Goal: Task Accomplishment & Management: Complete application form

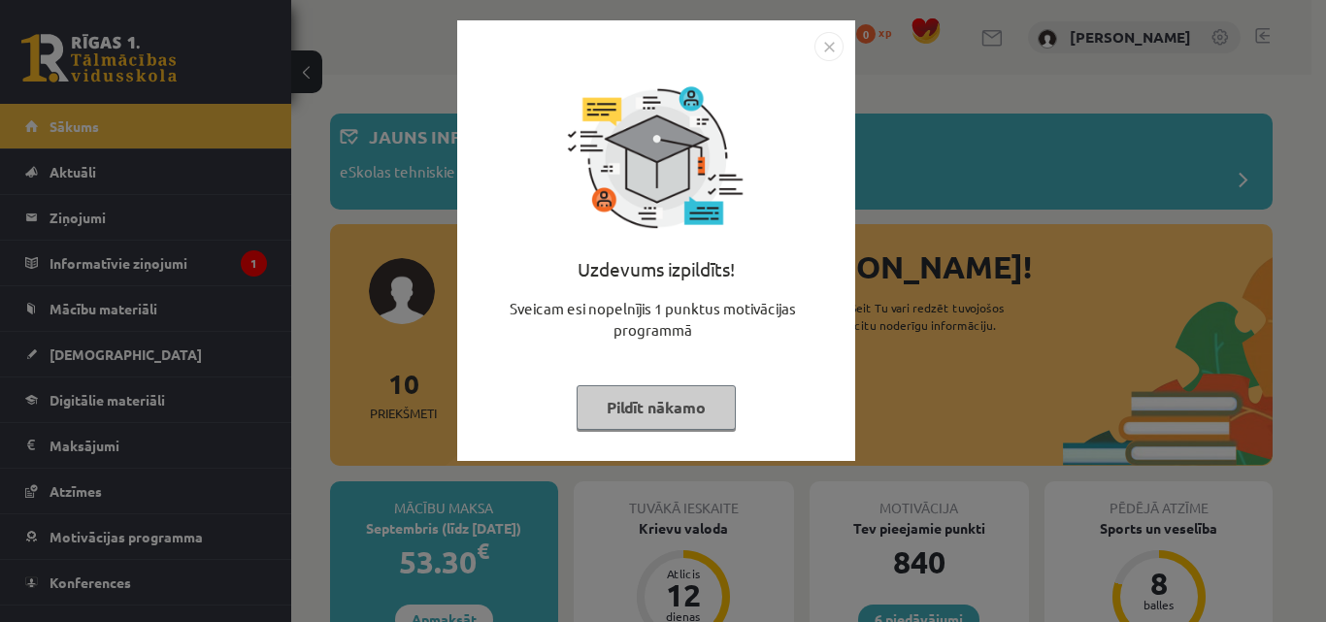
click at [824, 51] on img "Close" at bounding box center [829, 46] width 29 height 29
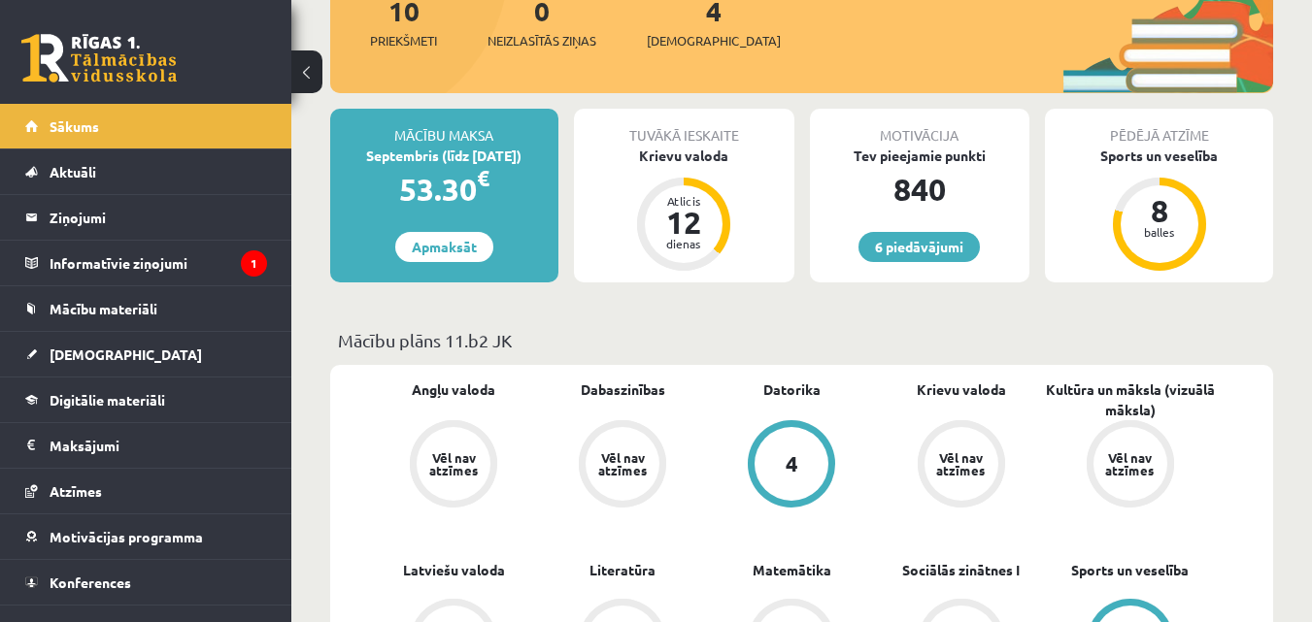
scroll to position [388, 0]
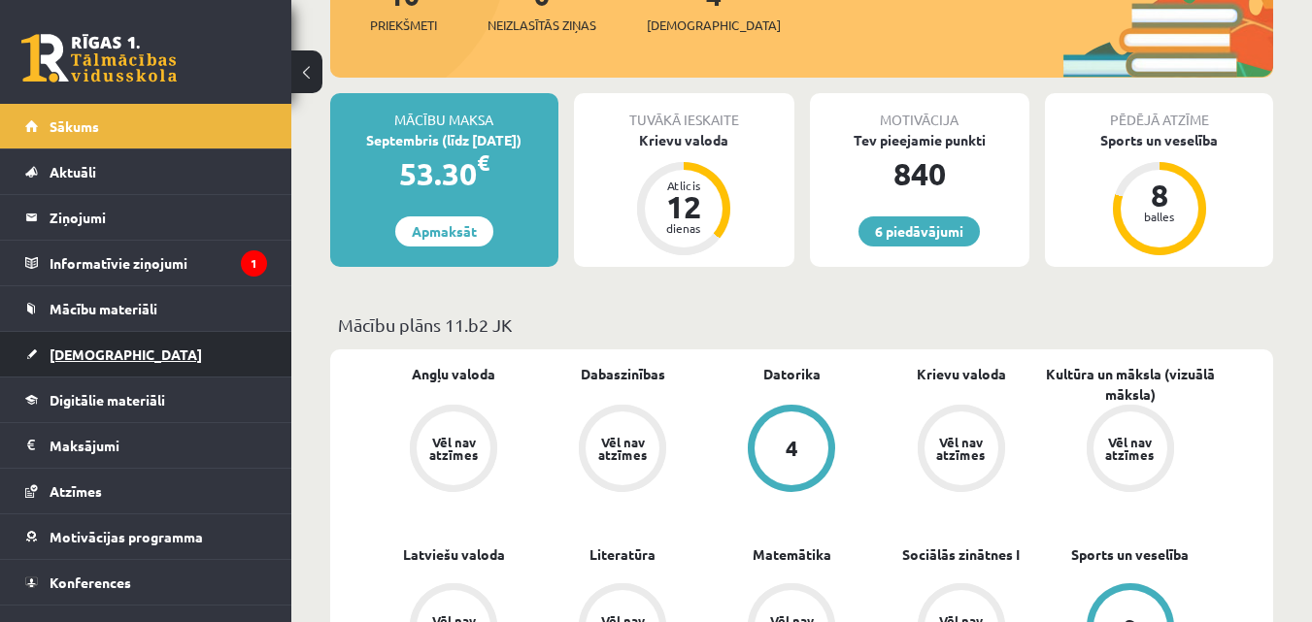
click at [170, 345] on link "[DEMOGRAPHIC_DATA]" at bounding box center [146, 354] width 242 height 45
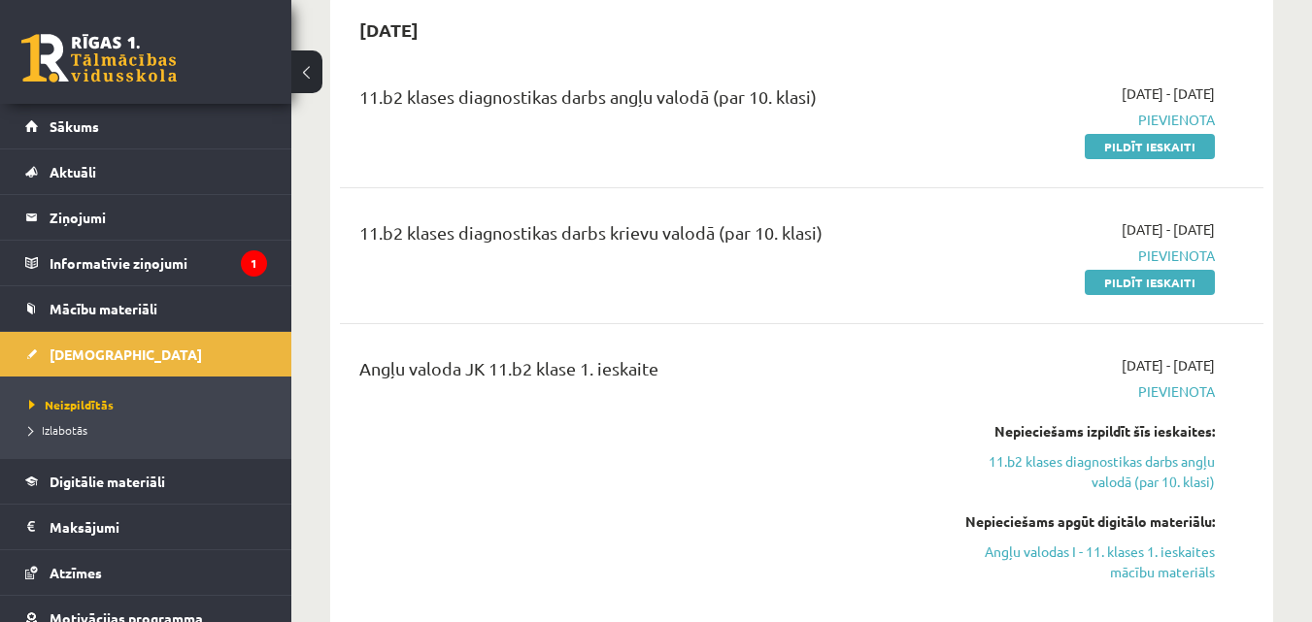
scroll to position [97, 0]
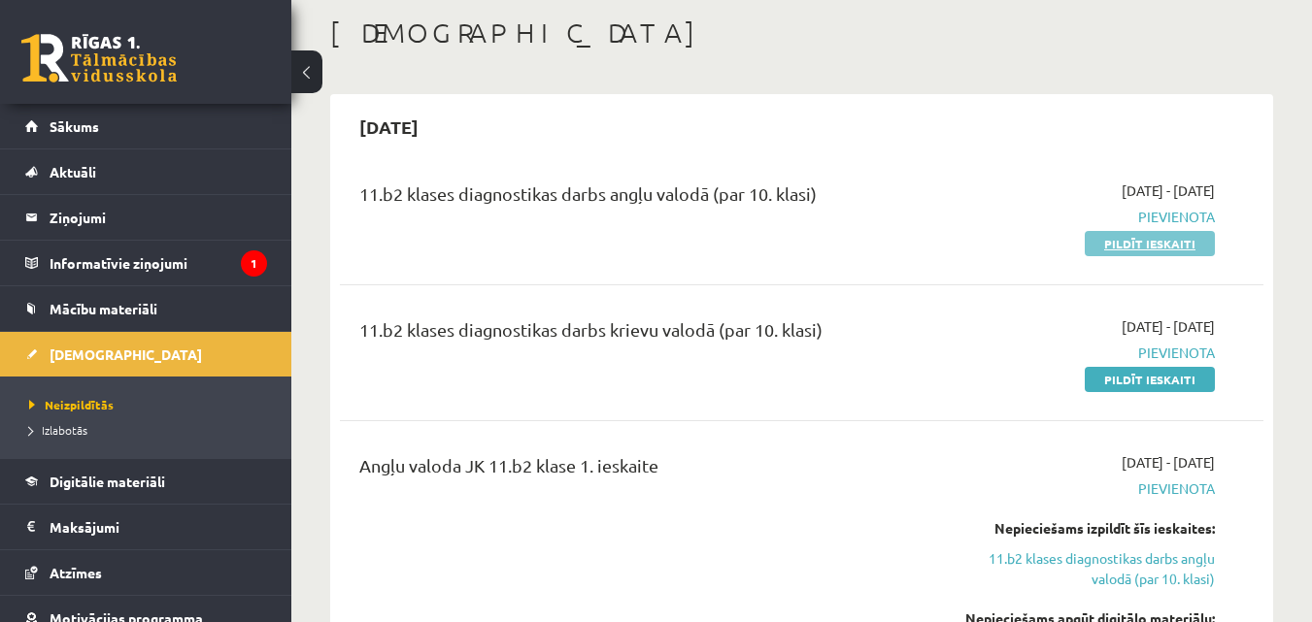
click at [1145, 235] on link "Pildīt ieskaiti" at bounding box center [1150, 243] width 130 height 25
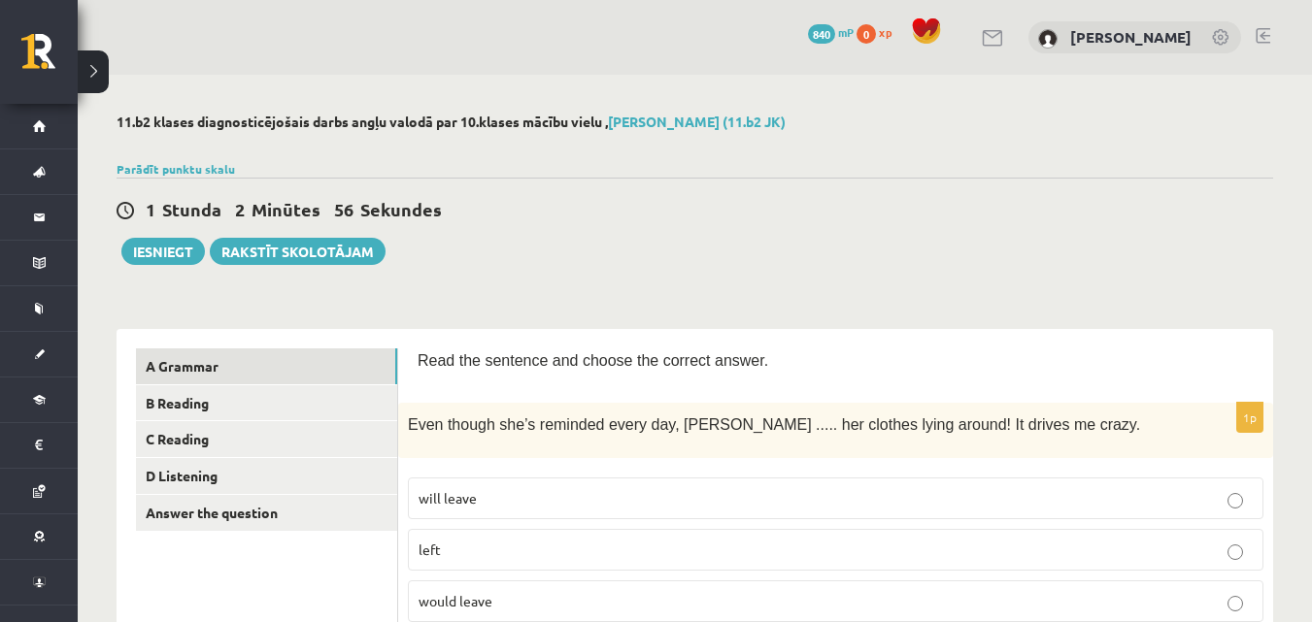
scroll to position [97, 0]
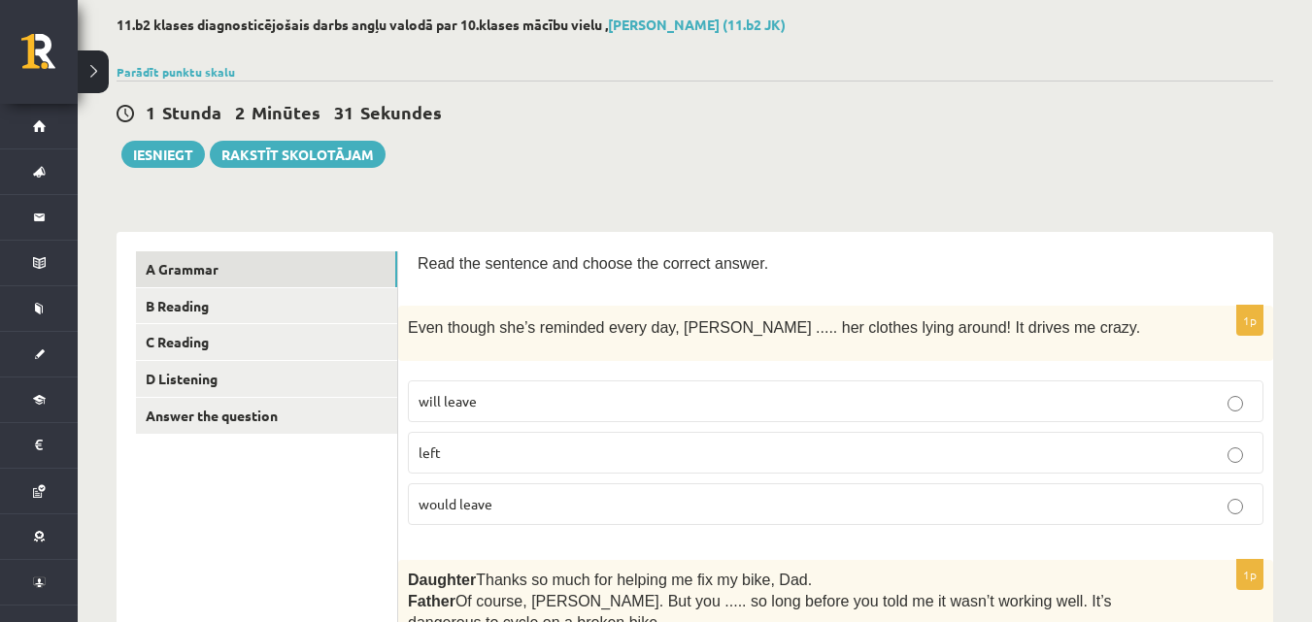
click at [1244, 452] on p "left" at bounding box center [835, 453] width 834 height 20
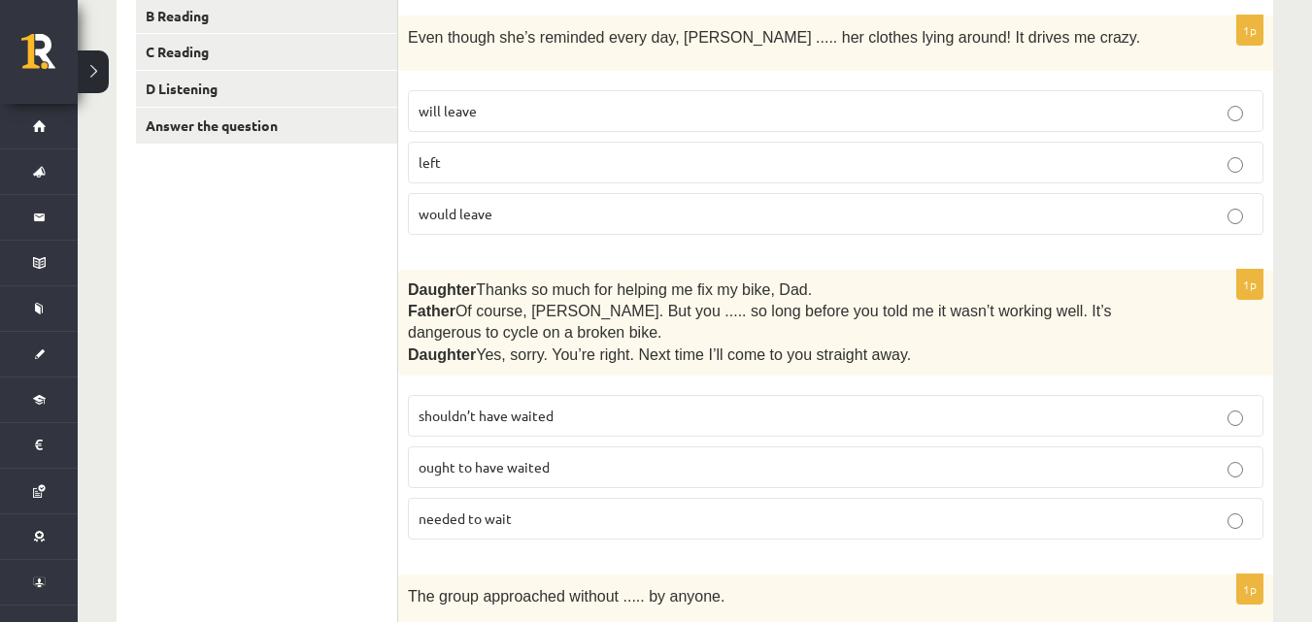
scroll to position [388, 0]
click at [1226, 405] on p "shouldn’t have waited" at bounding box center [835, 415] width 834 height 20
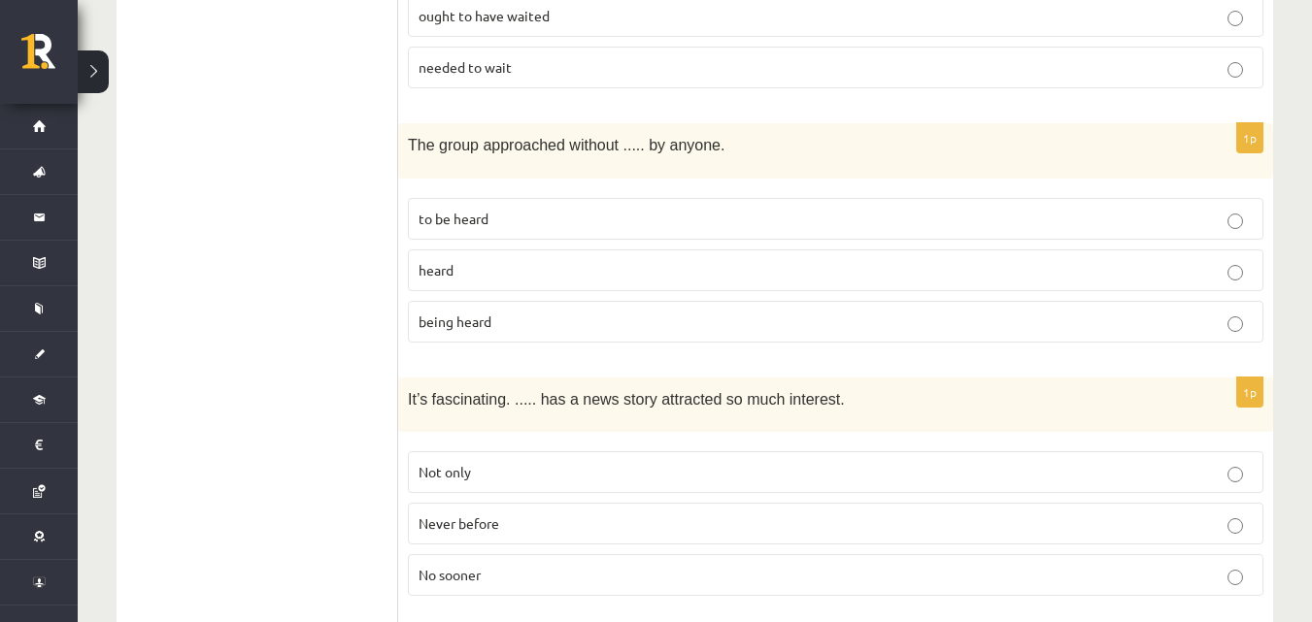
scroll to position [874, 0]
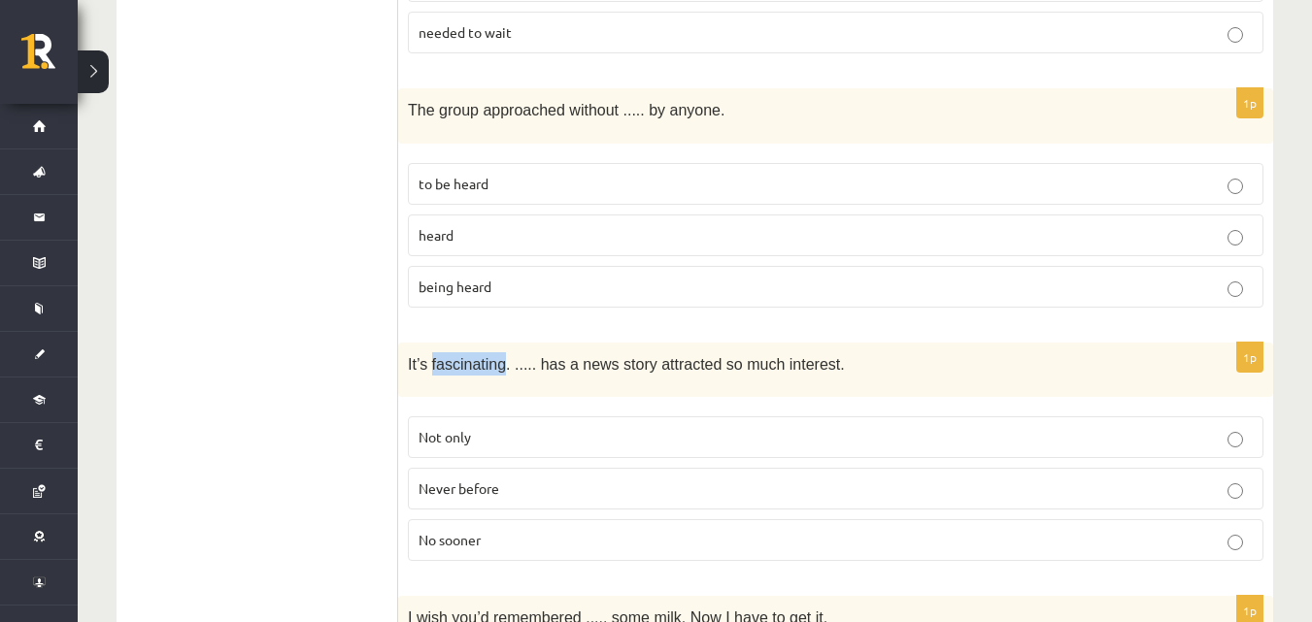
drag, startPoint x: 431, startPoint y: 361, endPoint x: 498, endPoint y: 365, distance: 67.1
click at [498, 365] on span "It’s fascinating. ..... has a news story attracted so much interest." at bounding box center [626, 364] width 437 height 17
click at [1226, 495] on p "Never before" at bounding box center [835, 489] width 834 height 20
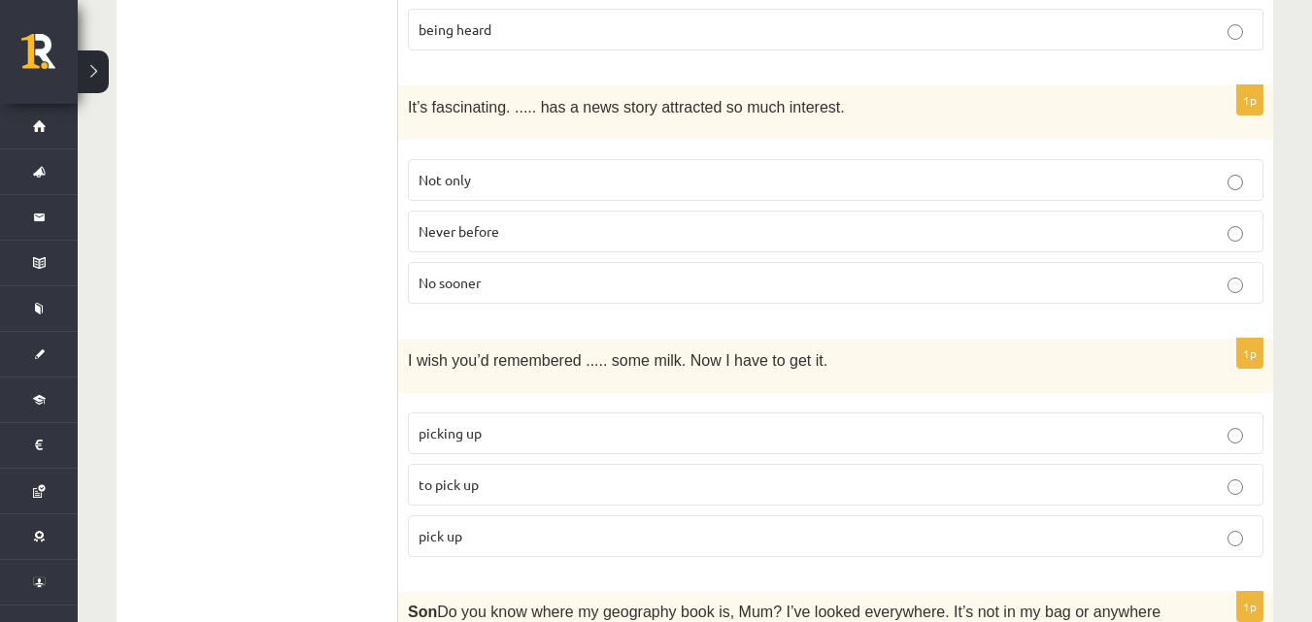
scroll to position [1165, 0]
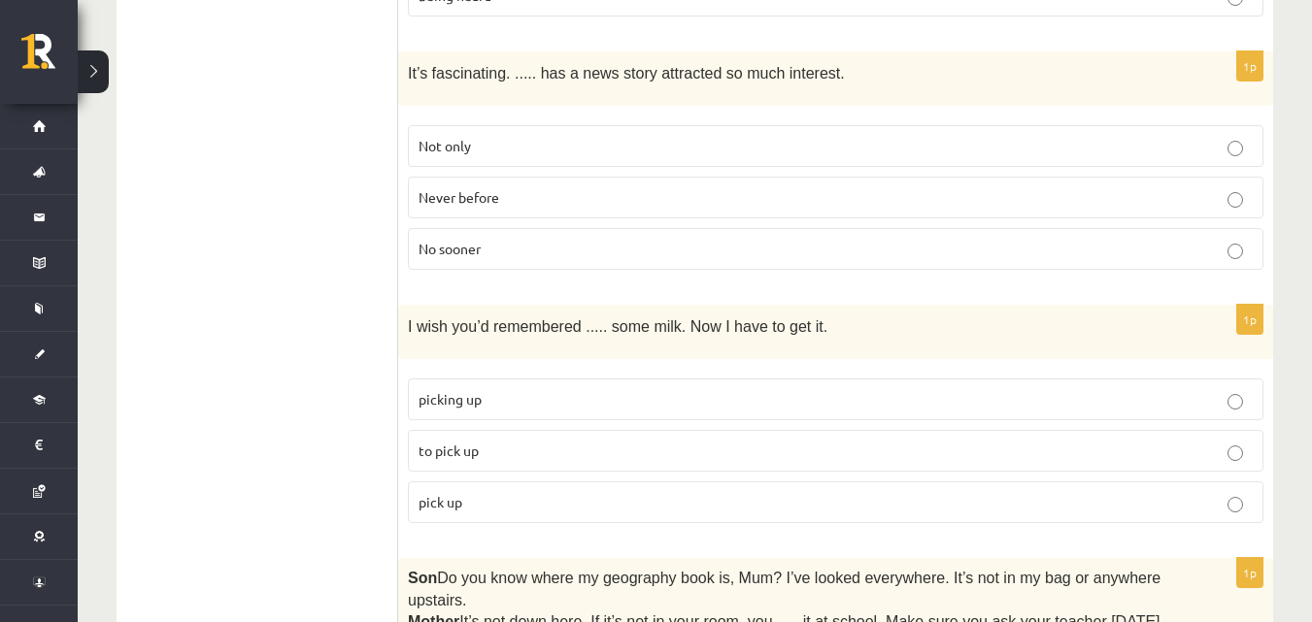
click at [1252, 453] on label "to pick up" at bounding box center [835, 451] width 855 height 42
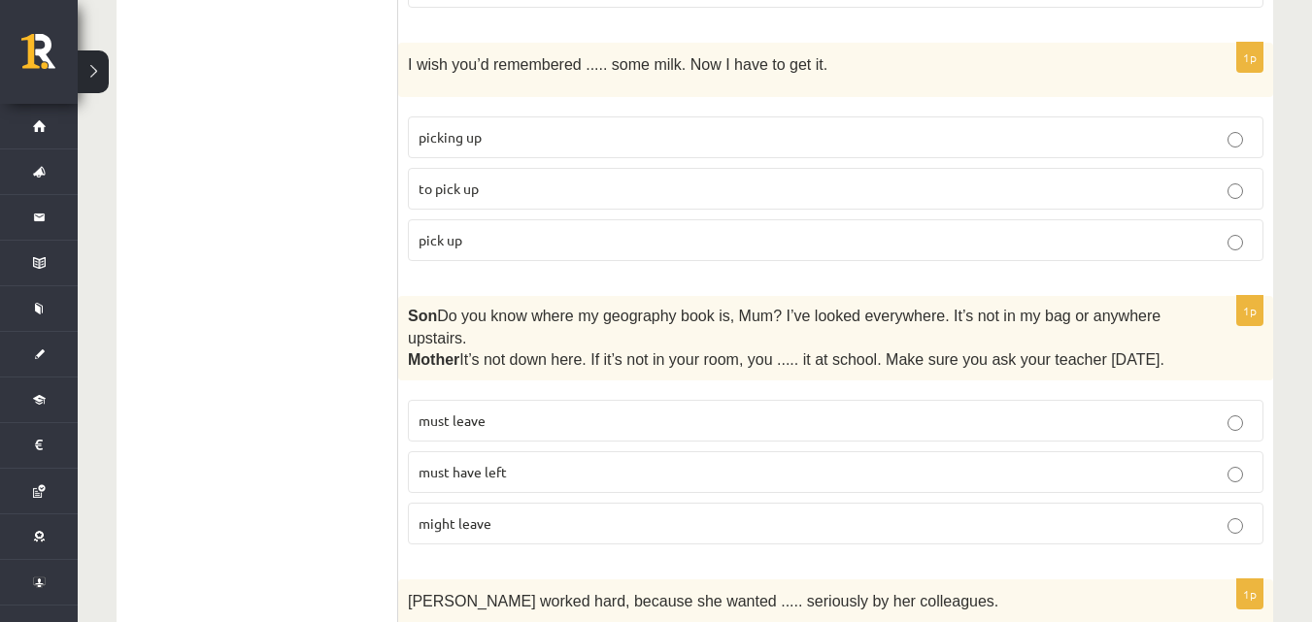
scroll to position [1456, 0]
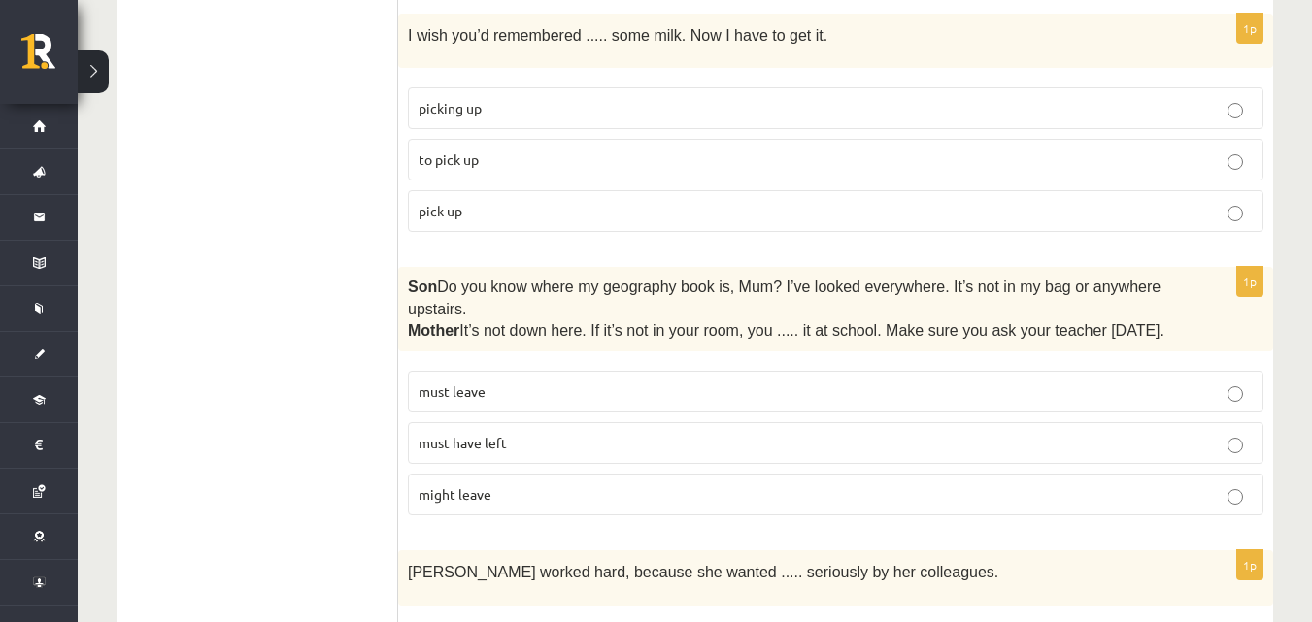
click at [1245, 442] on p "must have left" at bounding box center [835, 443] width 834 height 20
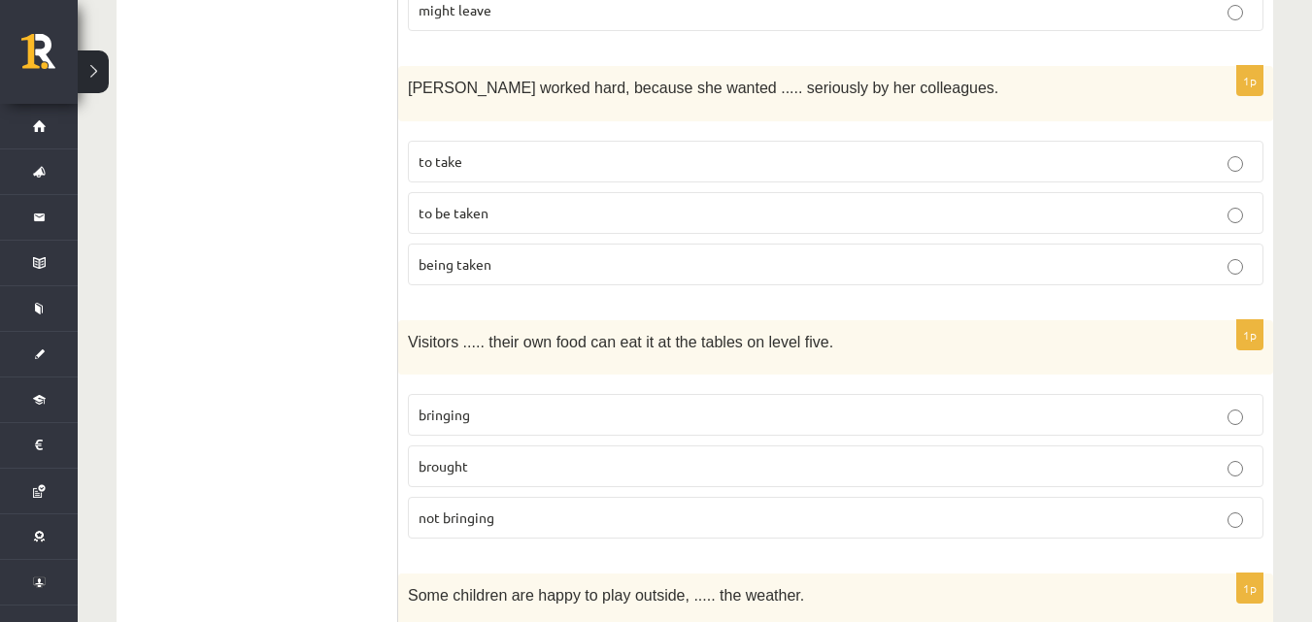
scroll to position [1942, 0]
click at [1226, 458] on p "brought" at bounding box center [835, 465] width 834 height 20
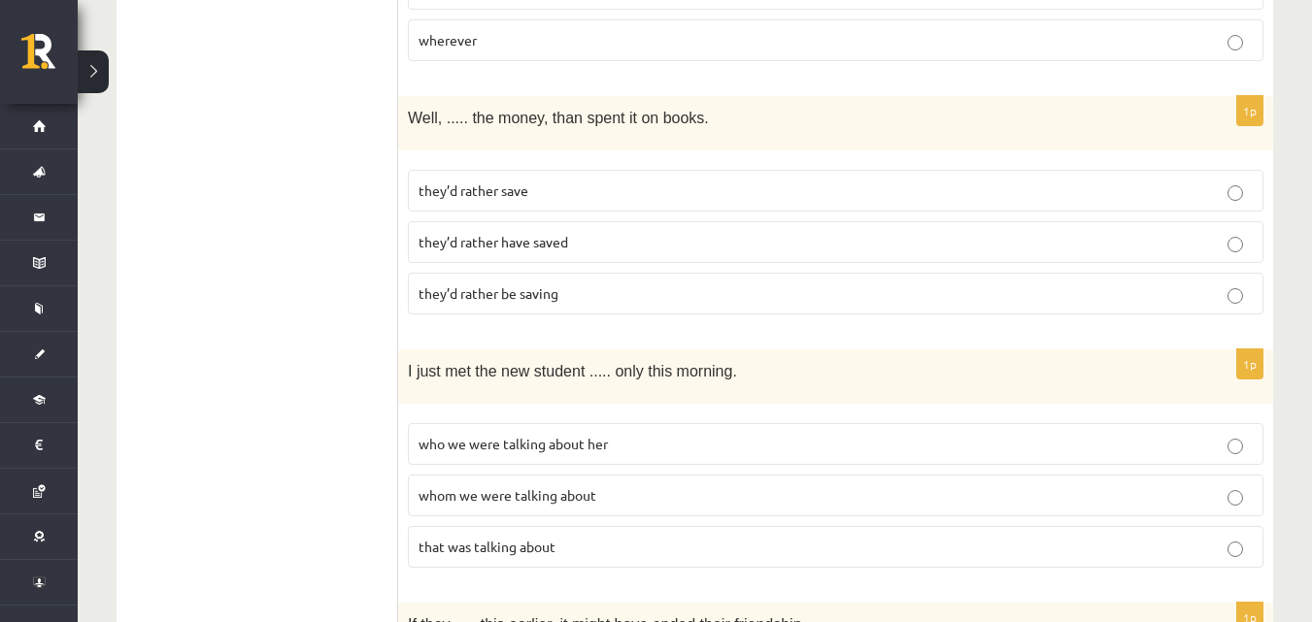
scroll to position [2719, 0]
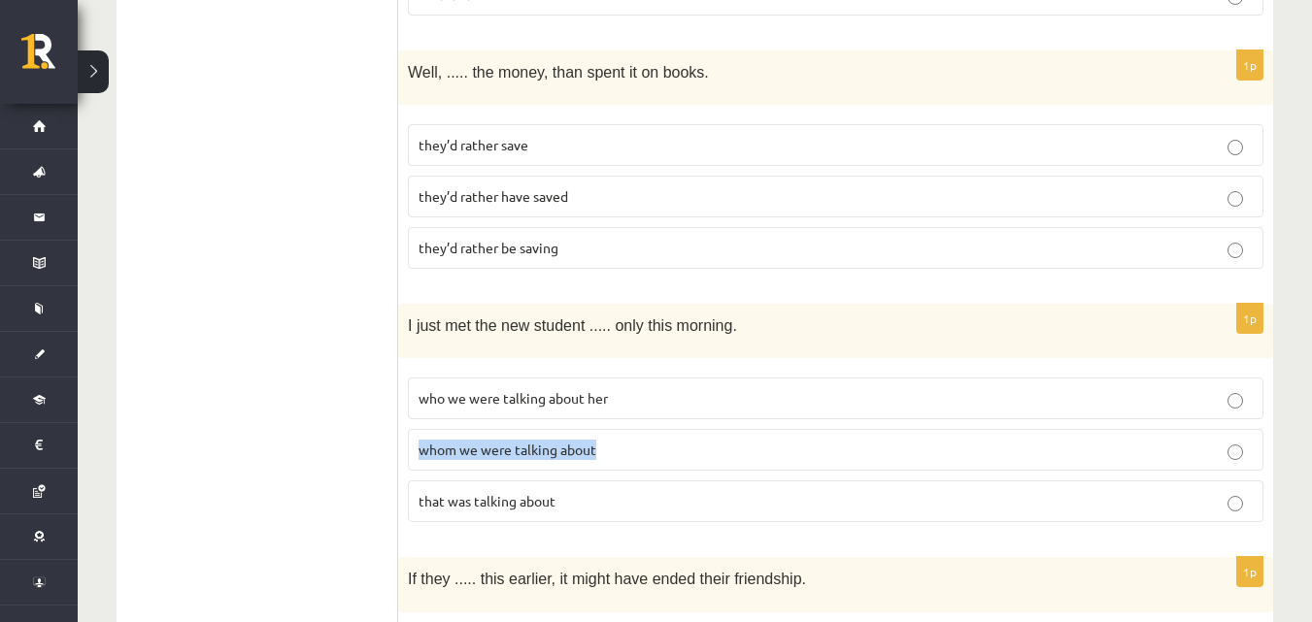
drag, startPoint x: 414, startPoint y: 441, endPoint x: 616, endPoint y: 433, distance: 202.1
click at [620, 433] on label "whom we were talking about" at bounding box center [835, 450] width 855 height 42
click at [1243, 442] on p "whom we were talking about" at bounding box center [835, 450] width 834 height 20
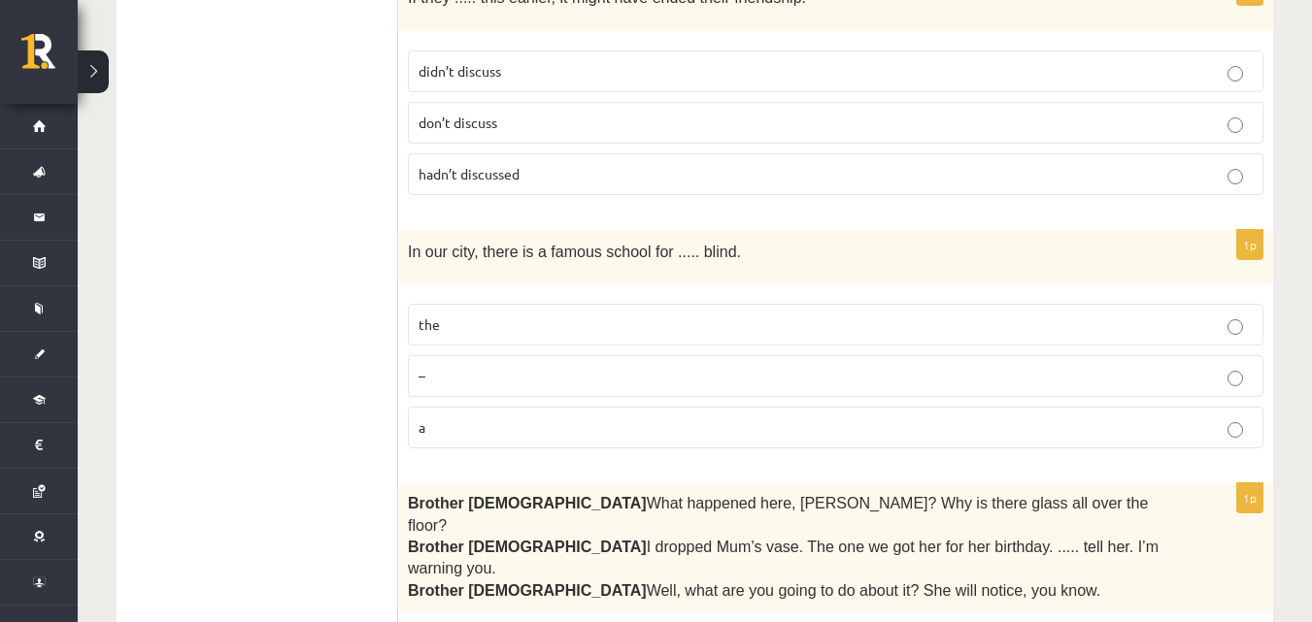
scroll to position [3301, 0]
click at [1258, 316] on label "the" at bounding box center [835, 324] width 855 height 42
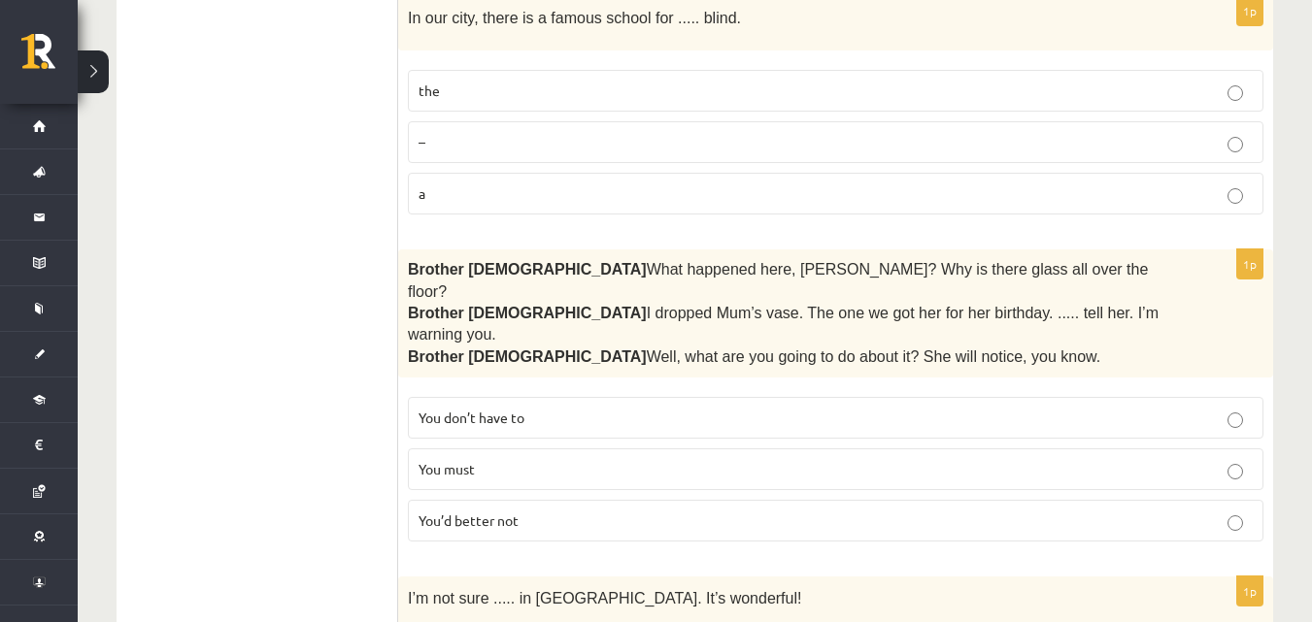
scroll to position [3593, 0]
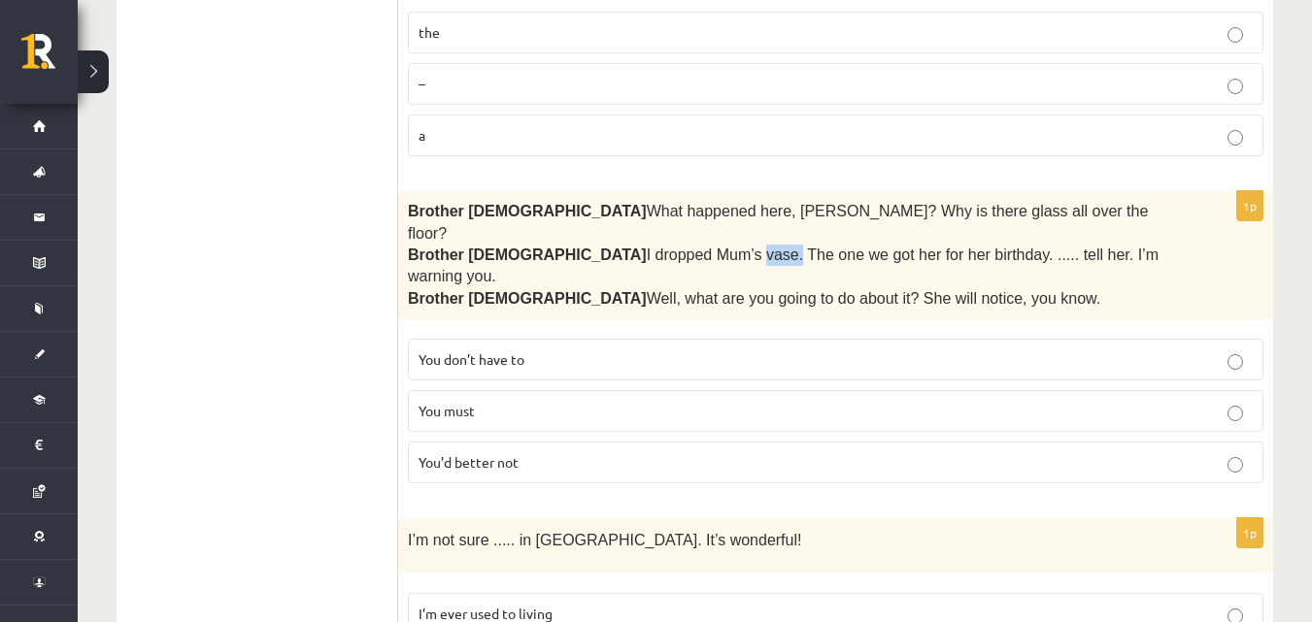
drag, startPoint x: 591, startPoint y: 221, endPoint x: 623, endPoint y: 224, distance: 32.2
click at [623, 247] on span "I dropped Mum’s vase. The one we got her for her birthday. ..... tell her. I’m …" at bounding box center [783, 266] width 751 height 38
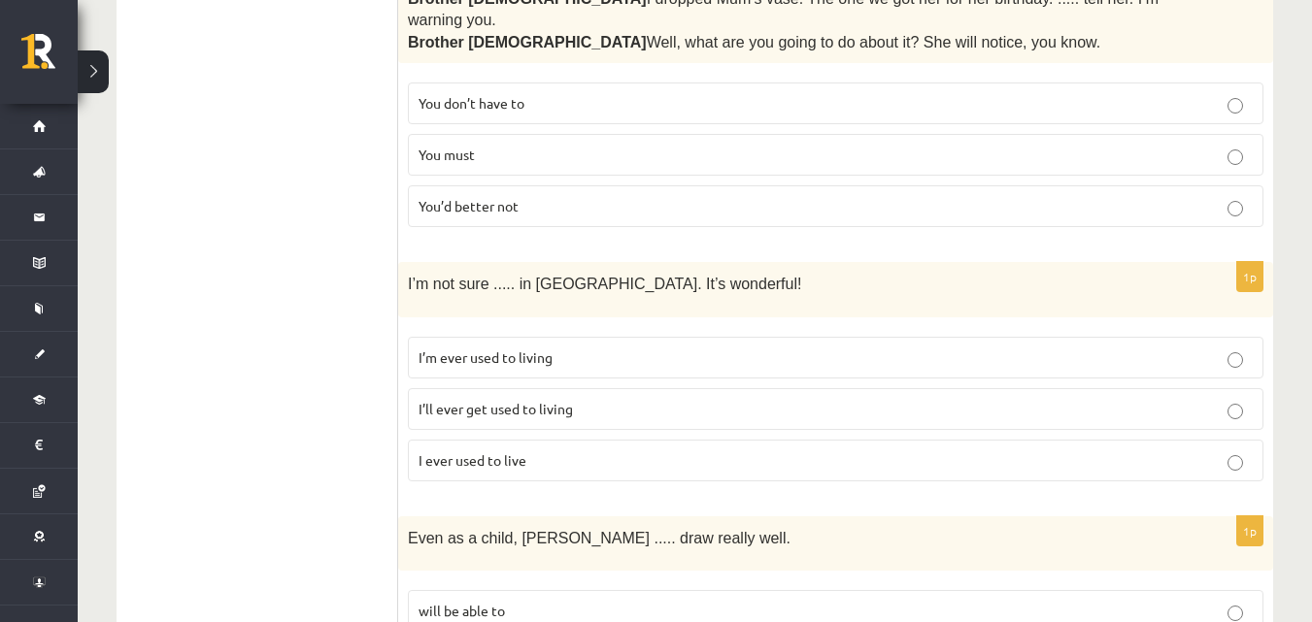
scroll to position [3884, 0]
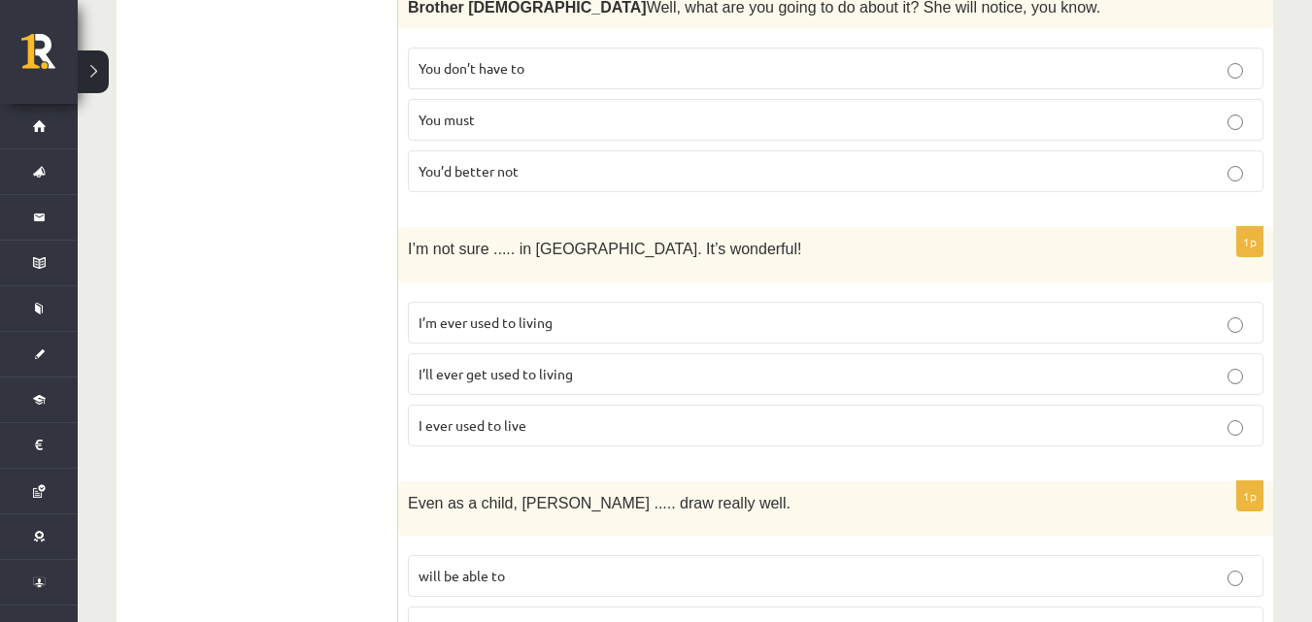
click at [1250, 416] on p "I ever used to live" at bounding box center [835, 426] width 834 height 20
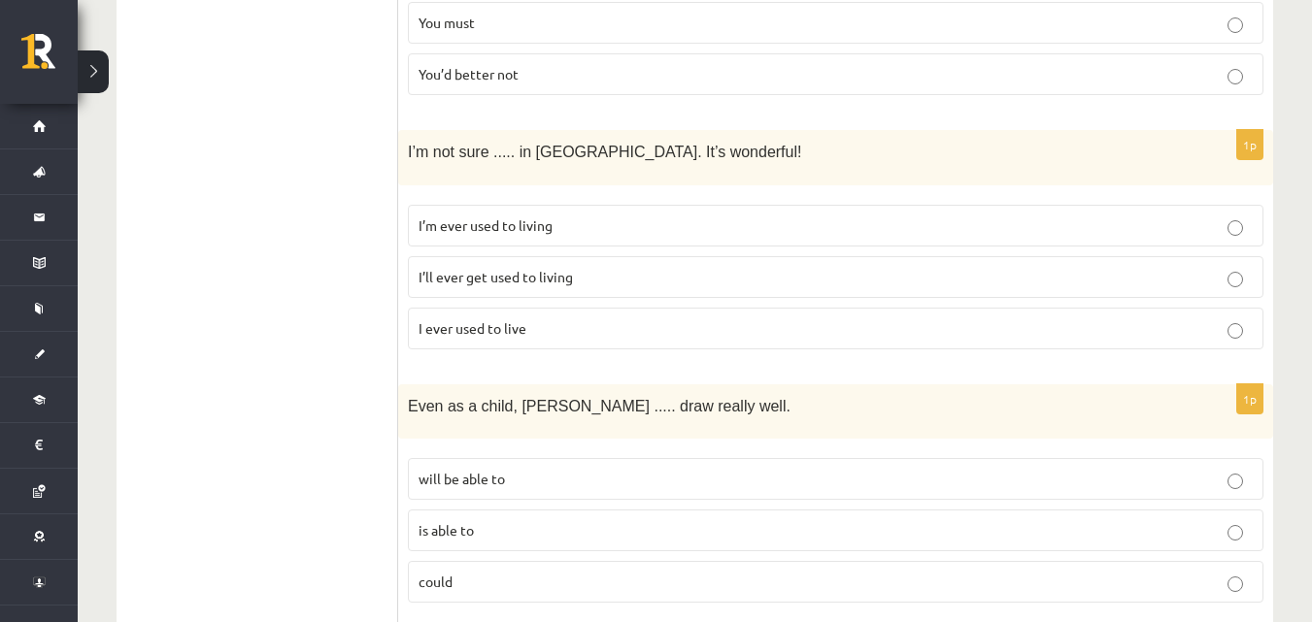
scroll to position [4078, 0]
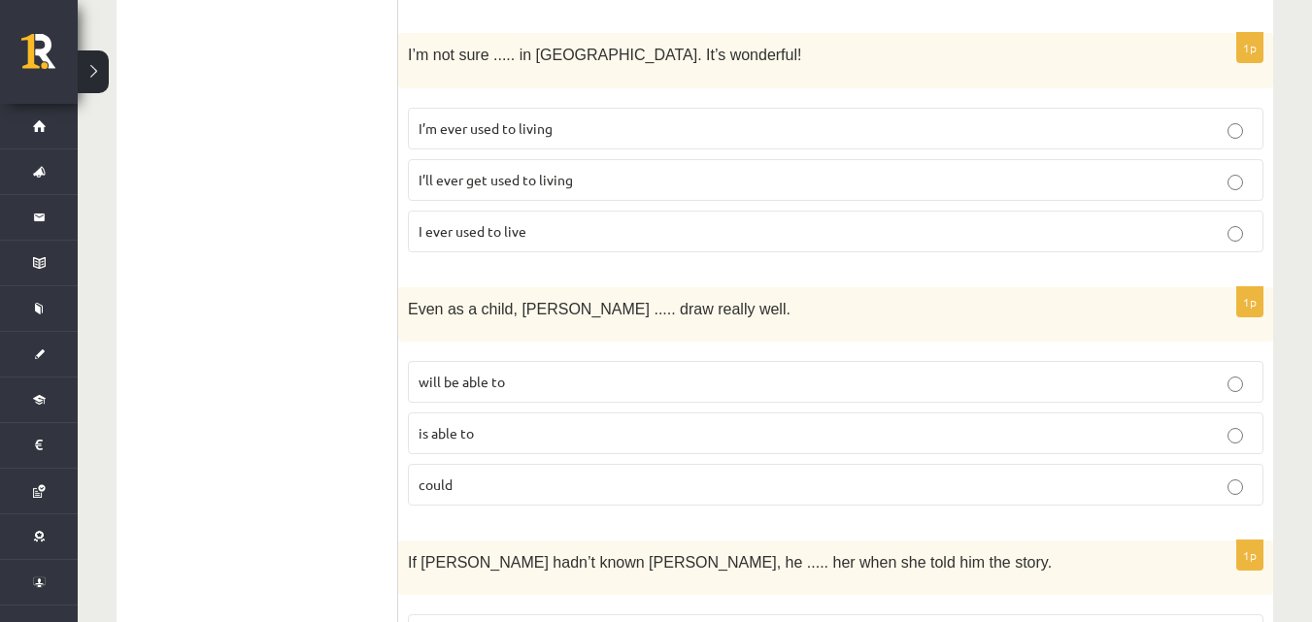
click at [1249, 423] on p "is able to" at bounding box center [835, 433] width 834 height 20
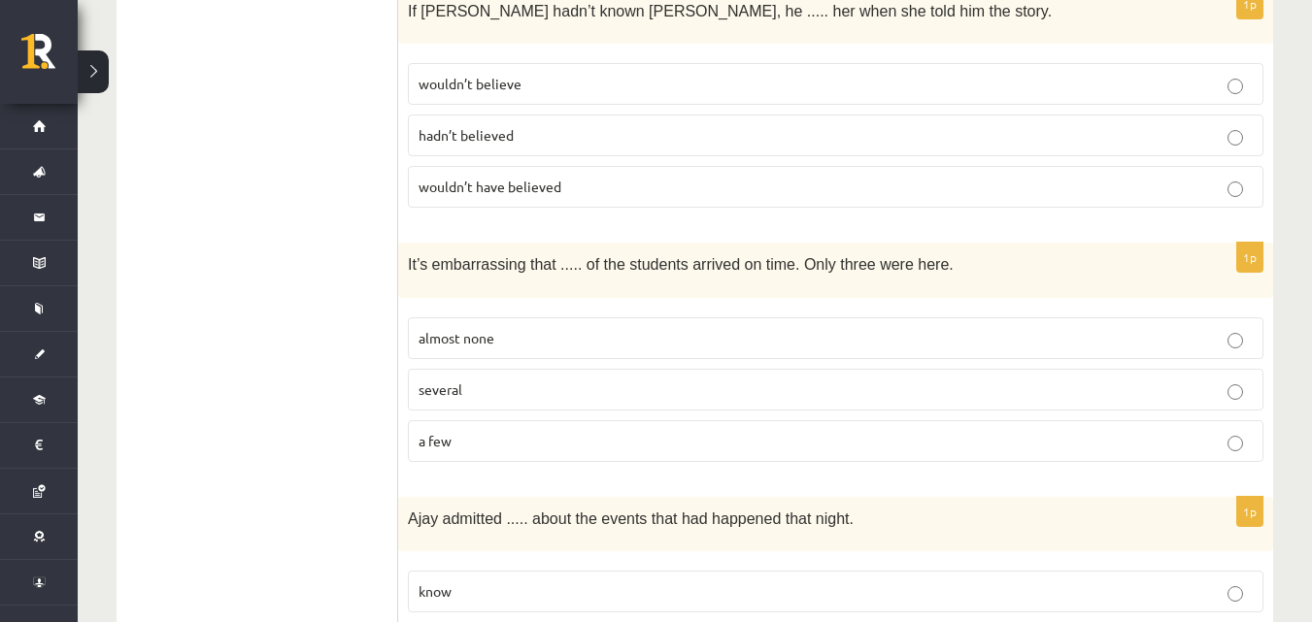
scroll to position [4661, 0]
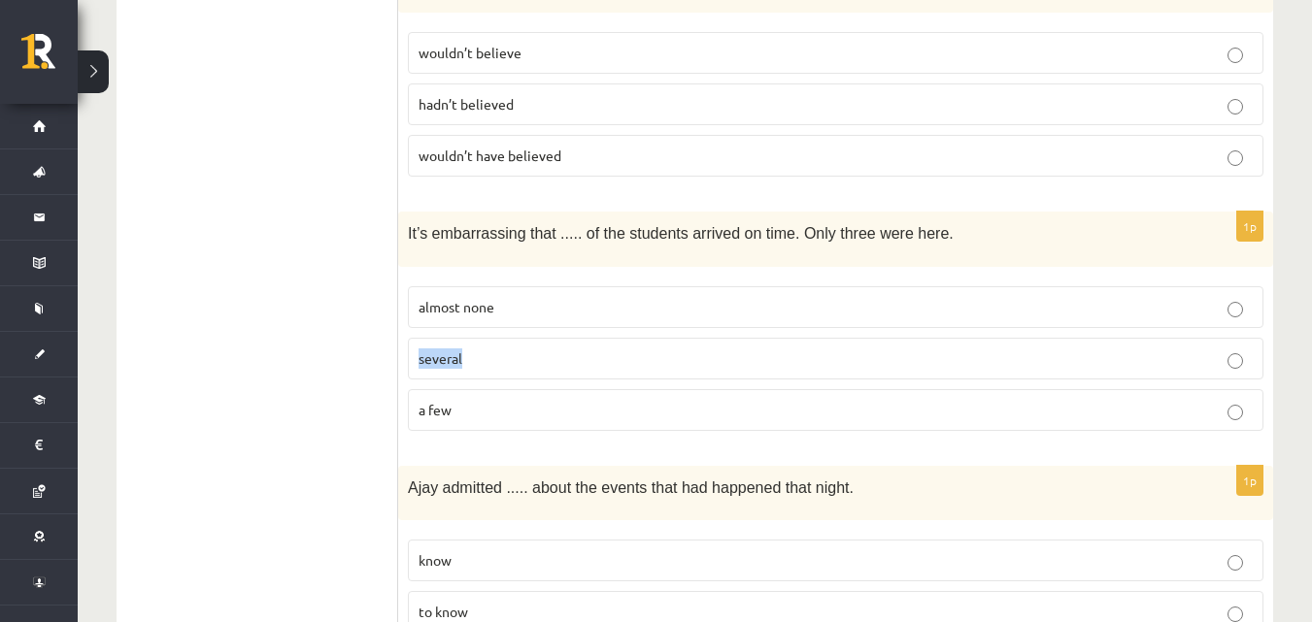
drag, startPoint x: 414, startPoint y: 286, endPoint x: 445, endPoint y: 310, distance: 38.8
click at [471, 338] on label "several" at bounding box center [835, 359] width 855 height 42
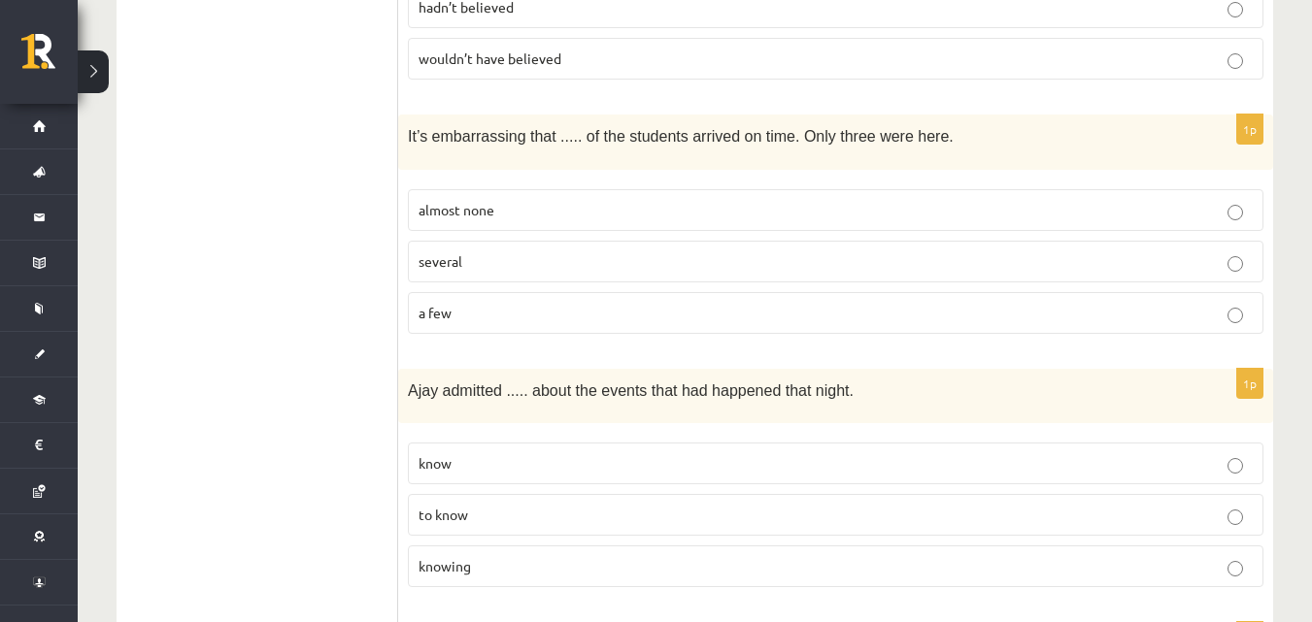
click at [1242, 494] on label "to know" at bounding box center [835, 515] width 855 height 42
drag, startPoint x: 122, startPoint y: 206, endPoint x: 155, endPoint y: 207, distance: 33.0
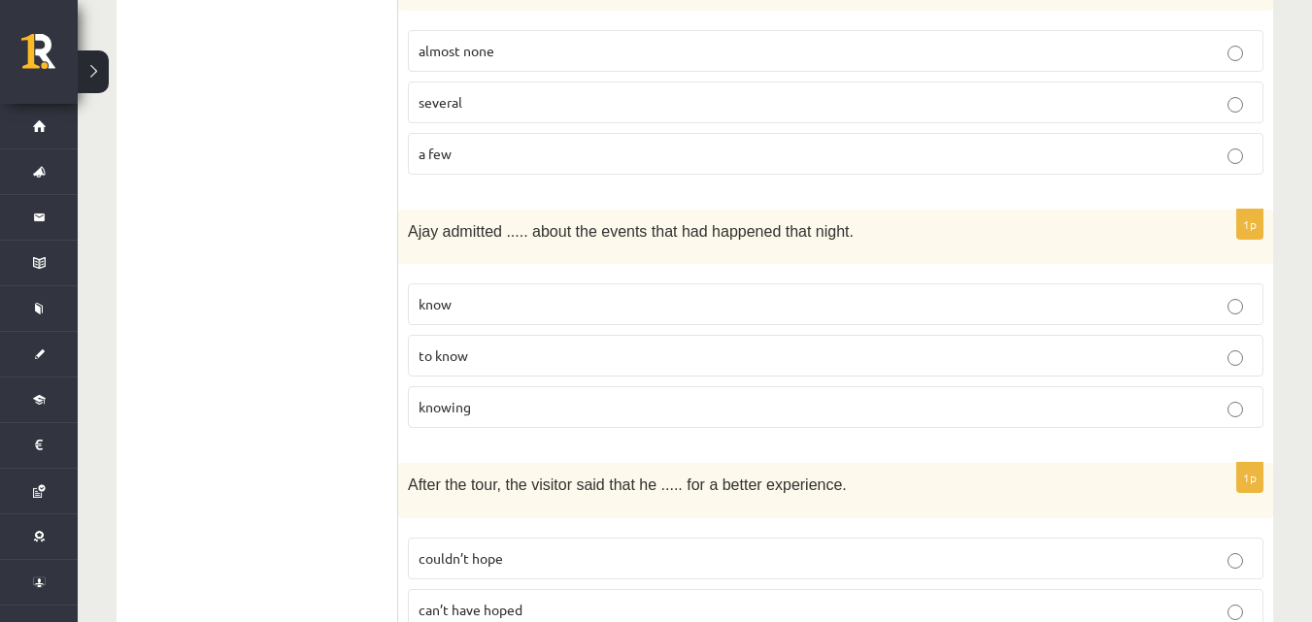
scroll to position [4952, 0]
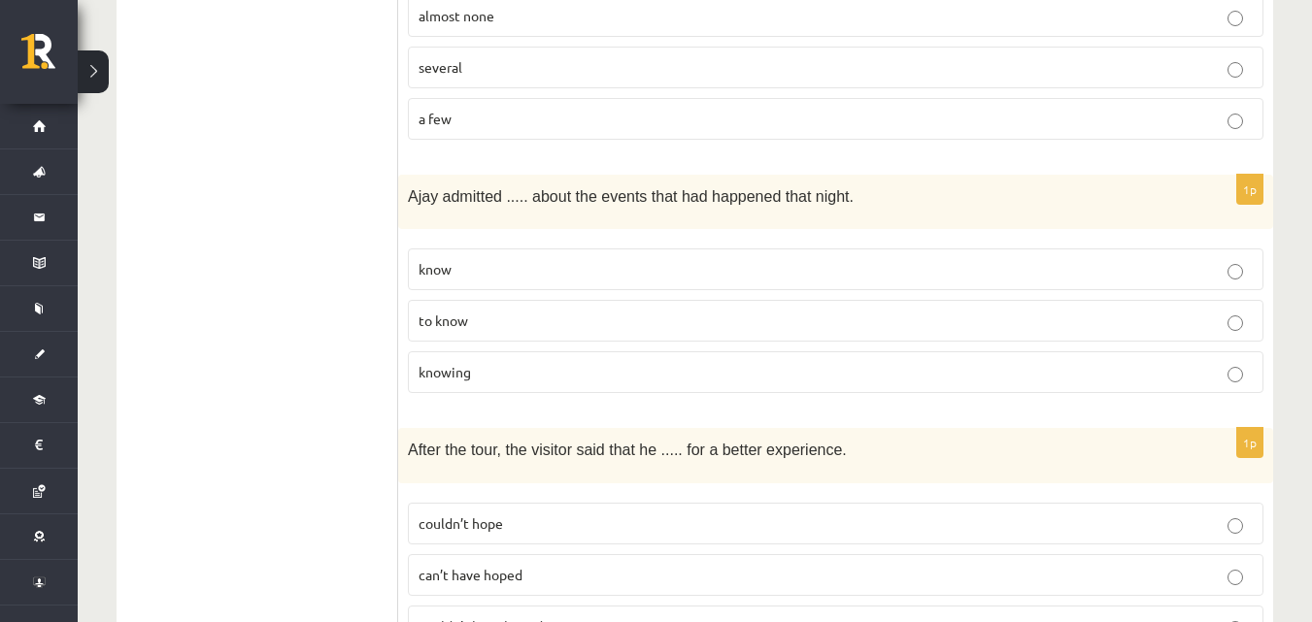
click at [1248, 514] on p "couldn’t hope" at bounding box center [835, 524] width 834 height 20
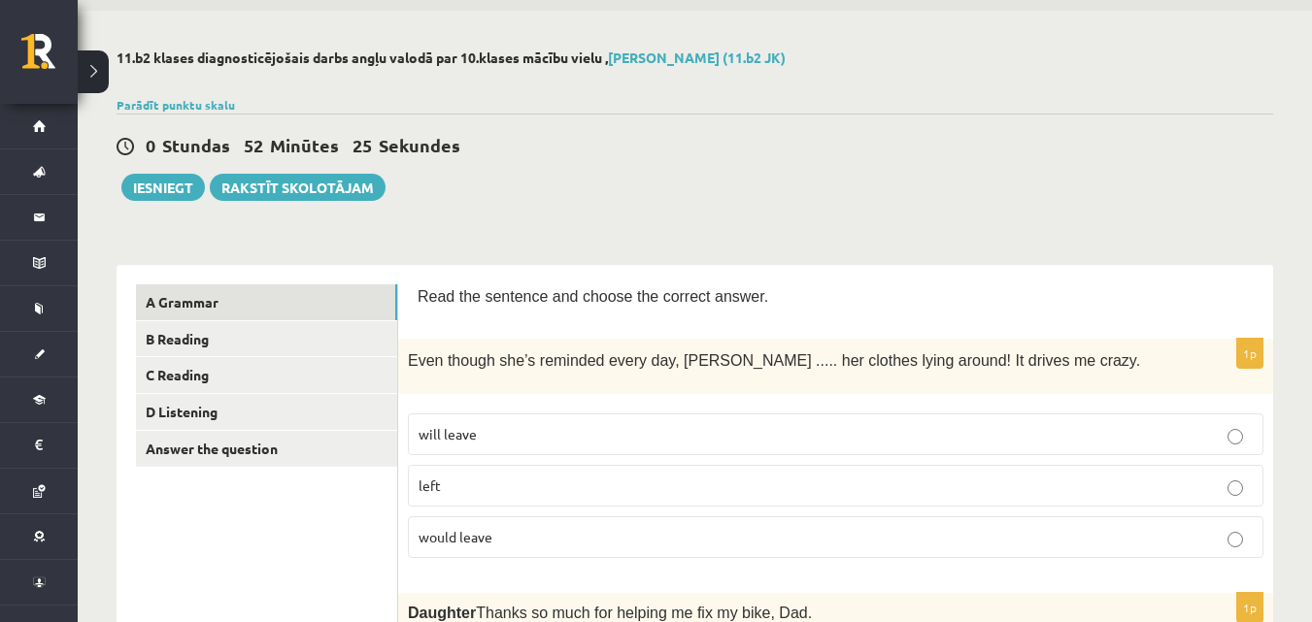
scroll to position [39, 0]
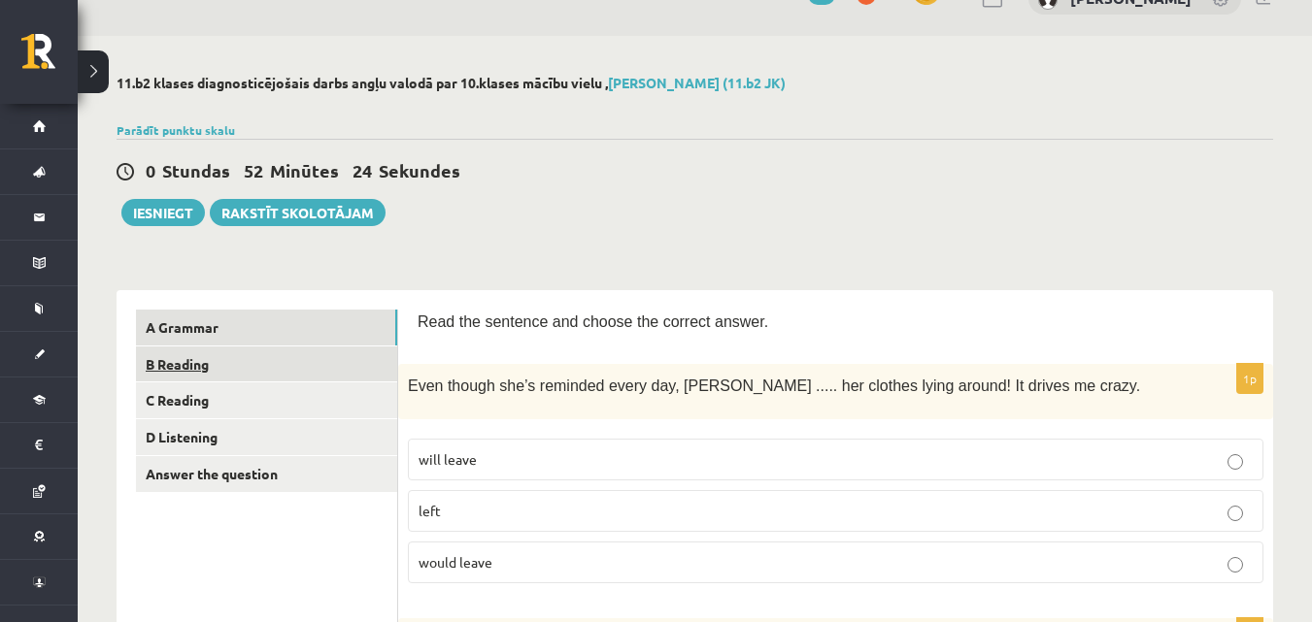
click at [309, 354] on link "B Reading" at bounding box center [266, 365] width 261 height 36
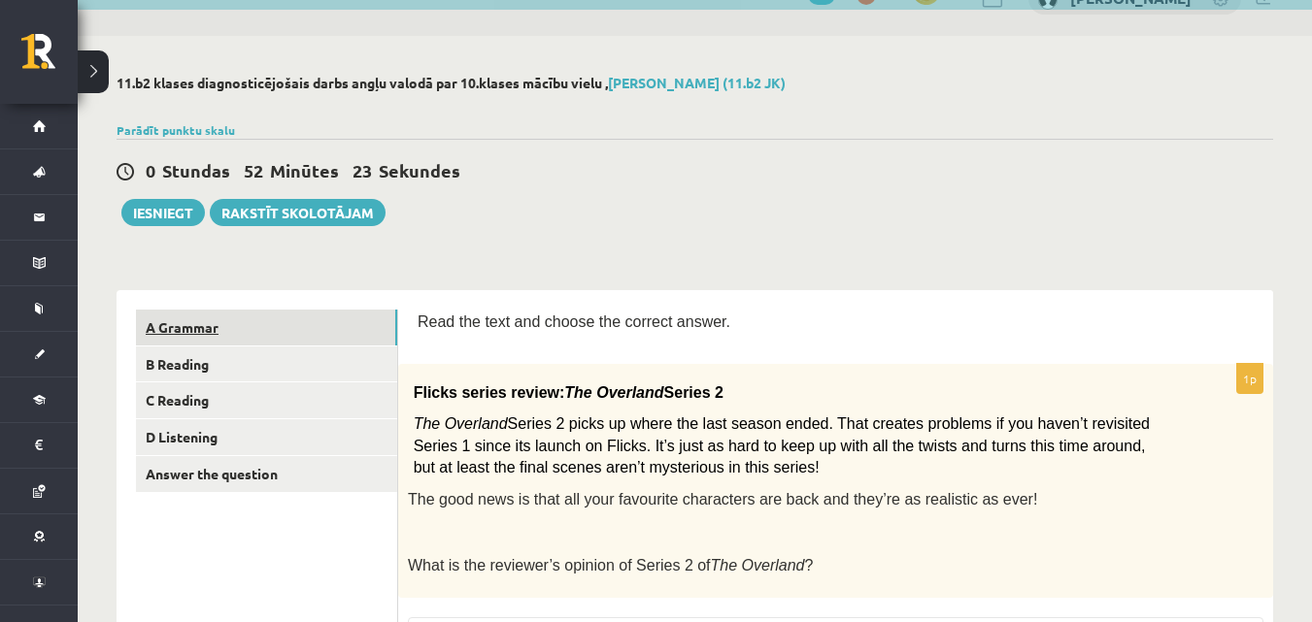
click at [296, 329] on link "A Grammar" at bounding box center [266, 328] width 261 height 36
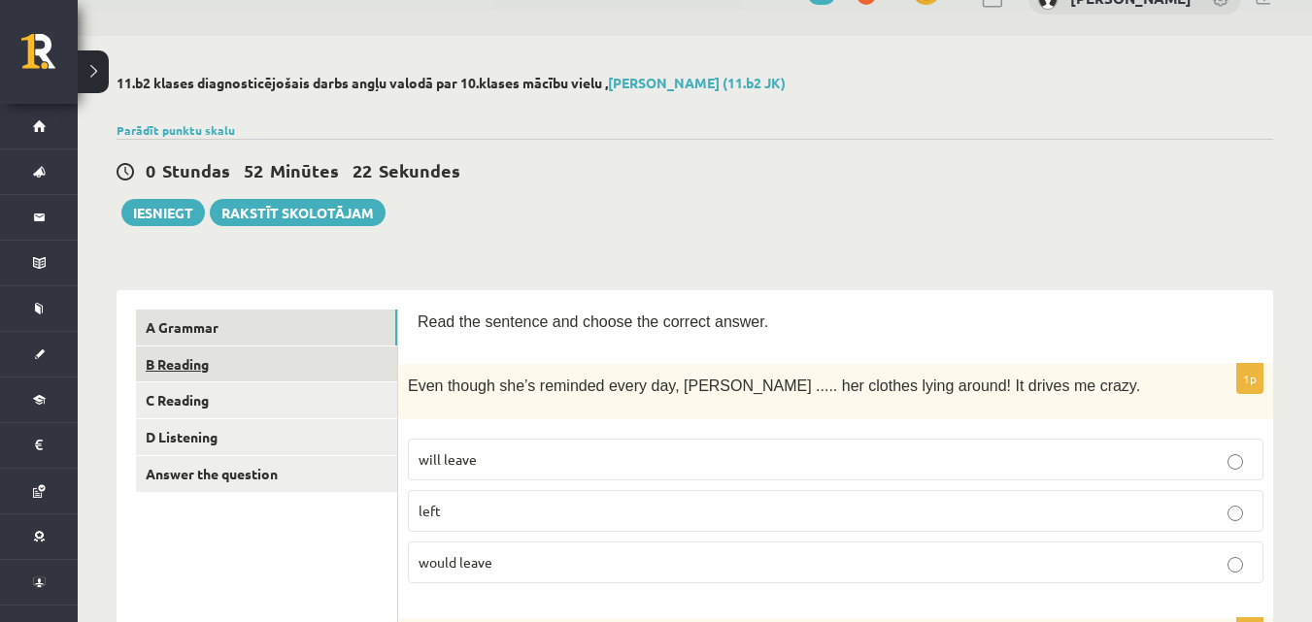
click at [297, 358] on link "B Reading" at bounding box center [266, 365] width 261 height 36
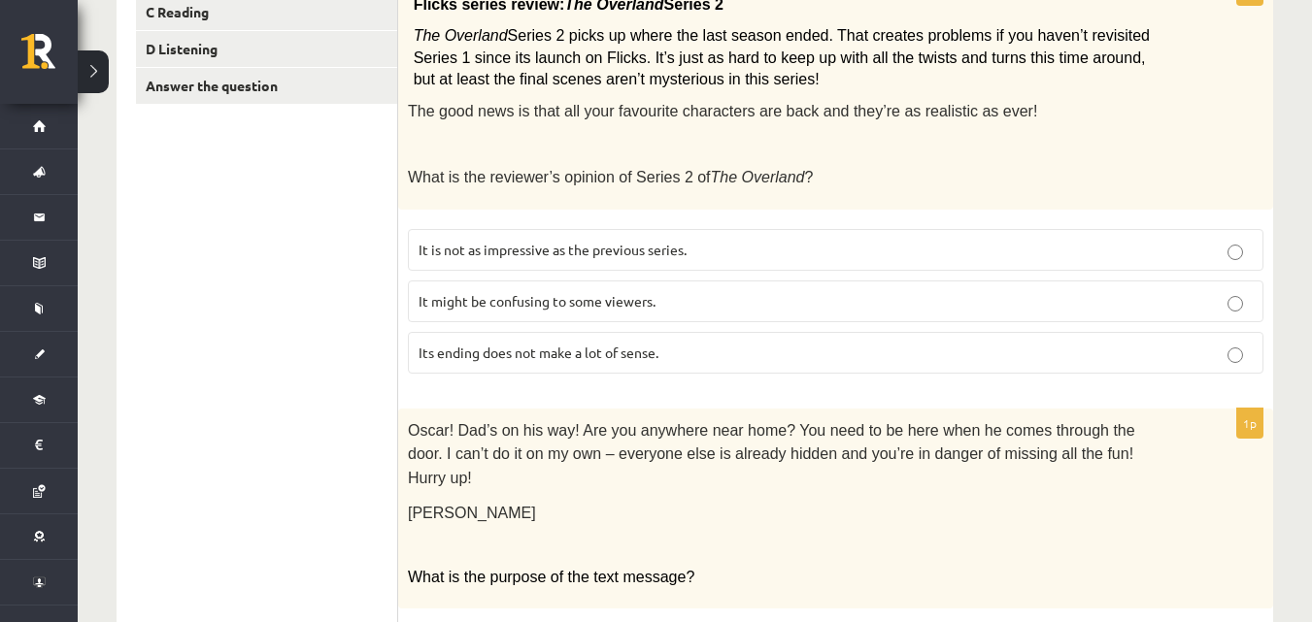
scroll to position [330, 0]
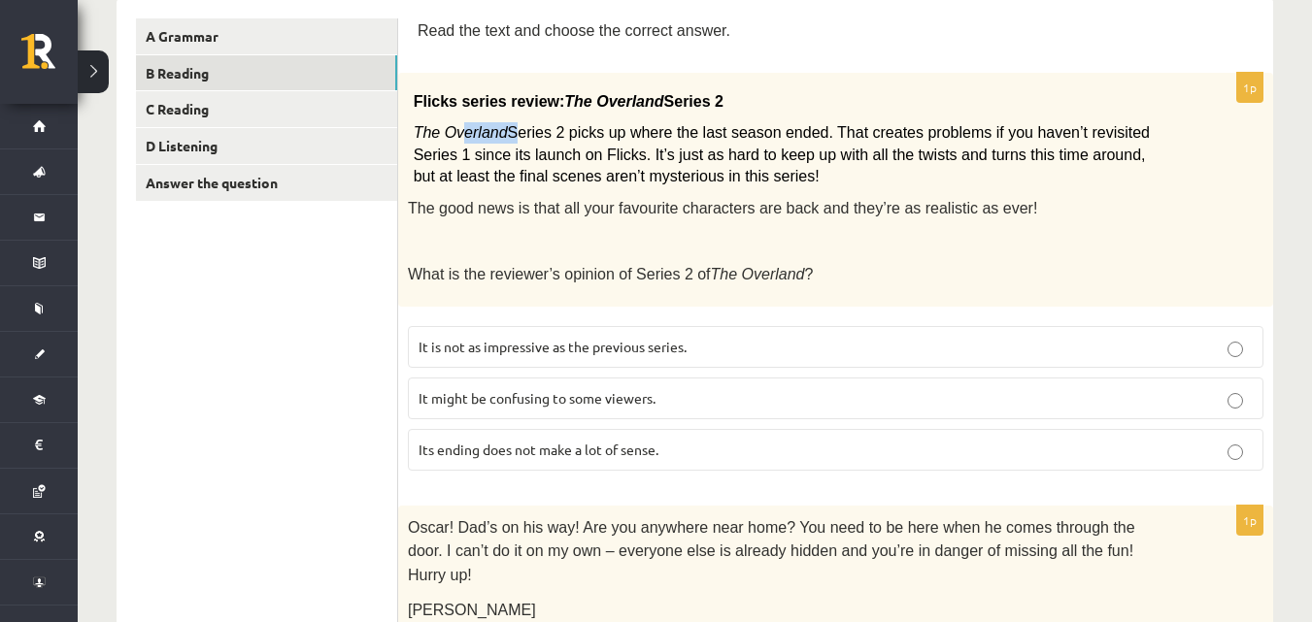
drag, startPoint x: 459, startPoint y: 141, endPoint x: 500, endPoint y: 141, distance: 40.8
click at [500, 141] on p "The Overland Series 2 picks up where the last season ended. That creates proble…" at bounding box center [788, 154] width 748 height 65
click at [481, 145] on span "Series 2 picks up where the last season ended. That creates problems if you hav…" at bounding box center [782, 154] width 736 height 60
drag, startPoint x: 465, startPoint y: 148, endPoint x: 565, endPoint y: 152, distance: 100.1
click at [565, 152] on span "Series 2 picks up where the last season ended. That creates problems if you hav…" at bounding box center [782, 154] width 736 height 60
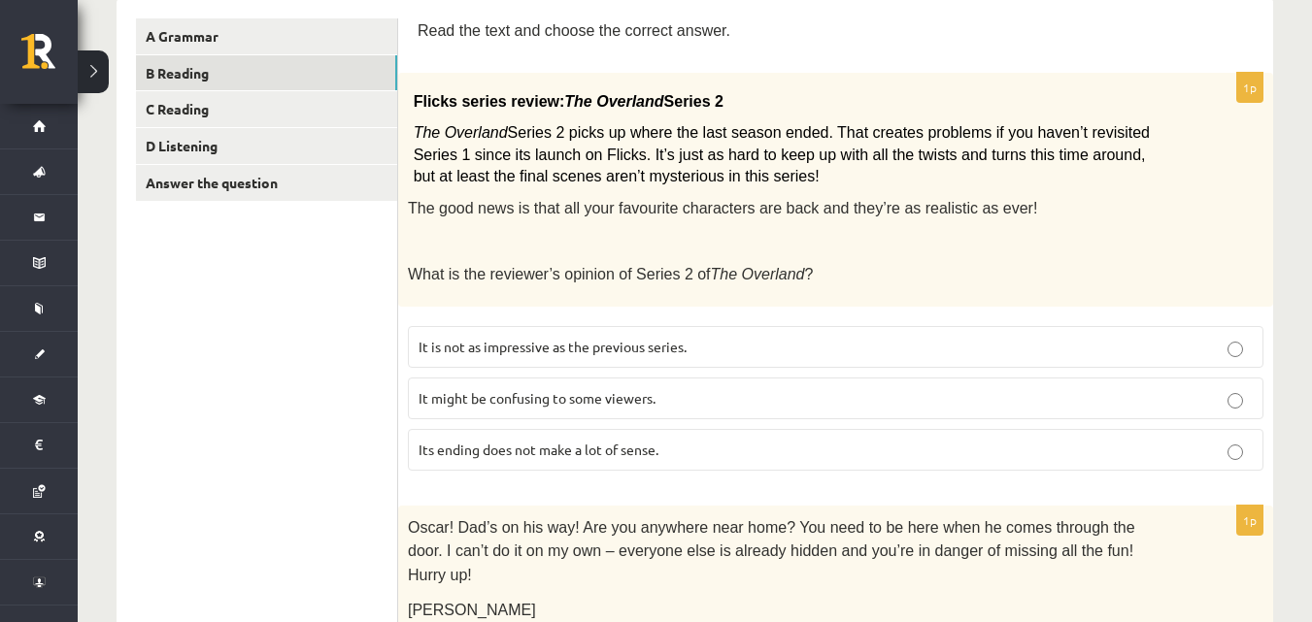
drag, startPoint x: 817, startPoint y: 157, endPoint x: 854, endPoint y: 154, distance: 38.0
click at [854, 154] on span "Series 2 picks up where the last season ended. That creates problems if you hav…" at bounding box center [782, 154] width 736 height 60
drag, startPoint x: 1054, startPoint y: 152, endPoint x: 1103, endPoint y: 149, distance: 48.7
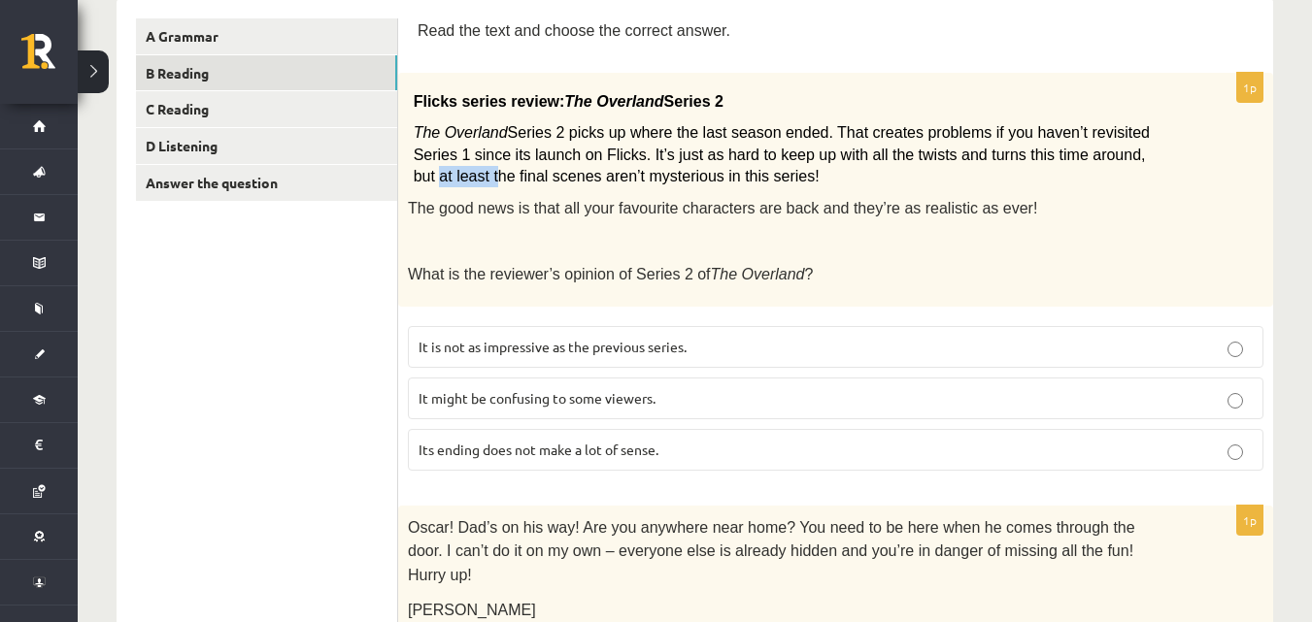
click at [1105, 149] on span "Series 2 picks up where the last season ended. That creates problems if you hav…" at bounding box center [782, 154] width 736 height 60
click at [1177, 50] on div "Read the text and choose the correct answer." at bounding box center [836, 35] width 836 height 35
click at [1238, 440] on p "Its ending does not make a lot of sense." at bounding box center [835, 450] width 834 height 20
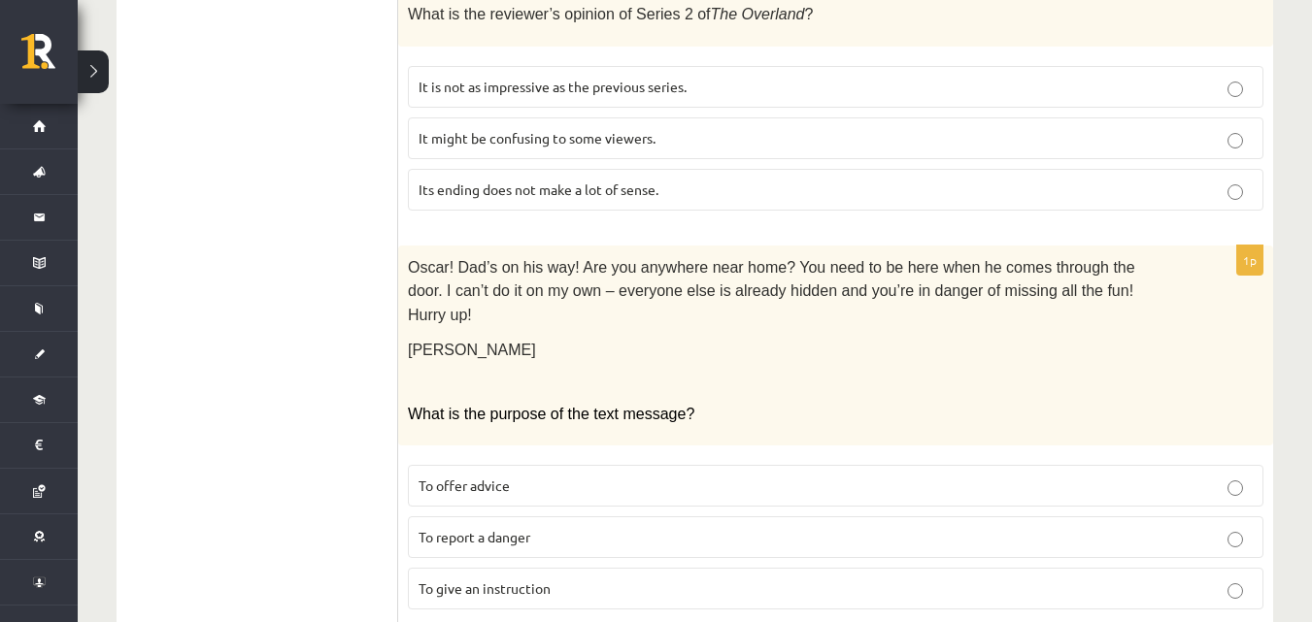
scroll to position [621, 0]
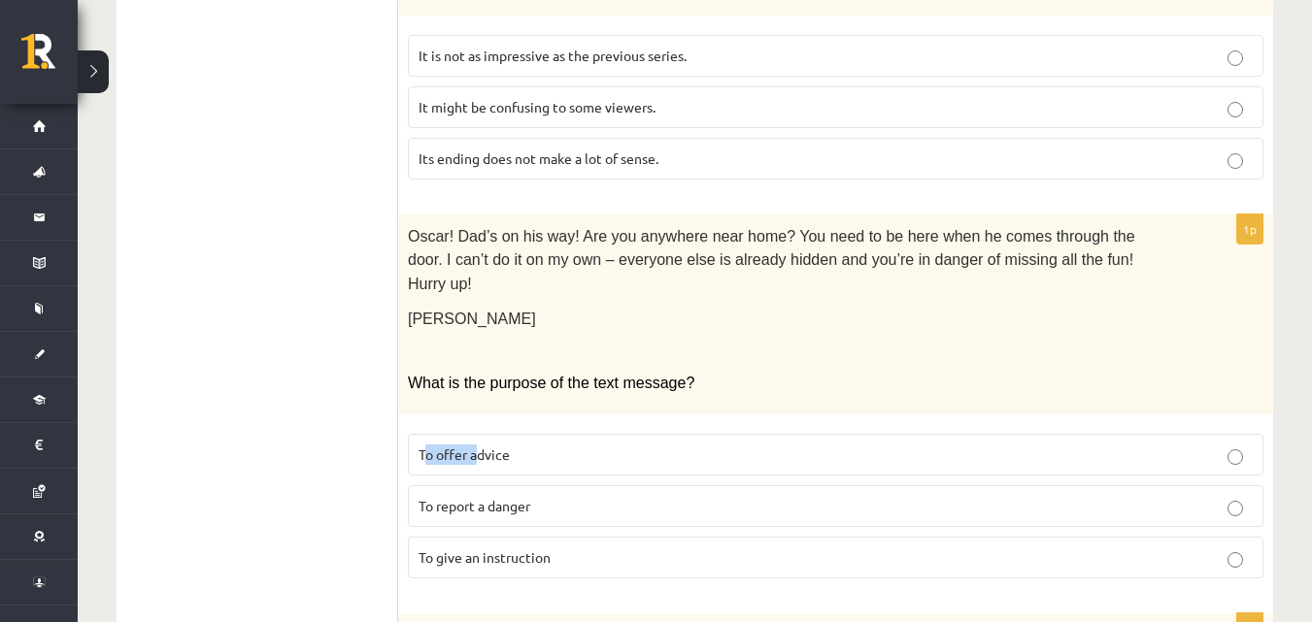
drag, startPoint x: 422, startPoint y: 416, endPoint x: 460, endPoint y: 409, distance: 38.5
click at [471, 434] on label "To offer advice" at bounding box center [835, 455] width 855 height 42
drag, startPoint x: 408, startPoint y: 396, endPoint x: 413, endPoint y: 411, distance: 15.4
click at [411, 424] on fieldset "To offer advice To report a danger To give an instruction" at bounding box center [835, 504] width 855 height 160
drag, startPoint x: 423, startPoint y: 425, endPoint x: 541, endPoint y: 427, distance: 117.5
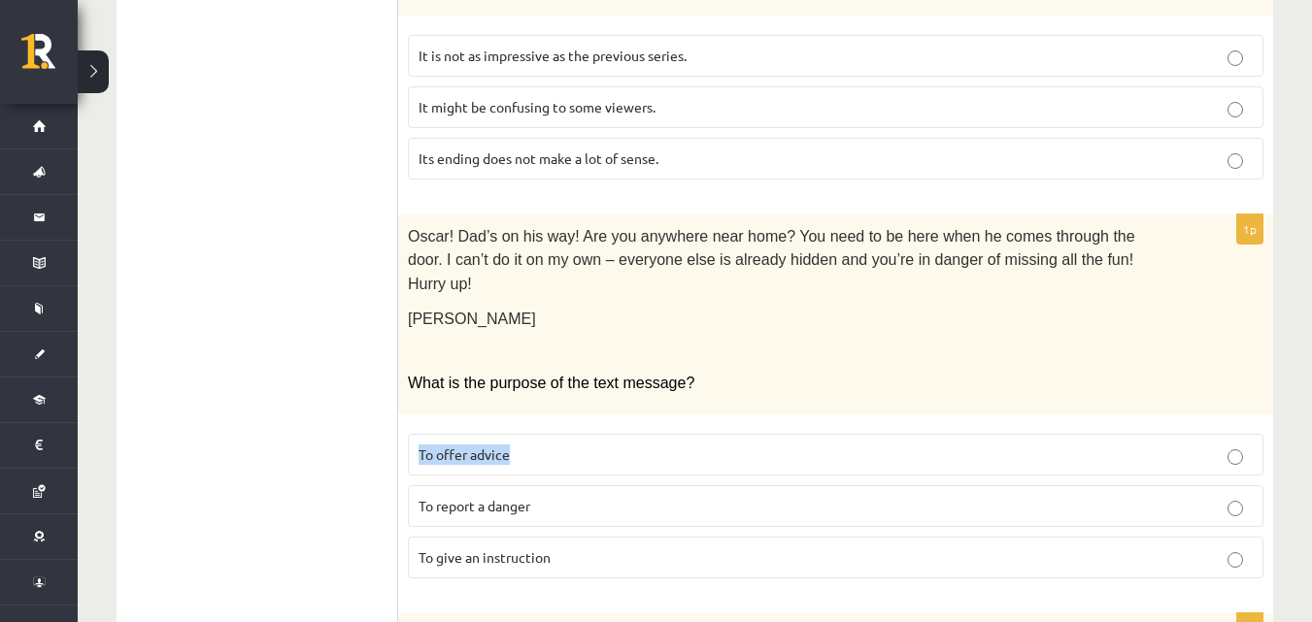
click at [541, 434] on label "To offer advice" at bounding box center [835, 455] width 855 height 42
click at [1238, 548] on p "To give an instruction" at bounding box center [835, 558] width 834 height 20
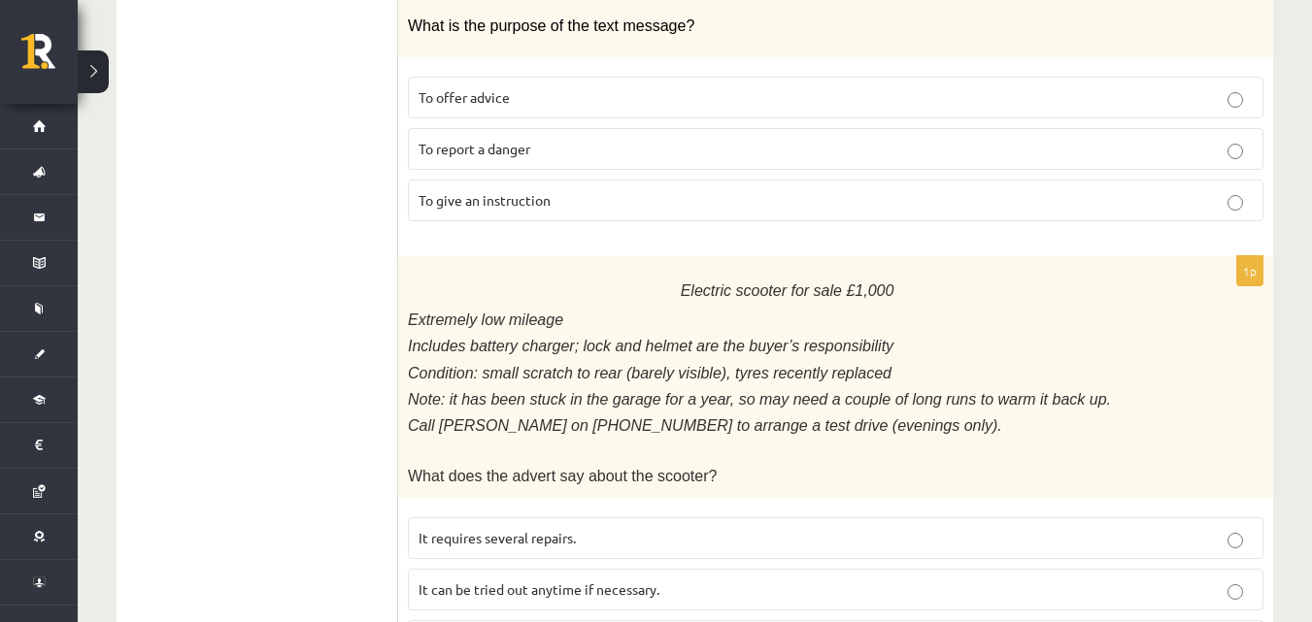
scroll to position [1010, 0]
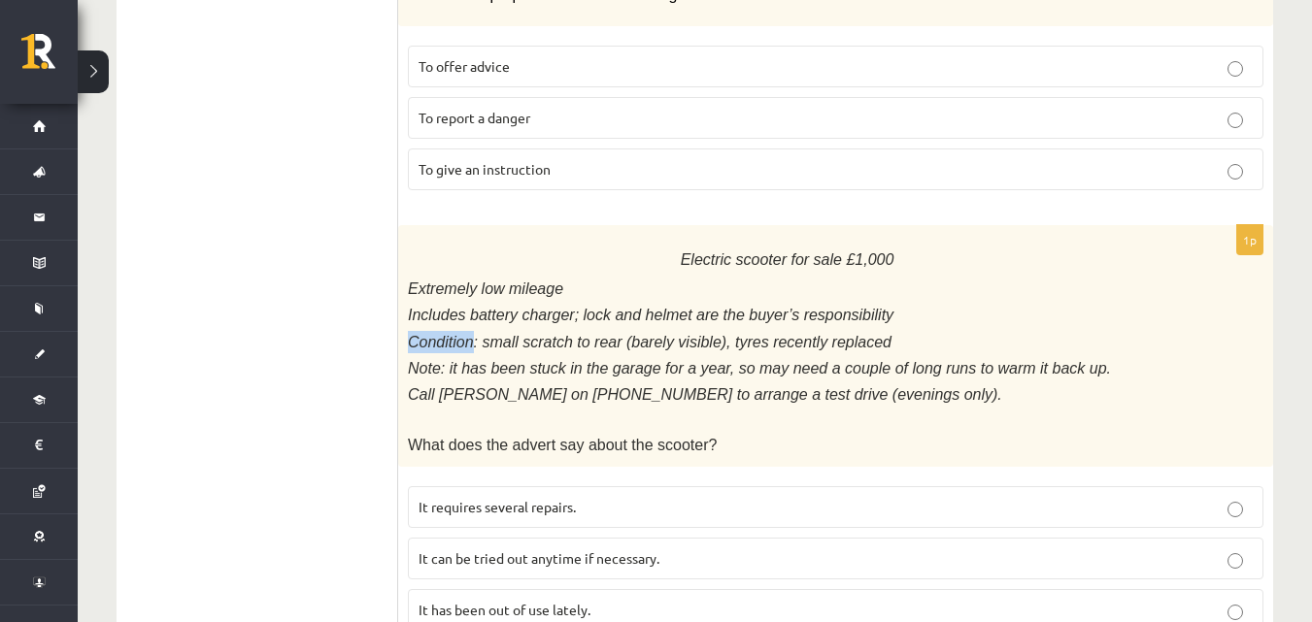
drag, startPoint x: 402, startPoint y: 306, endPoint x: 467, endPoint y: 309, distance: 65.1
click at [467, 309] on div "Electric scooter for sale £1,000 Extremely low mileage Includes battery charger…" at bounding box center [835, 345] width 875 height 241
drag, startPoint x: 702, startPoint y: 307, endPoint x: 739, endPoint y: 308, distance: 36.9
click at [739, 334] on span "Condition: small scratch to rear (barely visible), tyres recently replaced" at bounding box center [650, 342] width 484 height 17
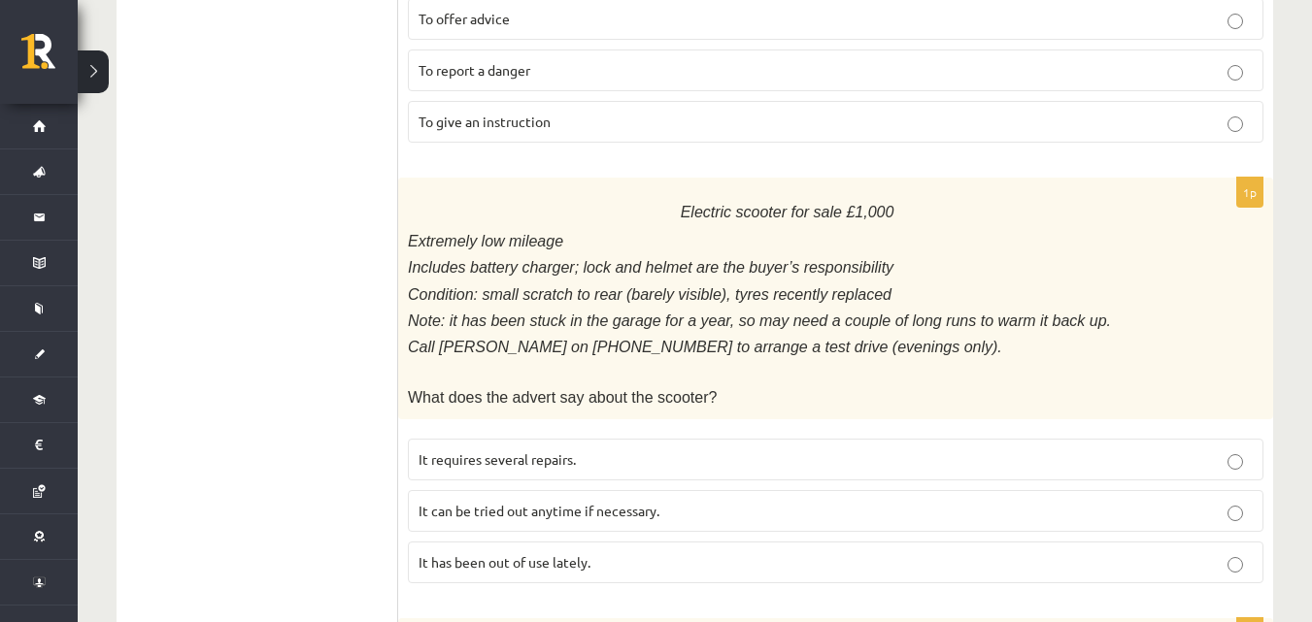
scroll to position [1107, 0]
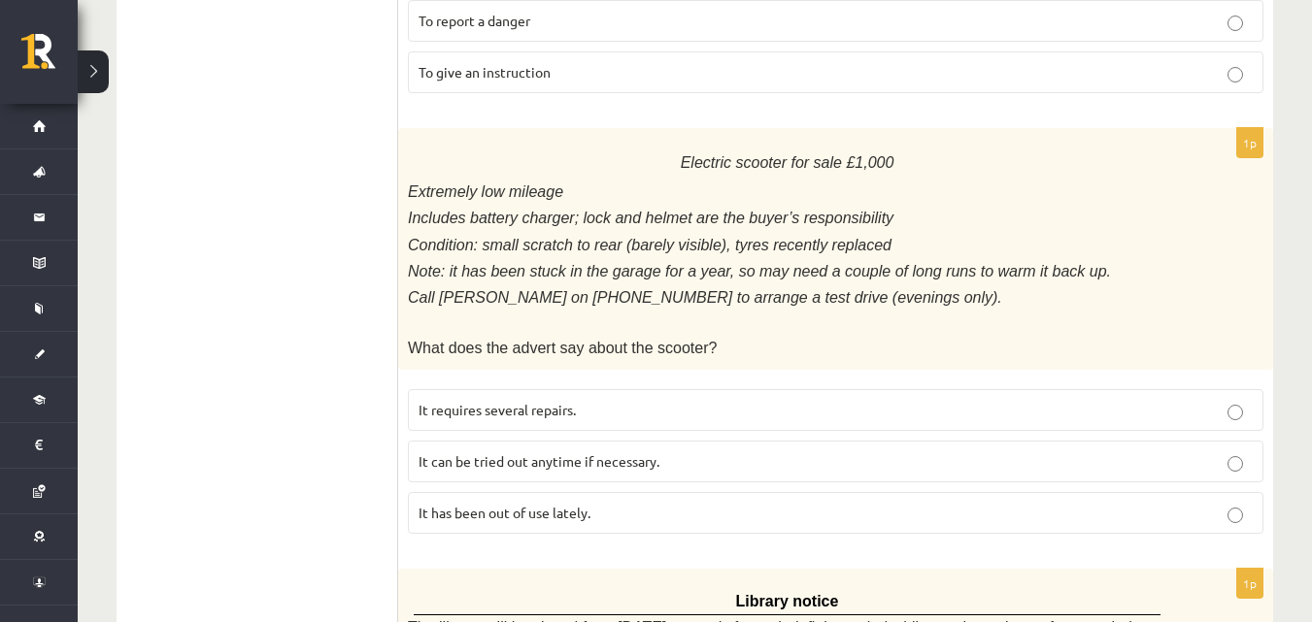
click at [1254, 389] on label "It requires several repairs." at bounding box center [835, 410] width 855 height 42
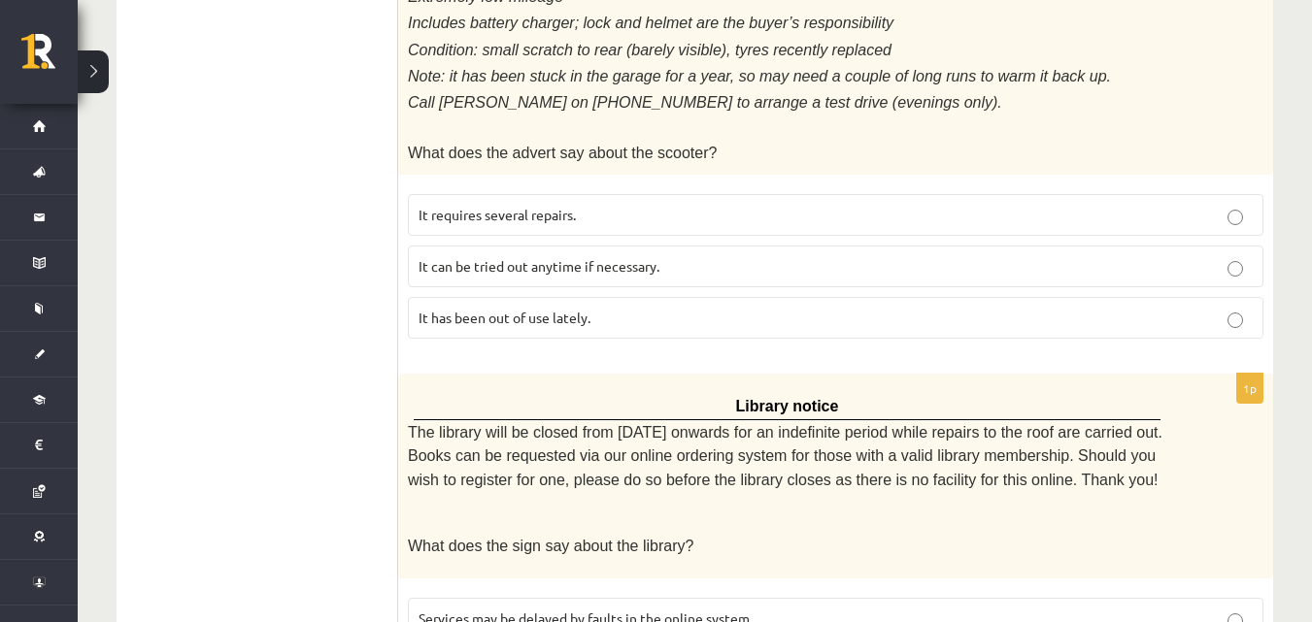
scroll to position [1398, 0]
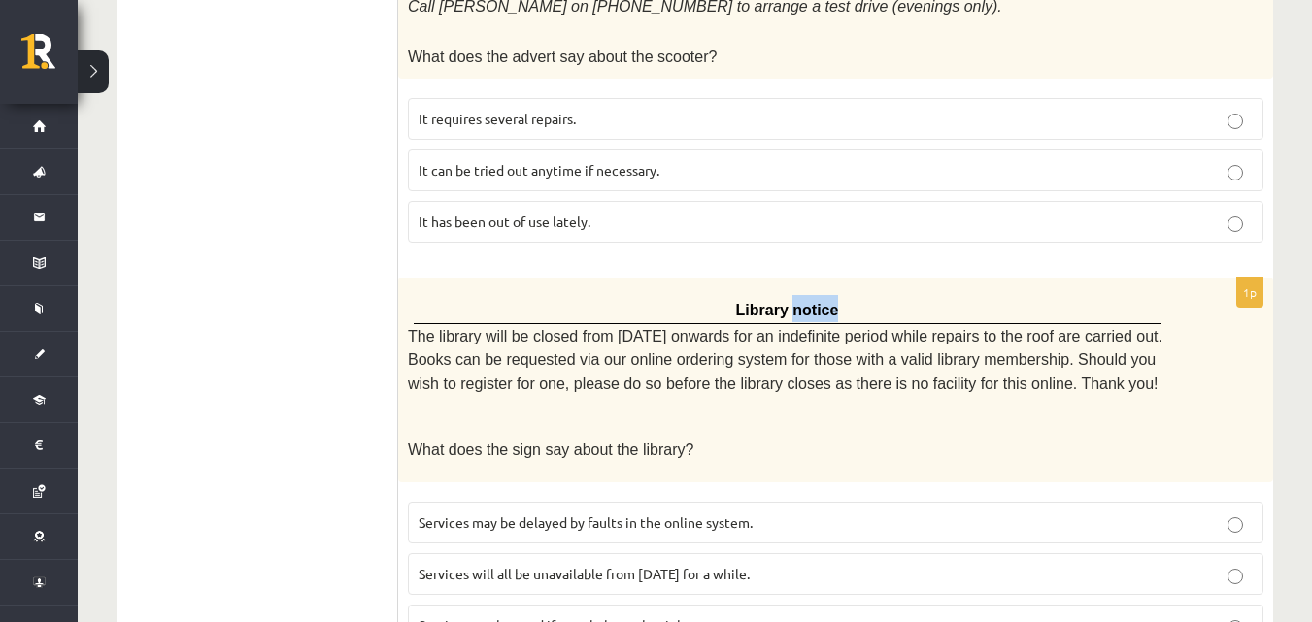
drag, startPoint x: 792, startPoint y: 270, endPoint x: 831, endPoint y: 263, distance: 39.4
click at [831, 295] on p "Library notice" at bounding box center [786, 308] width 736 height 27
click at [687, 278] on div "Library notice The library will be closed from Monday onwards for an indefinite…" at bounding box center [835, 380] width 875 height 205
drag, startPoint x: 786, startPoint y: 341, endPoint x: 837, endPoint y: 339, distance: 50.5
click at [837, 339] on span "The library will be closed from Monday onwards for an indefinite period while r…" at bounding box center [785, 360] width 754 height 64
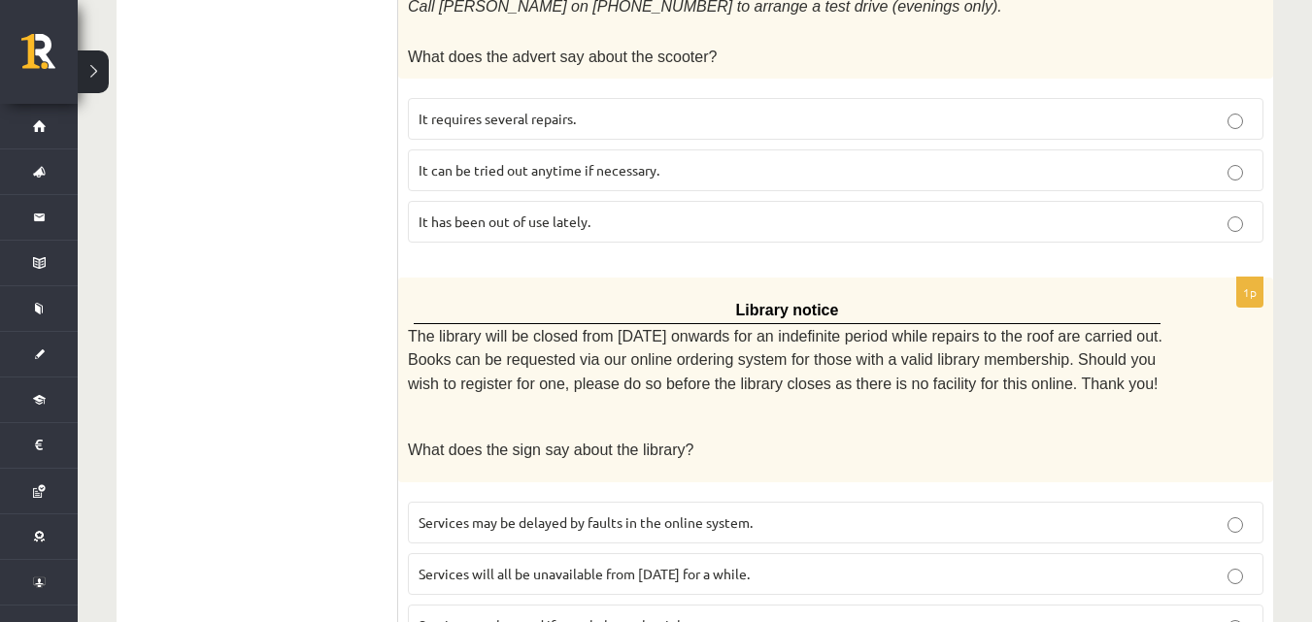
click at [778, 438] on p "What does the sign say about the library?" at bounding box center [787, 449] width 758 height 23
click at [357, 373] on ul "A Grammar B Reading C Reading D Listening Answer the question" at bounding box center [267, 277] width 262 height 2654
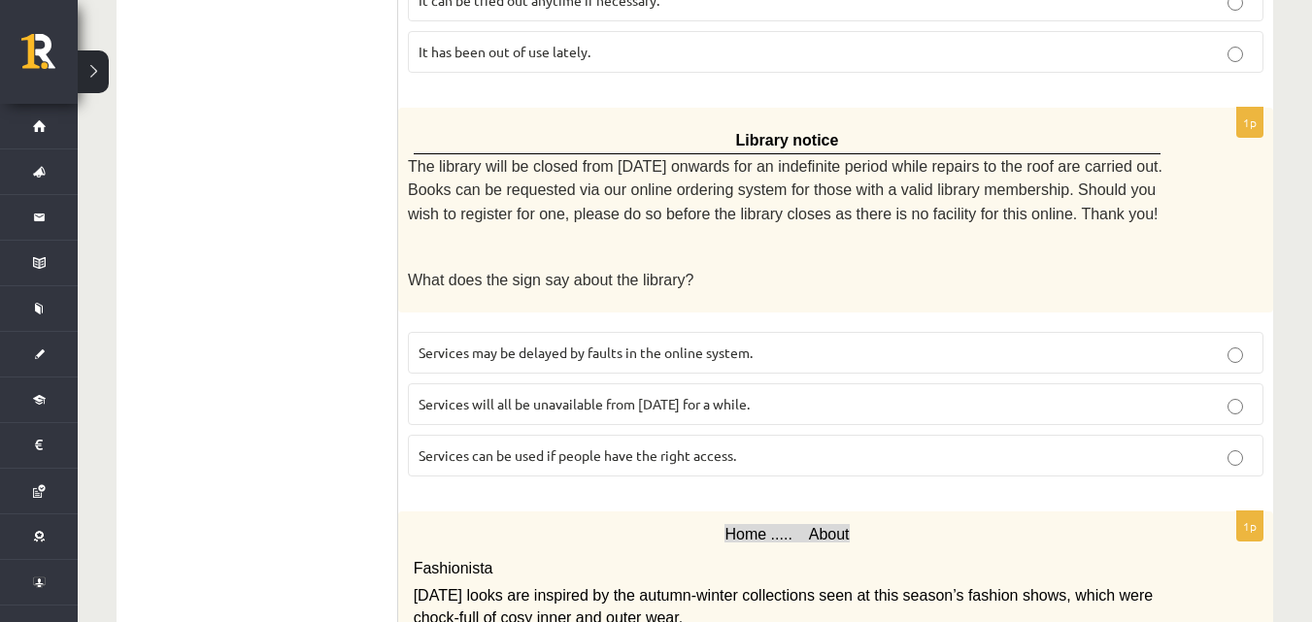
scroll to position [1592, 0]
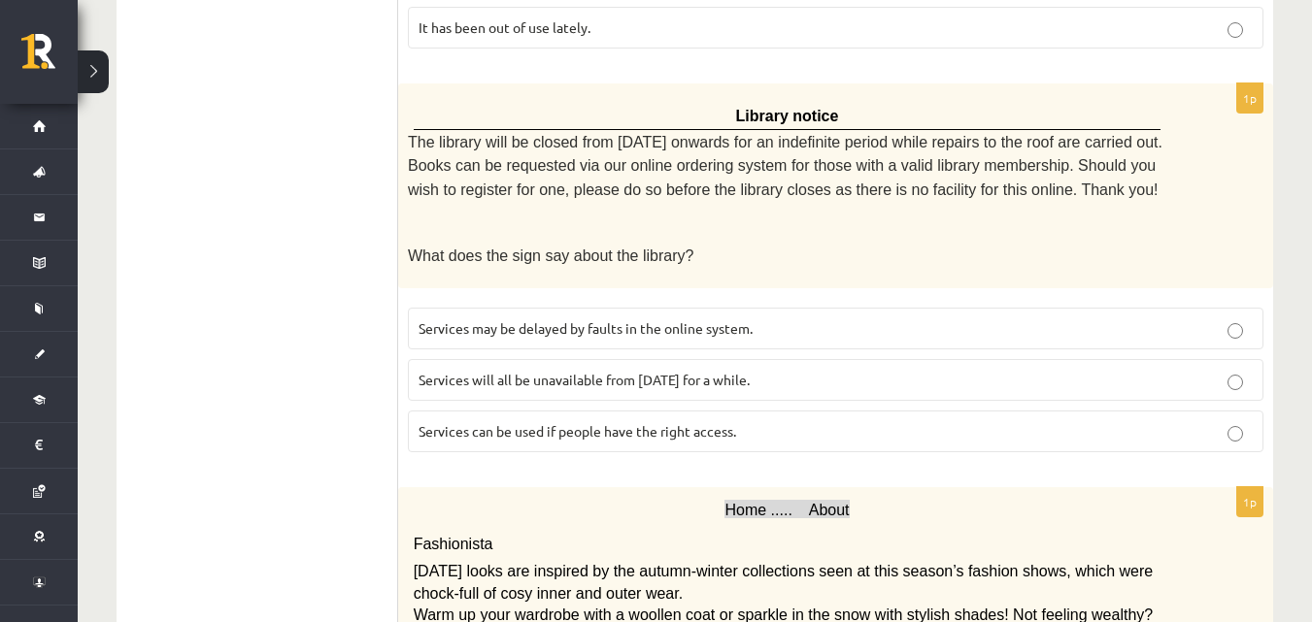
drag, startPoint x: 1244, startPoint y: 330, endPoint x: 1182, endPoint y: 328, distance: 62.2
click at [1244, 370] on p "Services will all be unavailable from Monday for a while." at bounding box center [835, 380] width 834 height 20
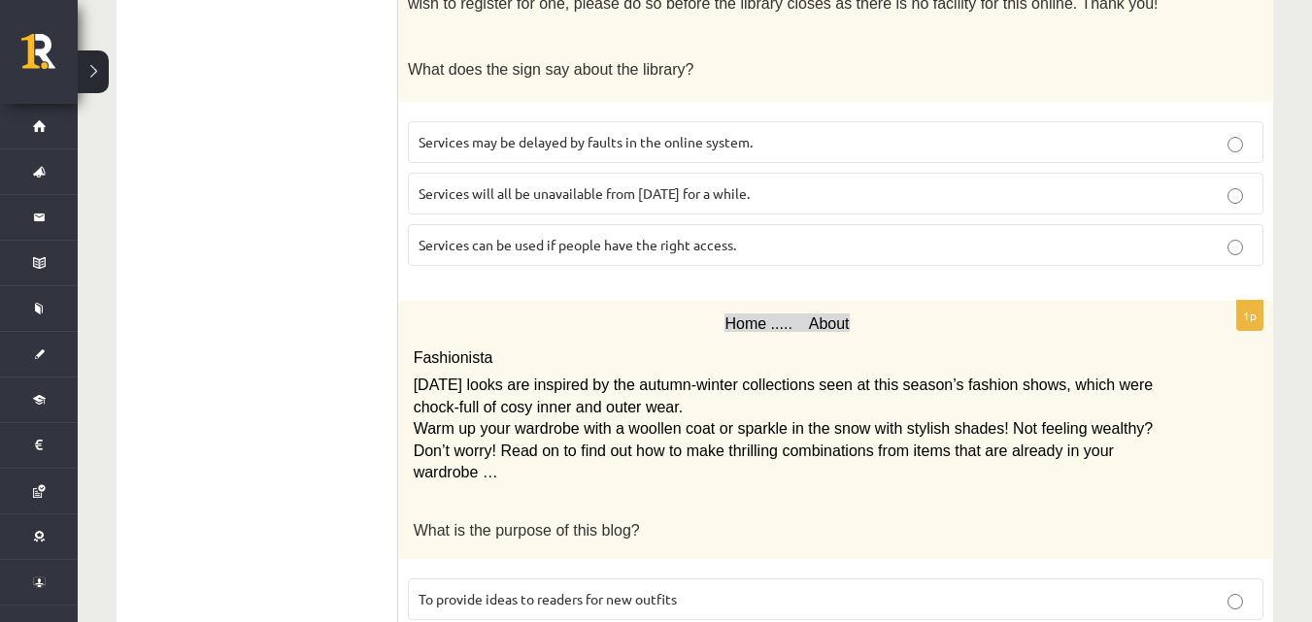
scroll to position [1787, 0]
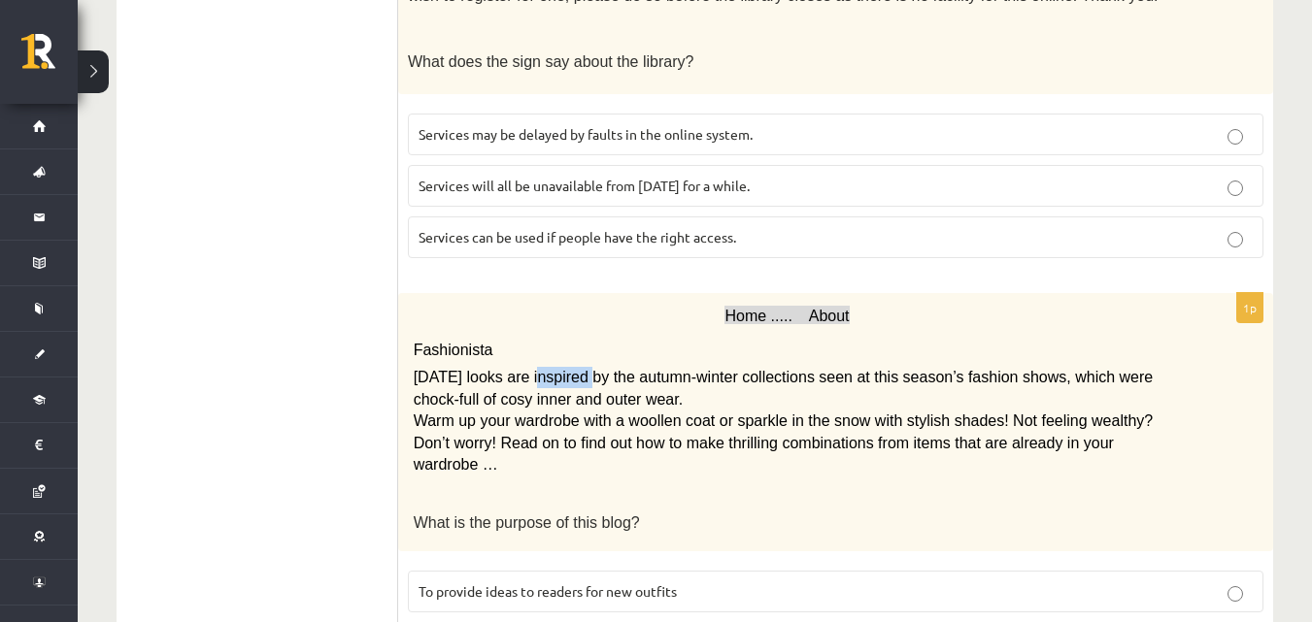
drag, startPoint x: 523, startPoint y: 333, endPoint x: 575, endPoint y: 335, distance: 51.5
click at [575, 369] on span "Today’s looks are inspired by the autumn-winter collections seen at this season…" at bounding box center [784, 388] width 740 height 38
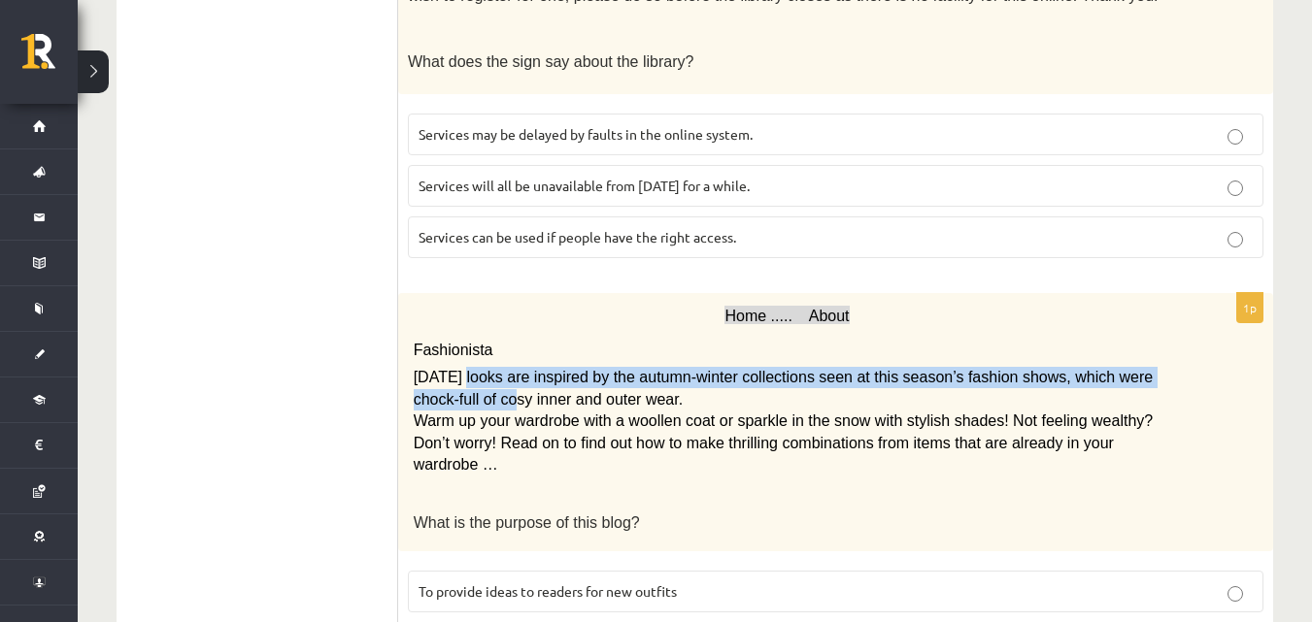
drag, startPoint x: 431, startPoint y: 351, endPoint x: 450, endPoint y: 347, distance: 18.9
click at [453, 369] on span "Today’s looks are inspired by the autumn-winter collections seen at this season…" at bounding box center [784, 388] width 740 height 38
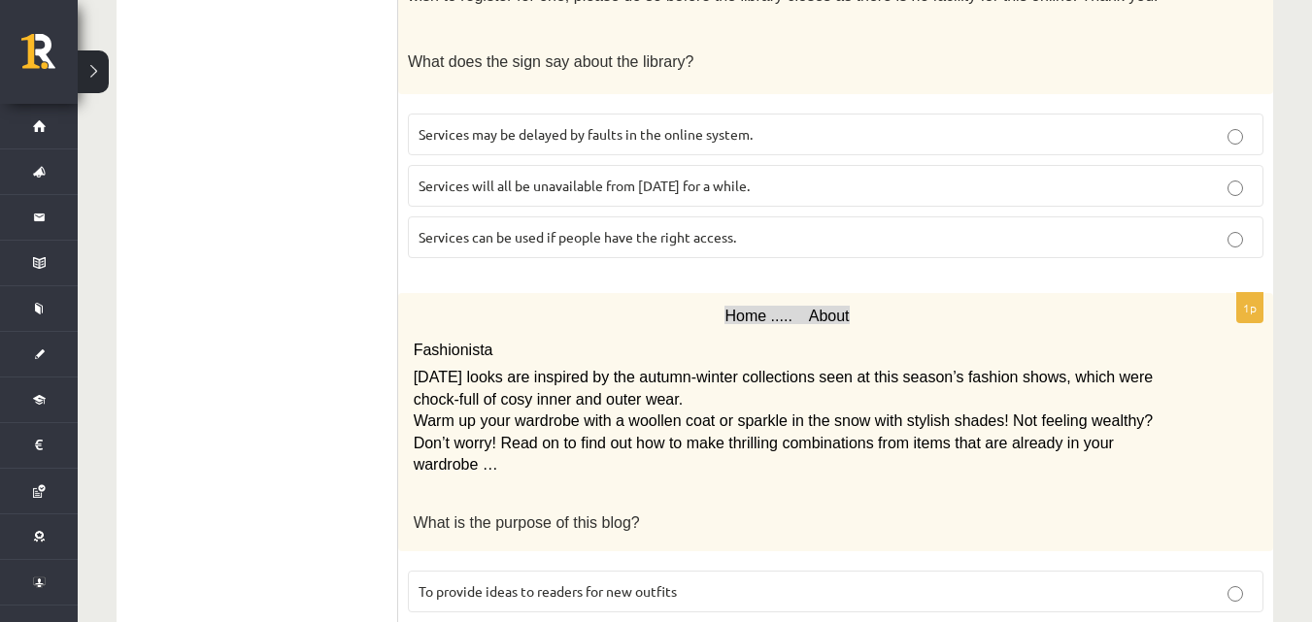
drag, startPoint x: 385, startPoint y: 334, endPoint x: 439, endPoint y: 346, distance: 55.6
drag, startPoint x: 440, startPoint y: 350, endPoint x: 462, endPoint y: 349, distance: 22.4
click at [462, 369] on span "Today’s looks are inspired by the autumn-winter collections seen at this season…" at bounding box center [784, 388] width 740 height 38
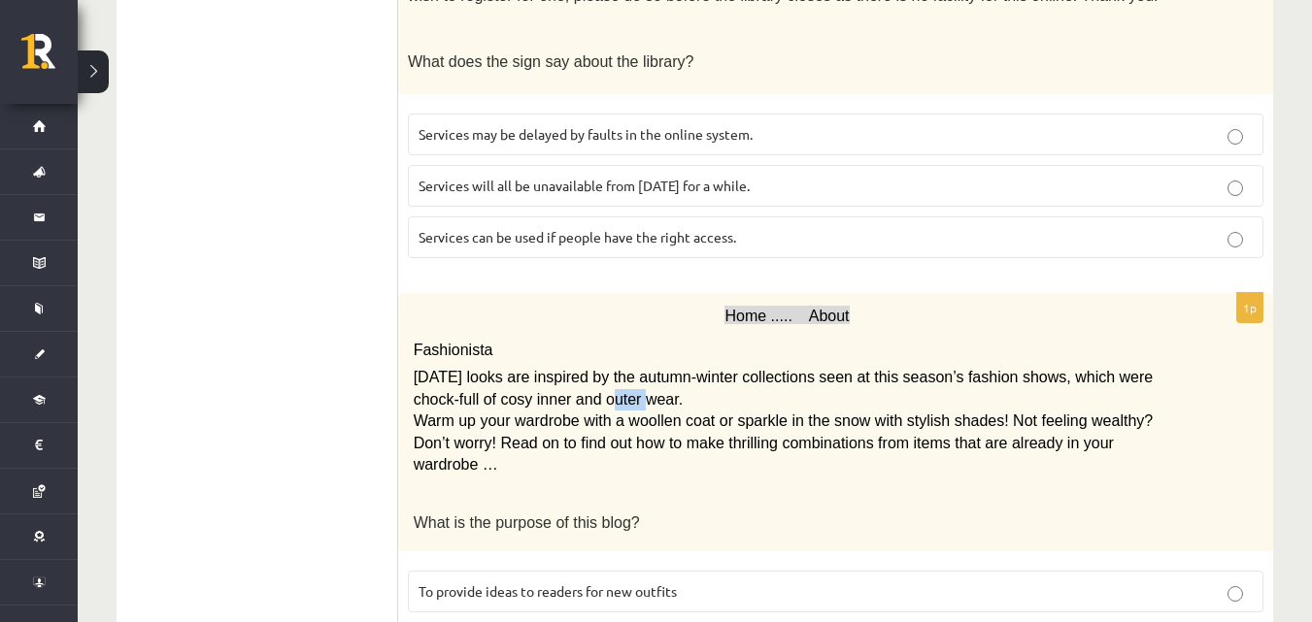
drag, startPoint x: 527, startPoint y: 345, endPoint x: 559, endPoint y: 346, distance: 32.1
click at [559, 369] on span "Today’s looks are inspired by the autumn-winter collections seen at this season…" at bounding box center [784, 388] width 740 height 38
drag, startPoint x: 719, startPoint y: 375, endPoint x: 762, endPoint y: 378, distance: 43.8
click at [762, 413] on span "Warm up your wardrobe with a woollen coat or sparkle in the snow with stylish s…" at bounding box center [784, 443] width 740 height 60
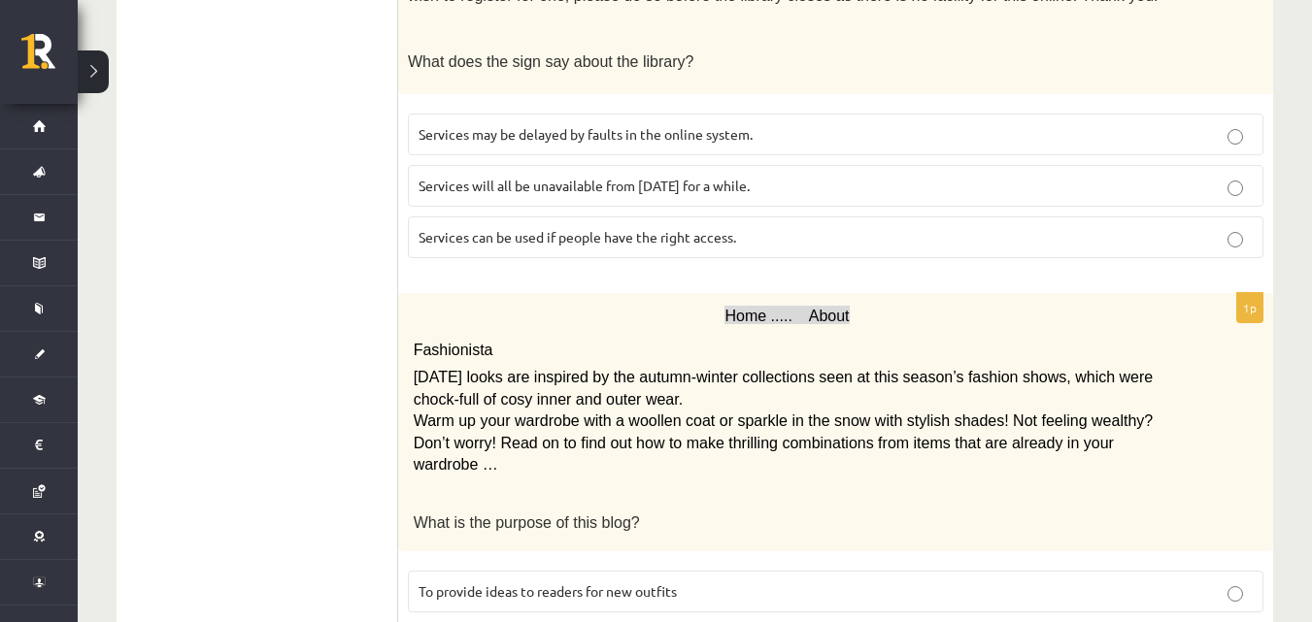
drag, startPoint x: 1057, startPoint y: 375, endPoint x: 1096, endPoint y: 373, distance: 38.9
click at [1096, 413] on span "Warm up your wardrobe with a woollen coat or sparkle in the snow with stylish s…" at bounding box center [784, 443] width 740 height 60
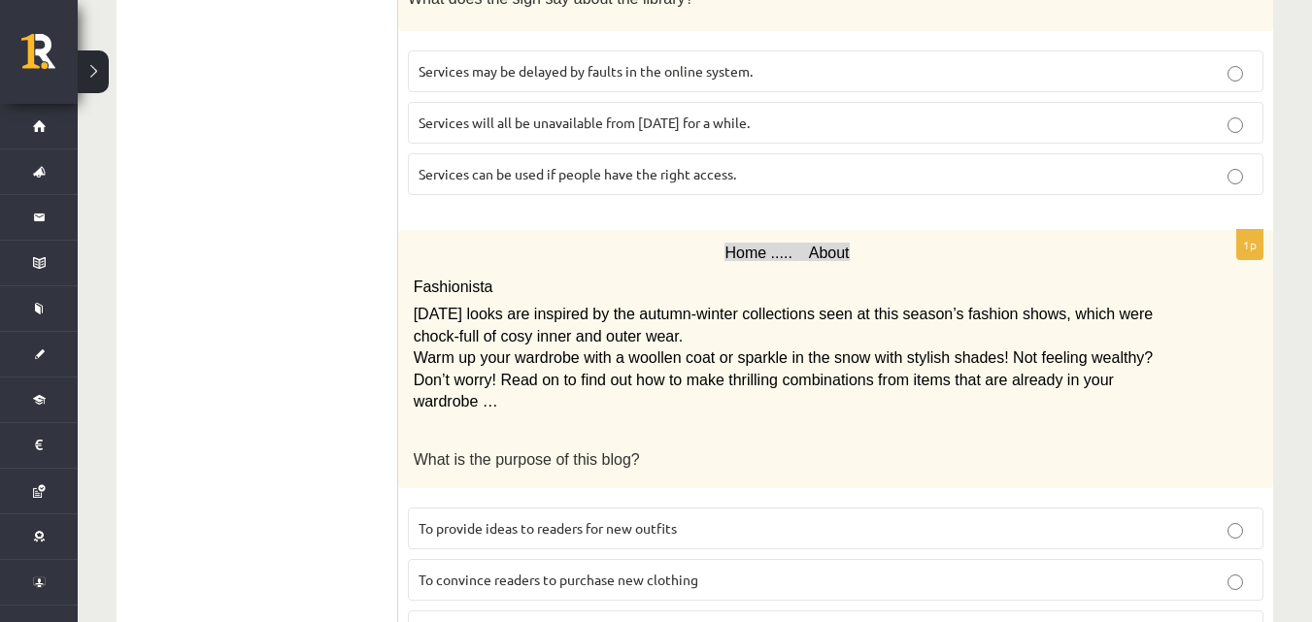
scroll to position [1884, 0]
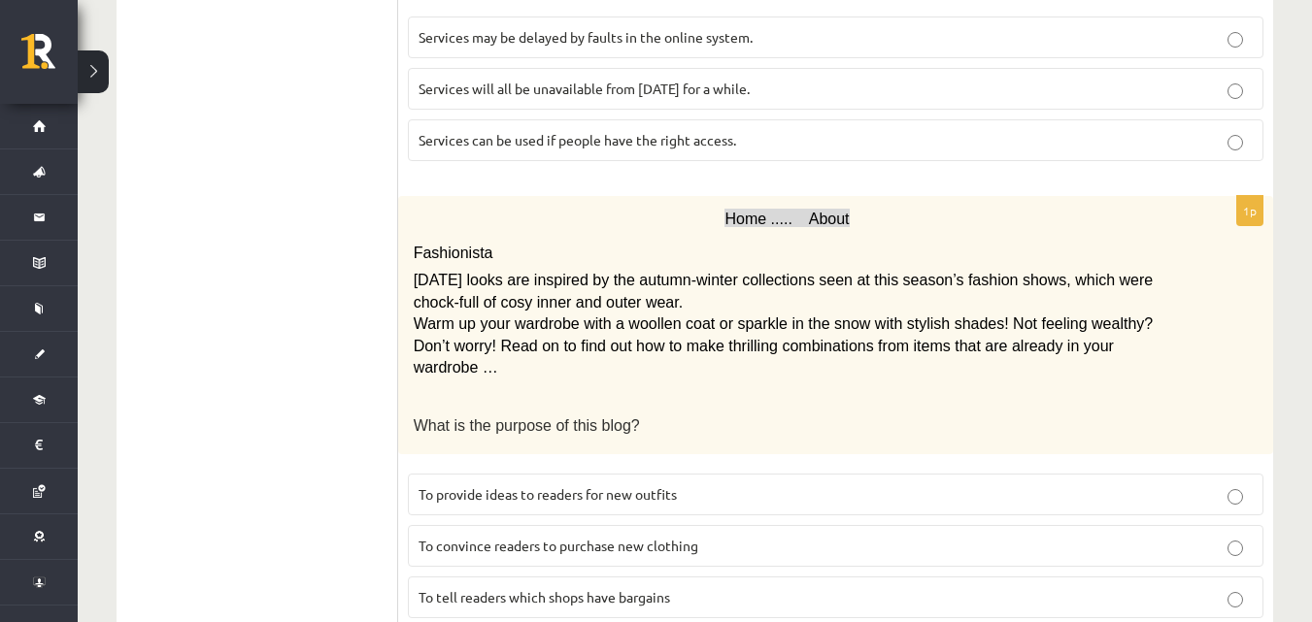
click at [1257, 474] on label "To provide ideas to readers for new outfits" at bounding box center [835, 495] width 855 height 42
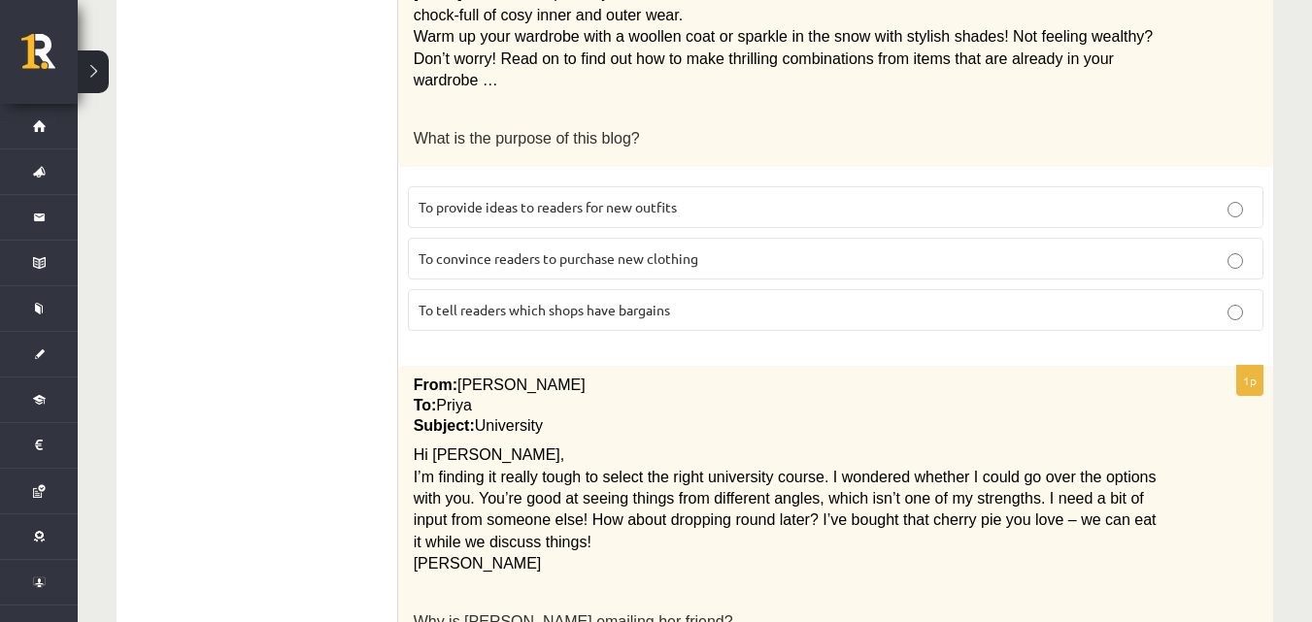
scroll to position [2175, 0]
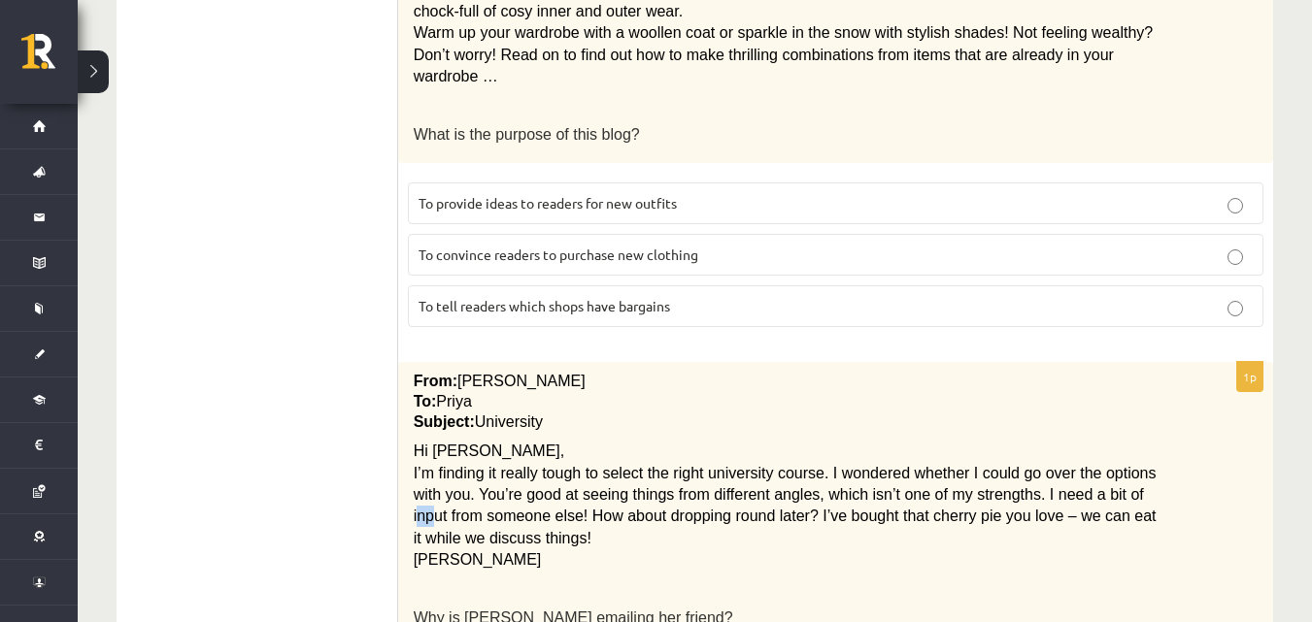
drag, startPoint x: 1061, startPoint y: 421, endPoint x: 1075, endPoint y: 420, distance: 13.6
click at [1075, 465] on span "I’m finding it really tough to select the right university course. I wondered w…" at bounding box center [785, 506] width 743 height 82
click at [1073, 465] on span "I’m finding it really tough to select the right university course. I wondered w…" at bounding box center [785, 506] width 743 height 82
drag, startPoint x: 1055, startPoint y: 426, endPoint x: 1094, endPoint y: 426, distance: 38.8
click at [1094, 465] on span "I’m finding it really tough to select the right university course. I wondered w…" at bounding box center [785, 506] width 743 height 82
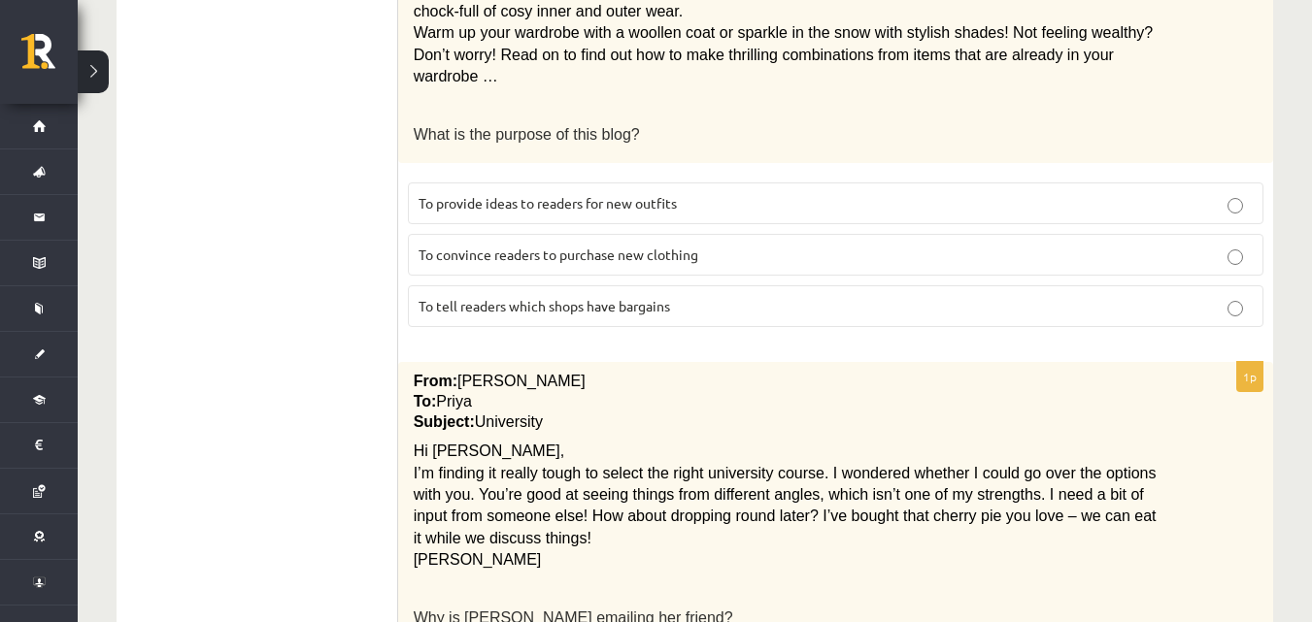
click at [1269, 425] on div "From: Emily To: Priya Subject: University Hi Priya, I’m finding it really tough…" at bounding box center [835, 504] width 875 height 284
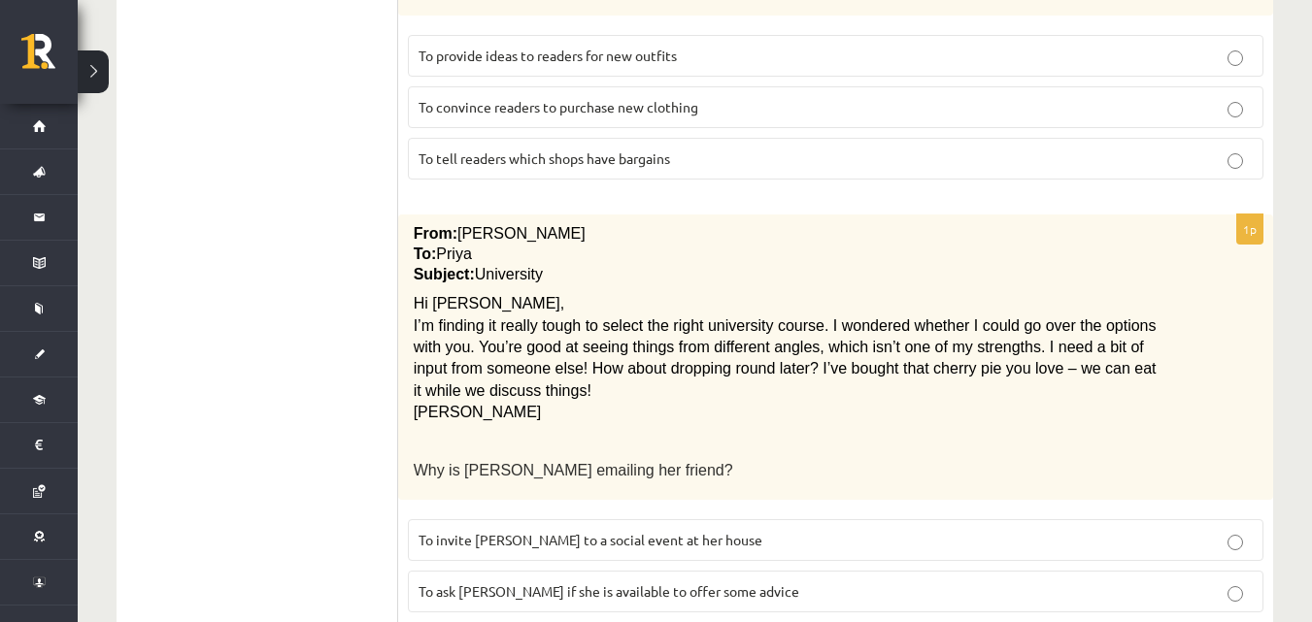
scroll to position [2369, 0]
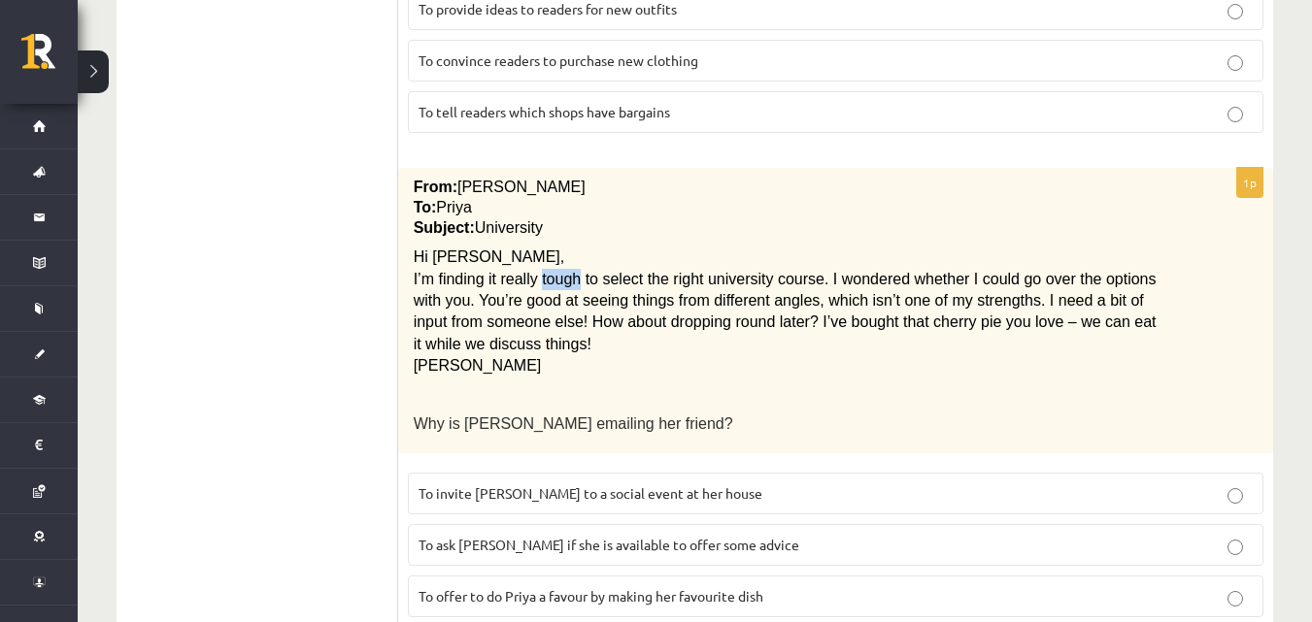
drag, startPoint x: 534, startPoint y: 217, endPoint x: 571, endPoint y: 216, distance: 36.9
click at [571, 271] on span "I’m finding it really tough to select the right university course. I wondered w…" at bounding box center [785, 312] width 743 height 82
drag, startPoint x: 563, startPoint y: 209, endPoint x: 1132, endPoint y: 485, distance: 632.7
click at [1122, 493] on fieldset "To invite Priya to a social event at her house To ask Priya if she is available…" at bounding box center [835, 543] width 855 height 160
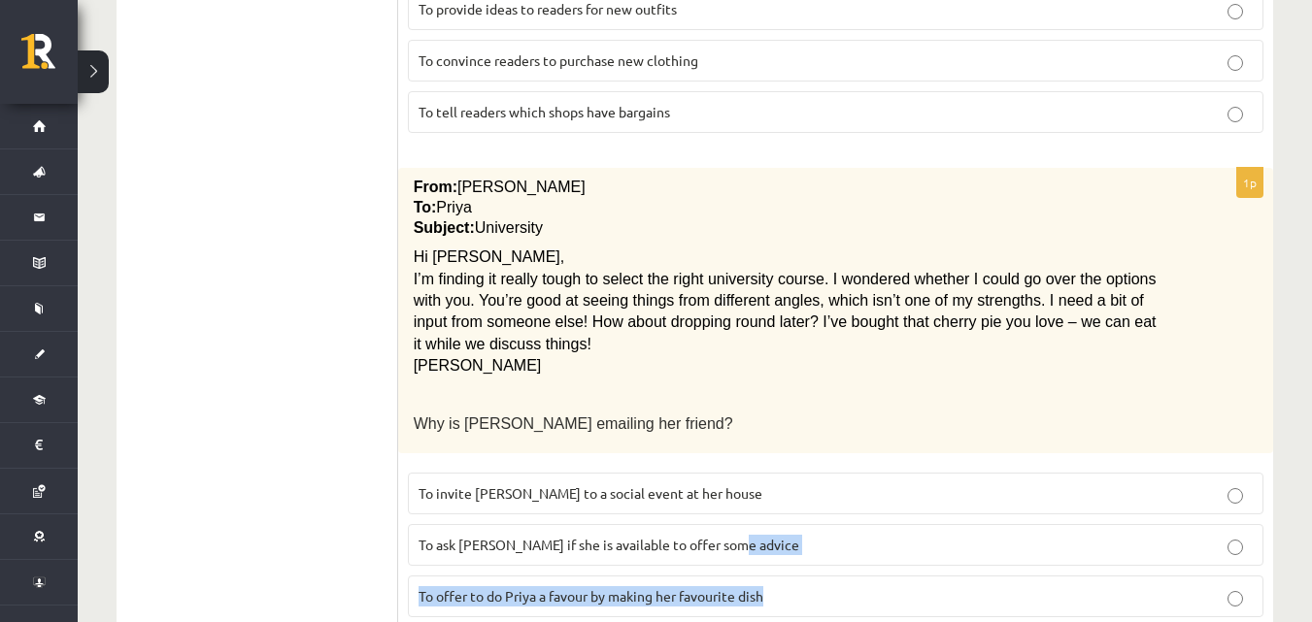
click at [1232, 535] on p "To ask Priya if she is available to offer some advice" at bounding box center [835, 545] width 834 height 20
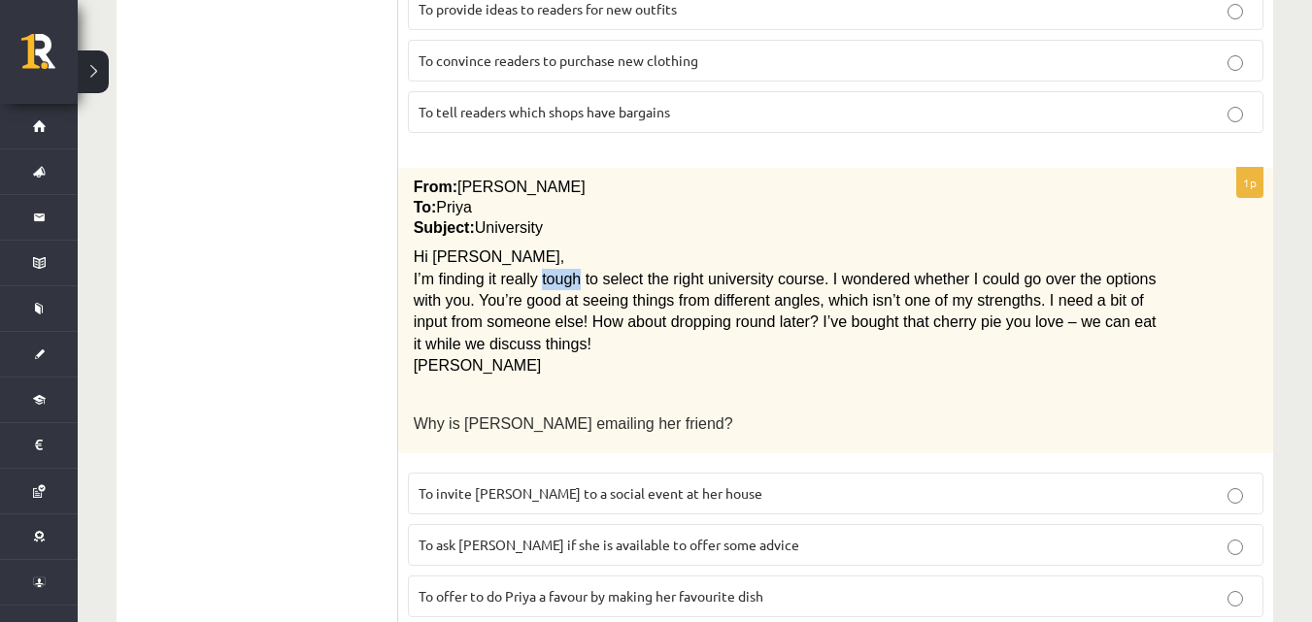
drag, startPoint x: 530, startPoint y: 206, endPoint x: 571, endPoint y: 207, distance: 40.8
click at [573, 271] on span "I’m finding it really tough to select the right university course. I wondered w…" at bounding box center [785, 312] width 743 height 82
drag, startPoint x: 100, startPoint y: 270, endPoint x: 120, endPoint y: 270, distance: 20.4
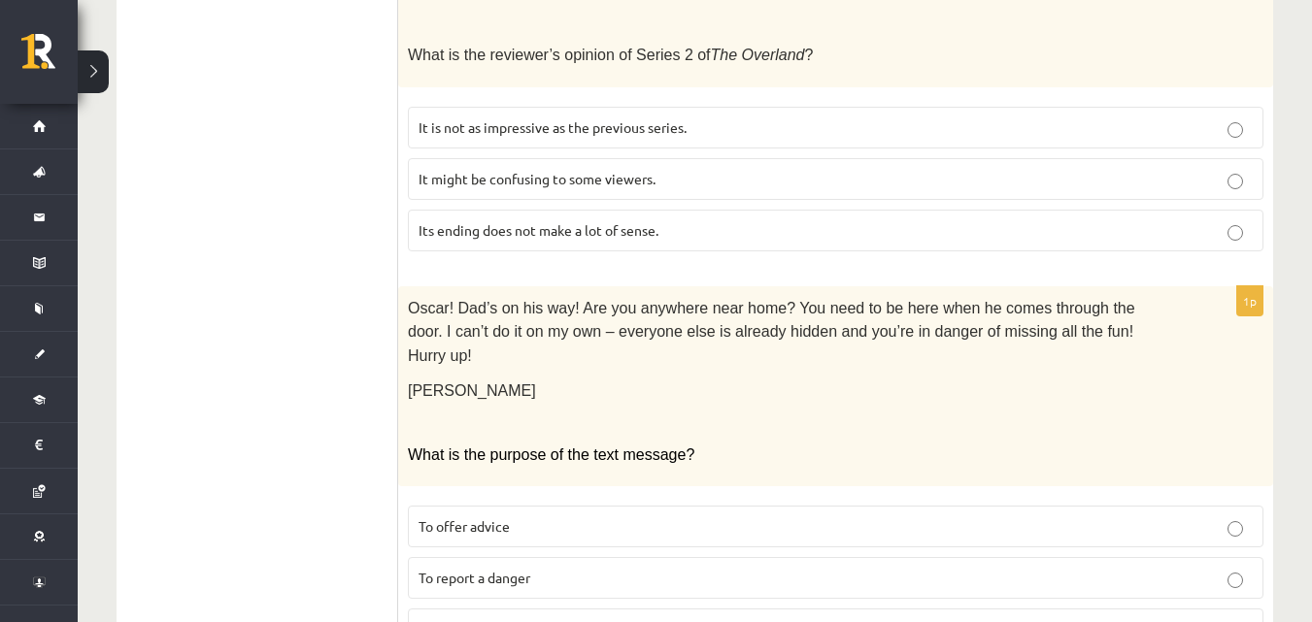
scroll to position [0, 0]
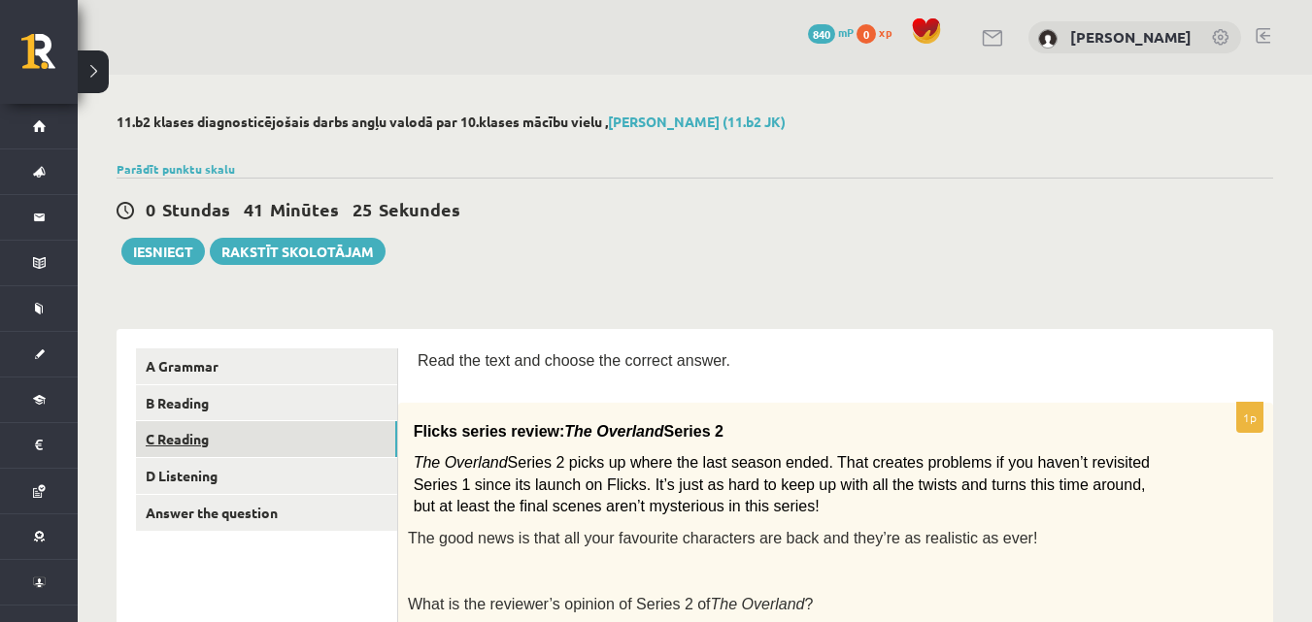
click at [238, 440] on link "C Reading" at bounding box center [266, 439] width 261 height 36
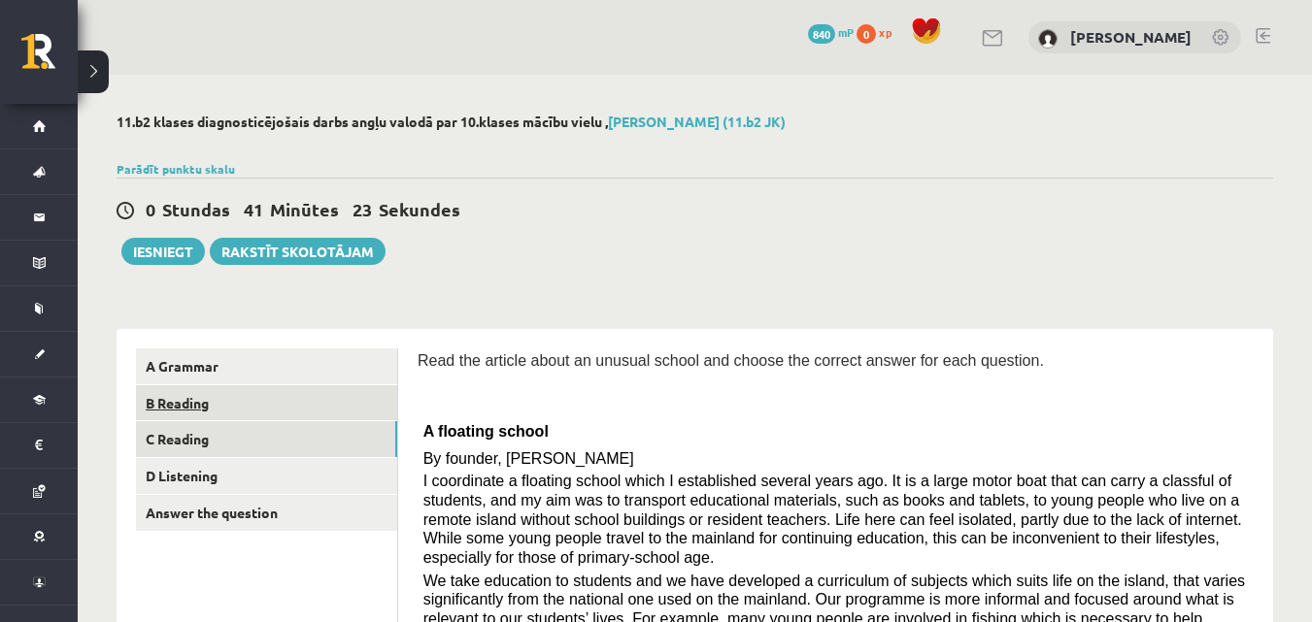
click at [321, 398] on link "B Reading" at bounding box center [266, 403] width 261 height 36
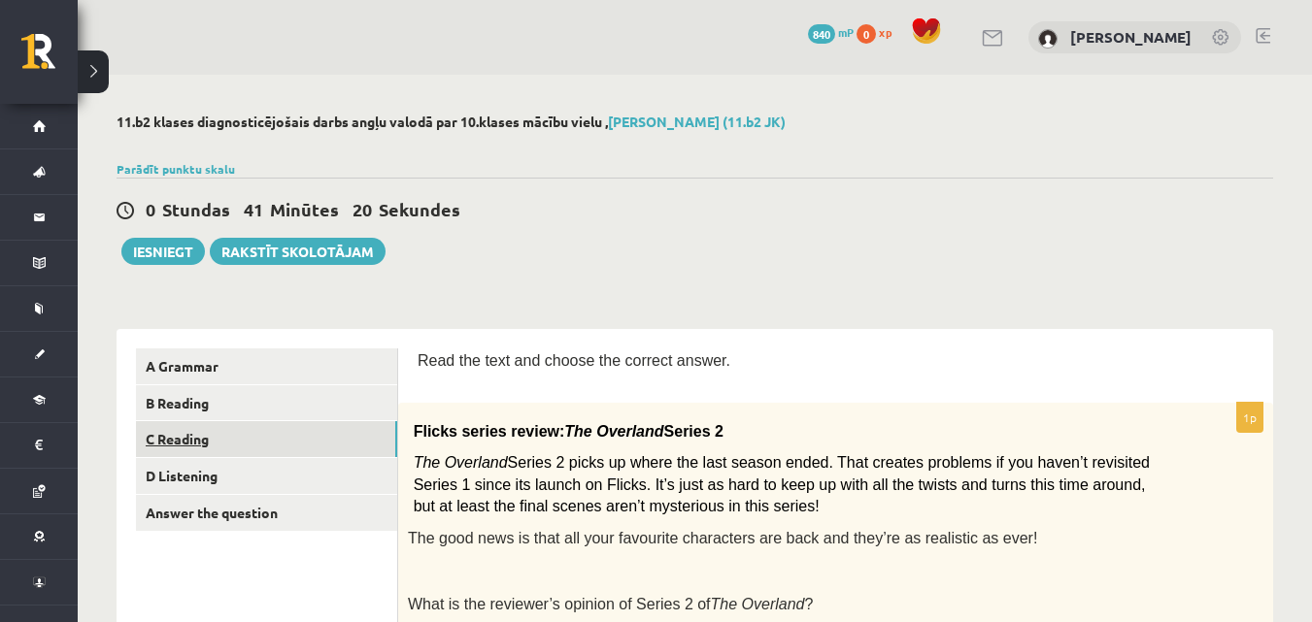
click at [292, 430] on link "C Reading" at bounding box center [266, 439] width 261 height 36
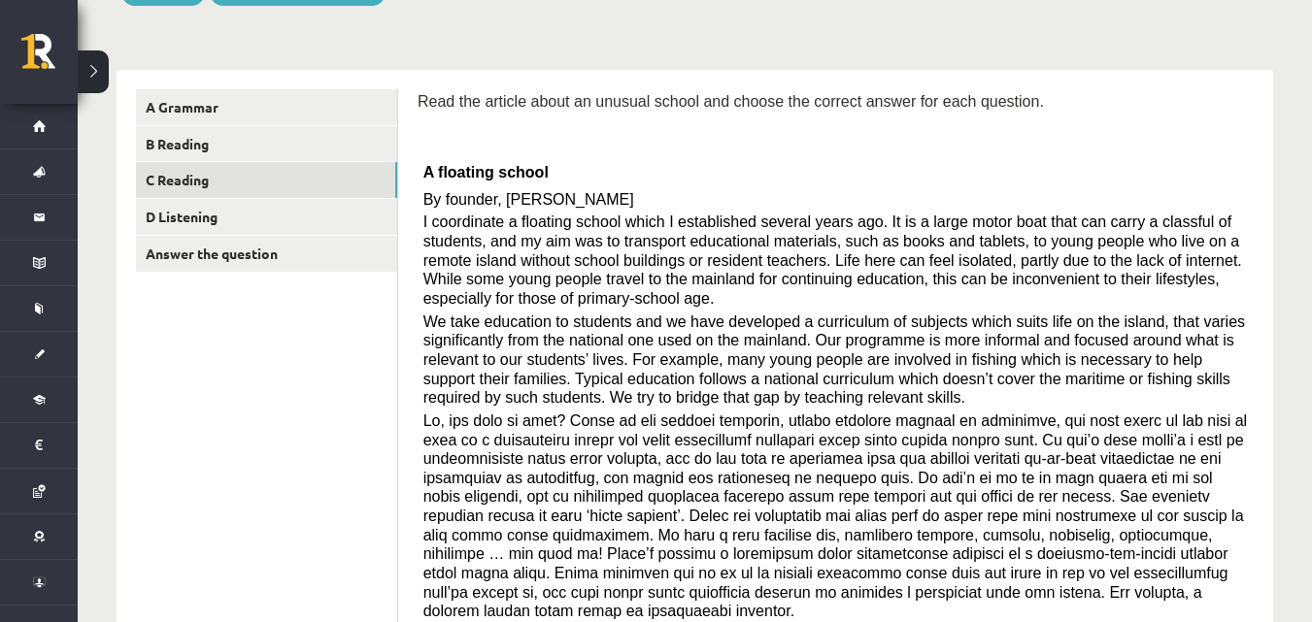
scroll to position [291, 0]
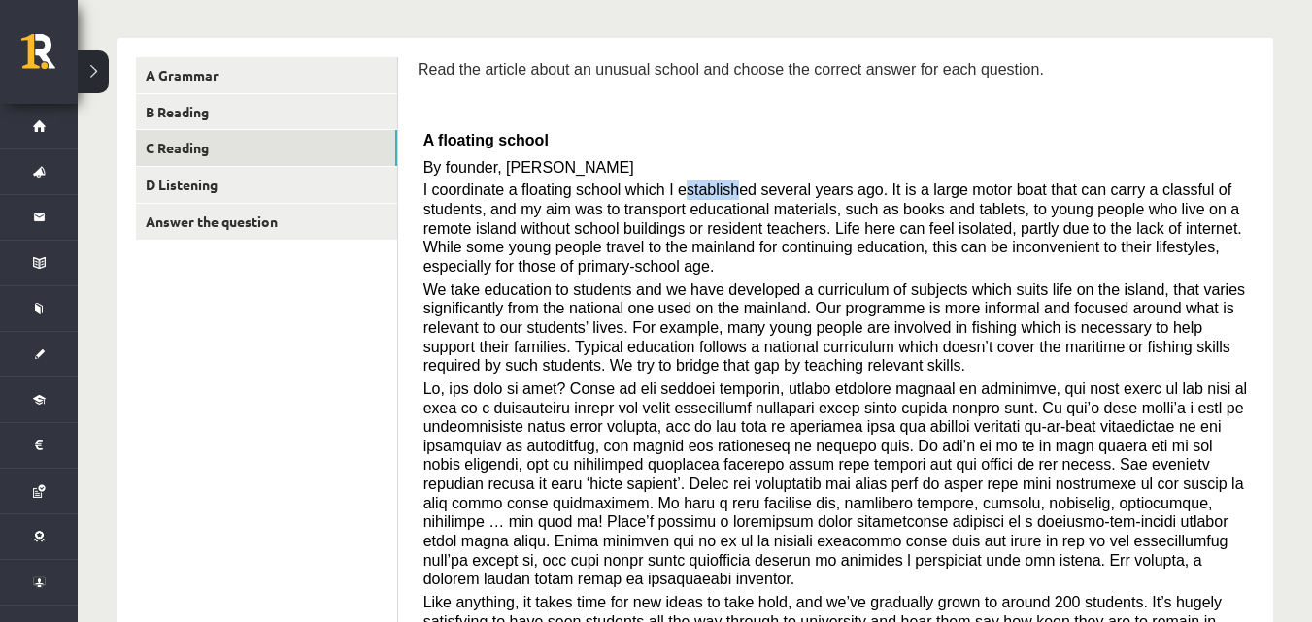
drag, startPoint x: 663, startPoint y: 183, endPoint x: 710, endPoint y: 182, distance: 46.6
click at [713, 184] on span "I coordinate a floating school which I established several years ago. It is a l…" at bounding box center [832, 228] width 819 height 93
click at [708, 146] on p "A floating school" at bounding box center [835, 138] width 825 height 31
drag, startPoint x: 654, startPoint y: 179, endPoint x: 776, endPoint y: 179, distance: 121.4
click at [776, 182] on span "I coordinate a floating school which I established several years ago. It is a l…" at bounding box center [832, 228] width 819 height 93
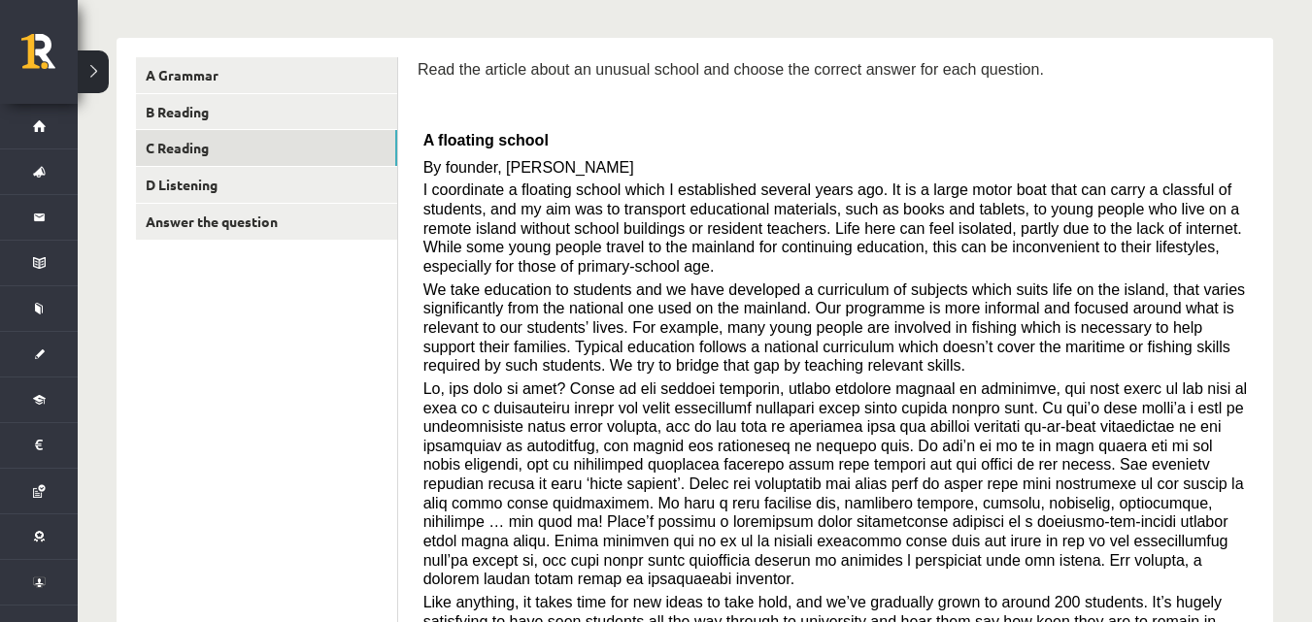
click at [877, 105] on p at bounding box center [836, 101] width 836 height 19
drag, startPoint x: 545, startPoint y: 224, endPoint x: 595, endPoint y: 230, distance: 50.8
click at [595, 230] on span "I coordinate a floating school which I established several years ago. It is a l…" at bounding box center [832, 228] width 819 height 93
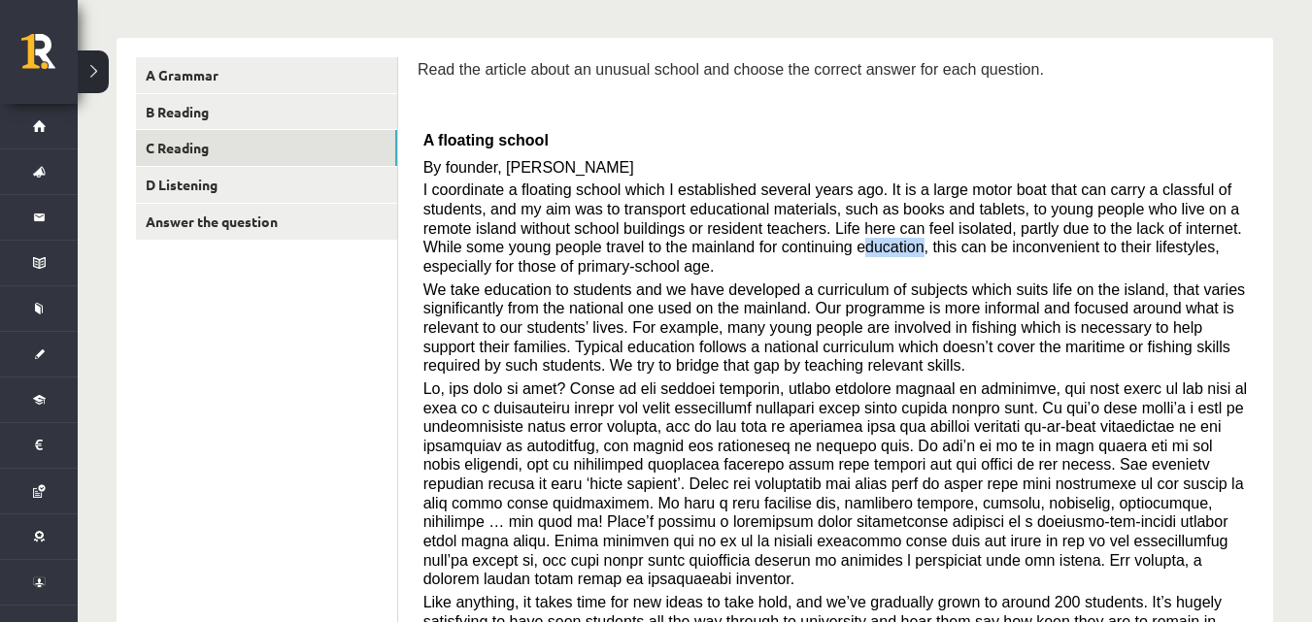
drag, startPoint x: 622, startPoint y: 242, endPoint x: 674, endPoint y: 248, distance: 51.8
click at [674, 248] on span "I coordinate a floating school which I established several years ago. It is a l…" at bounding box center [832, 228] width 819 height 93
drag, startPoint x: 667, startPoint y: 248, endPoint x: 623, endPoint y: 236, distance: 45.2
click at [623, 236] on span "I coordinate a floating school which I established several years ago. It is a l…" at bounding box center [832, 228] width 819 height 93
drag, startPoint x: 618, startPoint y: 241, endPoint x: 680, endPoint y: 248, distance: 62.5
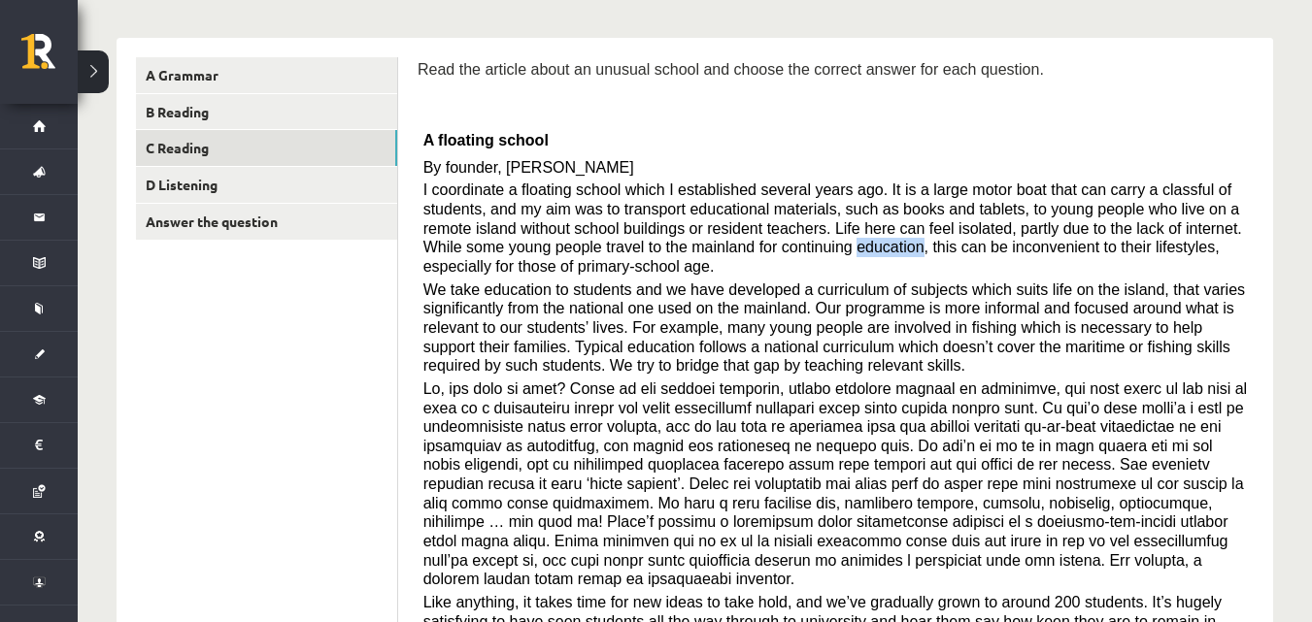
click at [680, 248] on span "I coordinate a floating school which I established several years ago. It is a l…" at bounding box center [832, 228] width 819 height 93
drag, startPoint x: 755, startPoint y: 246, endPoint x: 841, endPoint y: 246, distance: 85.4
click at [841, 246] on span "I coordinate a floating school which I established several years ago. It is a l…" at bounding box center [832, 228] width 819 height 93
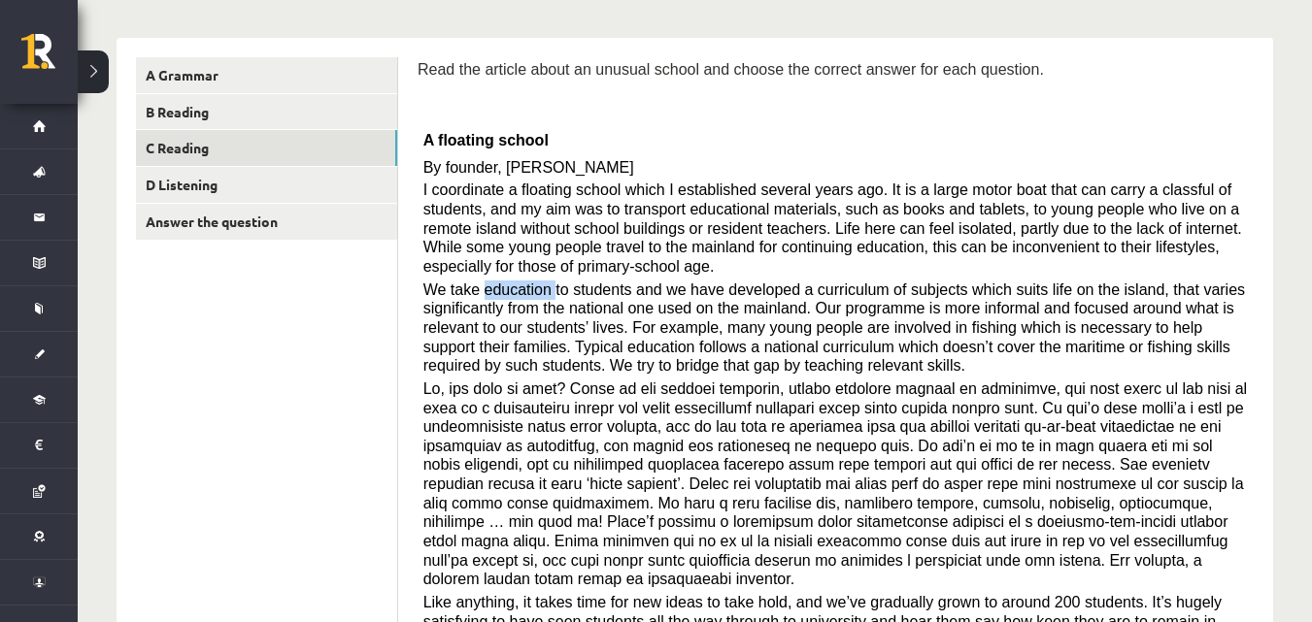
drag, startPoint x: 508, startPoint y: 263, endPoint x: 546, endPoint y: 257, distance: 38.3
click at [546, 257] on div "Read the article about an unusual school and choose the correct answer for each…" at bounding box center [836, 428] width 836 height 742
drag, startPoint x: 423, startPoint y: 289, endPoint x: 495, endPoint y: 284, distance: 72.0
click at [495, 284] on span "We take education to students and we have developed a curriculum of subjects wh…" at bounding box center [833, 328] width 821 height 93
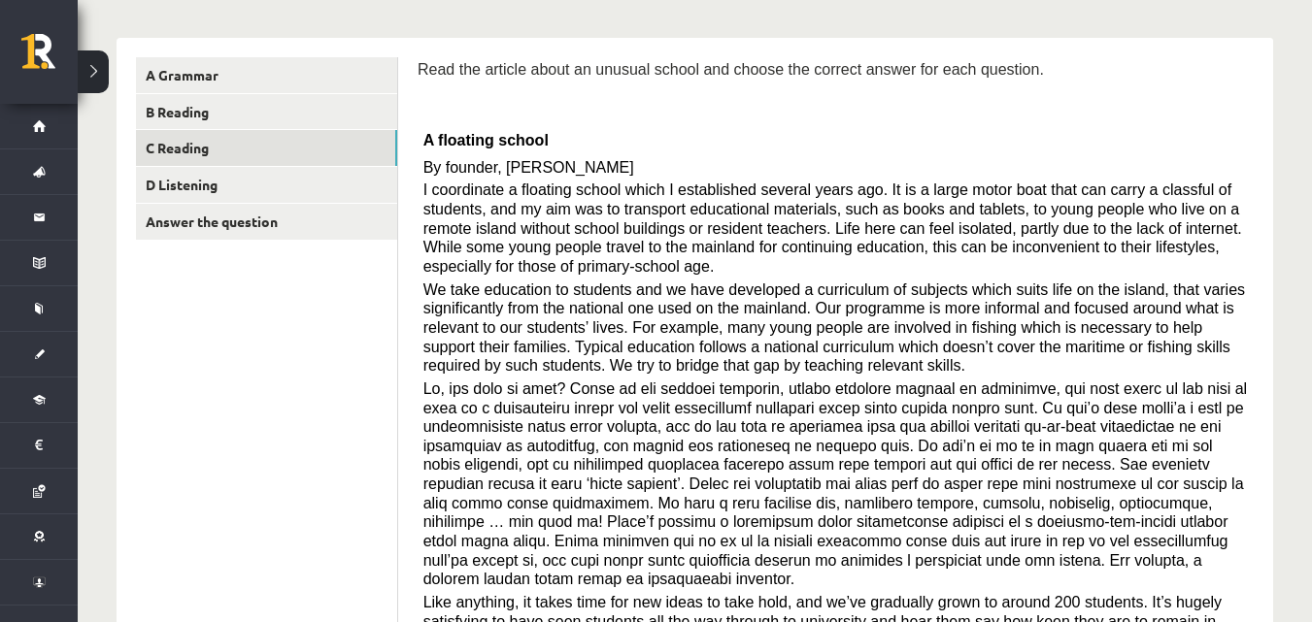
drag, startPoint x: 647, startPoint y: 325, endPoint x: 719, endPoint y: 324, distance: 72.8
click at [719, 324] on span "We take education to students and we have developed a curriculum of subjects wh…" at bounding box center [833, 328] width 821 height 93
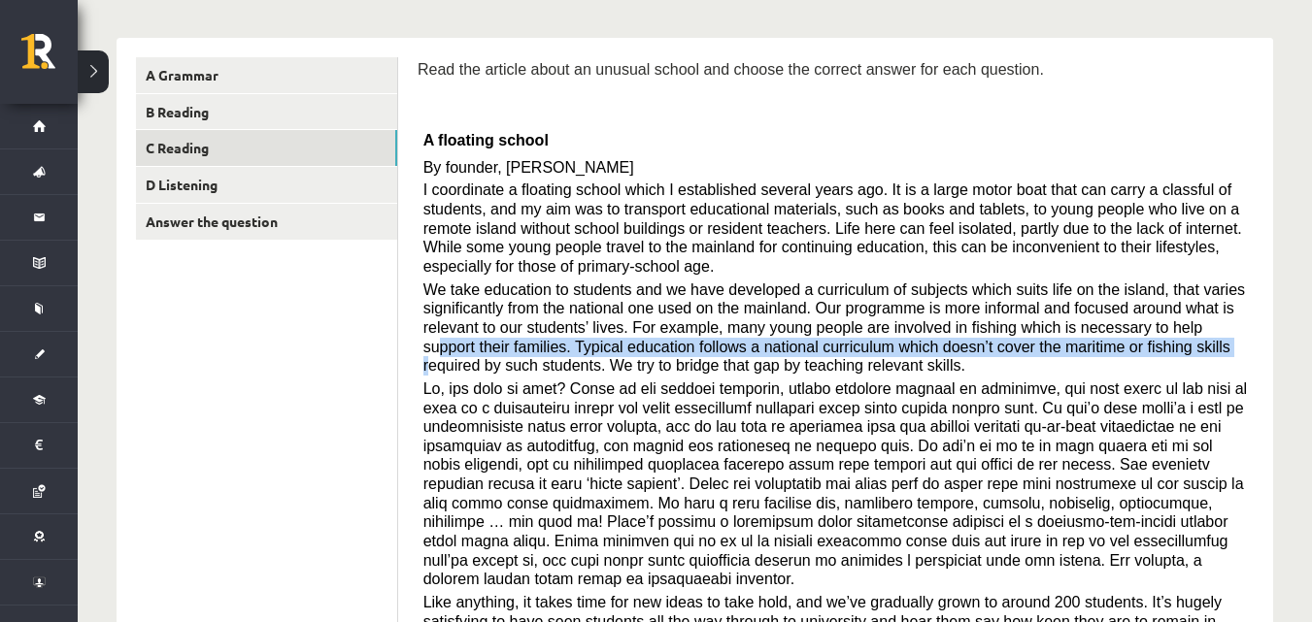
drag, startPoint x: 1036, startPoint y: 324, endPoint x: 1083, endPoint y: 315, distance: 47.6
click at [1083, 315] on span "We take education to students and we have developed a curriculum of subjects wh…" at bounding box center [833, 328] width 821 height 93
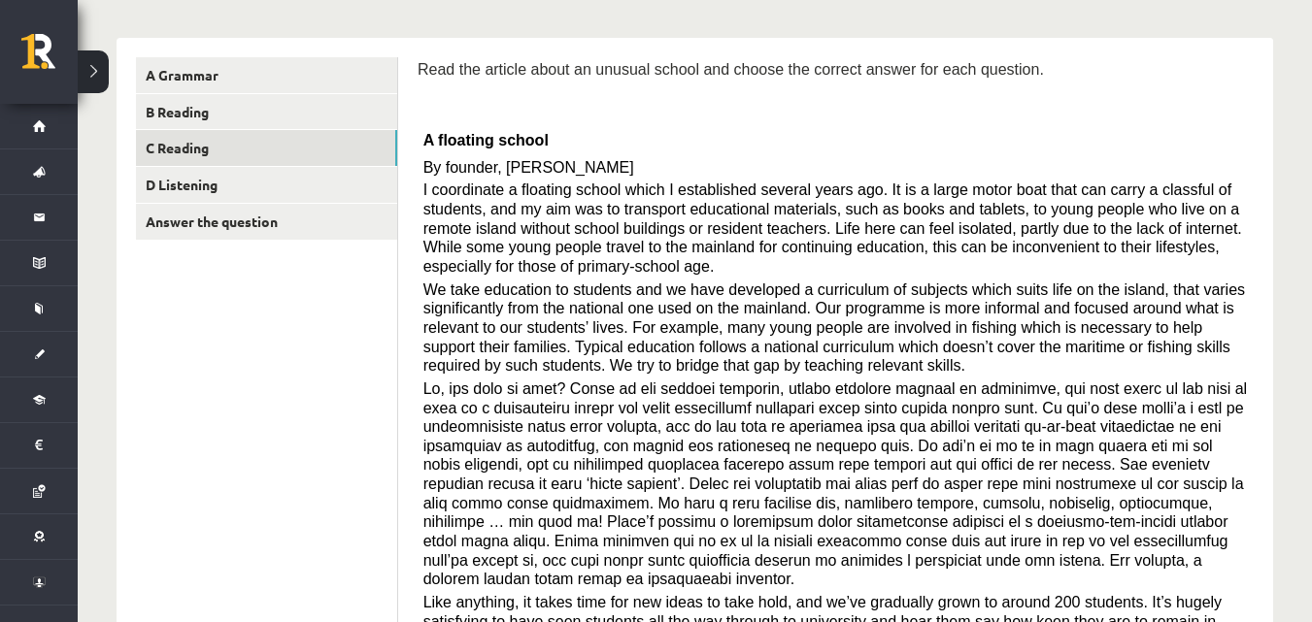
drag, startPoint x: 1061, startPoint y: 342, endPoint x: 1053, endPoint y: 326, distance: 17.4
click at [1059, 338] on p "We take education to students and we have developed a curriculum of subjects wh…" at bounding box center [835, 328] width 825 height 95
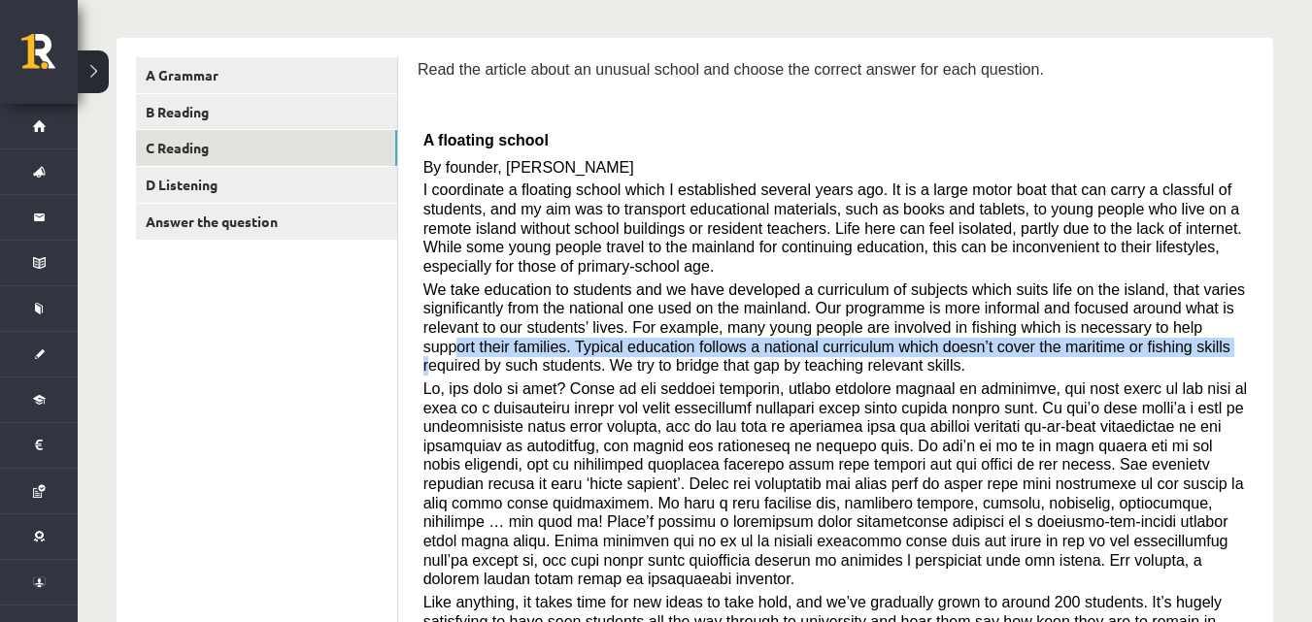
drag, startPoint x: 1037, startPoint y: 322, endPoint x: 1098, endPoint y: 312, distance: 62.1
click at [1098, 312] on span "We take education to students and we have developed a curriculum of subjects wh…" at bounding box center [833, 328] width 821 height 93
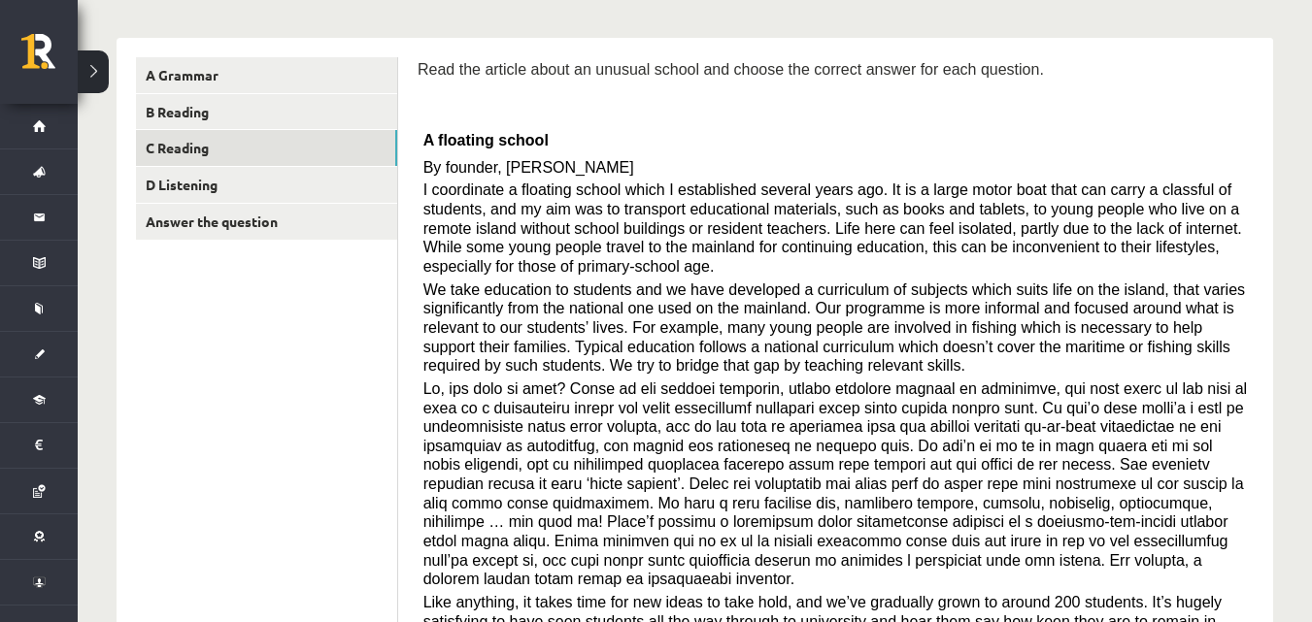
click at [1045, 342] on p "We take education to students and we have developed a curriculum of subjects wh…" at bounding box center [835, 328] width 825 height 95
drag, startPoint x: 1036, startPoint y: 324, endPoint x: 1078, endPoint y: 323, distance: 41.8
click at [1087, 327] on span "We take education to students and we have developed a curriculum of subjects wh…" at bounding box center [833, 328] width 821 height 93
click at [1038, 344] on p "We take education to students and we have developed a curriculum of subjects wh…" at bounding box center [835, 328] width 825 height 95
drag, startPoint x: 1033, startPoint y: 325, endPoint x: 1090, endPoint y: 327, distance: 57.3
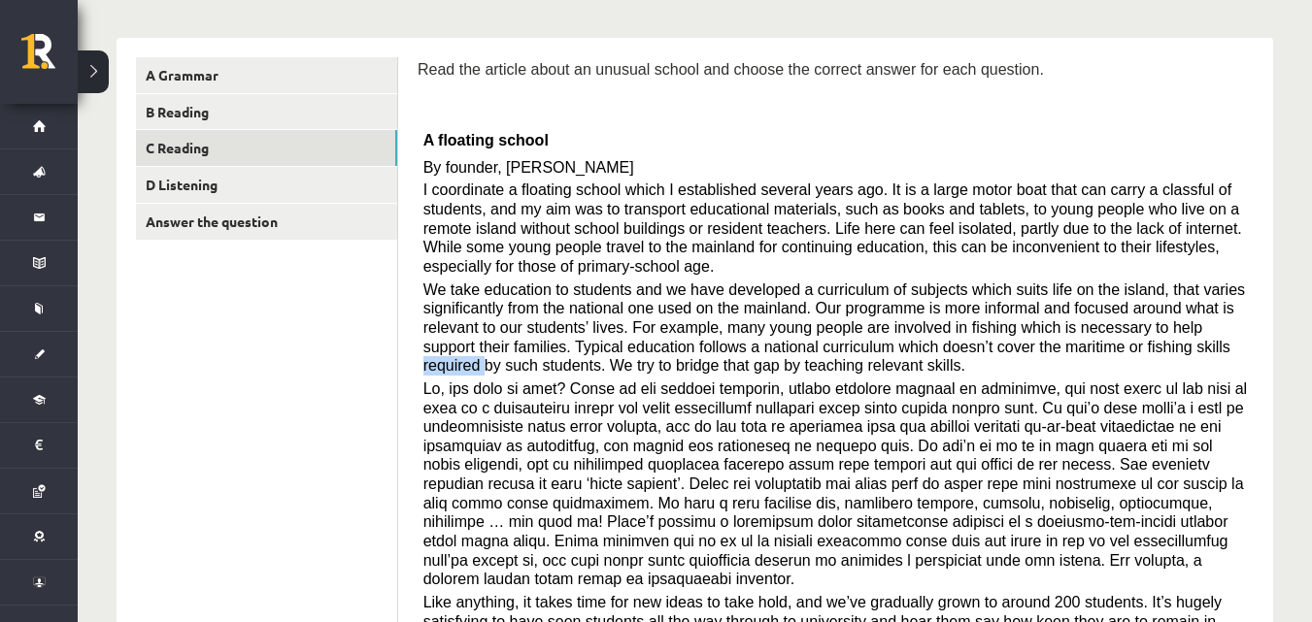
click at [1090, 327] on span "We take education to students and we have developed a curriculum of subjects wh…" at bounding box center [833, 328] width 821 height 93
click at [1245, 88] on div "Read the article about an unusual school and choose the correct answer for each…" at bounding box center [836, 428] width 836 height 742
drag, startPoint x: 511, startPoint y: 340, endPoint x: 544, endPoint y: 345, distance: 33.4
click at [544, 345] on span "We take education to students and we have developed a curriculum of subjects wh…" at bounding box center [833, 328] width 821 height 93
click at [522, 345] on span "We take education to students and we have developed a curriculum of subjects wh…" at bounding box center [833, 328] width 821 height 93
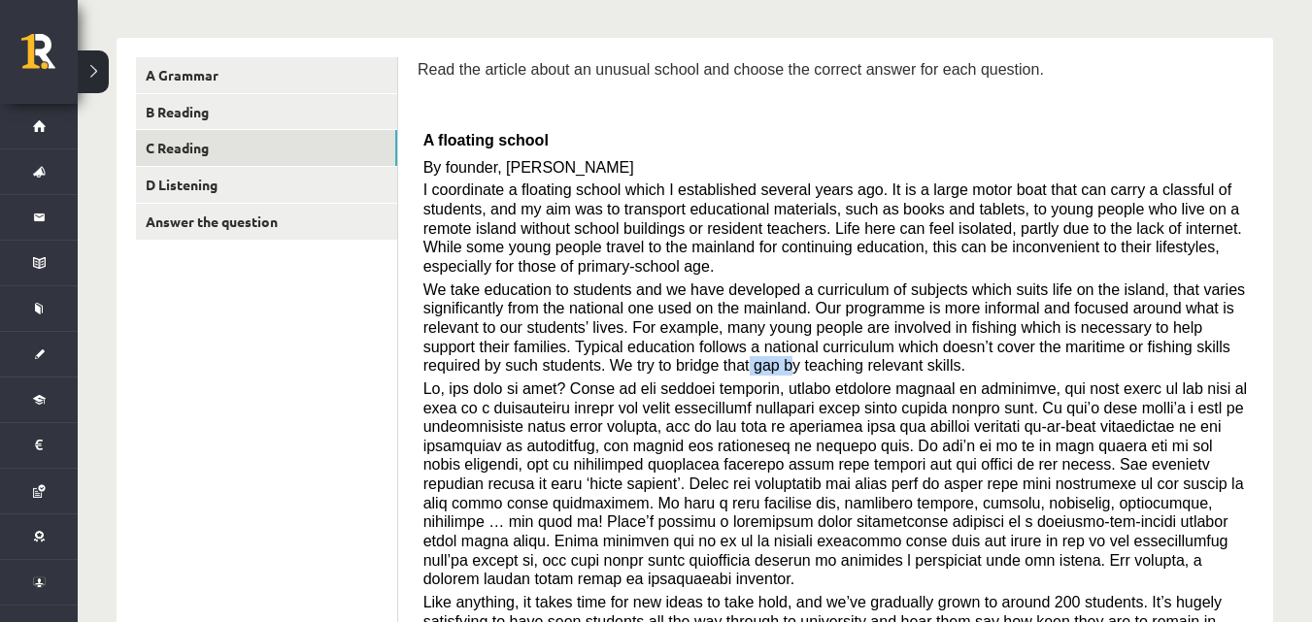
click at [510, 344] on span "We take education to students and we have developed a curriculum of subjects wh…" at bounding box center [833, 328] width 821 height 93
drag, startPoint x: 499, startPoint y: 341, endPoint x: 515, endPoint y: 340, distance: 15.6
click at [515, 340] on span "We take education to students and we have developed a curriculum of subjects wh…" at bounding box center [833, 328] width 821 height 93
click at [511, 340] on span "We take education to students and we have developed a curriculum of subjects wh…" at bounding box center [833, 328] width 821 height 93
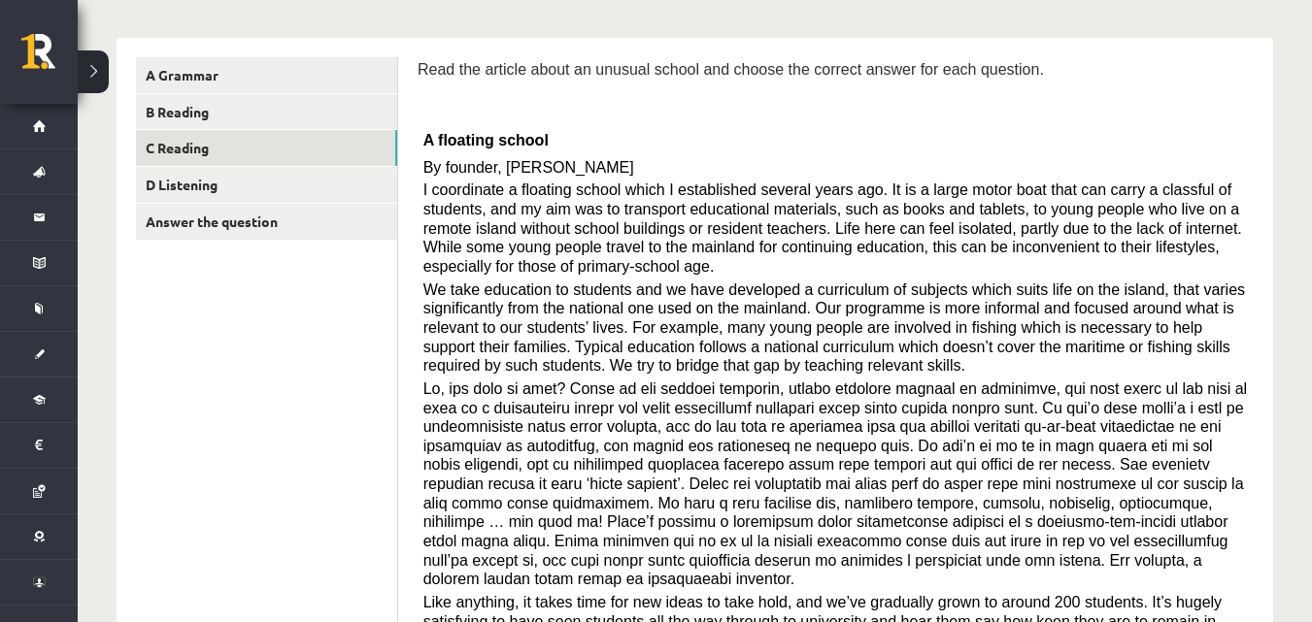
drag, startPoint x: 406, startPoint y: 356, endPoint x: 446, endPoint y: 364, distance: 40.6
drag, startPoint x: 508, startPoint y: 344, endPoint x: 518, endPoint y: 341, distance: 11.1
click at [518, 341] on span "We take education to students and we have developed a curriculum of subjects wh…" at bounding box center [833, 328] width 821 height 93
click at [514, 345] on span "We take education to students and we have developed a curriculum of subjects wh…" at bounding box center [833, 328] width 821 height 93
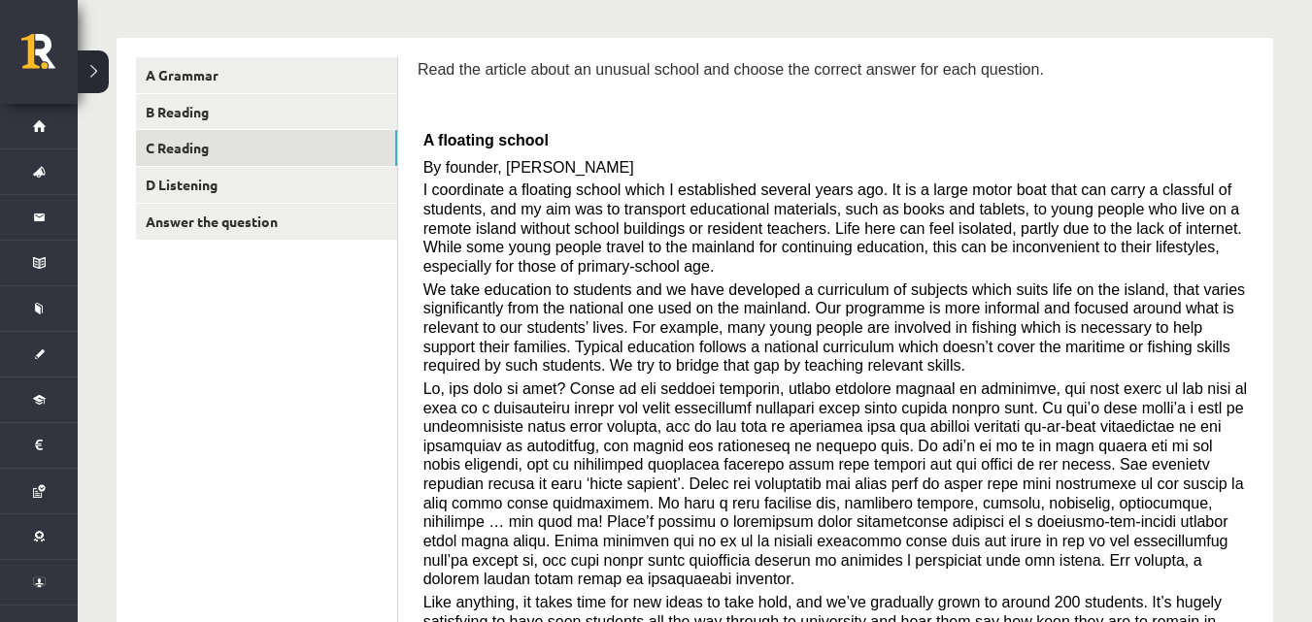
drag, startPoint x: 514, startPoint y: 347, endPoint x: 532, endPoint y: 346, distance: 18.5
click at [535, 345] on span "We take education to students and we have developed a curriculum of subjects wh…" at bounding box center [833, 328] width 821 height 93
drag, startPoint x: 614, startPoint y: 343, endPoint x: 570, endPoint y: 346, distance: 43.8
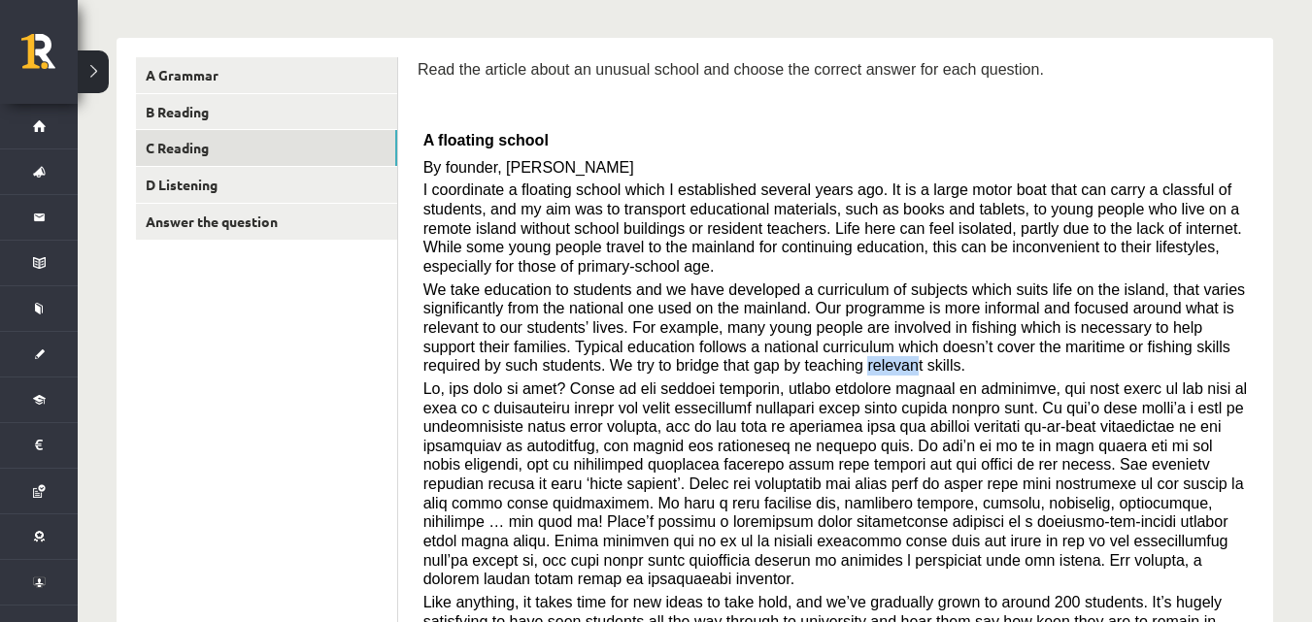
click at [639, 346] on span "We take education to students and we have developed a curriculum of subjects wh…" at bounding box center [833, 328] width 821 height 93
drag, startPoint x: 328, startPoint y: 412, endPoint x: 444, endPoint y: 284, distance: 171.8
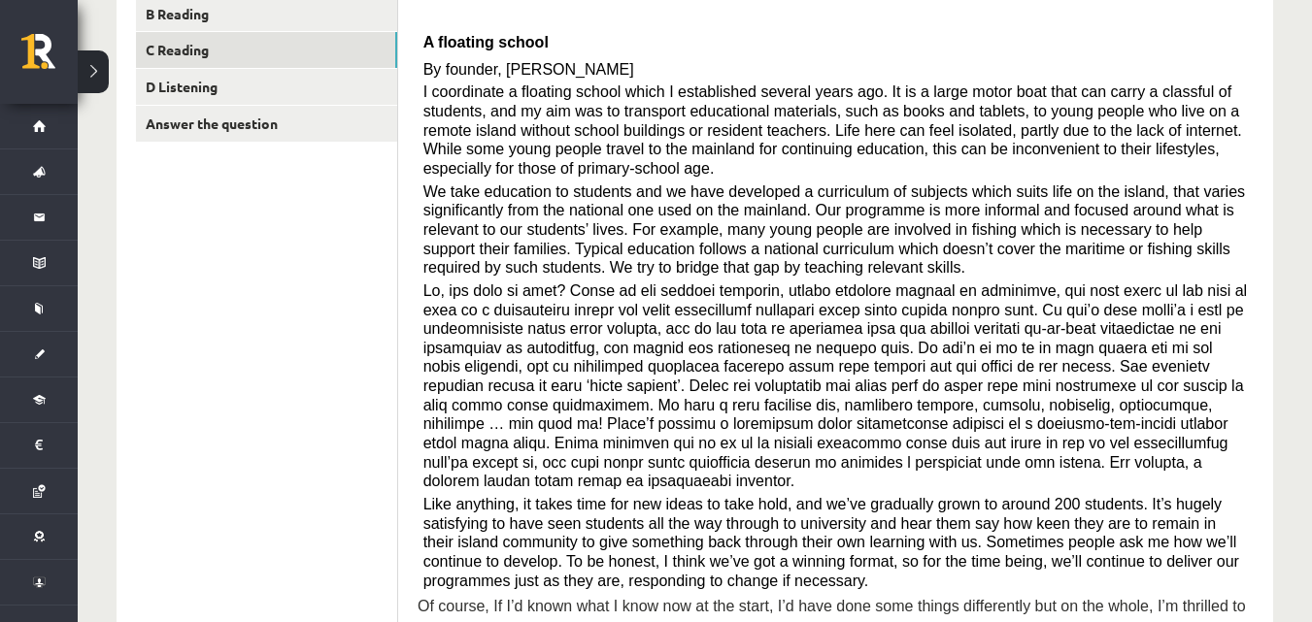
scroll to position [388, 0]
drag, startPoint x: 1040, startPoint y: 269, endPoint x: 1078, endPoint y: 268, distance: 37.9
click at [1078, 284] on span at bounding box center [835, 388] width 824 height 208
drag, startPoint x: 423, startPoint y: 290, endPoint x: 542, endPoint y: 292, distance: 118.5
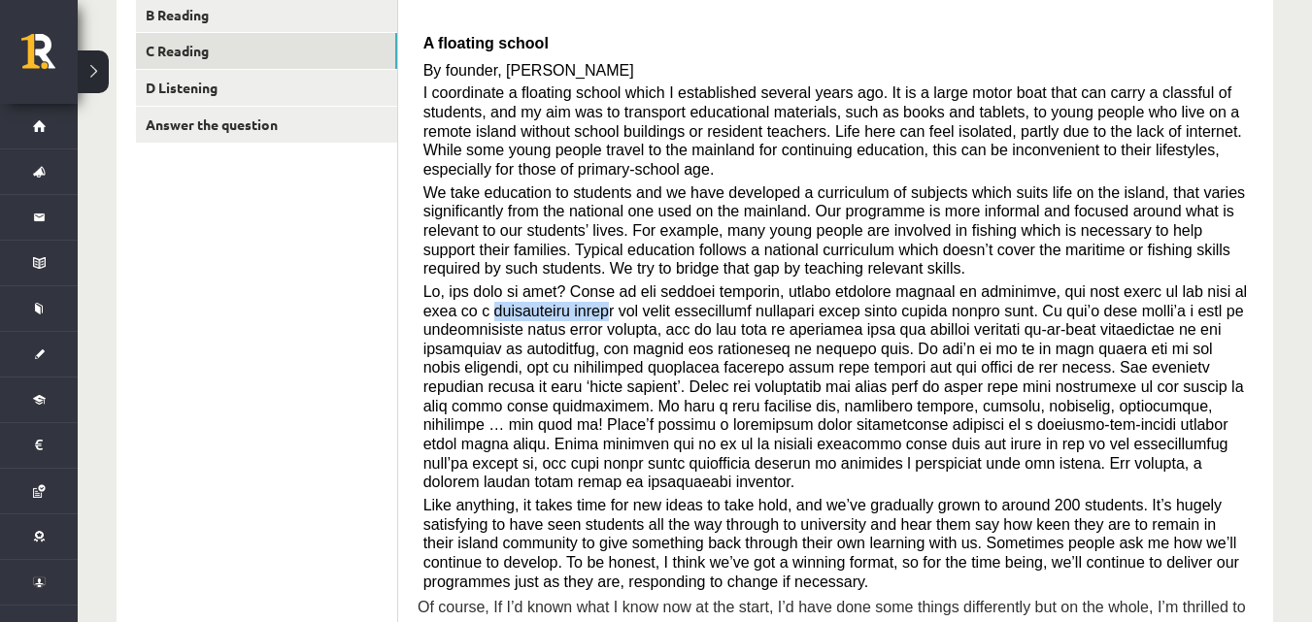
click at [542, 292] on span at bounding box center [835, 388] width 824 height 208
drag, startPoint x: 422, startPoint y: 287, endPoint x: 549, endPoint y: 291, distance: 126.3
click at [549, 291] on span at bounding box center [835, 388] width 824 height 208
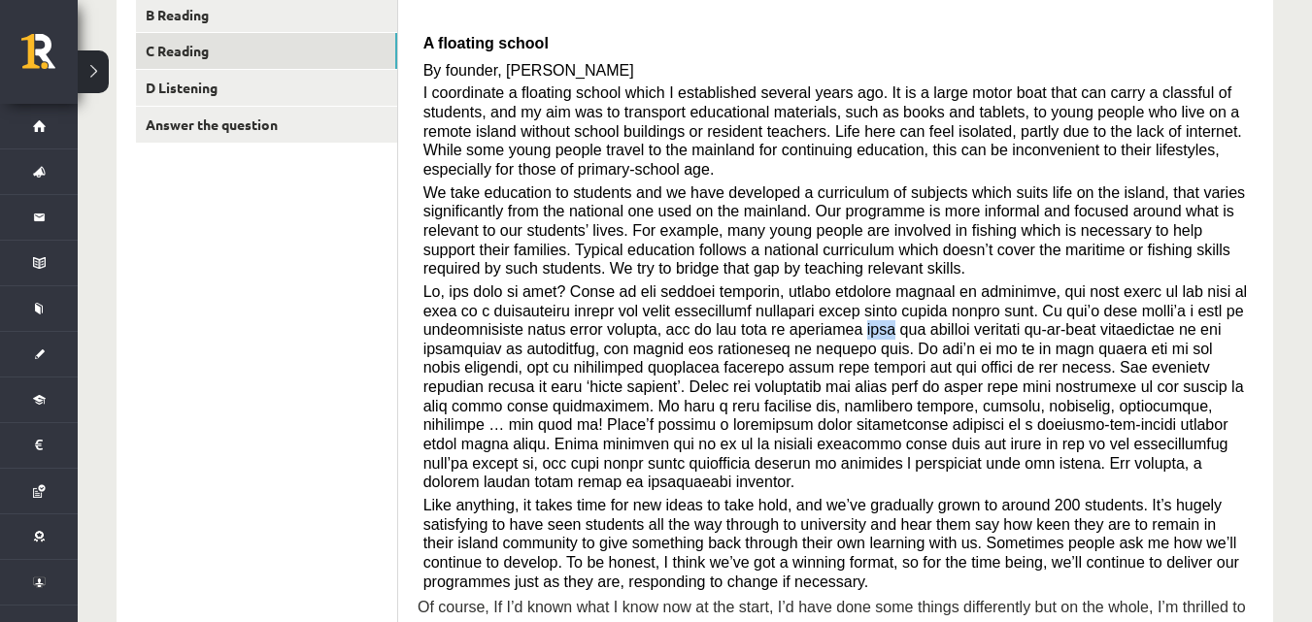
drag, startPoint x: 745, startPoint y: 312, endPoint x: 765, endPoint y: 312, distance: 20.4
click at [765, 312] on span at bounding box center [835, 388] width 824 height 208
drag, startPoint x: 267, startPoint y: 359, endPoint x: 278, endPoint y: 359, distance: 10.7
drag, startPoint x: 793, startPoint y: 307, endPoint x: 839, endPoint y: 307, distance: 45.6
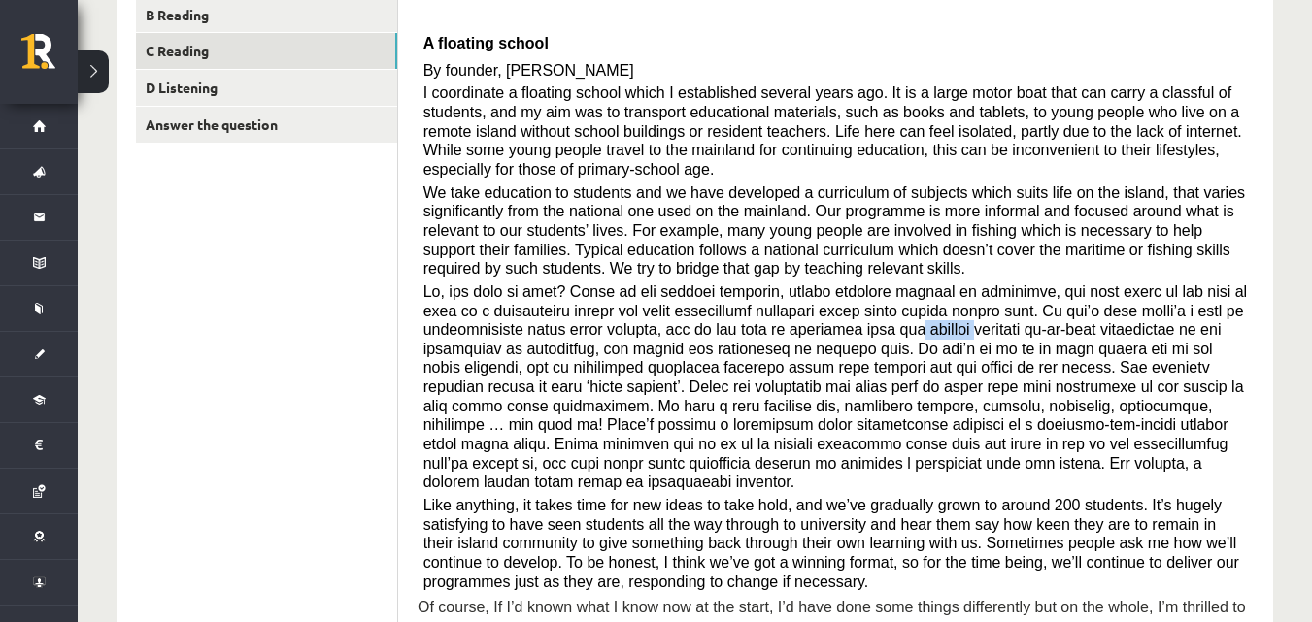
click at [851, 300] on span at bounding box center [835, 388] width 824 height 208
drag, startPoint x: 812, startPoint y: 321, endPoint x: 469, endPoint y: 329, distance: 342.8
drag, startPoint x: 796, startPoint y: 309, endPoint x: 846, endPoint y: 304, distance: 49.8
click at [846, 304] on span at bounding box center [835, 388] width 824 height 208
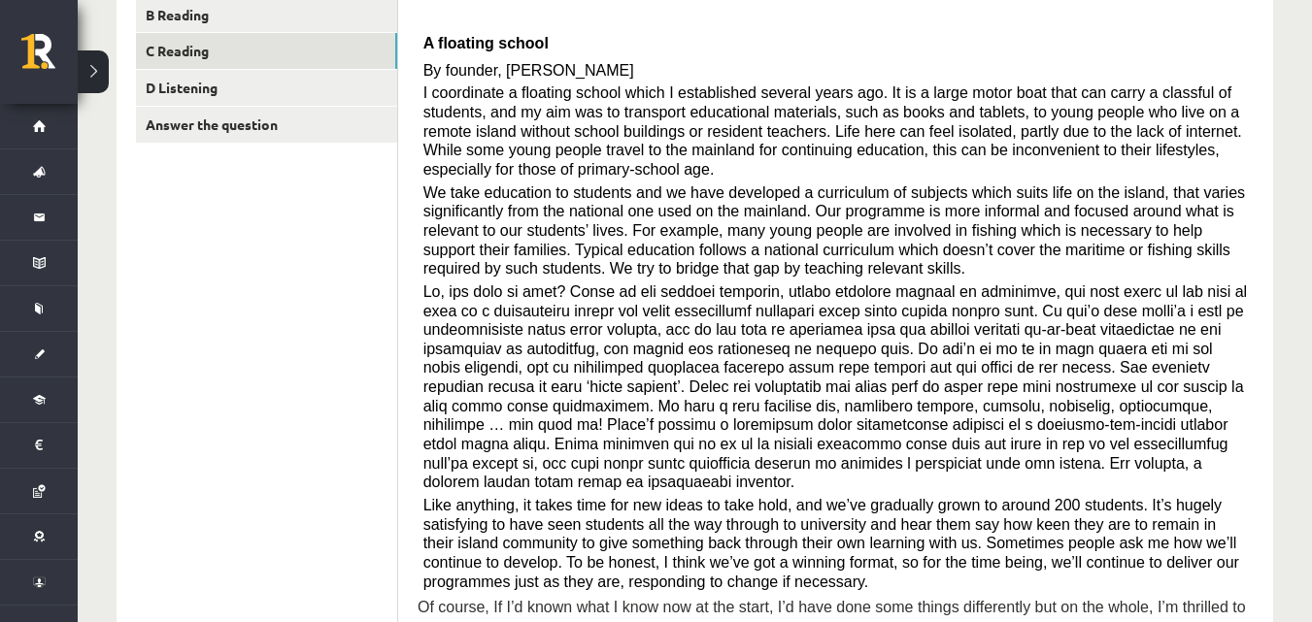
drag, startPoint x: 1157, startPoint y: 328, endPoint x: 1182, endPoint y: 320, distance: 25.5
click at [1202, 328] on span at bounding box center [835, 388] width 824 height 208
click at [1158, 320] on span at bounding box center [835, 388] width 824 height 208
drag, startPoint x: 1148, startPoint y: 322, endPoint x: 1212, endPoint y: 324, distance: 64.1
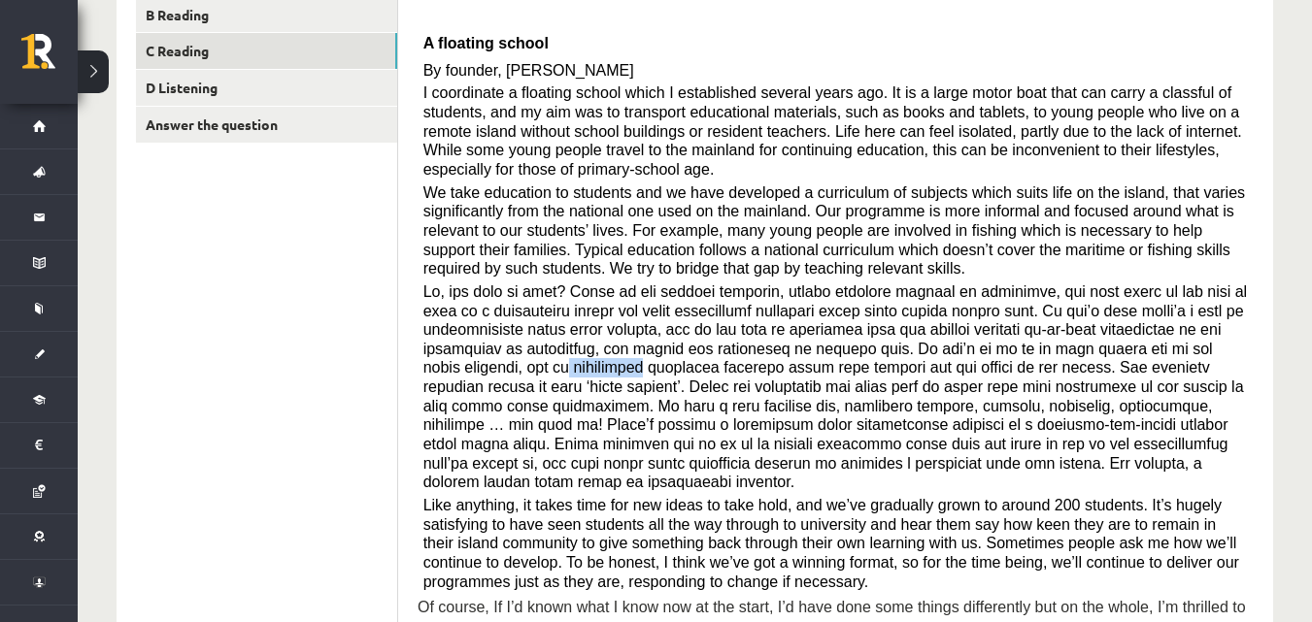
click at [1225, 325] on p at bounding box center [835, 388] width 825 height 210
drag, startPoint x: 289, startPoint y: 305, endPoint x: 304, endPoint y: 304, distance: 14.6
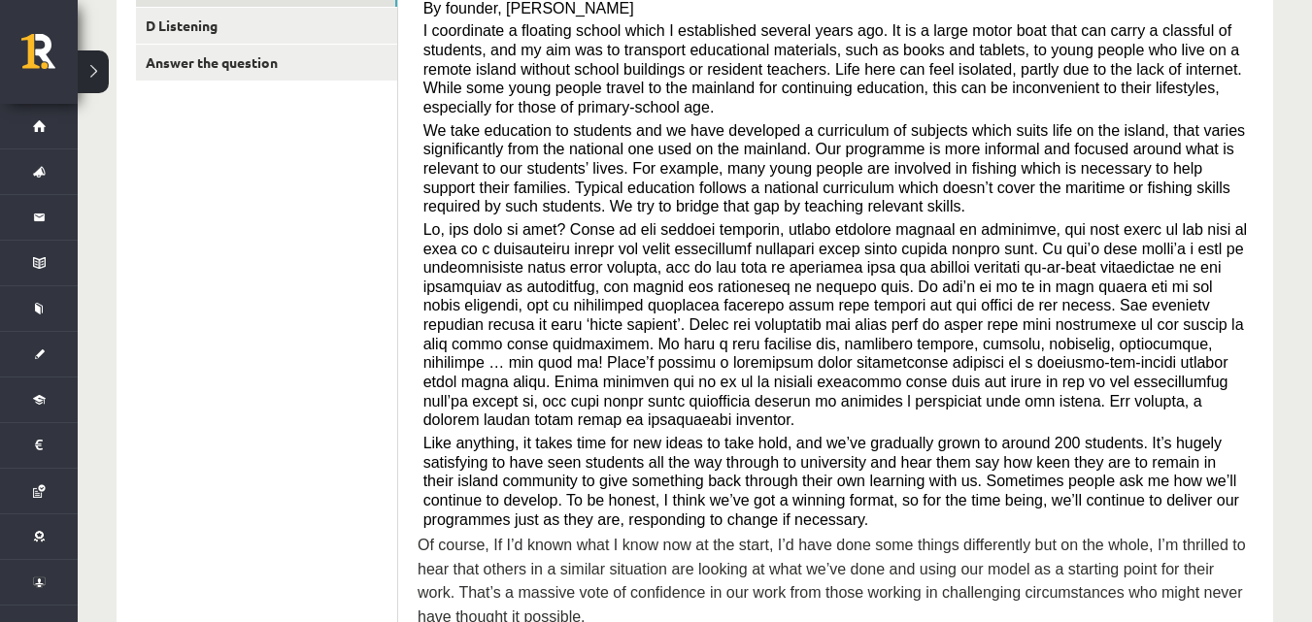
scroll to position [485, 0]
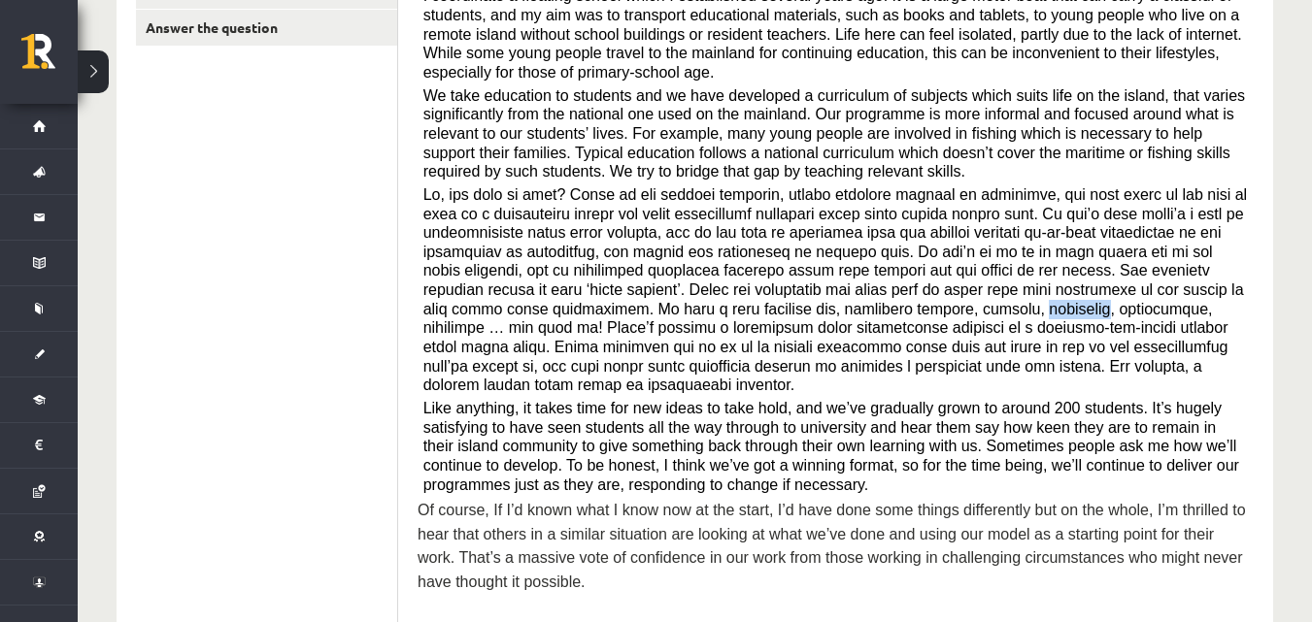
drag, startPoint x: 627, startPoint y: 284, endPoint x: 689, endPoint y: 287, distance: 62.3
click at [689, 287] on span at bounding box center [835, 290] width 824 height 208
drag, startPoint x: 573, startPoint y: 288, endPoint x: 622, endPoint y: 288, distance: 49.5
click at [622, 288] on span at bounding box center [835, 290] width 824 height 208
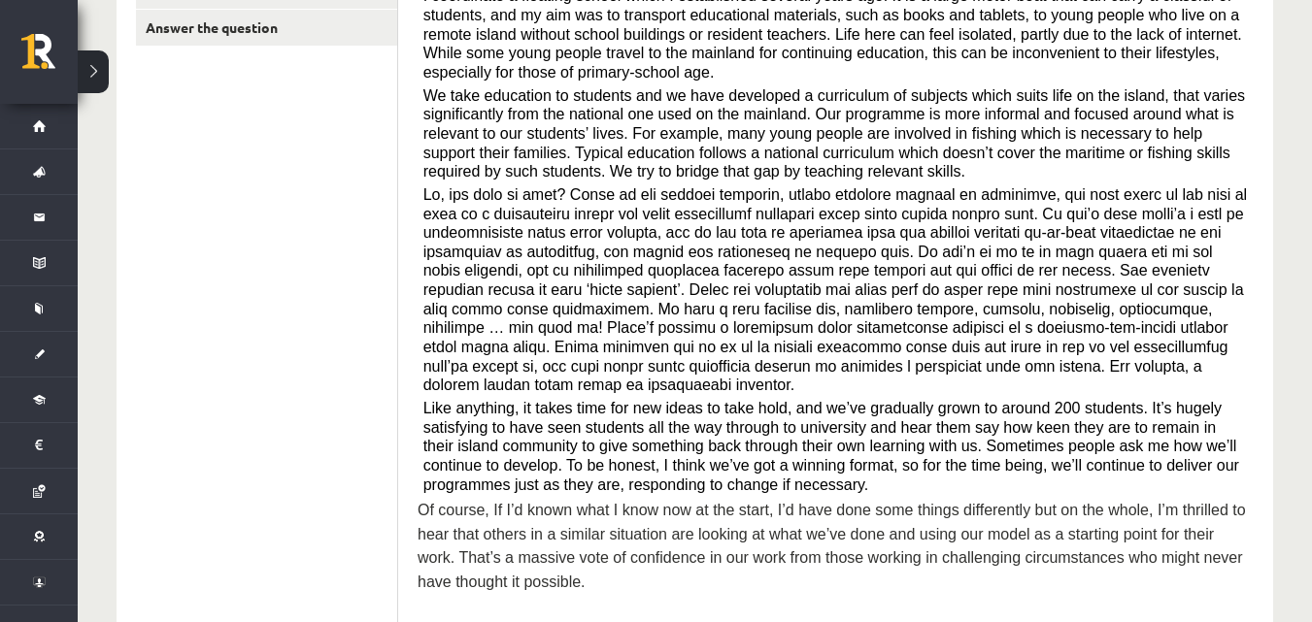
drag, startPoint x: 1043, startPoint y: 288, endPoint x: 1131, endPoint y: 286, distance: 88.4
click at [1131, 286] on span at bounding box center [835, 290] width 824 height 208
click at [1118, 312] on span at bounding box center [835, 290] width 824 height 208
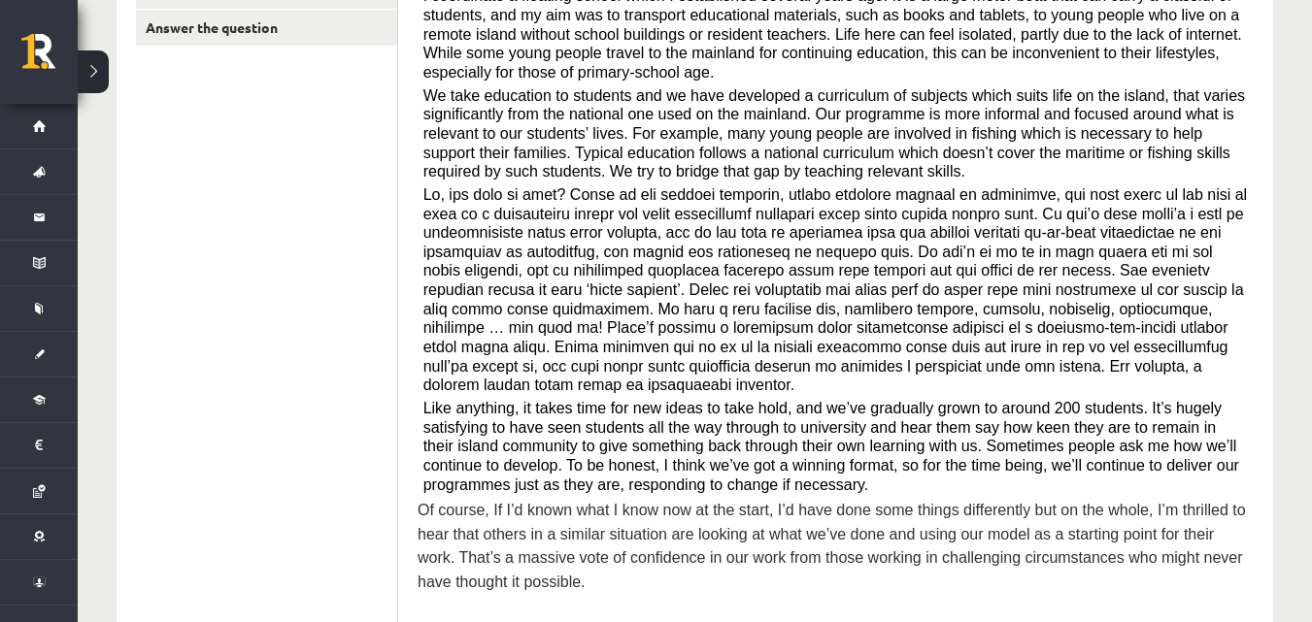
drag, startPoint x: 908, startPoint y: 385, endPoint x: 937, endPoint y: 385, distance: 29.1
click at [937, 400] on span "Like anything, it takes time for new ideas to take hold, and we’ve gradually gr…" at bounding box center [831, 446] width 816 height 93
drag, startPoint x: 1127, startPoint y: 470, endPoint x: 1171, endPoint y: 469, distance: 43.7
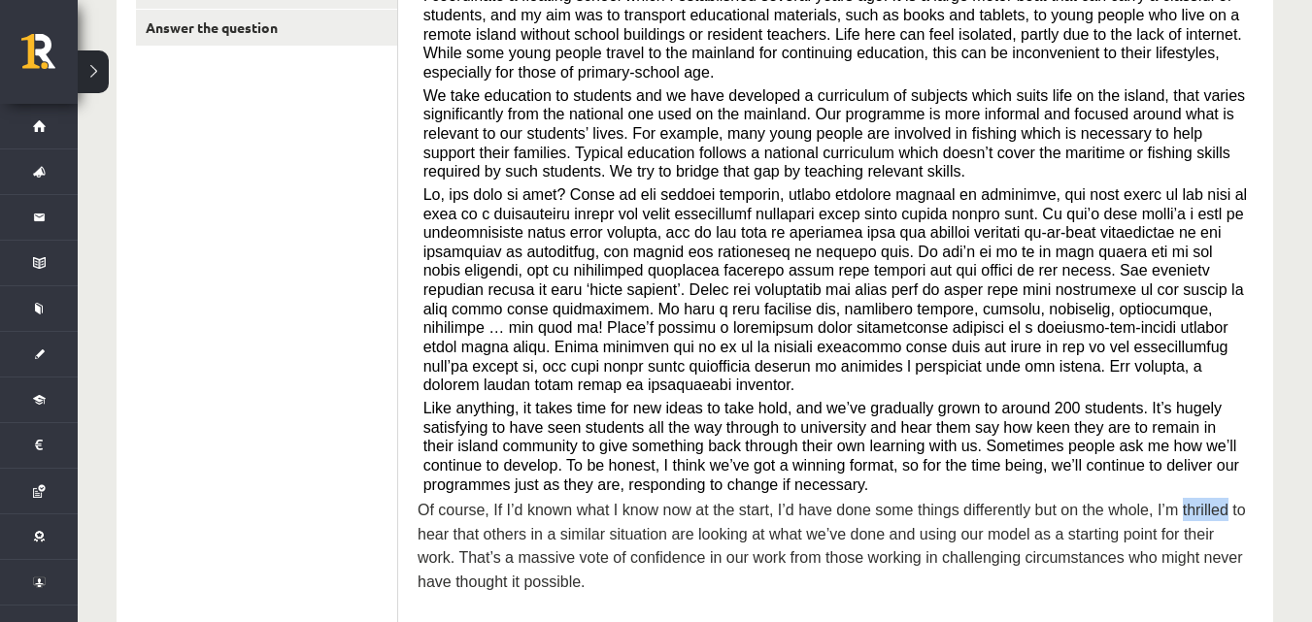
click at [1171, 502] on span "Of course, If I’d known what I know now at the start, I’d have done some things…" at bounding box center [832, 545] width 828 height 87
drag, startPoint x: 1272, startPoint y: 217, endPoint x: 1294, endPoint y: 224, distance: 23.6
drag, startPoint x: 465, startPoint y: 518, endPoint x: 539, endPoint y: 512, distance: 74.0
click at [539, 512] on span "Of course, If I’d known what I know now at the start, I’d have done some things…" at bounding box center [832, 545] width 828 height 87
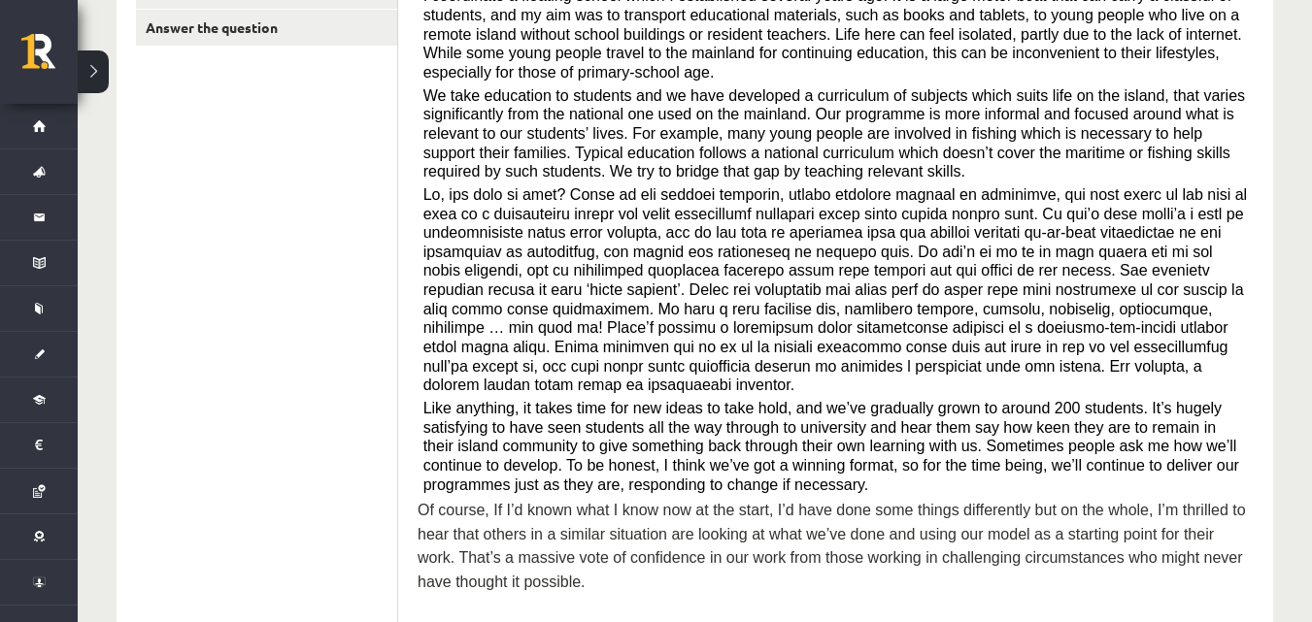
drag, startPoint x: 831, startPoint y: 515, endPoint x: 919, endPoint y: 518, distance: 87.5
click at [919, 518] on span "Of course, If I’d known what I know now at the start, I’d have done some things…" at bounding box center [832, 545] width 828 height 87
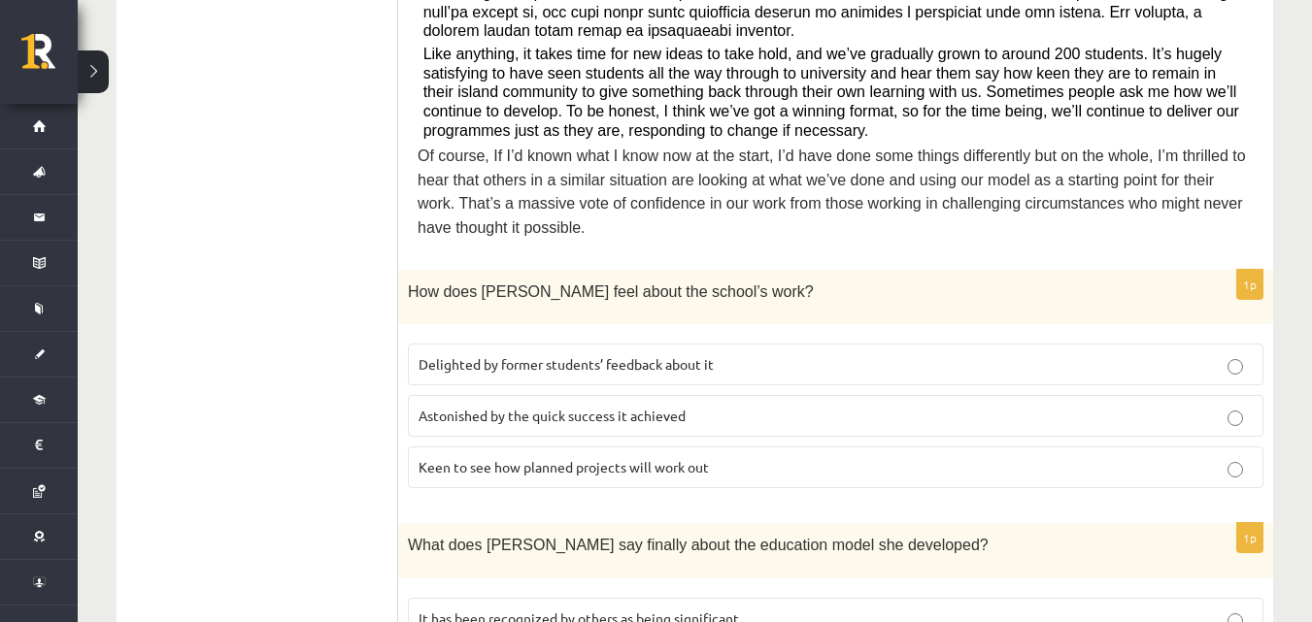
scroll to position [874, 0]
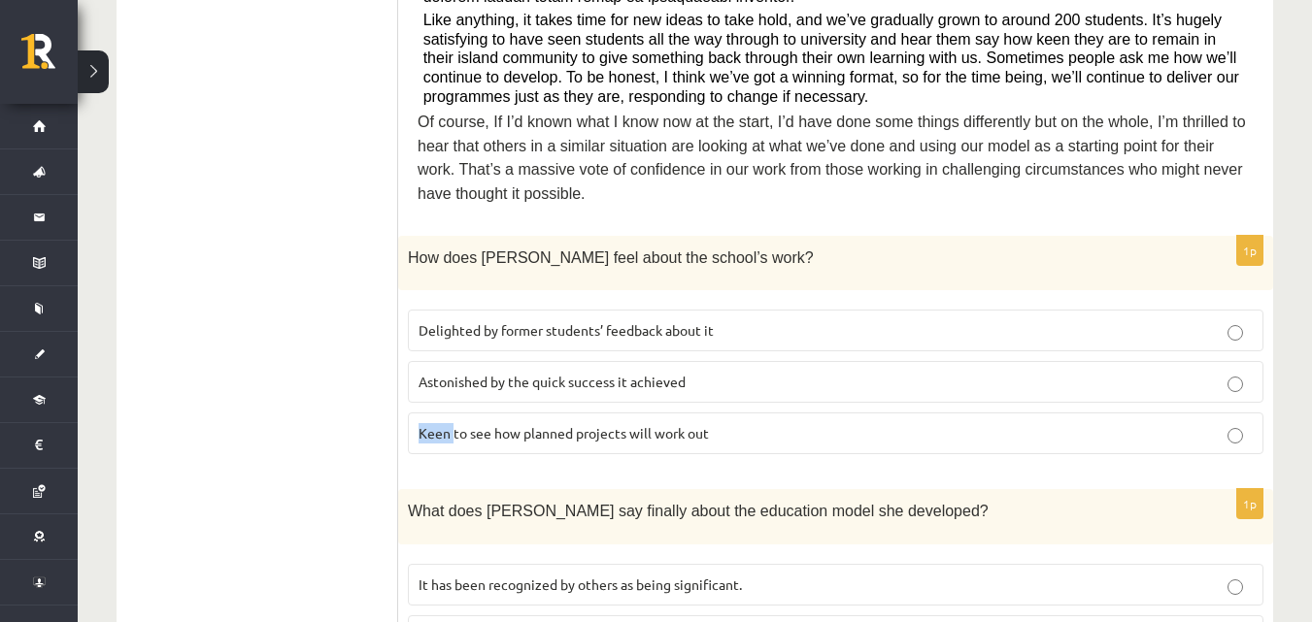
drag, startPoint x: 418, startPoint y: 360, endPoint x: 455, endPoint y: 363, distance: 37.0
click at [455, 424] on span "Keen to see how planned projects will work out" at bounding box center [563, 432] width 290 height 17
click at [150, 261] on ul "A Grammar B Reading C Reading D Listening Answer the question" at bounding box center [267, 619] width 262 height 2289
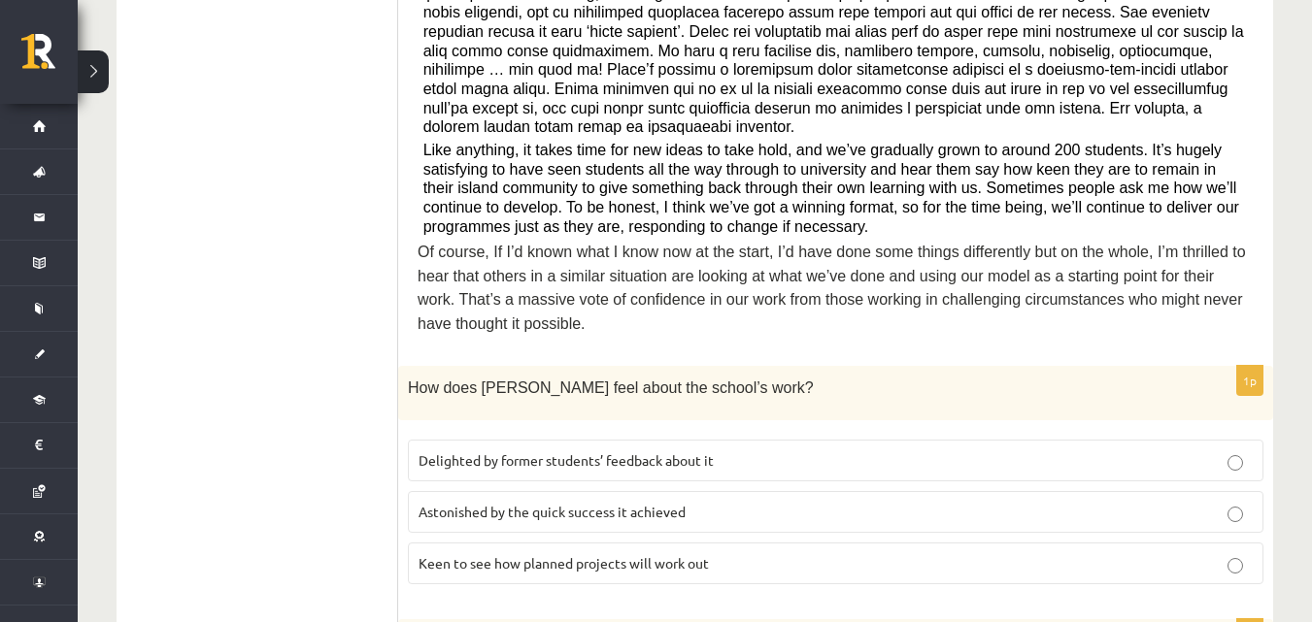
scroll to position [777, 0]
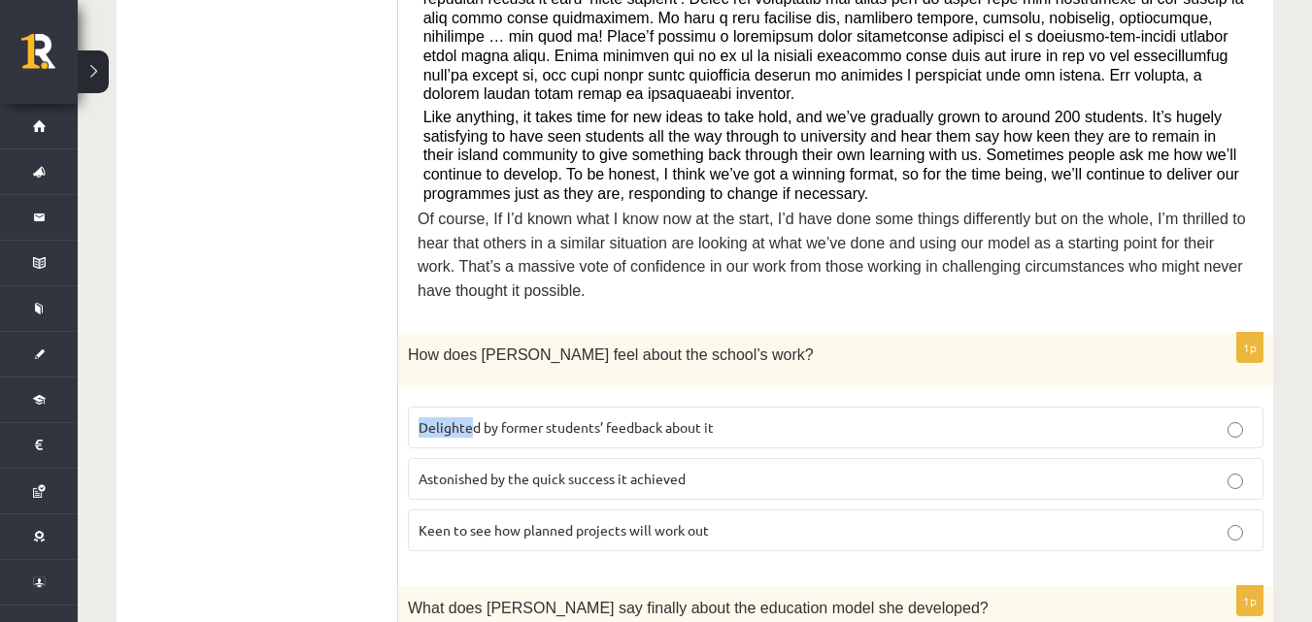
drag, startPoint x: 418, startPoint y: 350, endPoint x: 474, endPoint y: 352, distance: 56.4
click at [474, 407] on label "Delighted by former students’ feedback about it" at bounding box center [835, 428] width 855 height 42
drag, startPoint x: 427, startPoint y: 354, endPoint x: 482, endPoint y: 363, distance: 55.1
click at [482, 418] on span "Delighted by former students’ feedback about it" at bounding box center [565, 426] width 295 height 17
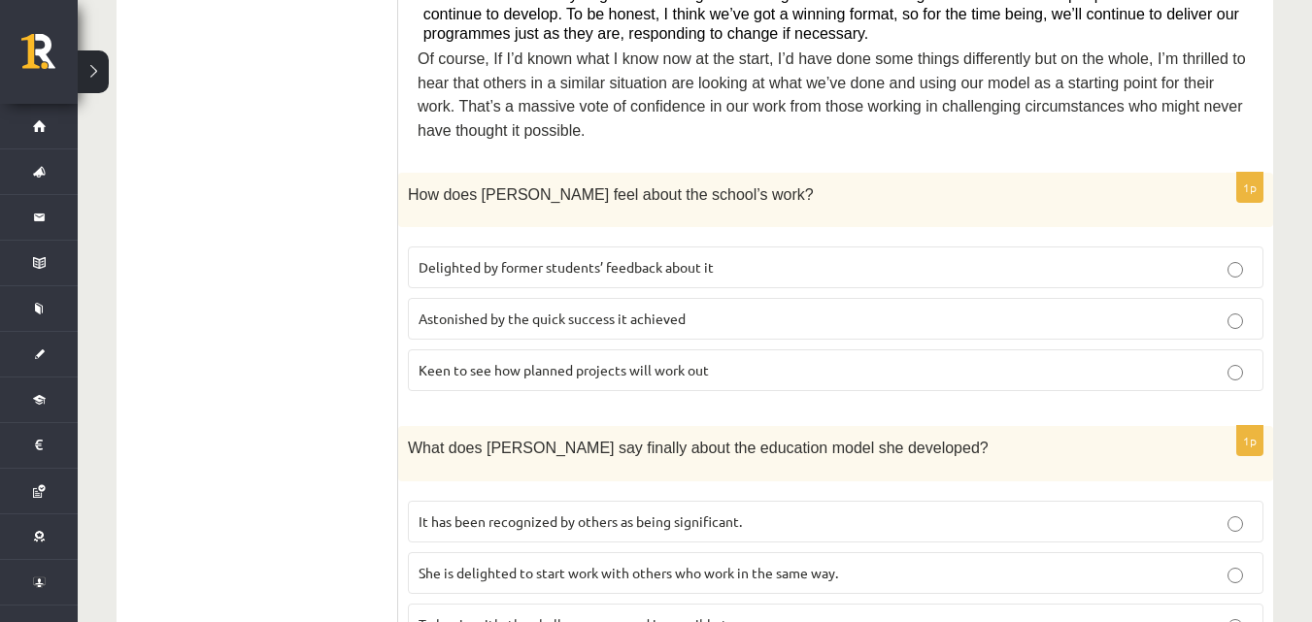
scroll to position [971, 0]
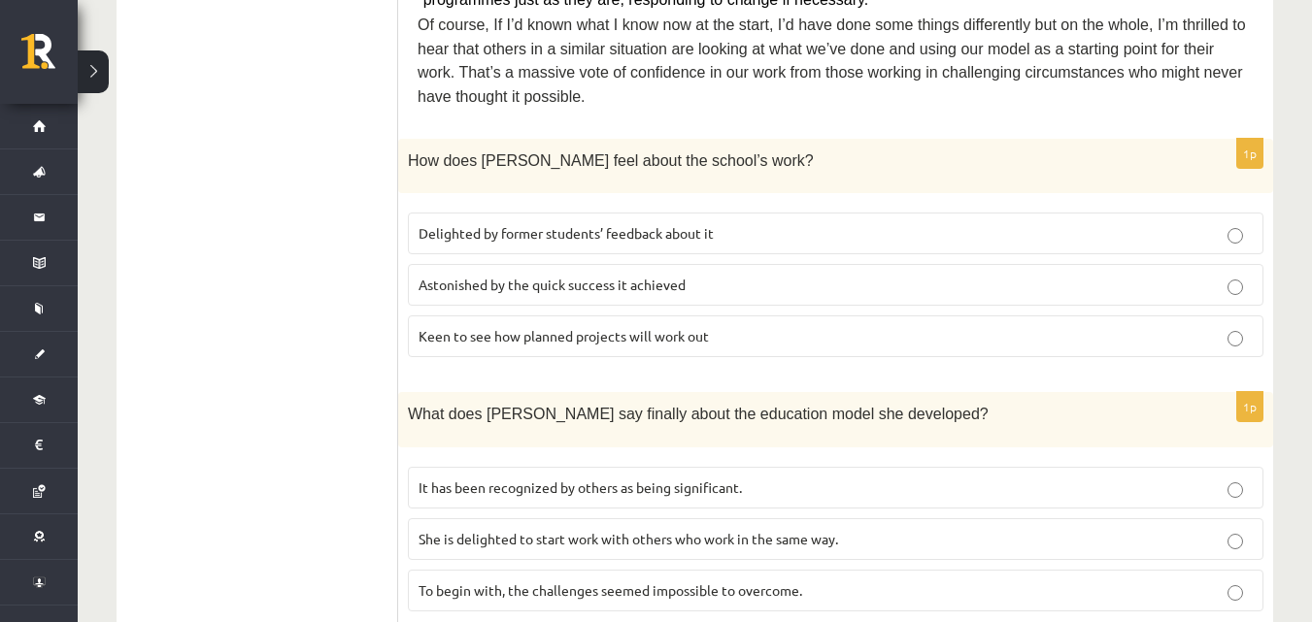
click at [1243, 529] on p "She is delighted to start work with others who work in the same way." at bounding box center [835, 539] width 834 height 20
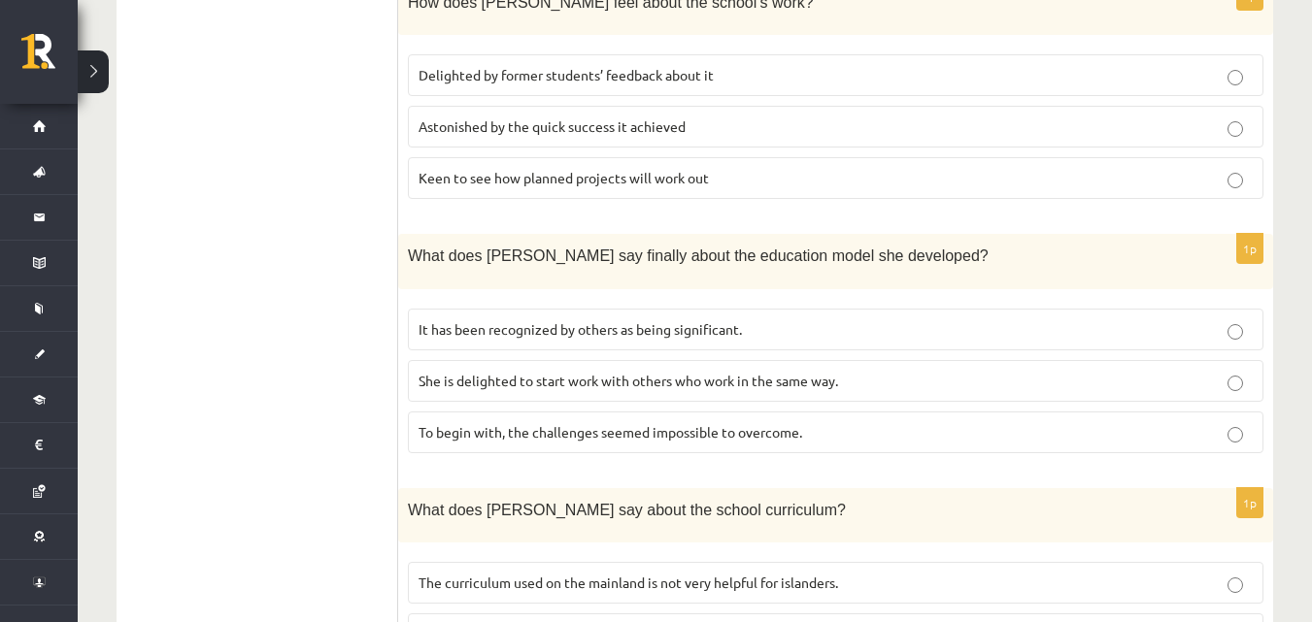
scroll to position [1165, 0]
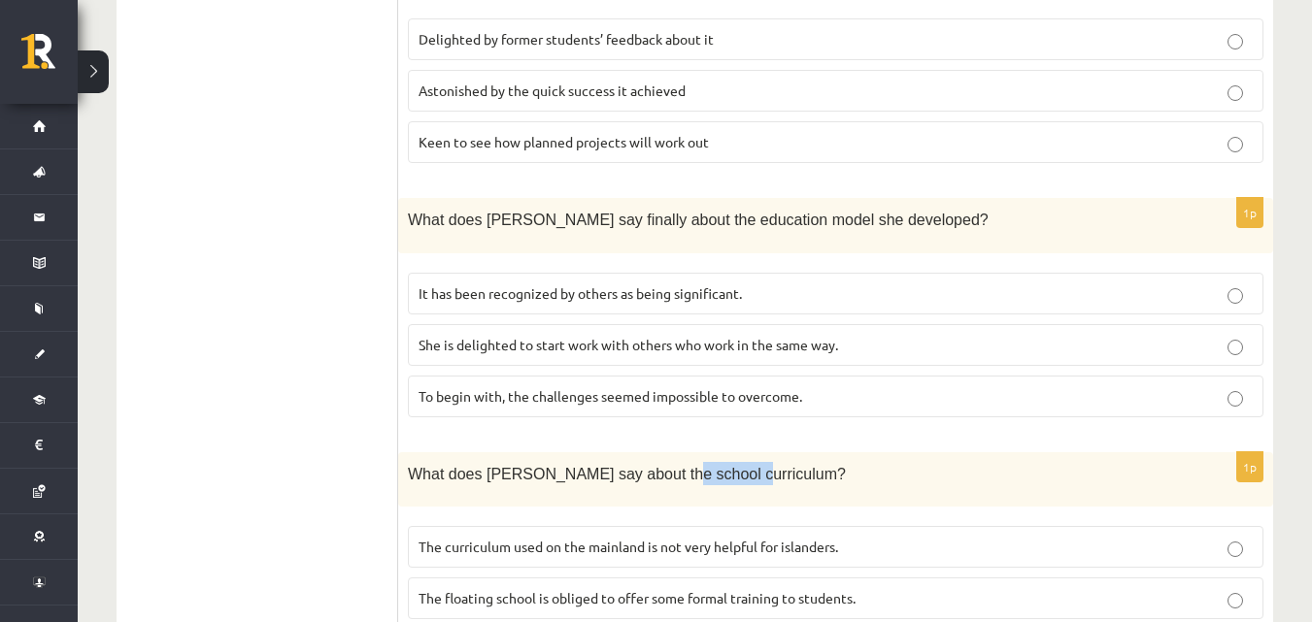
drag, startPoint x: 650, startPoint y: 403, endPoint x: 716, endPoint y: 406, distance: 66.1
click at [716, 466] on span "What does Anna say about the school curriculum?" at bounding box center [627, 474] width 438 height 17
click at [243, 295] on ul "A Grammar B Reading C Reading D Listening Answer the question" at bounding box center [267, 327] width 262 height 2289
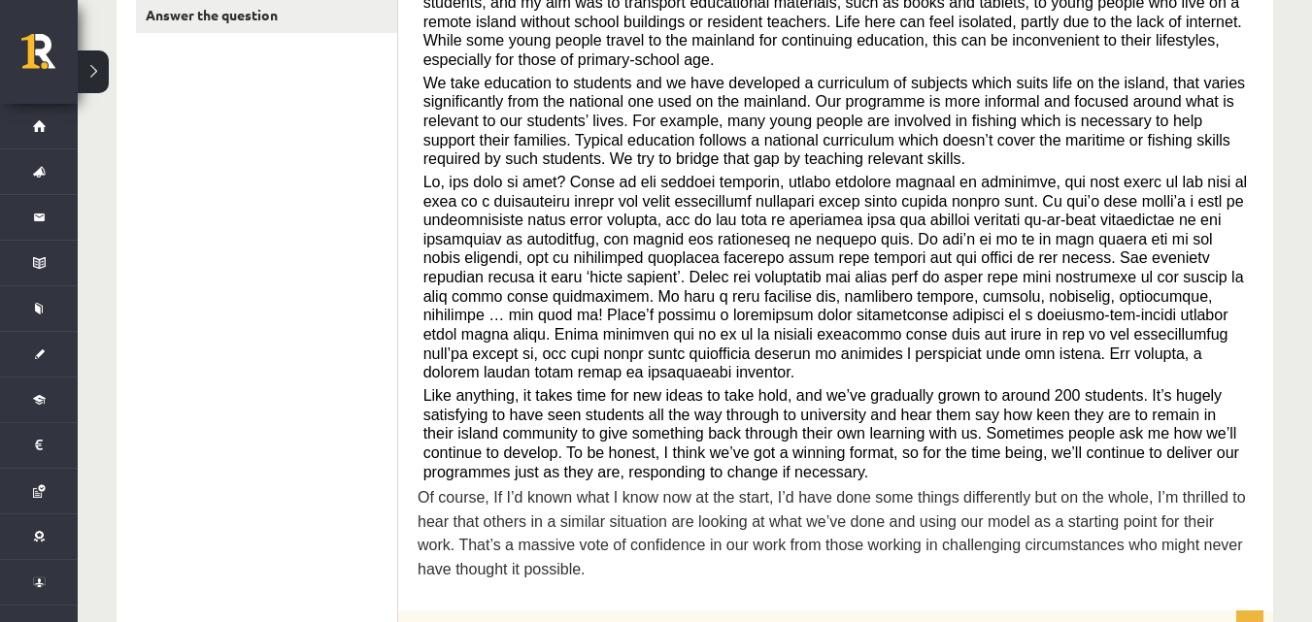
scroll to position [194, 0]
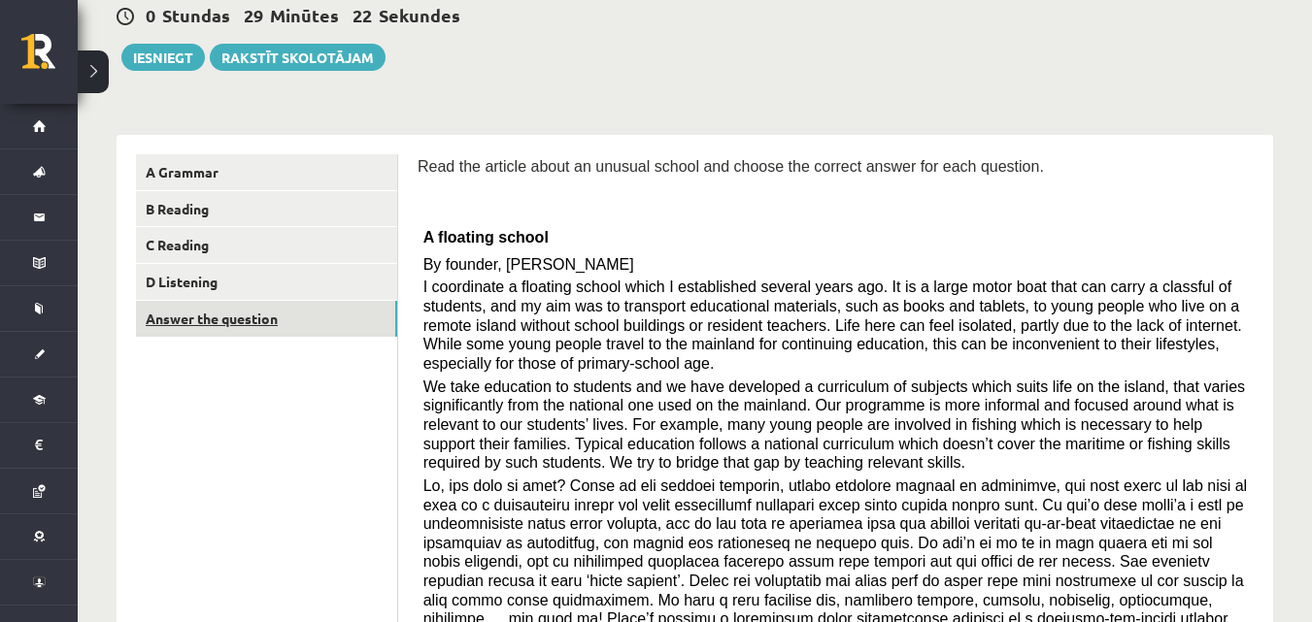
click at [184, 323] on link "Answer the question" at bounding box center [266, 319] width 261 height 36
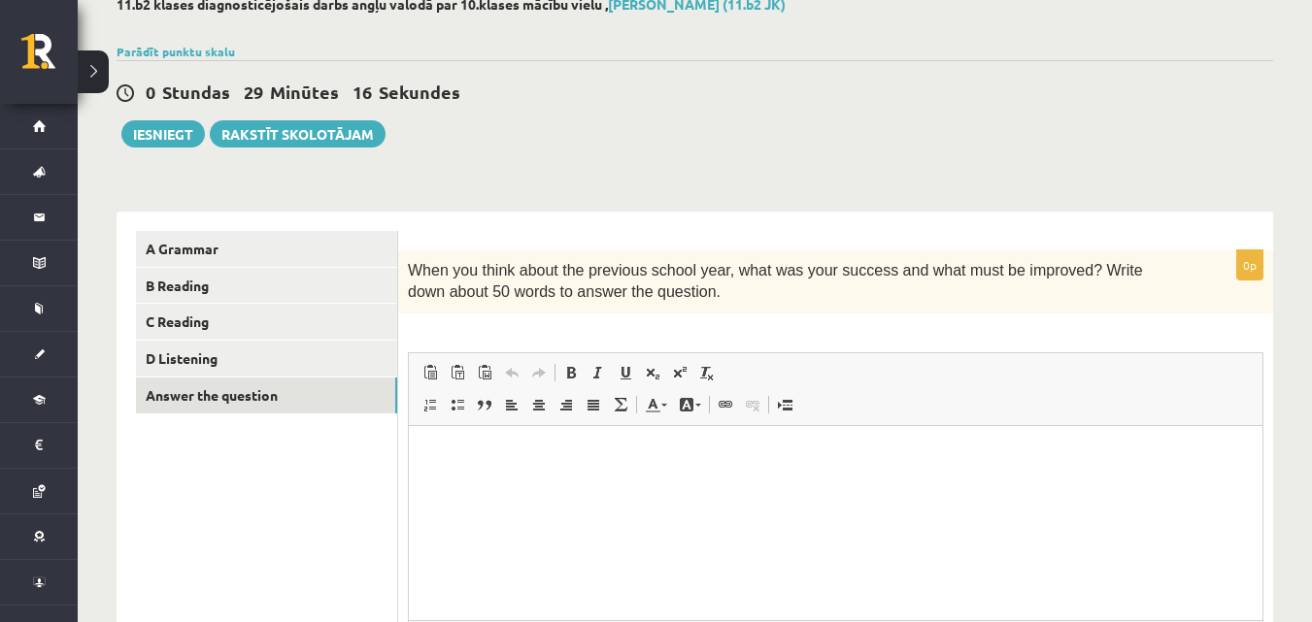
scroll to position [215, 0]
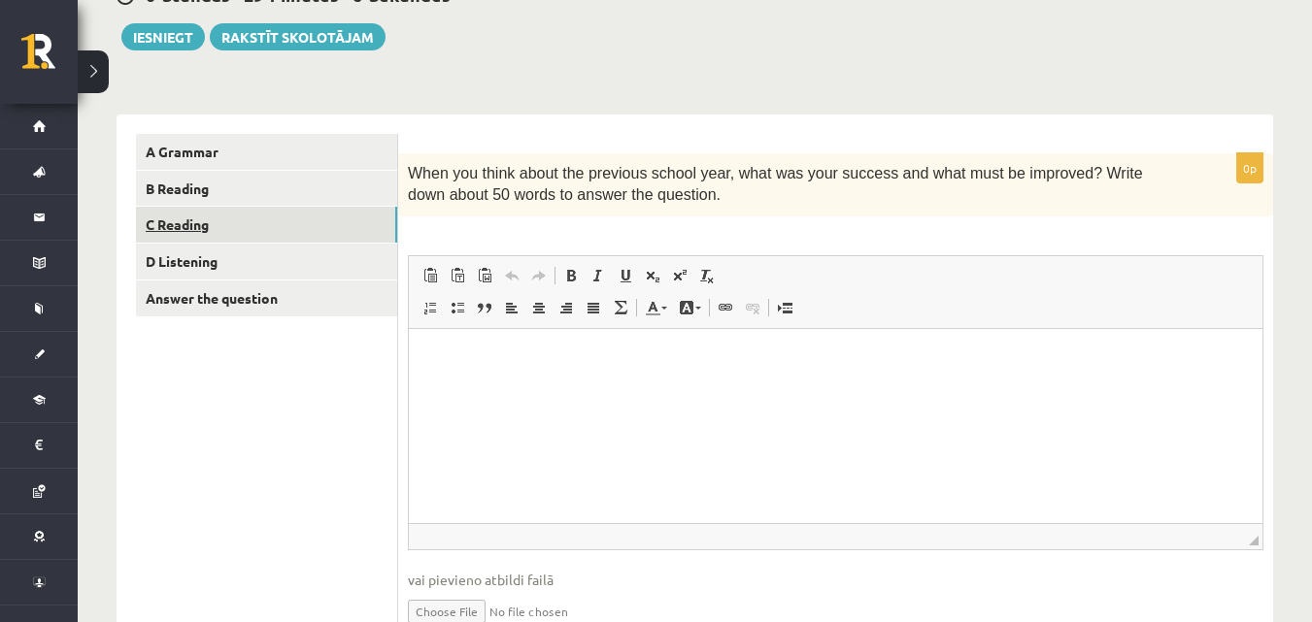
click at [303, 226] on link "C Reading" at bounding box center [266, 225] width 261 height 36
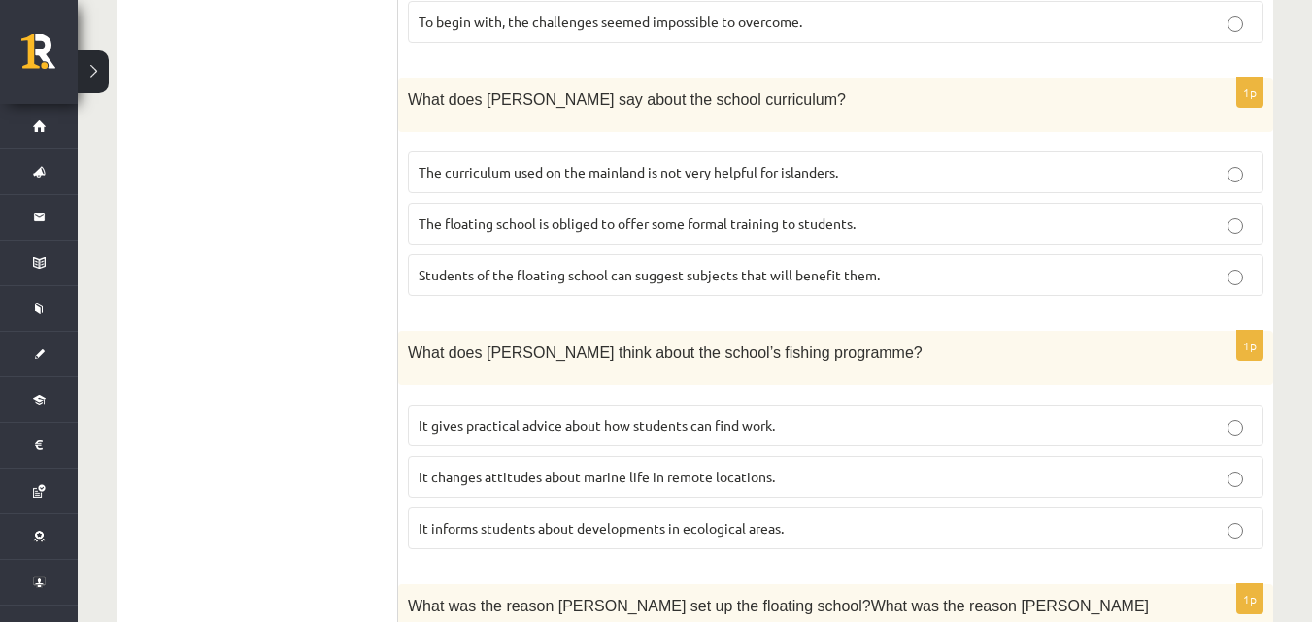
scroll to position [1574, 0]
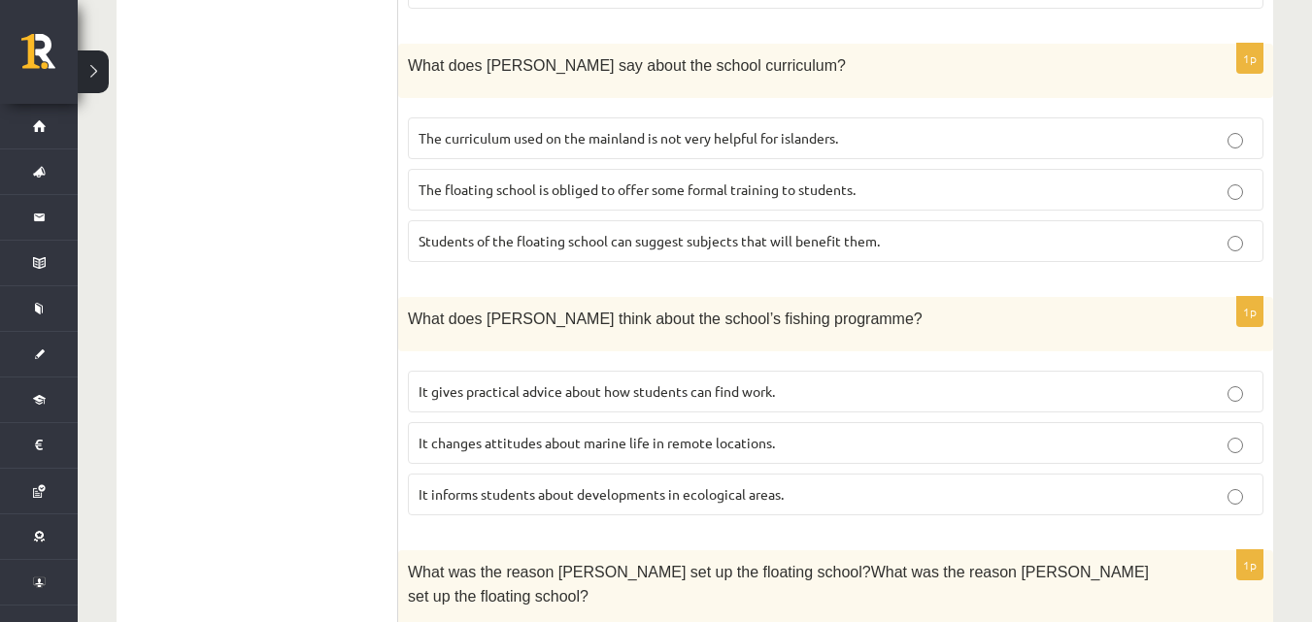
click at [1249, 433] on p "It changes attitudes about marine life in remote locations." at bounding box center [835, 443] width 834 height 20
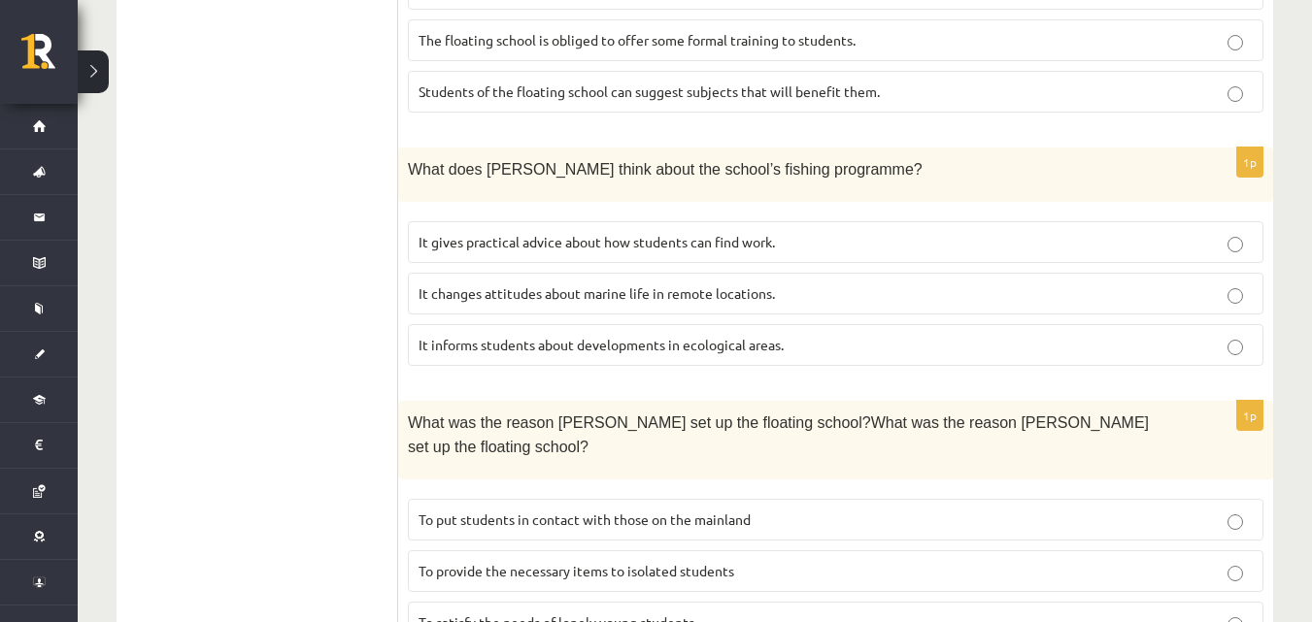
scroll to position [1768, 0]
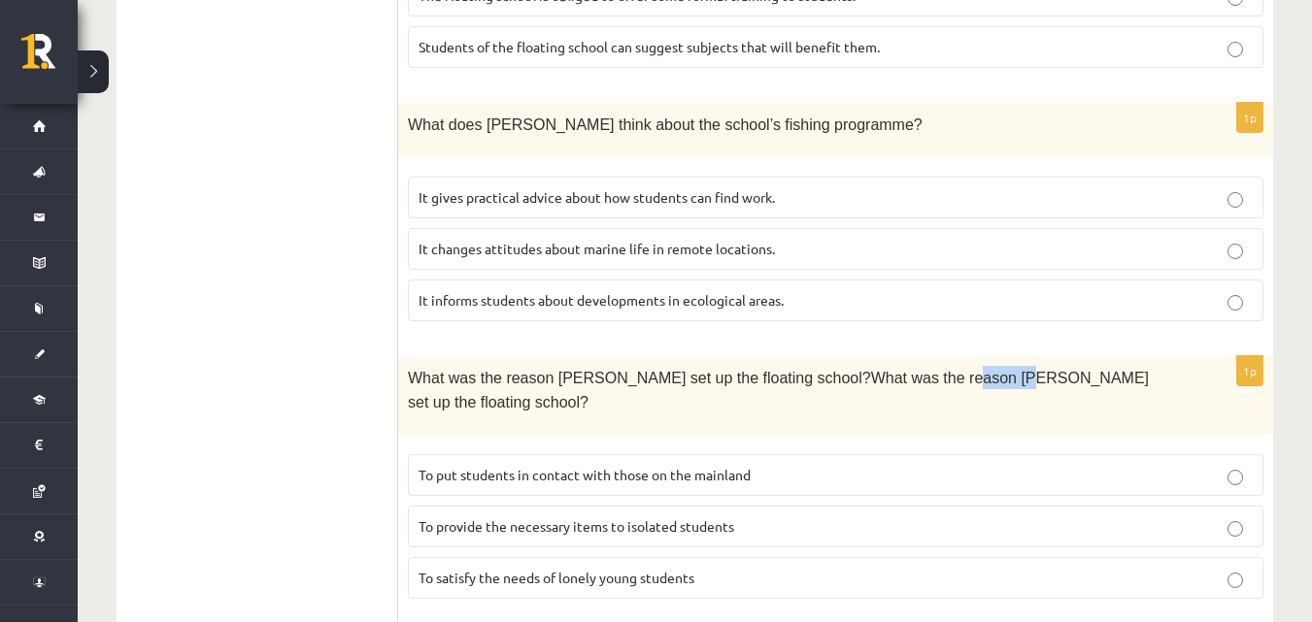
drag, startPoint x: 919, startPoint y: 306, endPoint x: 959, endPoint y: 304, distance: 40.8
click at [959, 370] on span "What was the reason Anna set up the floating school?What was the reason Anna se…" at bounding box center [778, 390] width 741 height 40
click at [1251, 454] on label "To put students in contact with those on the mainland" at bounding box center [835, 475] width 855 height 42
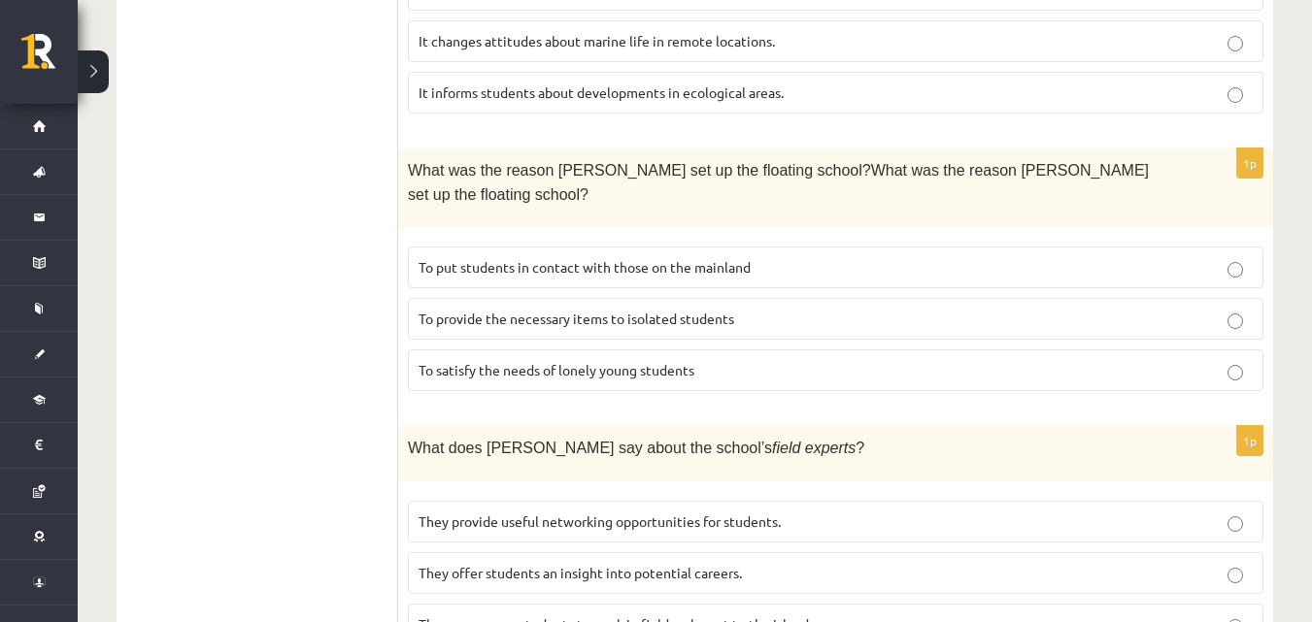
scroll to position [1979, 0]
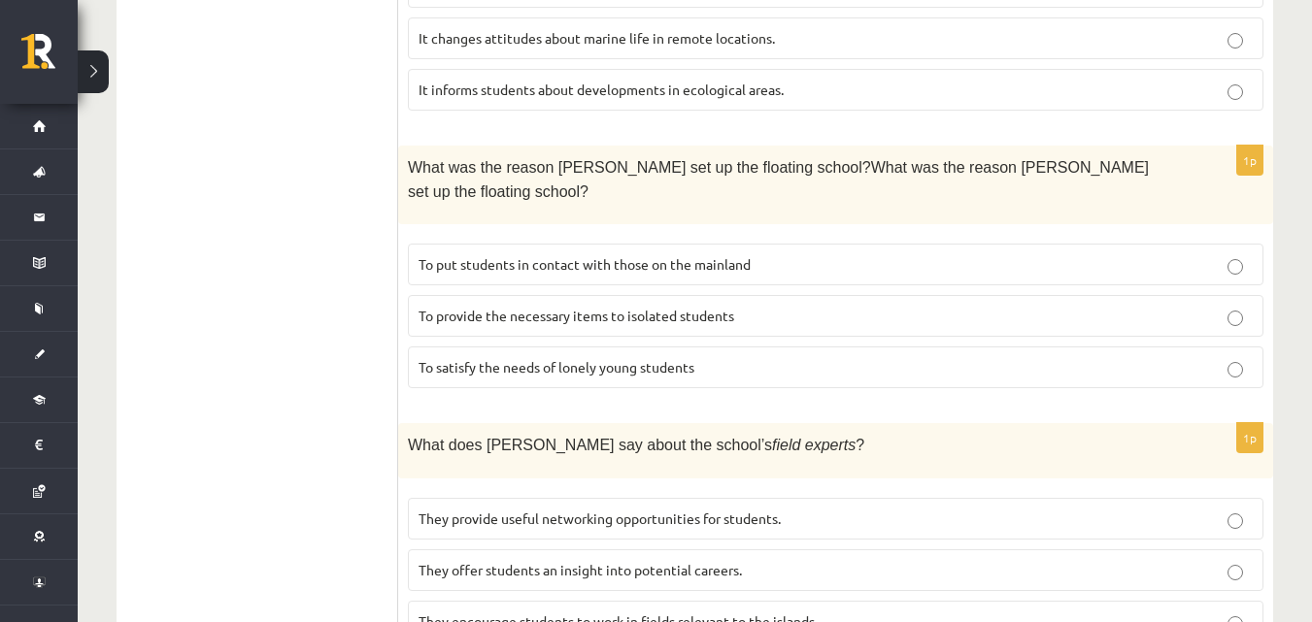
click at [1250, 612] on p "They encourage students to work in fields relevant to the islands." at bounding box center [835, 622] width 834 height 20
drag, startPoint x: 692, startPoint y: 519, endPoint x: 732, endPoint y: 519, distance: 39.8
click at [732, 613] on span "They encourage students to work in fields relevant to the islands." at bounding box center [617, 621] width 399 height 17
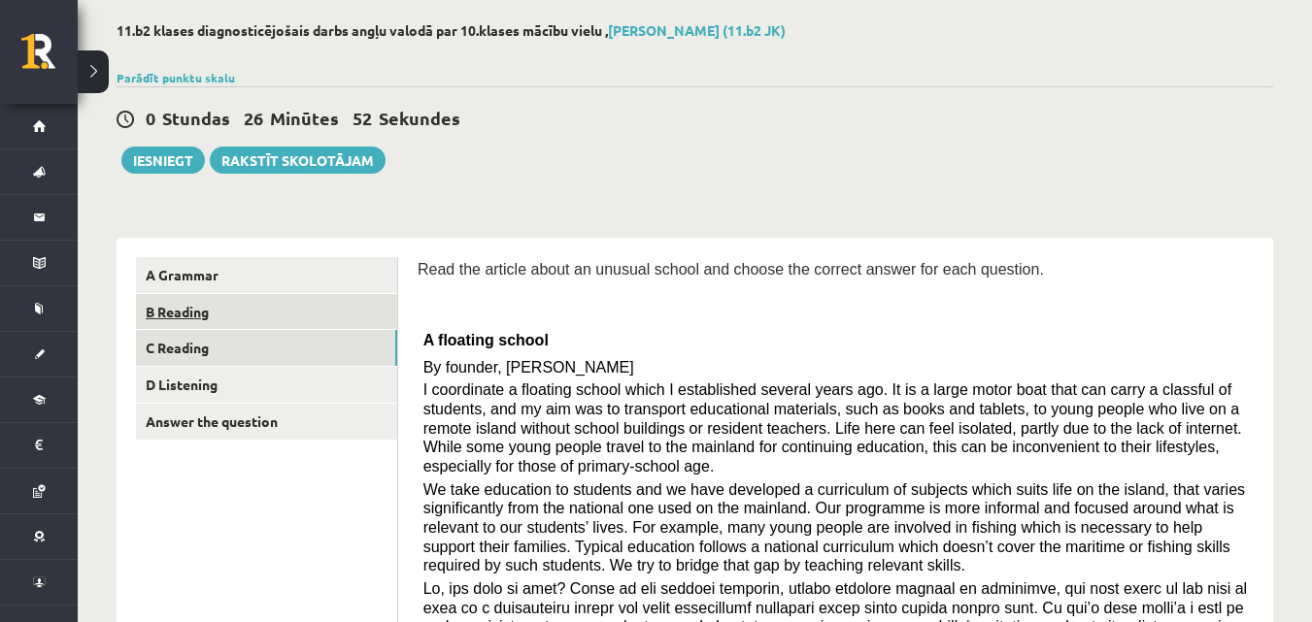
scroll to position [0, 0]
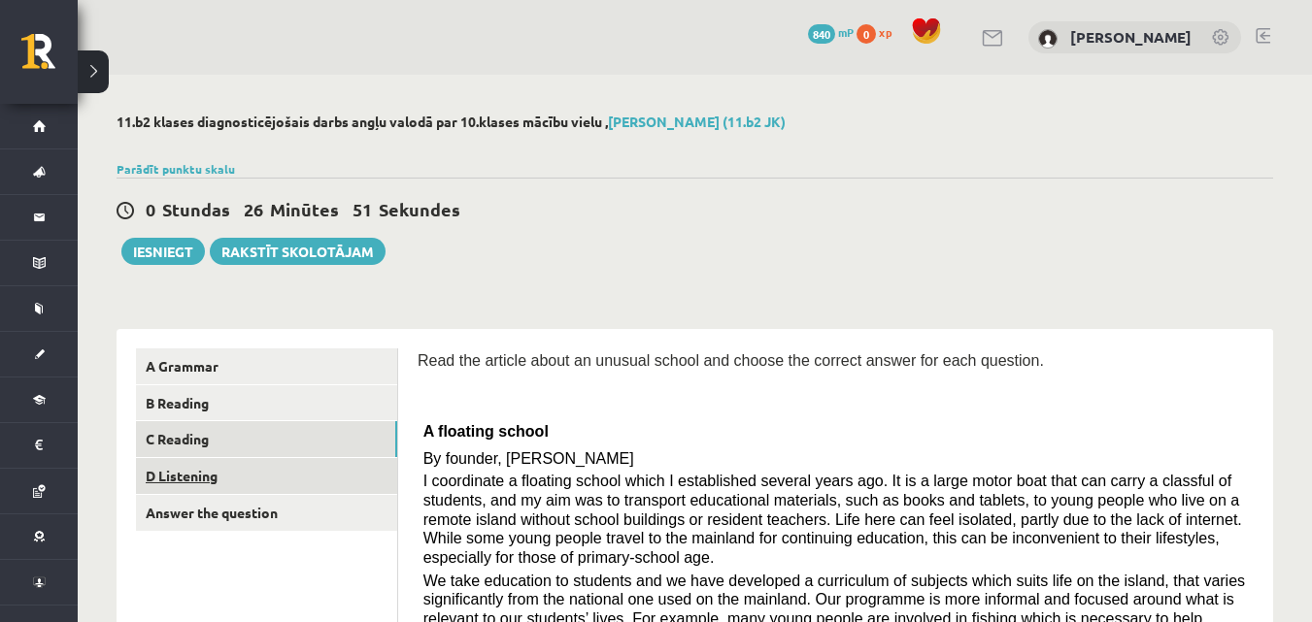
click at [281, 474] on link "D Listening" at bounding box center [266, 476] width 261 height 36
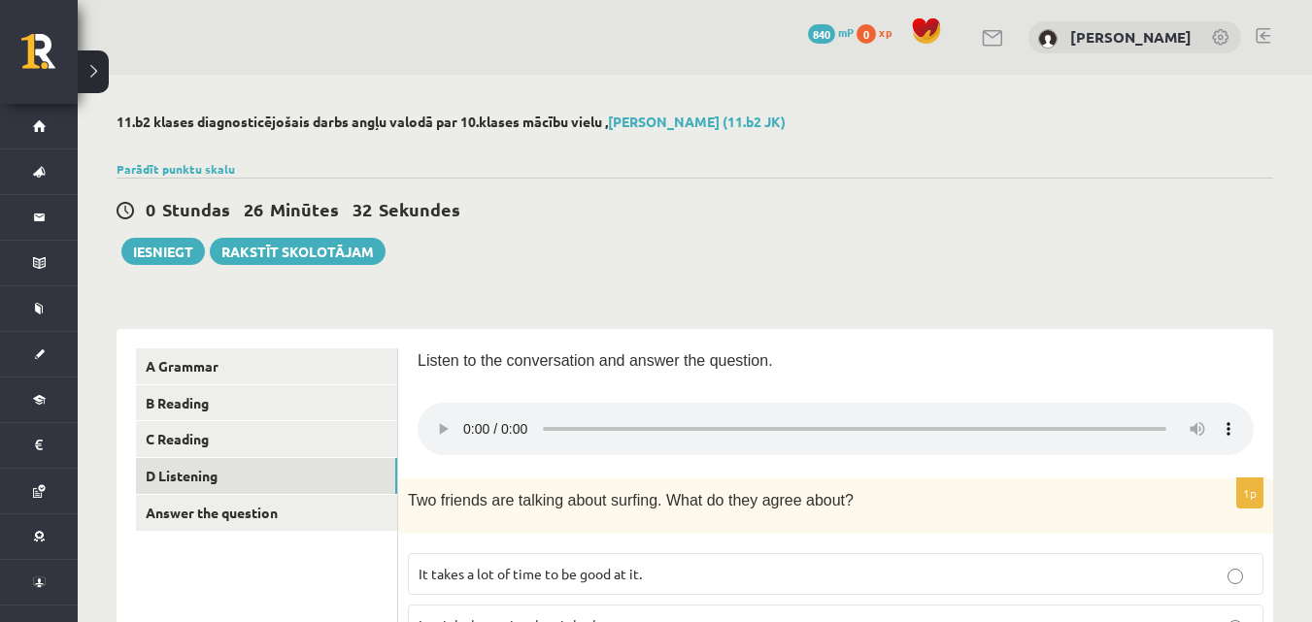
click at [1017, 218] on div "0 Stundas 26 Minūtes 21 Sekundes" at bounding box center [695, 210] width 1156 height 25
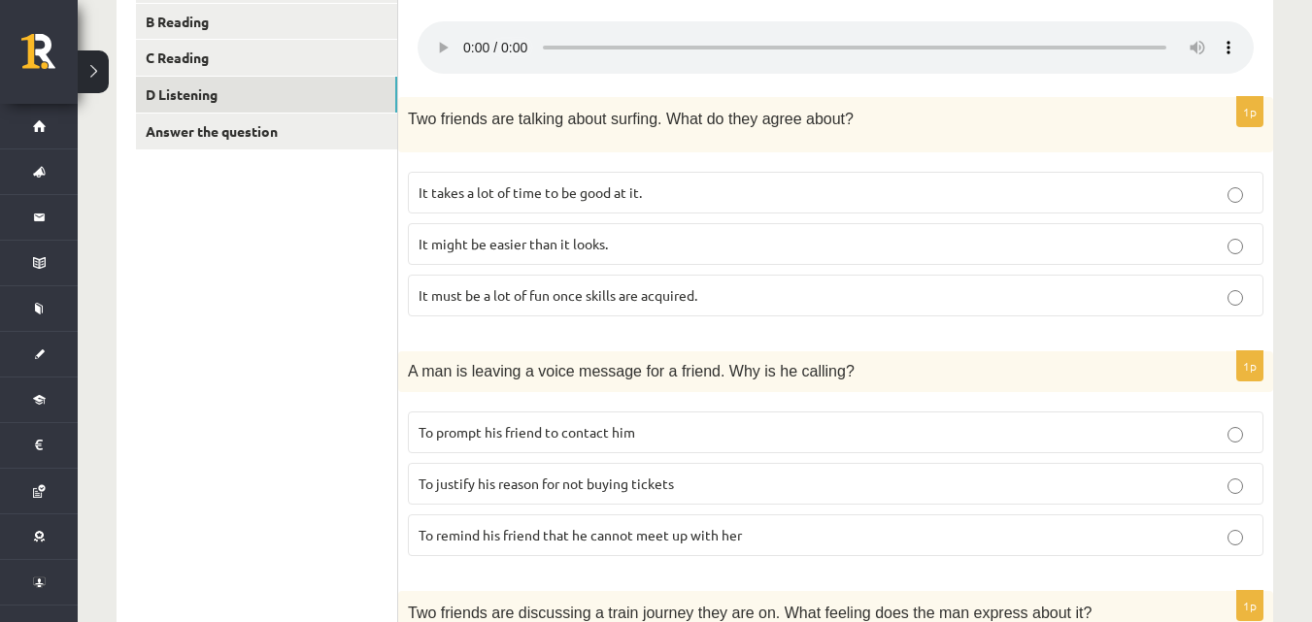
scroll to position [388, 0]
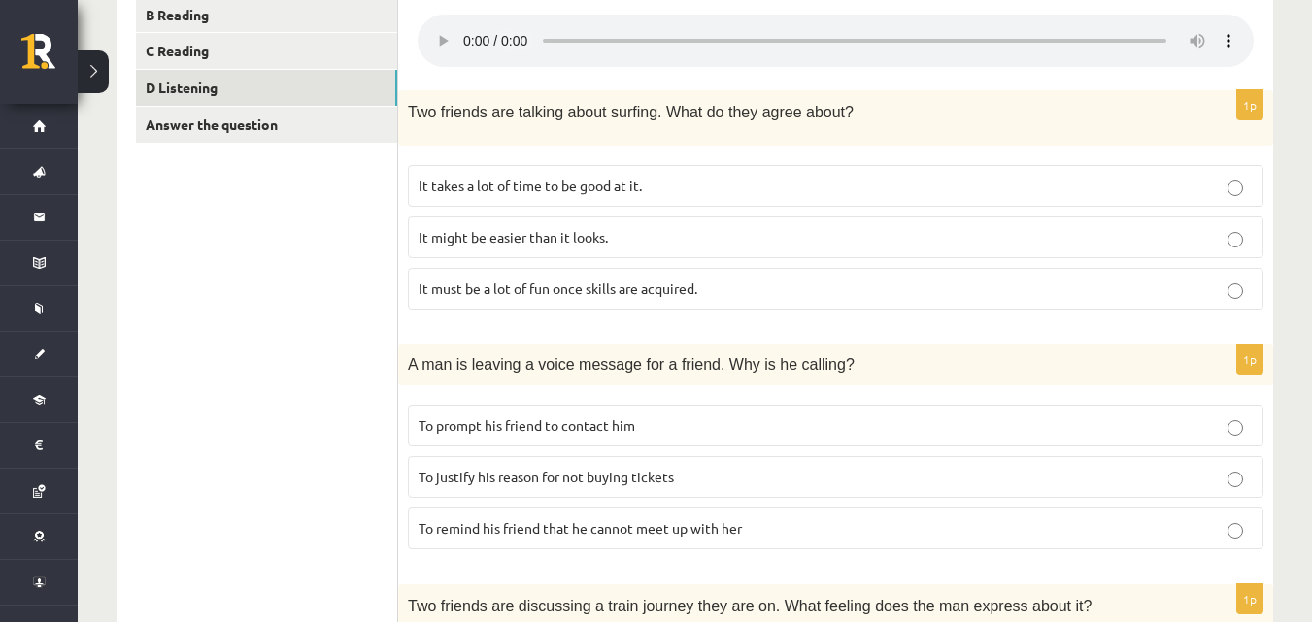
click at [1244, 184] on p "It takes a lot of time to be good at it." at bounding box center [835, 186] width 834 height 20
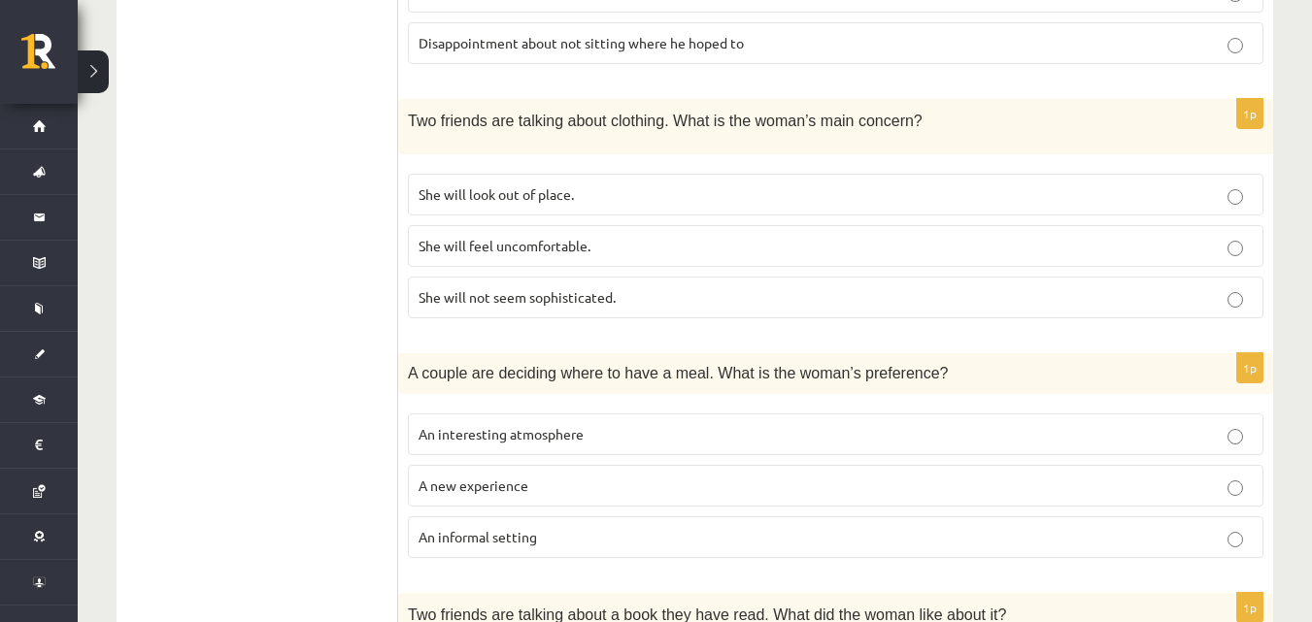
scroll to position [1389, 0]
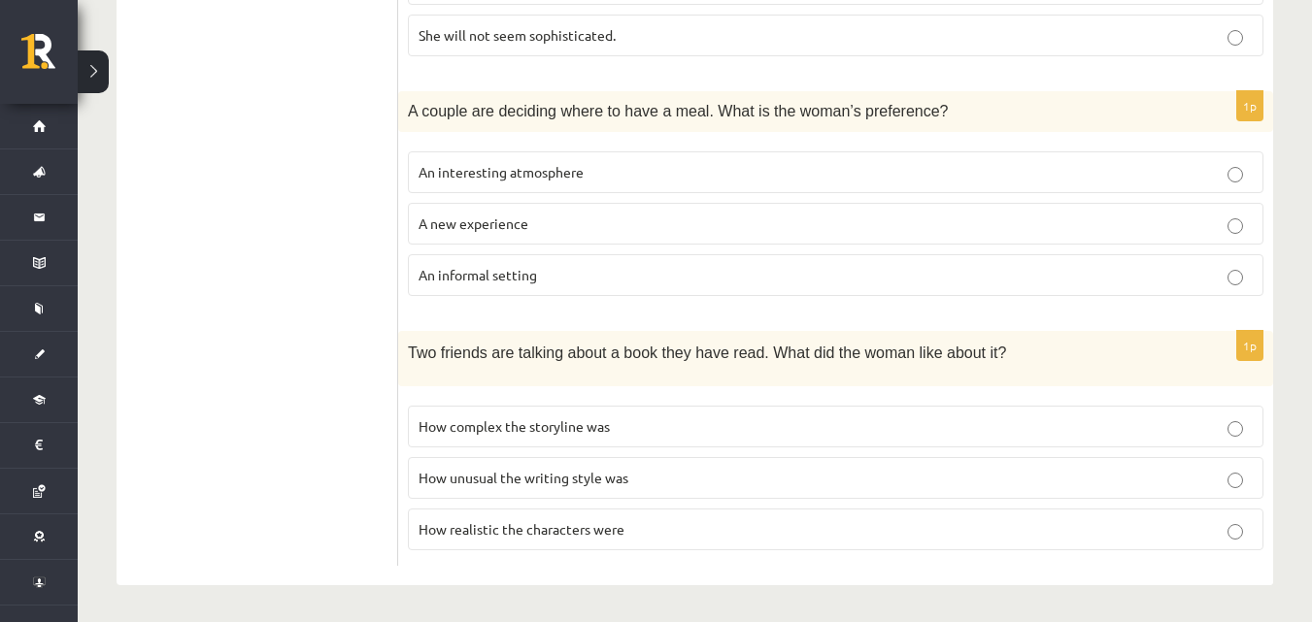
click at [1244, 422] on p "How complex the storyline was" at bounding box center [835, 427] width 834 height 20
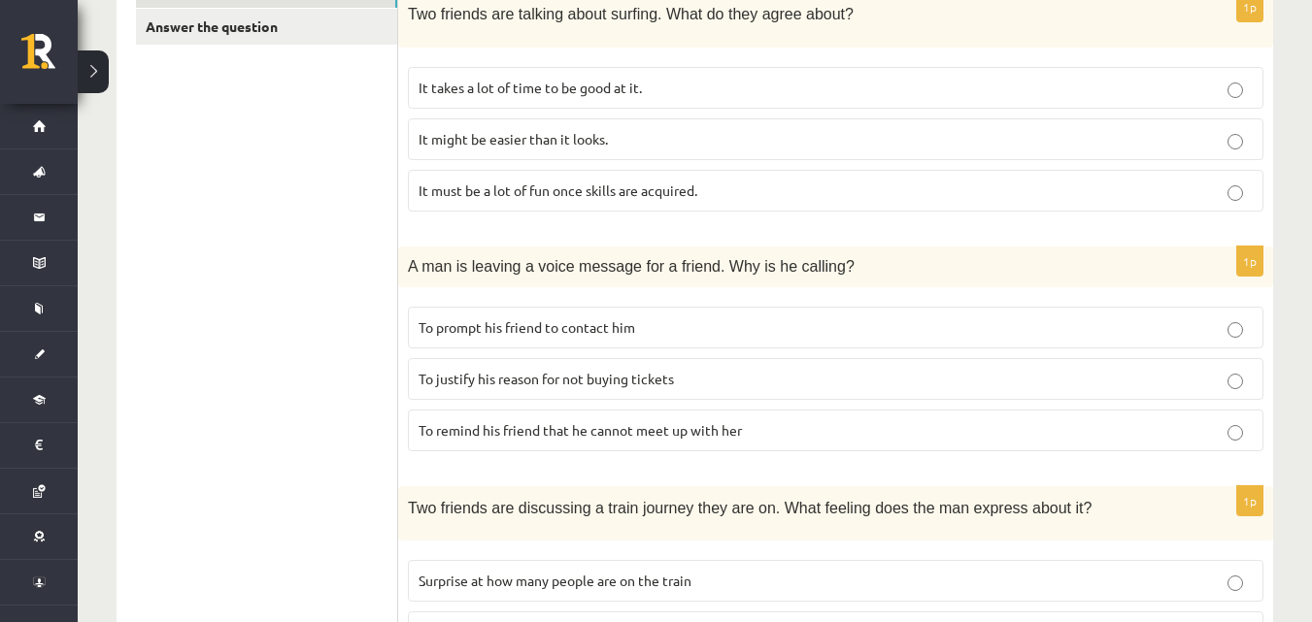
scroll to position [485, 0]
drag, startPoint x: 430, startPoint y: 373, endPoint x: 476, endPoint y: 375, distance: 45.7
click at [476, 375] on span "To justify his reason for not buying tickets" at bounding box center [545, 379] width 255 height 17
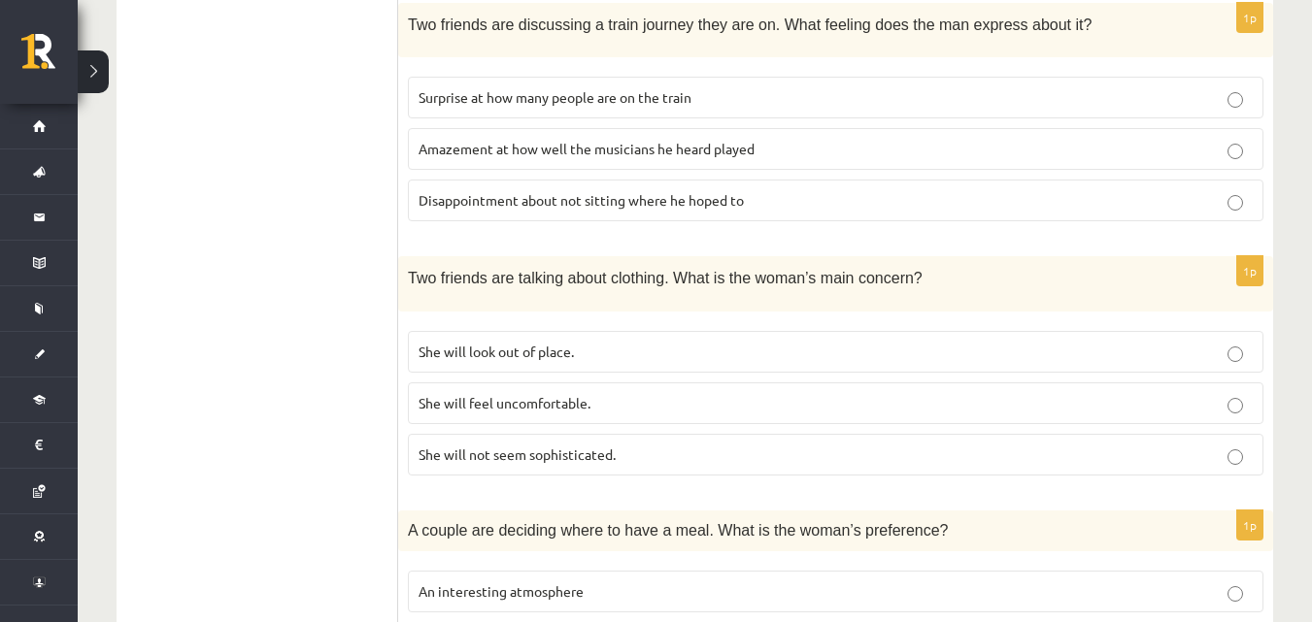
scroll to position [1068, 0]
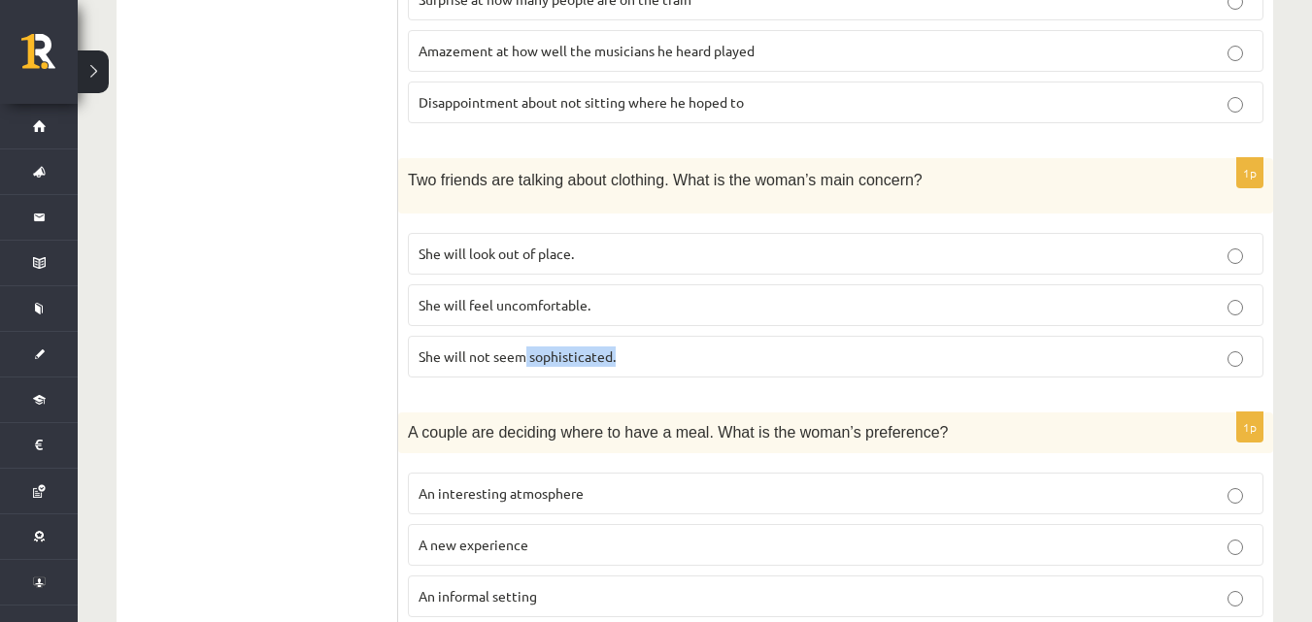
drag, startPoint x: 526, startPoint y: 350, endPoint x: 619, endPoint y: 352, distance: 92.3
click at [619, 352] on p "She will not seem sophisticated." at bounding box center [835, 357] width 834 height 20
click at [1246, 347] on p "She will not seem sophisticated." at bounding box center [835, 357] width 834 height 20
drag, startPoint x: 831, startPoint y: 181, endPoint x: 852, endPoint y: 180, distance: 20.4
click at [881, 178] on span "Two friends are talking about clothing. What is the woman’s main concern?" at bounding box center [665, 180] width 515 height 17
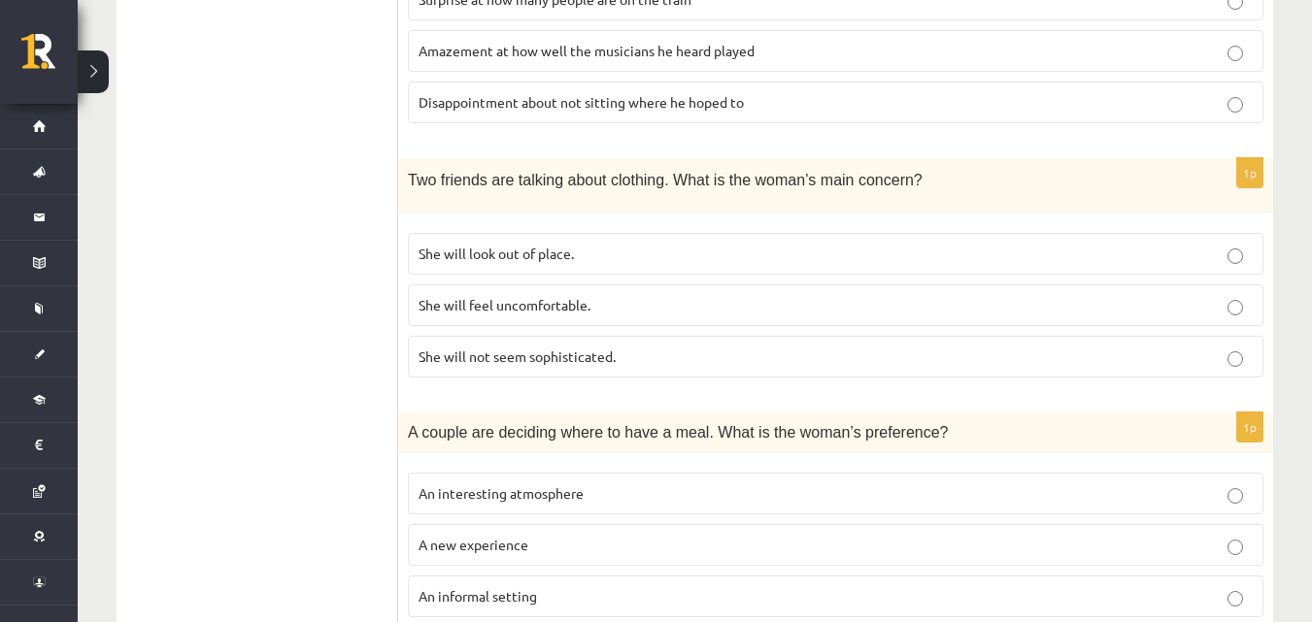
click at [826, 192] on div "Two friends are talking about clothing. What is the woman’s main concern?" at bounding box center [835, 185] width 875 height 54
drag, startPoint x: 824, startPoint y: 175, endPoint x: 866, endPoint y: 174, distance: 41.8
click at [875, 173] on span "Two friends are talking about clothing. What is the woman’s main concern?" at bounding box center [665, 180] width 515 height 17
click at [205, 251] on ul "A Grammar B Reading C Reading D Listening Answer the question" at bounding box center [267, 84] width 262 height 1607
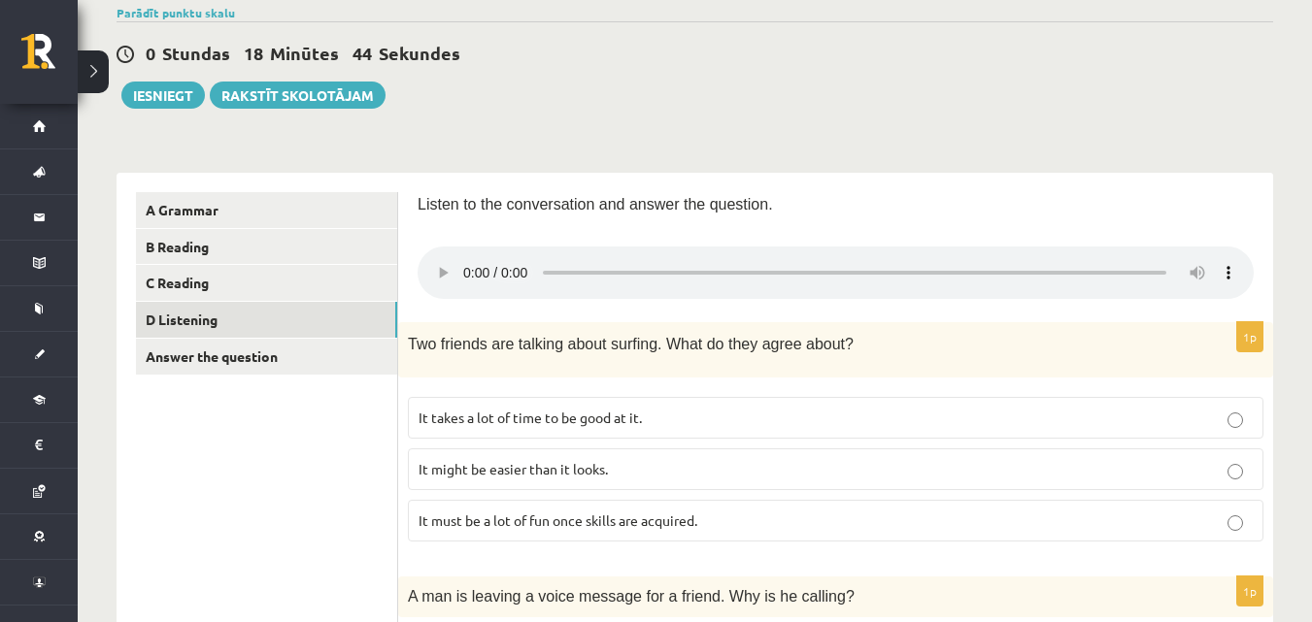
scroll to position [418, 0]
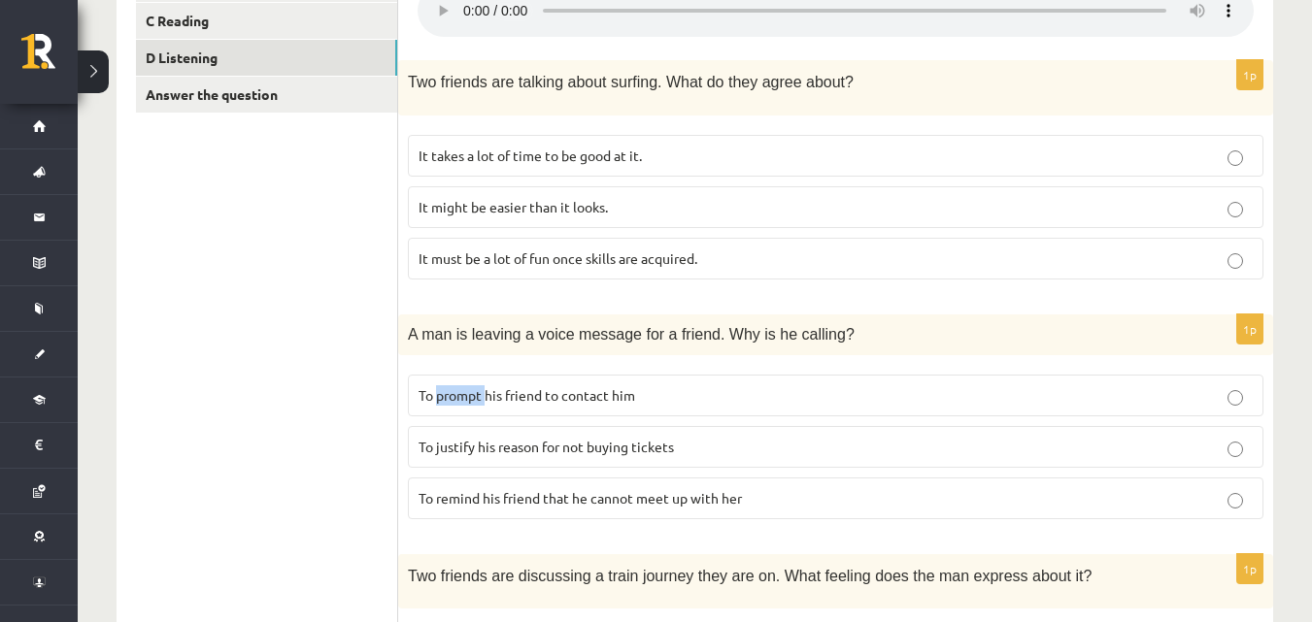
drag, startPoint x: 439, startPoint y: 392, endPoint x: 485, endPoint y: 387, distance: 46.9
click at [485, 387] on span "To prompt his friend to contact him" at bounding box center [526, 394] width 217 height 17
click at [1115, 351] on div "A man is leaving a voice message for a friend. Why is he calling?" at bounding box center [835, 335] width 875 height 41
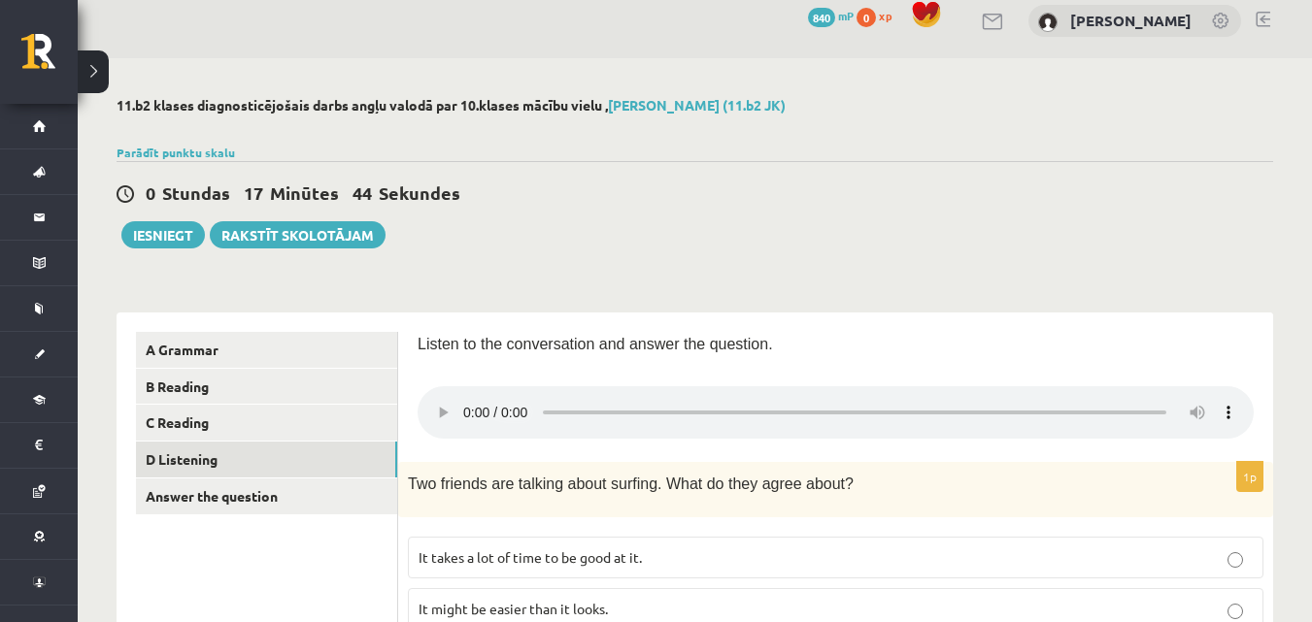
scroll to position [0, 0]
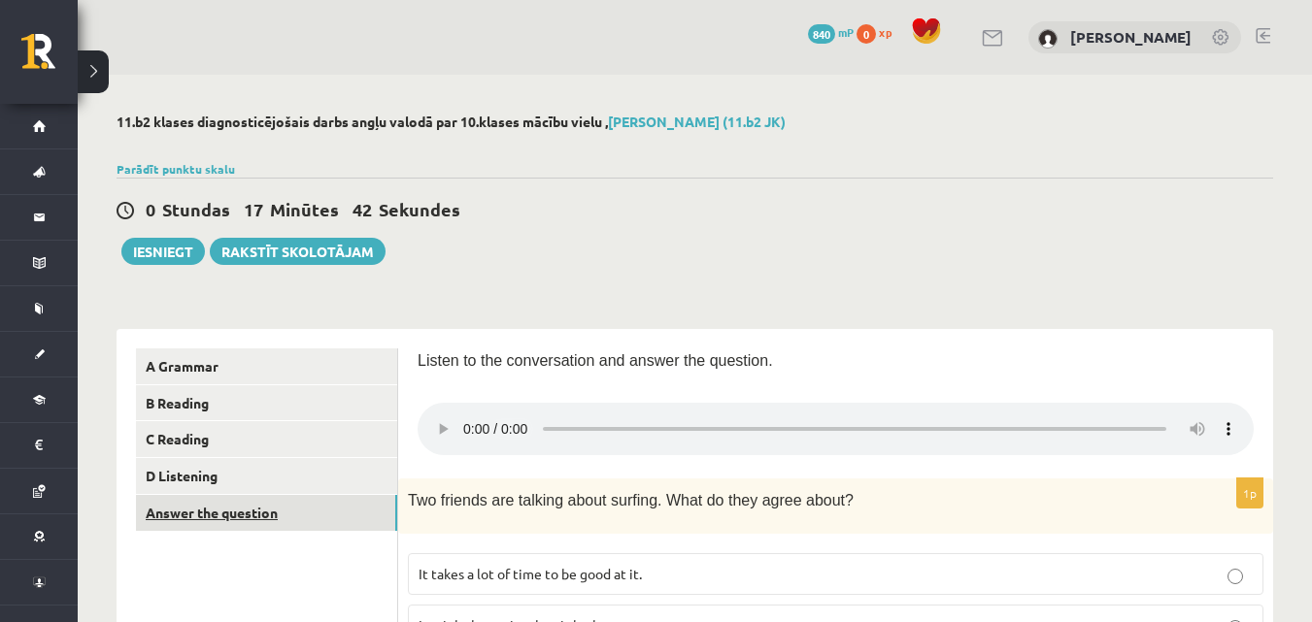
click at [312, 515] on link "Answer the question" at bounding box center [266, 513] width 261 height 36
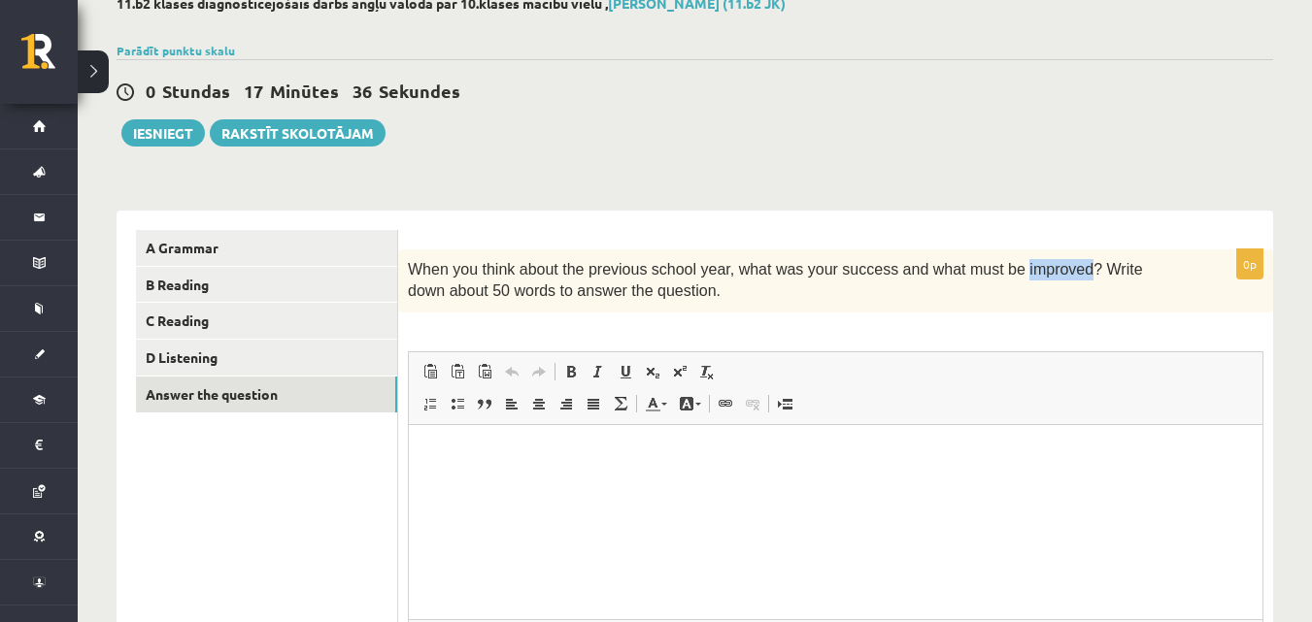
drag, startPoint x: 977, startPoint y: 266, endPoint x: 1034, endPoint y: 276, distance: 58.1
click at [1034, 276] on span "When you think about the previous school year, what was your success and what m…" at bounding box center [775, 280] width 735 height 38
click at [972, 73] on div "0 Stundas 17 Minūtes 32 Sekundes Ieskaite saglabāta! Iesniegt Rakstīt skolotājam" at bounding box center [695, 102] width 1156 height 87
click at [176, 135] on button "Iesniegt" at bounding box center [163, 132] width 84 height 27
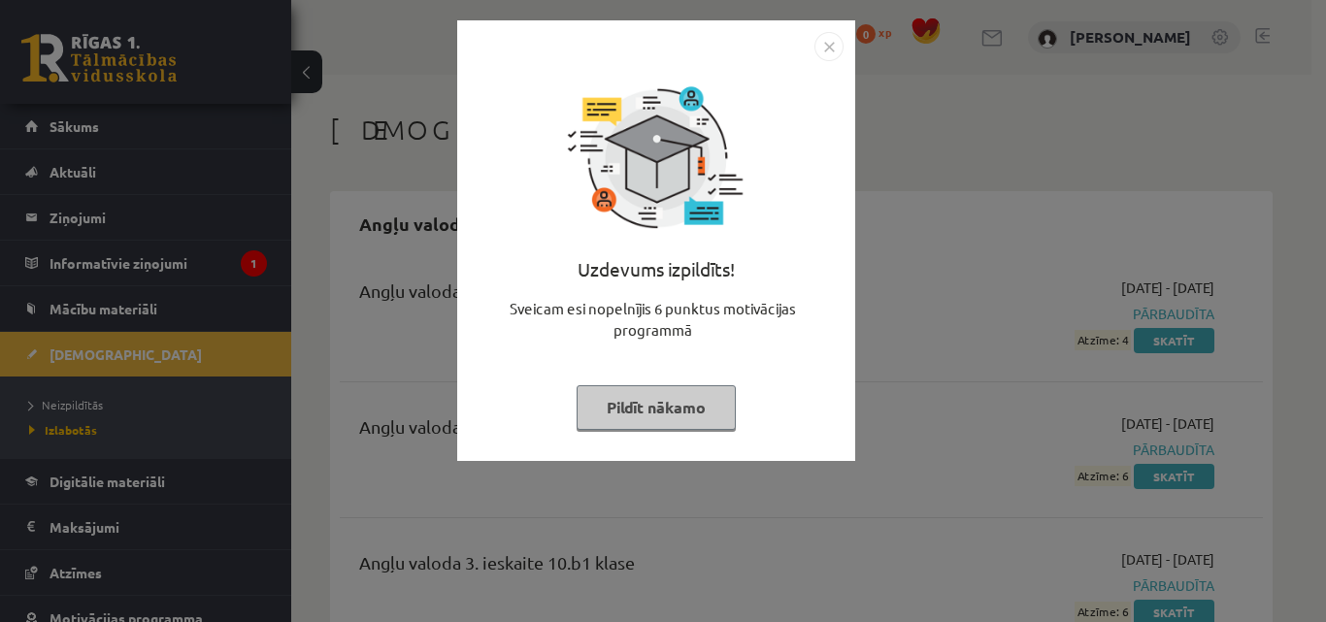
click at [832, 44] on img "Close" at bounding box center [829, 46] width 29 height 29
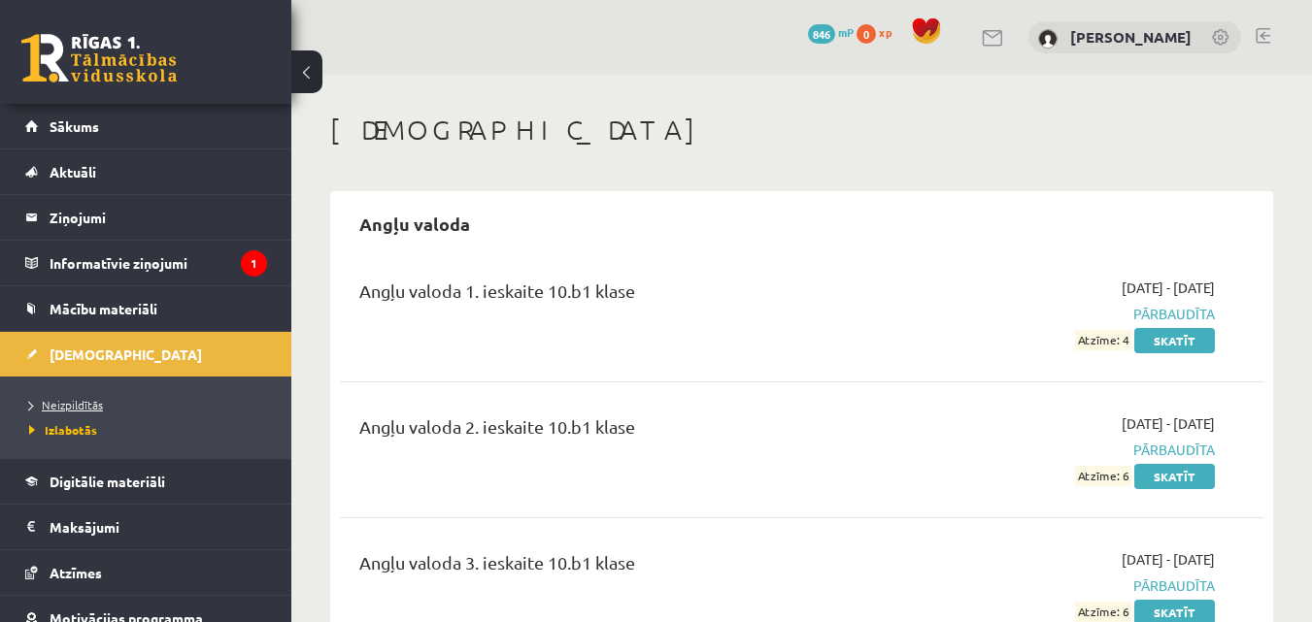
click at [166, 401] on link "Neizpildītās" at bounding box center [150, 404] width 243 height 17
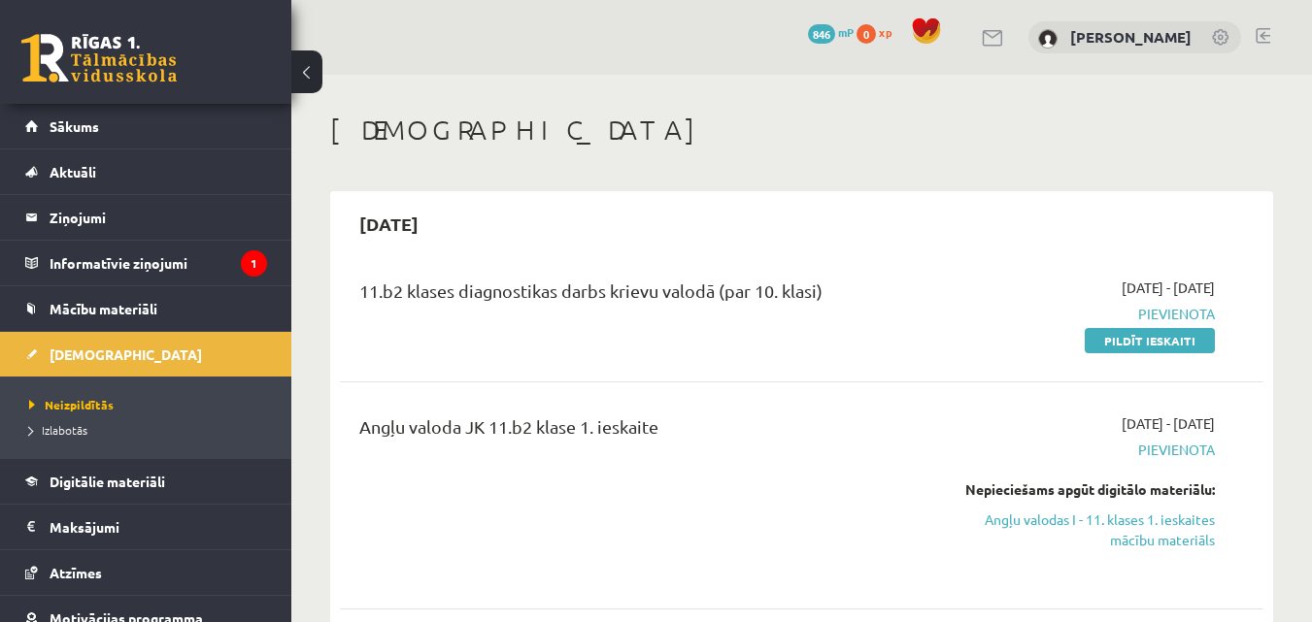
click at [1139, 339] on link "Pildīt ieskaiti" at bounding box center [1150, 340] width 130 height 25
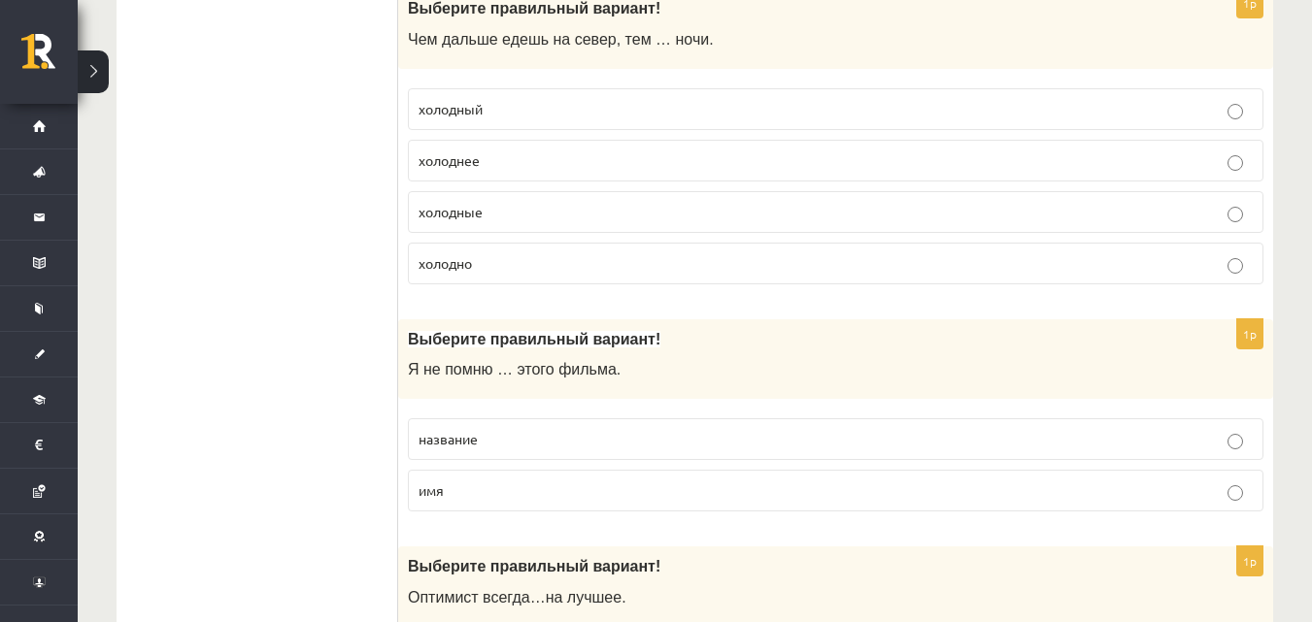
scroll to position [1262, 0]
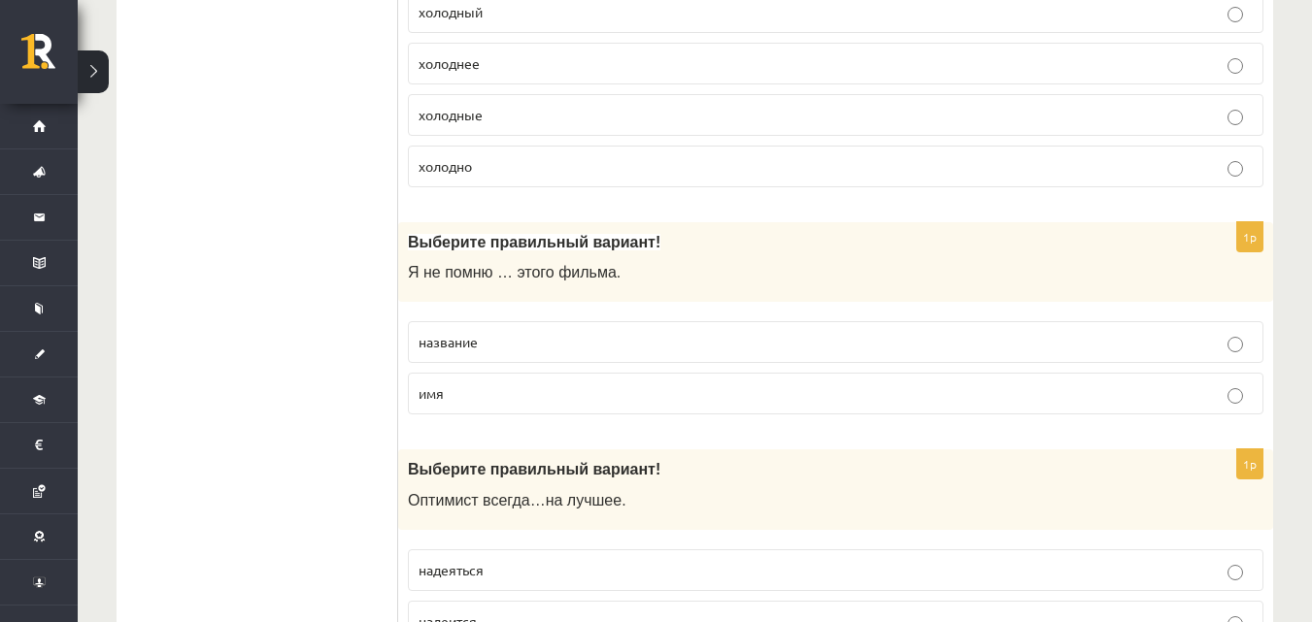
click at [1247, 342] on p "название" at bounding box center [835, 342] width 834 height 20
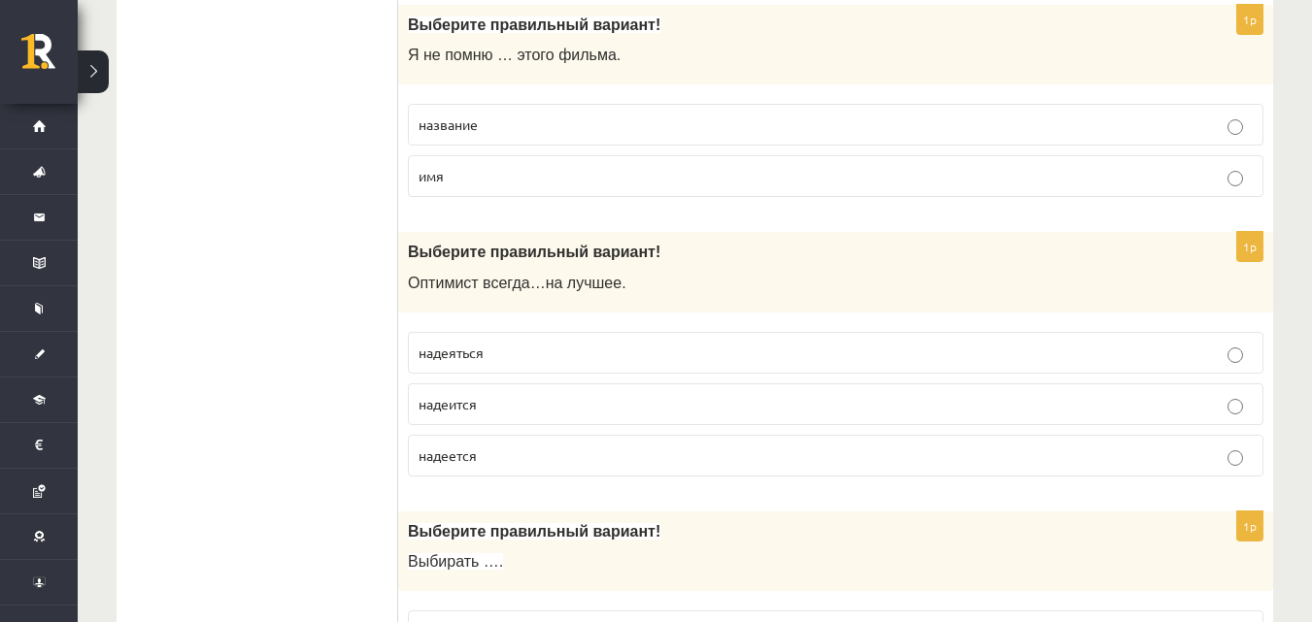
scroll to position [1554, 0]
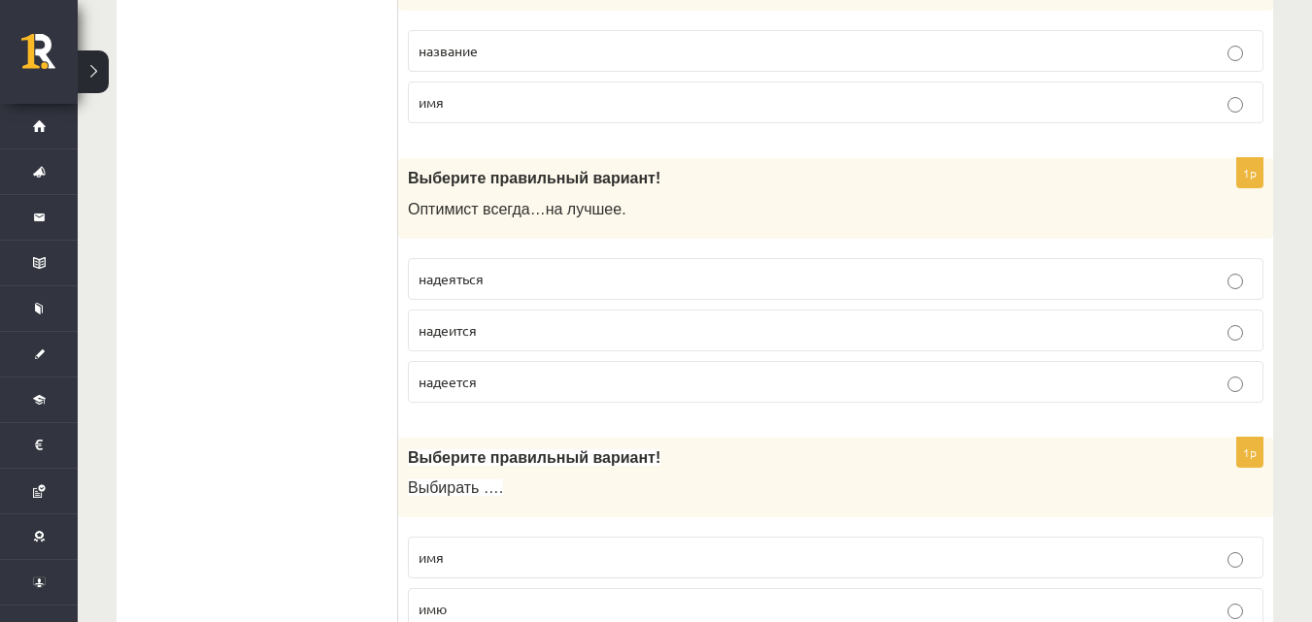
click at [1244, 388] on p "надеется" at bounding box center [835, 382] width 834 height 20
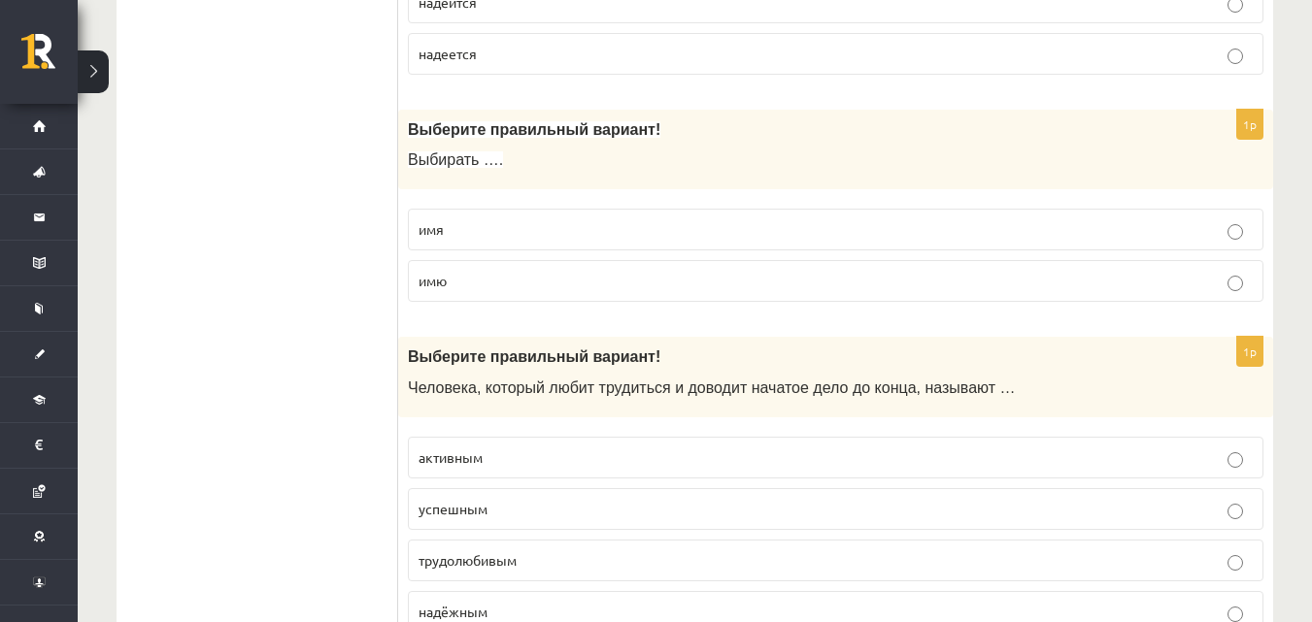
scroll to position [1942, 0]
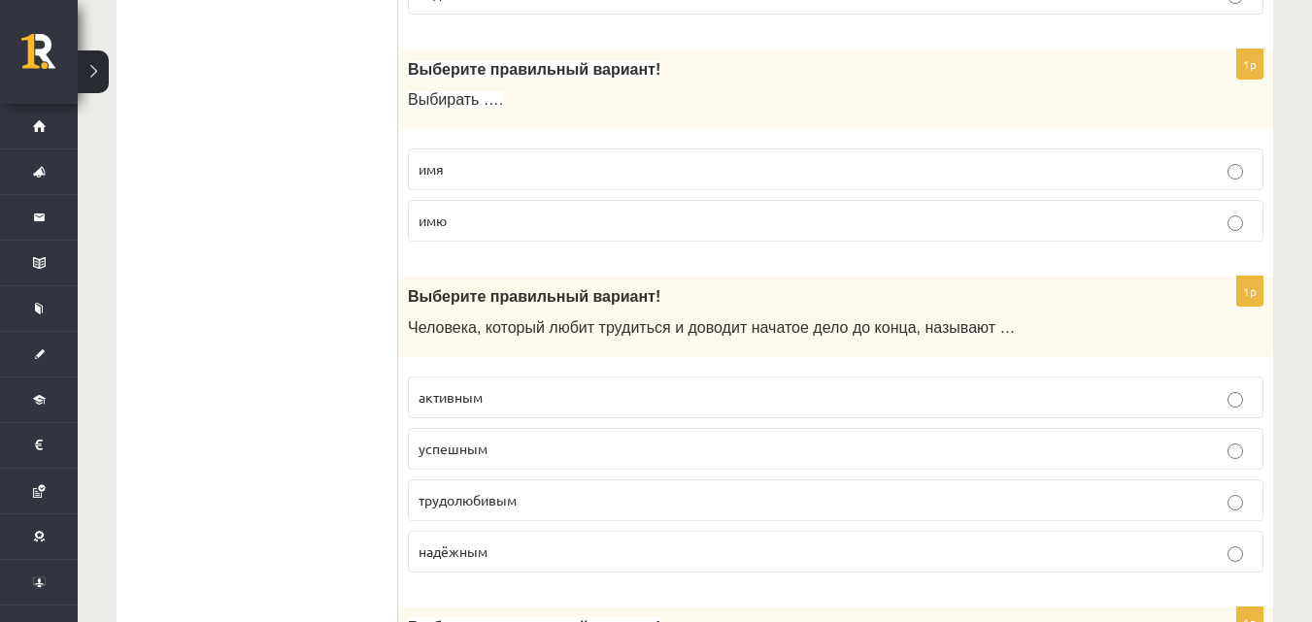
click at [1236, 491] on p "трудолюбивым" at bounding box center [835, 500] width 834 height 20
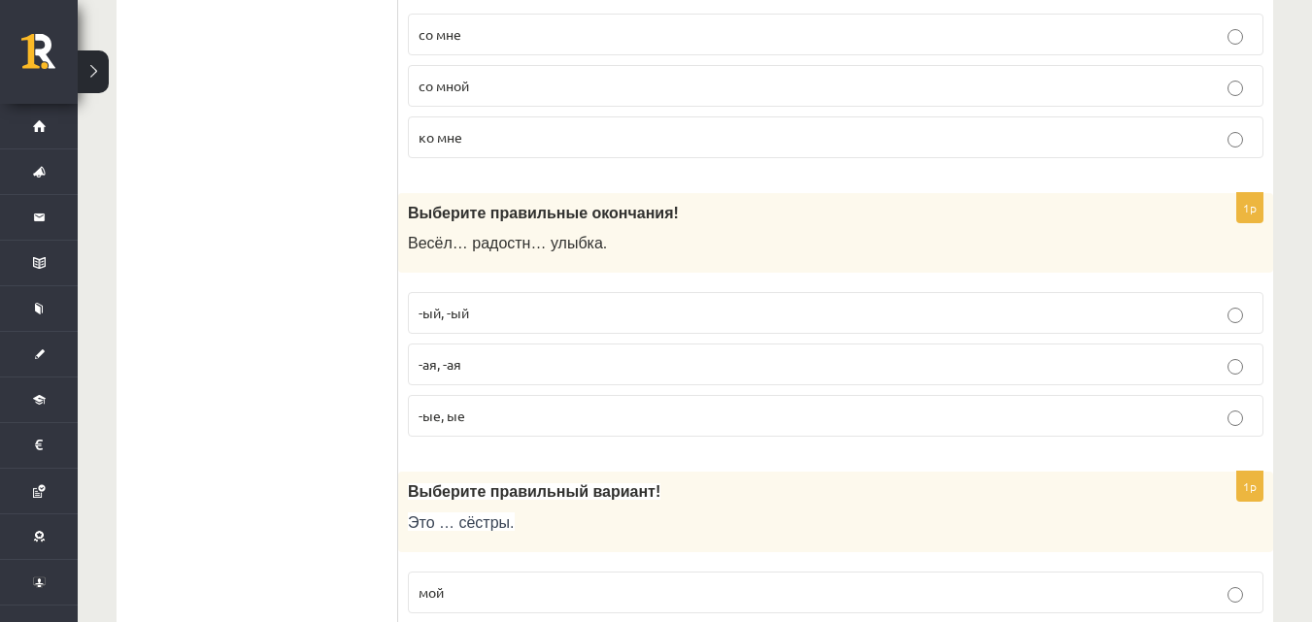
scroll to position [3690, 0]
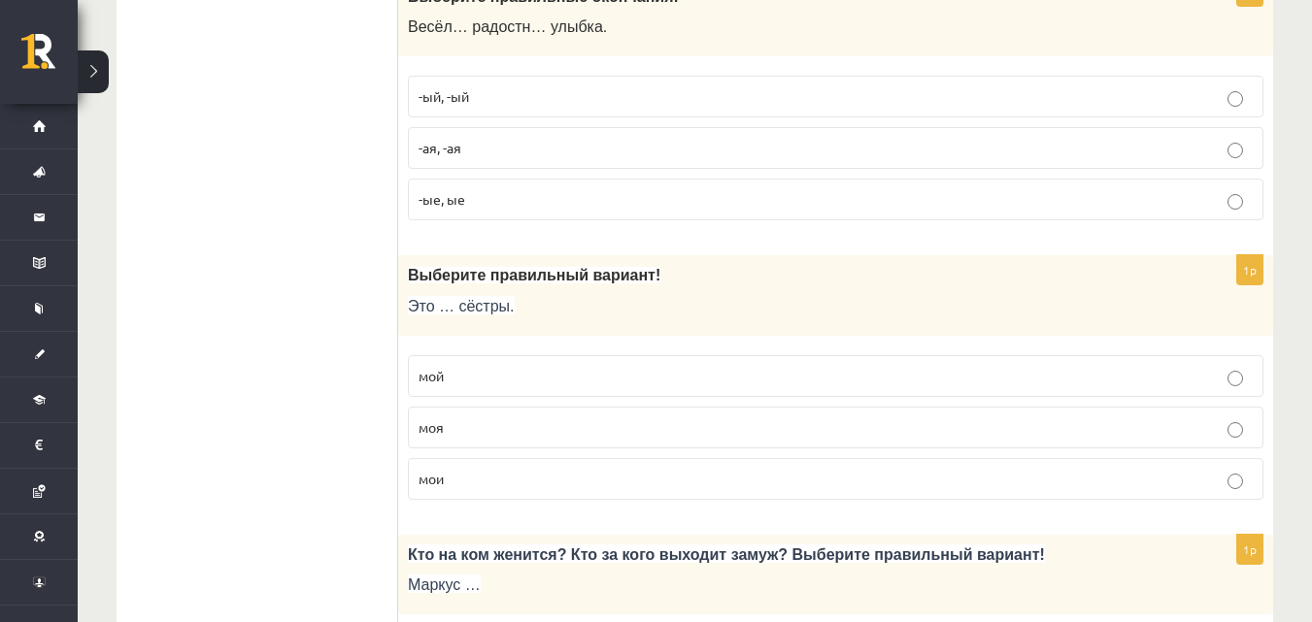
click at [1246, 478] on p "мои" at bounding box center [835, 479] width 834 height 20
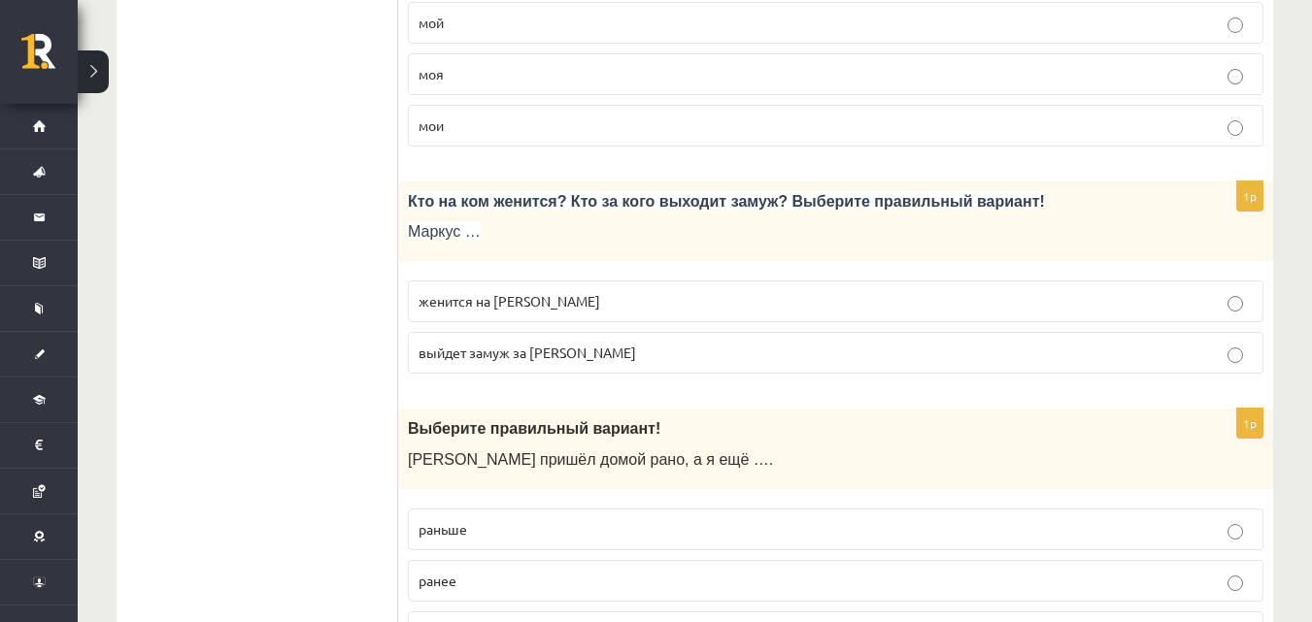
scroll to position [4078, 0]
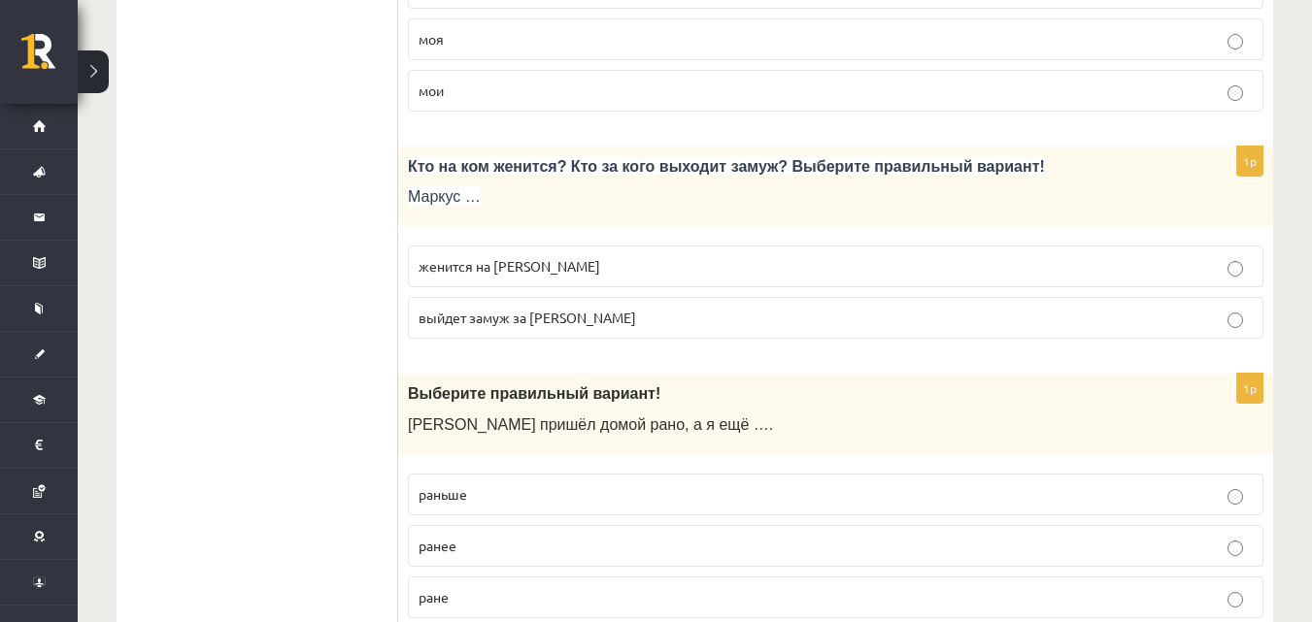
click at [1244, 318] on p "выйдет замуж за Агнию" at bounding box center [835, 318] width 834 height 20
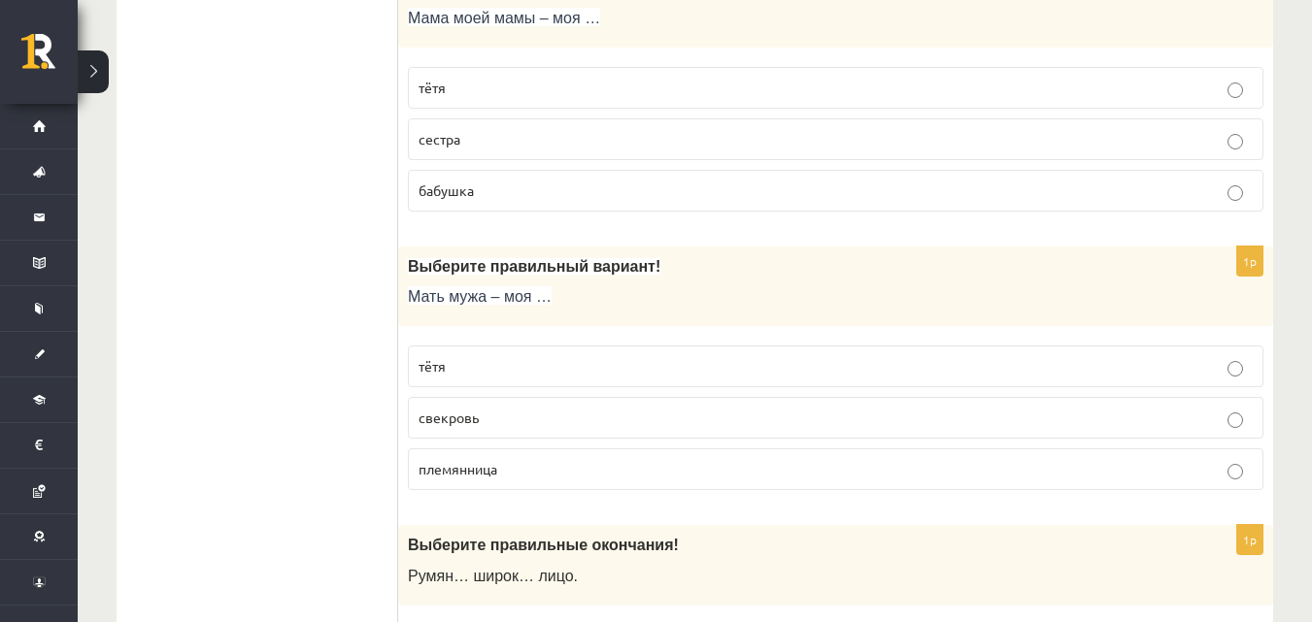
scroll to position [5049, 0]
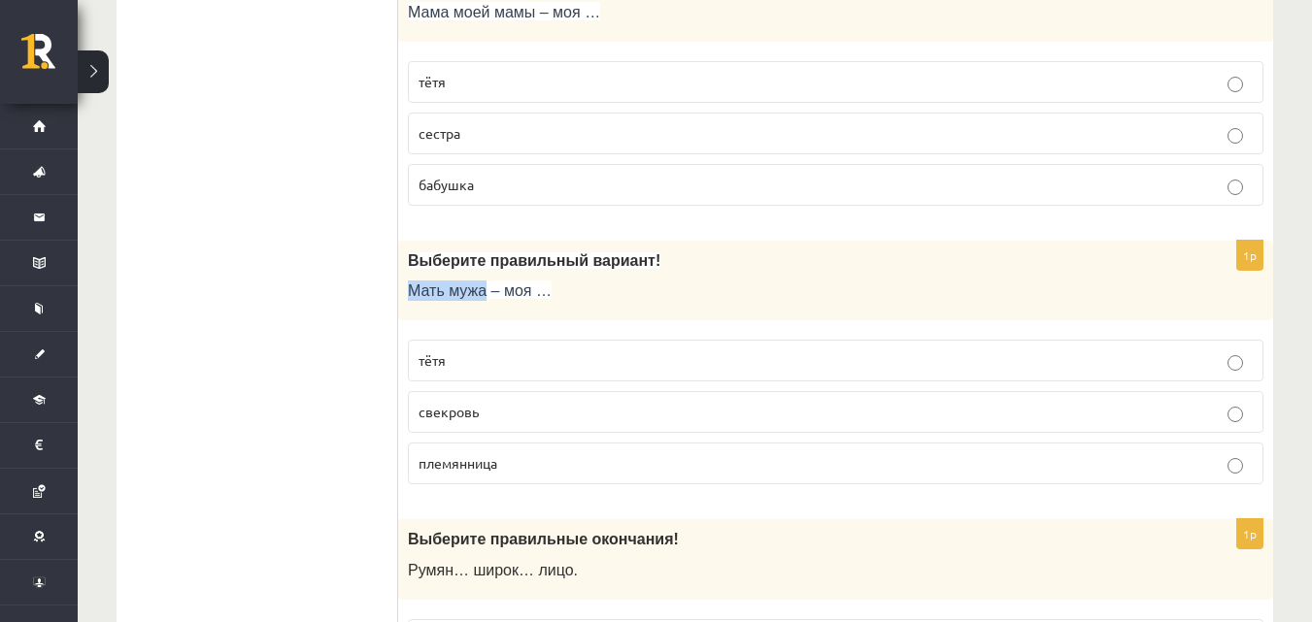
drag, startPoint x: 410, startPoint y: 277, endPoint x: 479, endPoint y: 282, distance: 69.1
click at [479, 282] on div "Выберите правильный вариант! Мать мужа – моя …" at bounding box center [835, 281] width 875 height 81
drag, startPoint x: 471, startPoint y: 290, endPoint x: 286, endPoint y: 247, distance: 189.6
click at [1211, 400] on label "свекровь" at bounding box center [835, 412] width 855 height 42
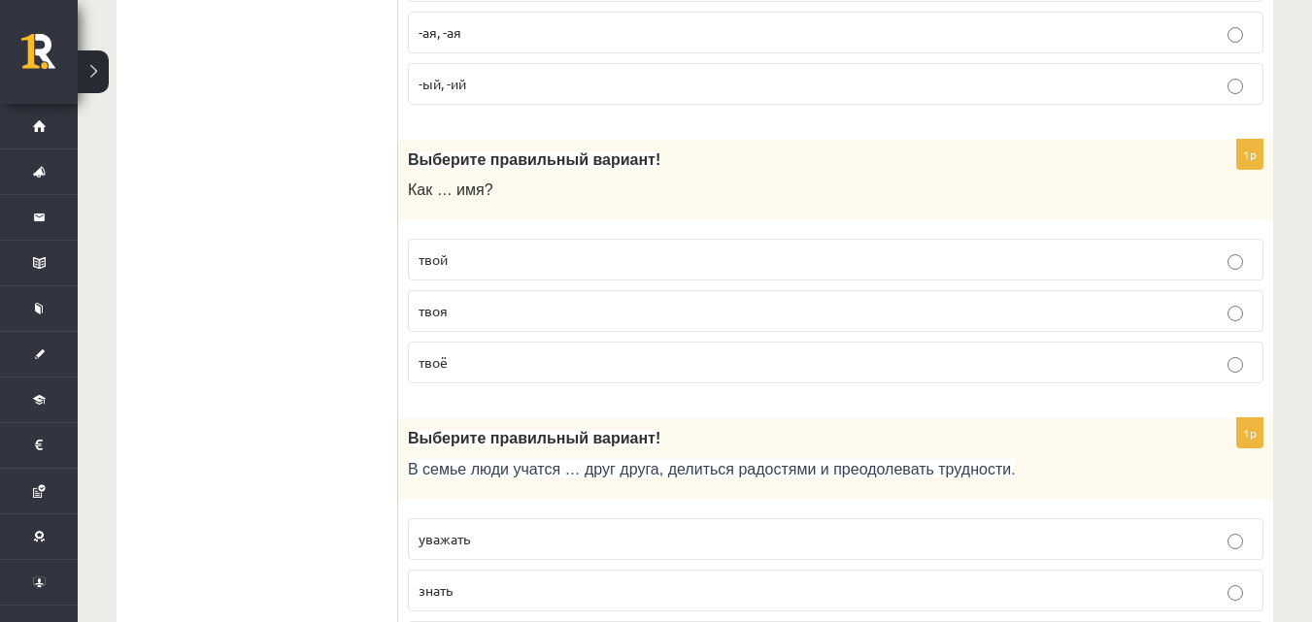
scroll to position [5729, 0]
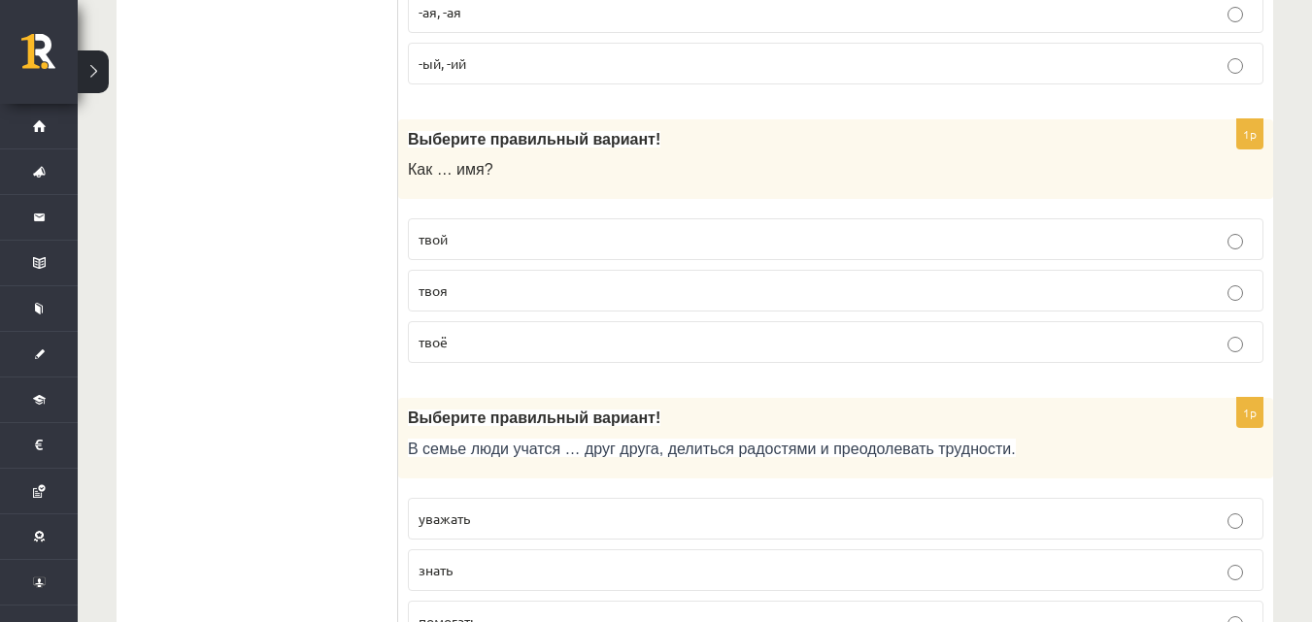
click at [1227, 336] on p "твоё" at bounding box center [835, 342] width 834 height 20
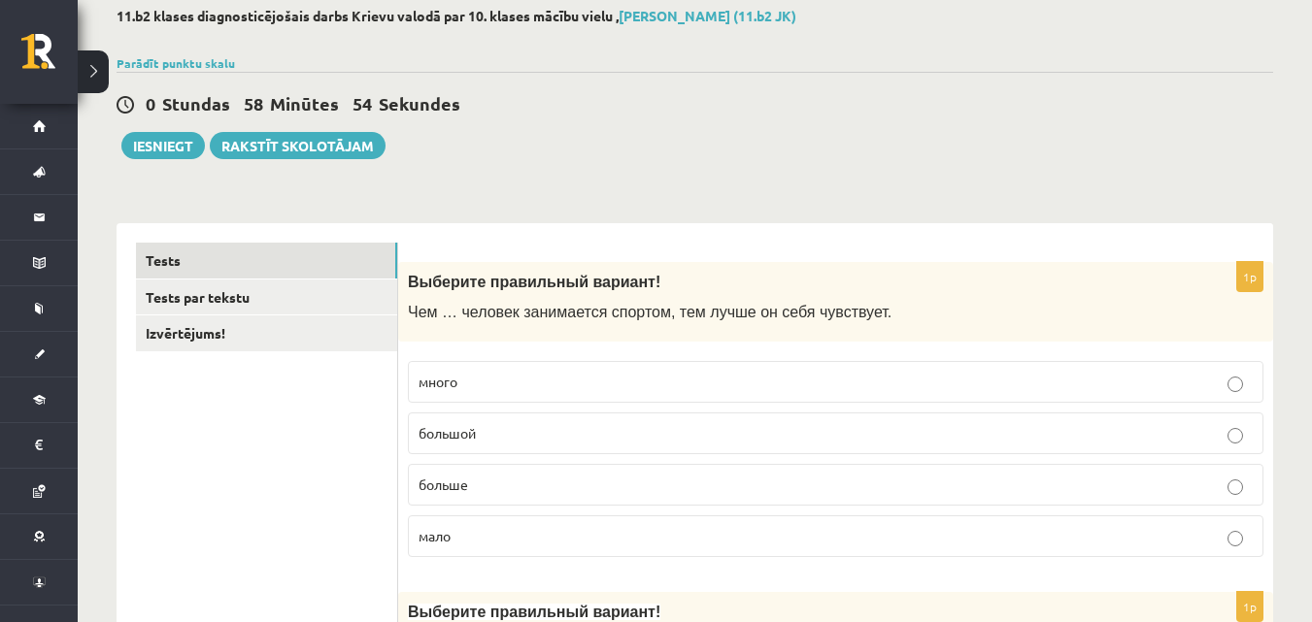
scroll to position [0, 0]
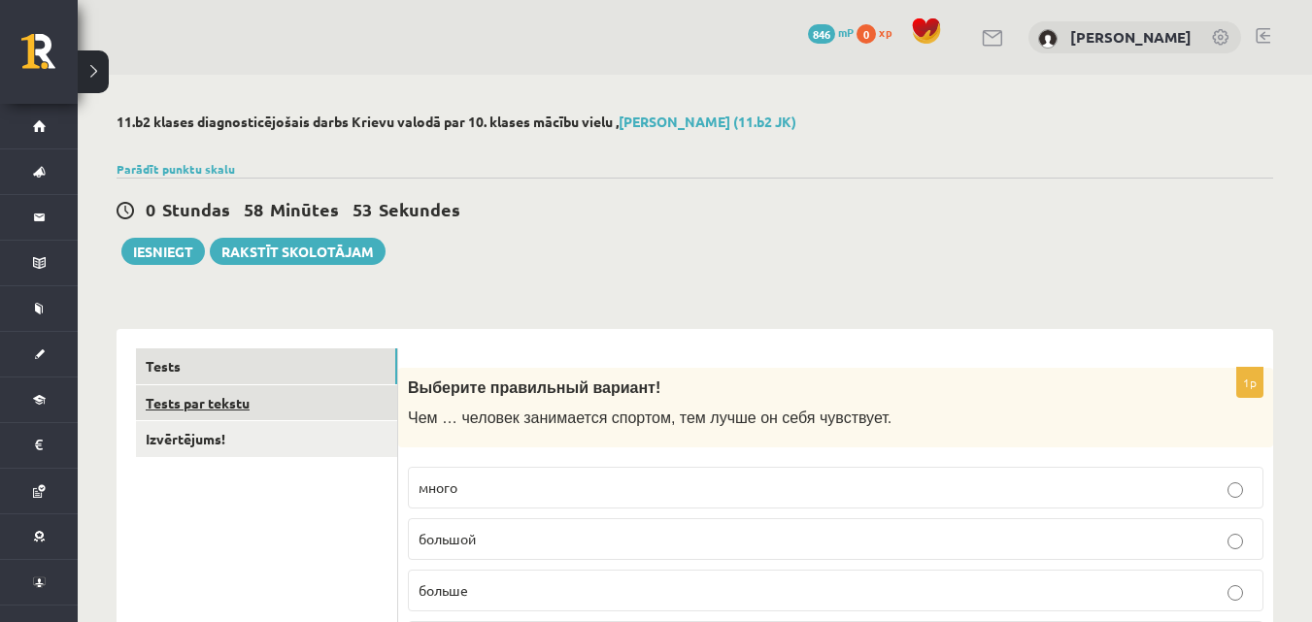
click at [276, 398] on link "Tests par tekstu" at bounding box center [266, 403] width 261 height 36
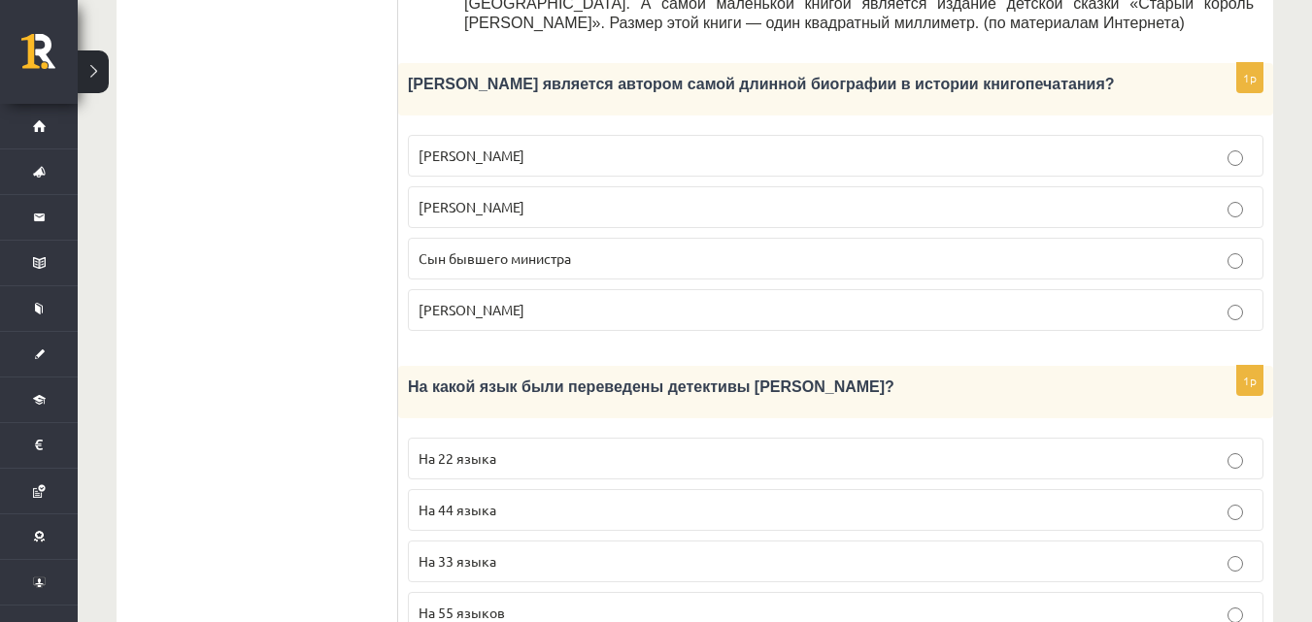
scroll to position [1165, 0]
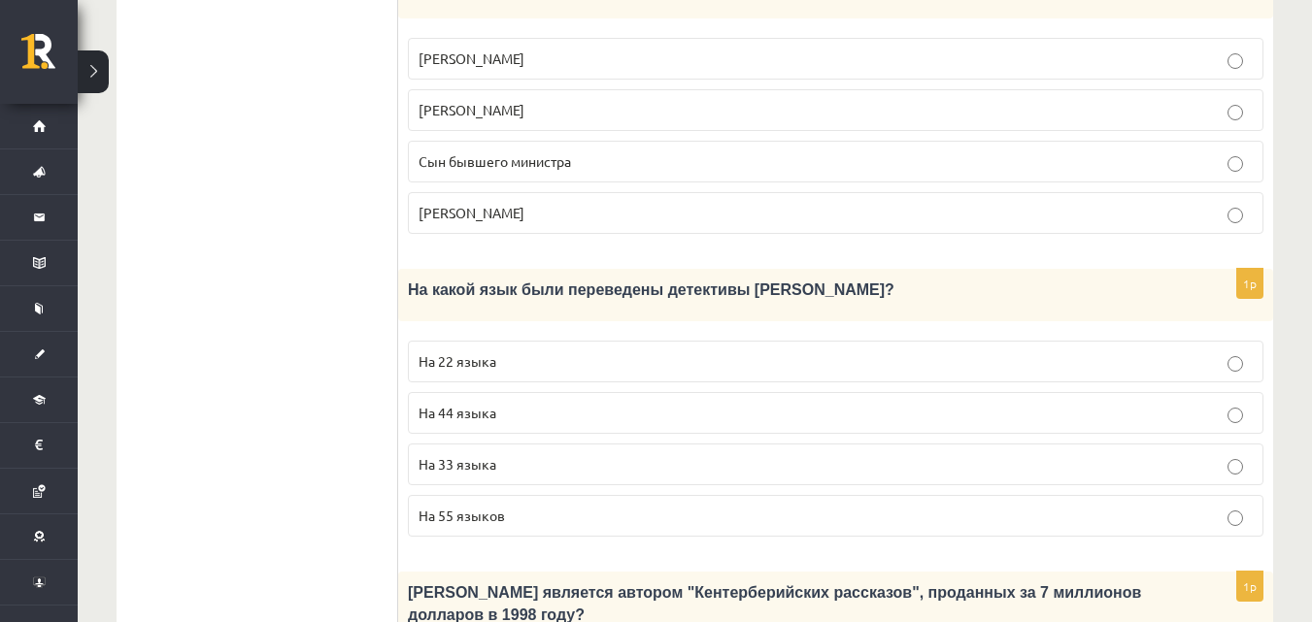
click at [1239, 392] on label "На 44 языка" at bounding box center [835, 413] width 855 height 42
click at [1245, 403] on p "На 44 языка" at bounding box center [835, 413] width 834 height 20
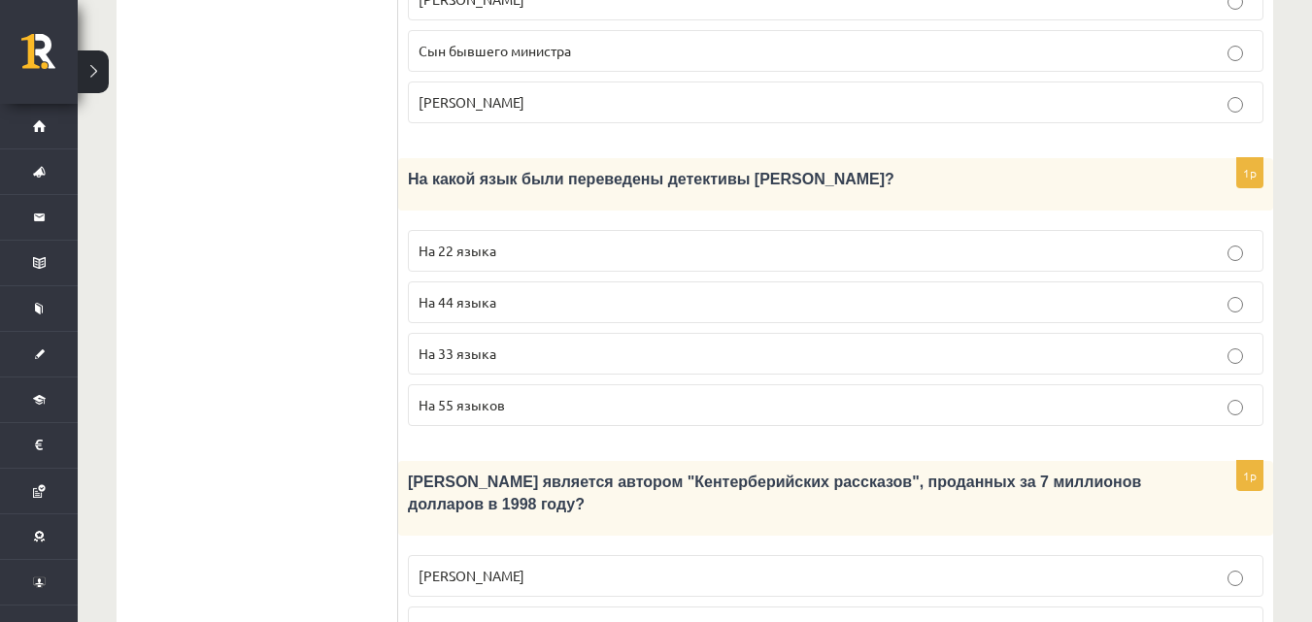
scroll to position [1651, 0]
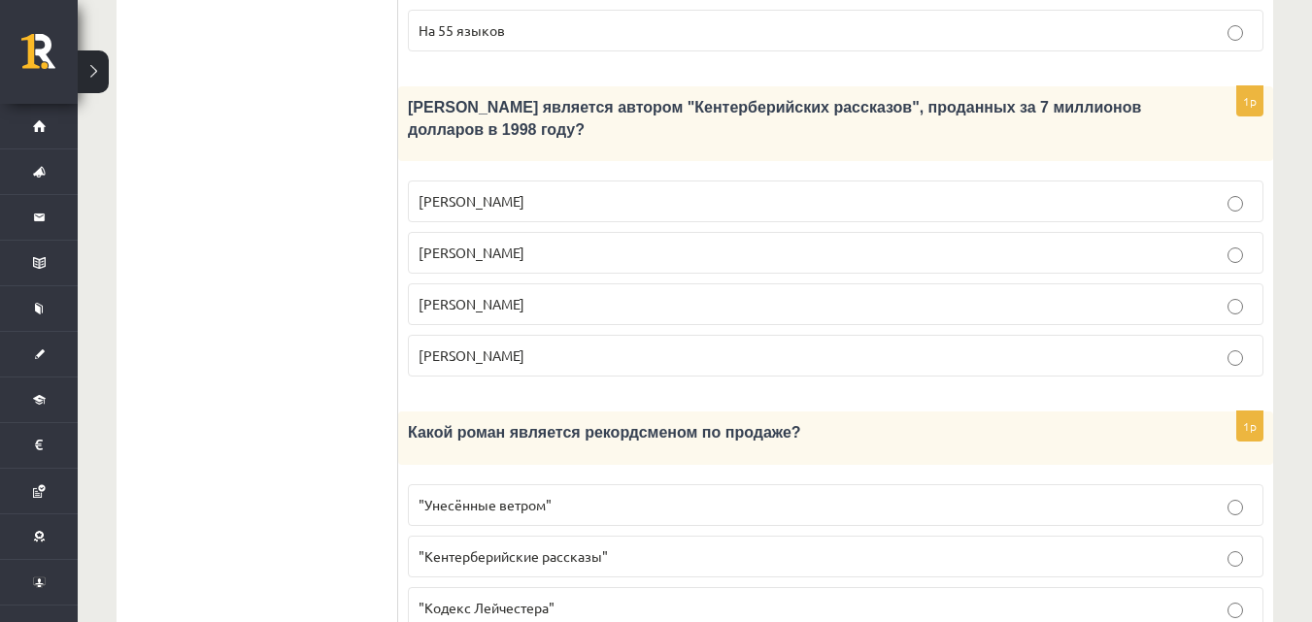
click at [1246, 495] on p ""Унесённые ветром"" at bounding box center [835, 505] width 834 height 20
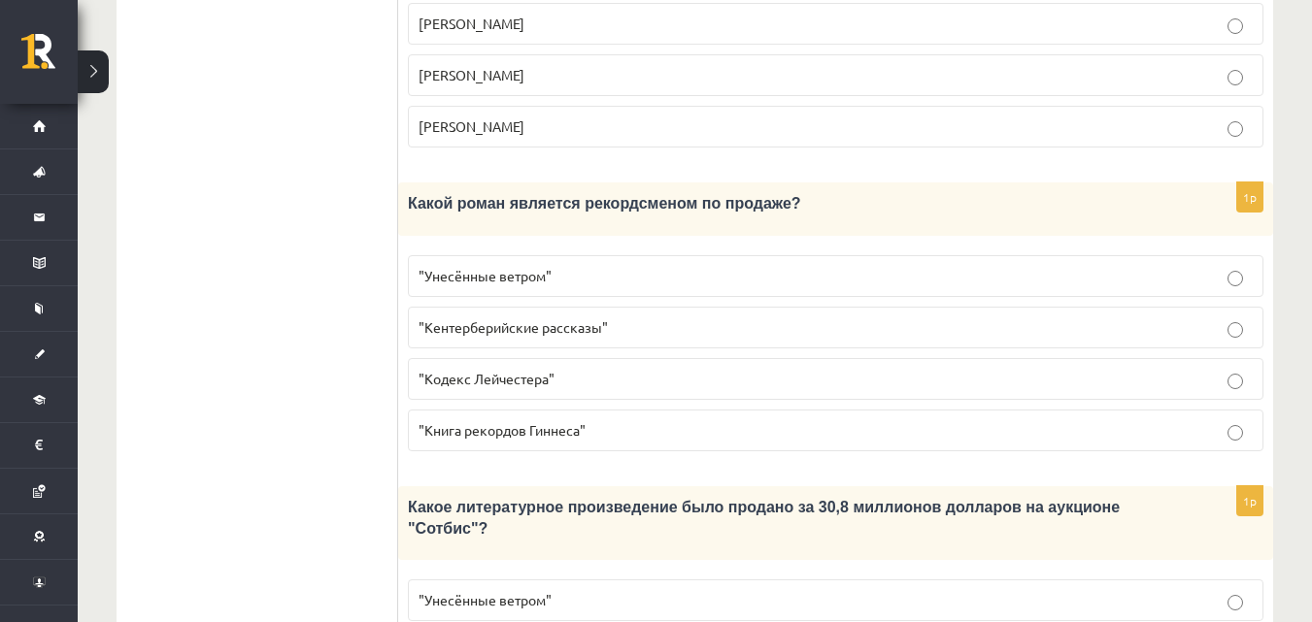
scroll to position [1986, 0]
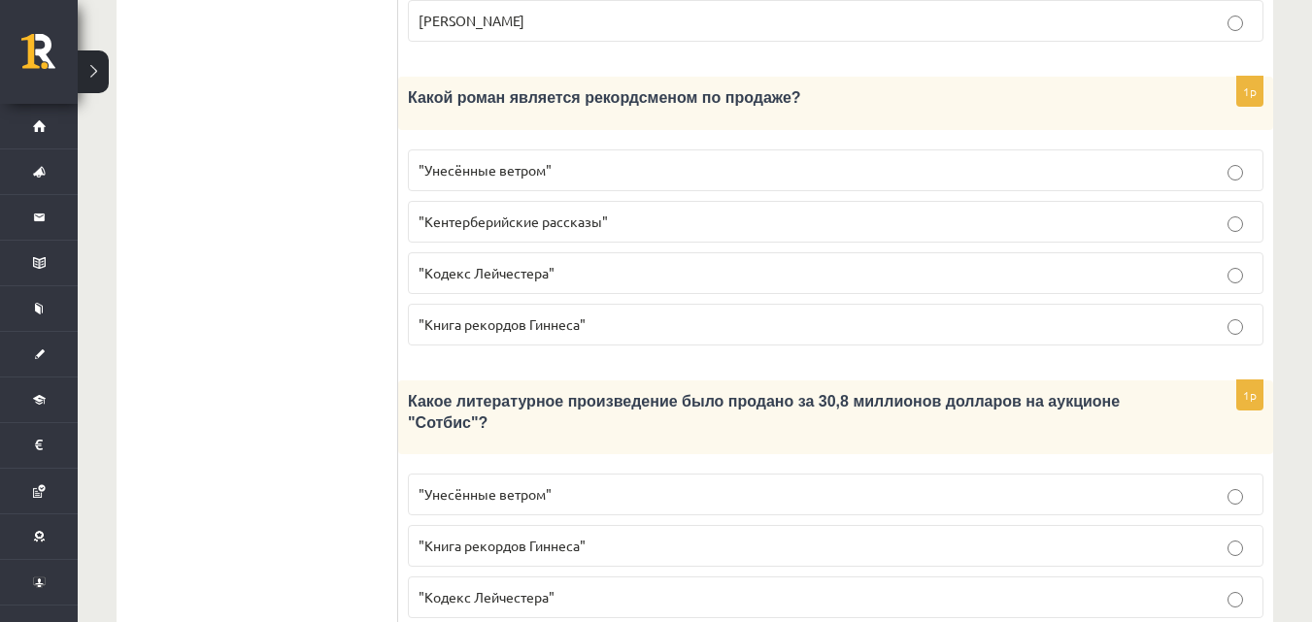
drag, startPoint x: 1238, startPoint y: 468, endPoint x: 1208, endPoint y: 464, distance: 30.3
click at [1235, 587] on p ""Кодекс Лейчестера"" at bounding box center [835, 597] width 834 height 20
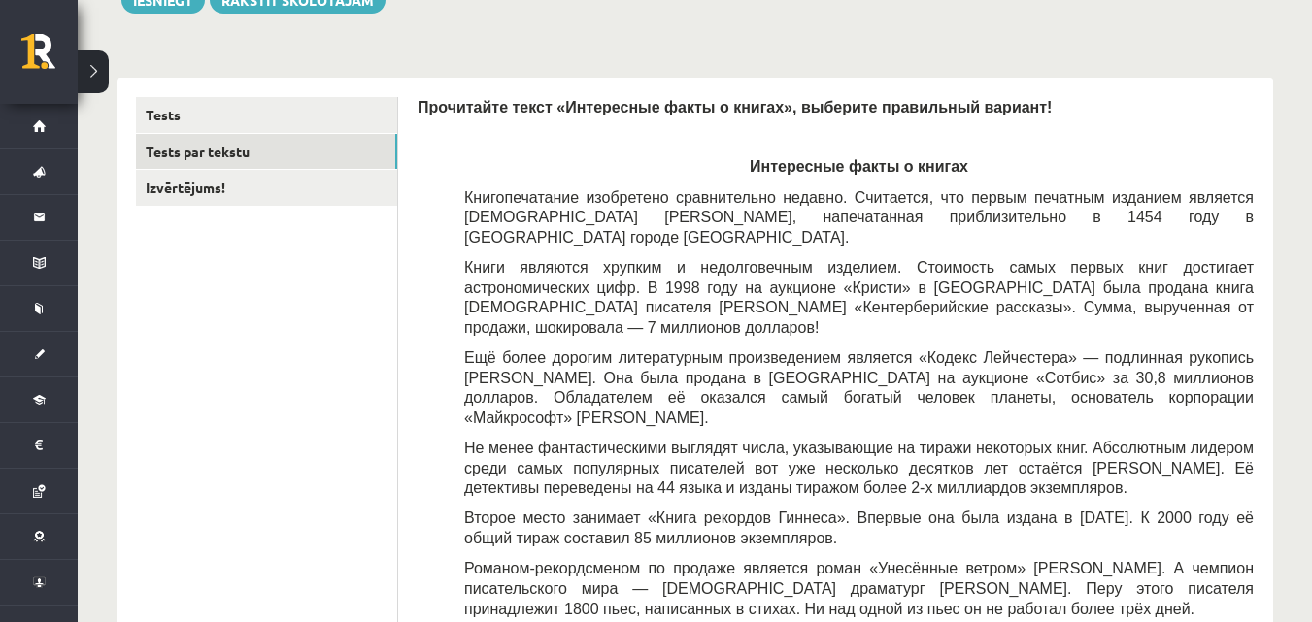
scroll to position [141, 0]
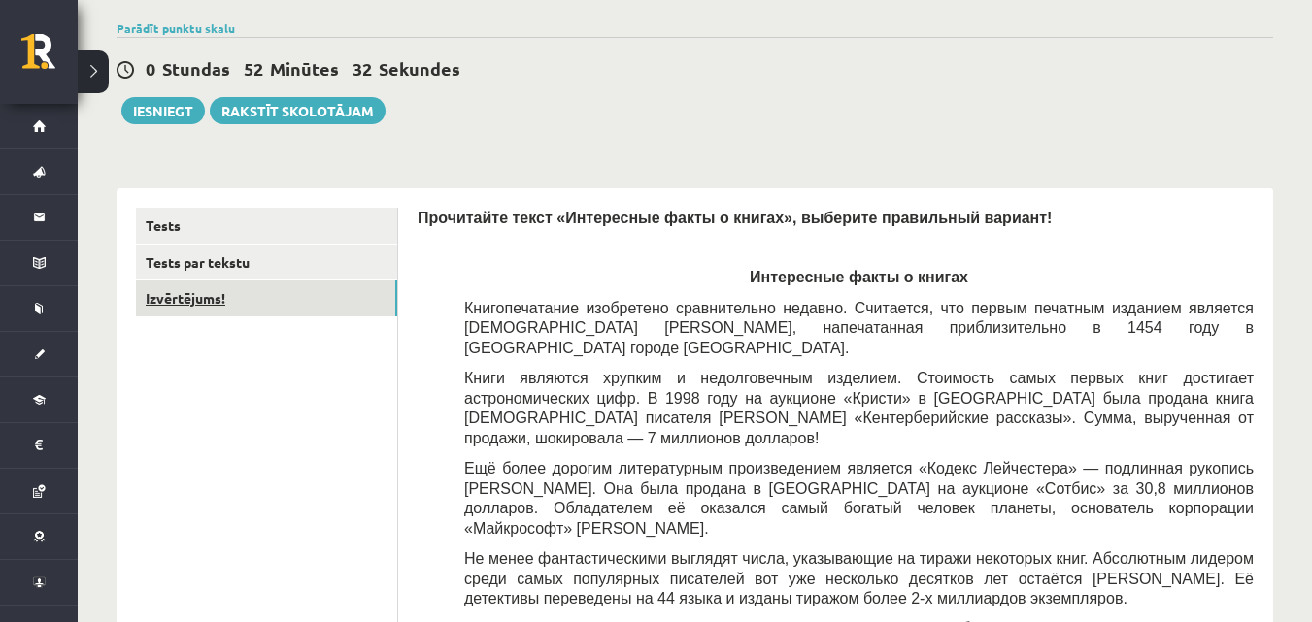
click at [228, 288] on link "Izvērtējums!" at bounding box center [266, 299] width 261 height 36
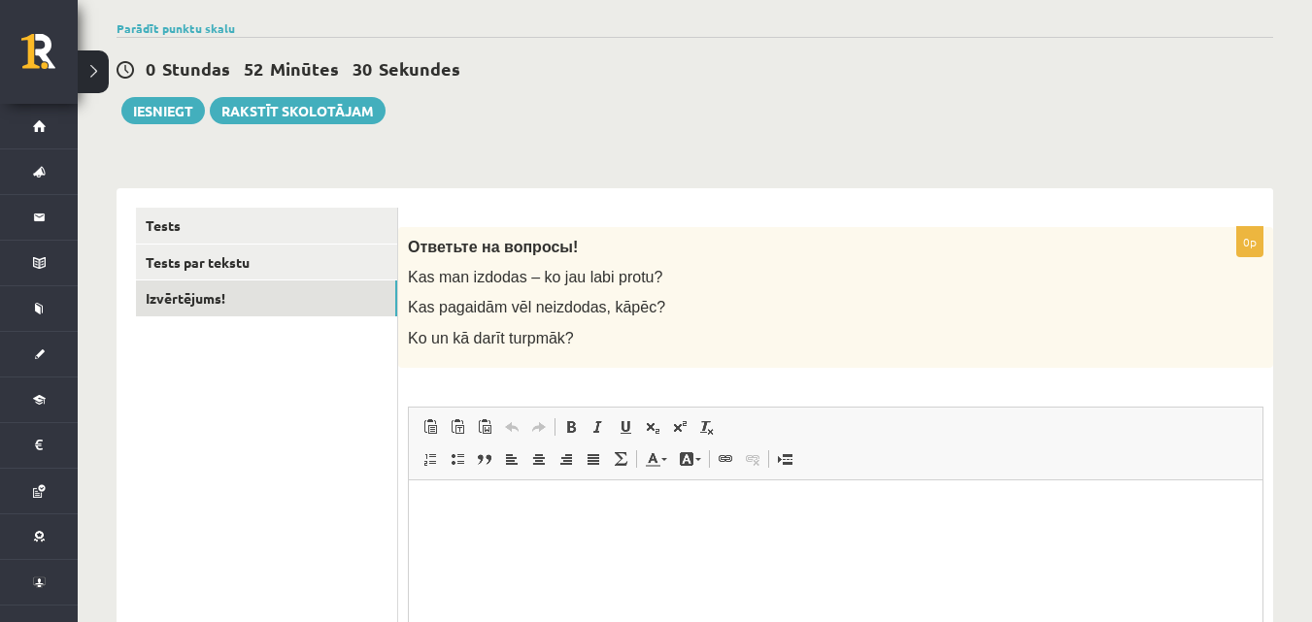
scroll to position [0, 0]
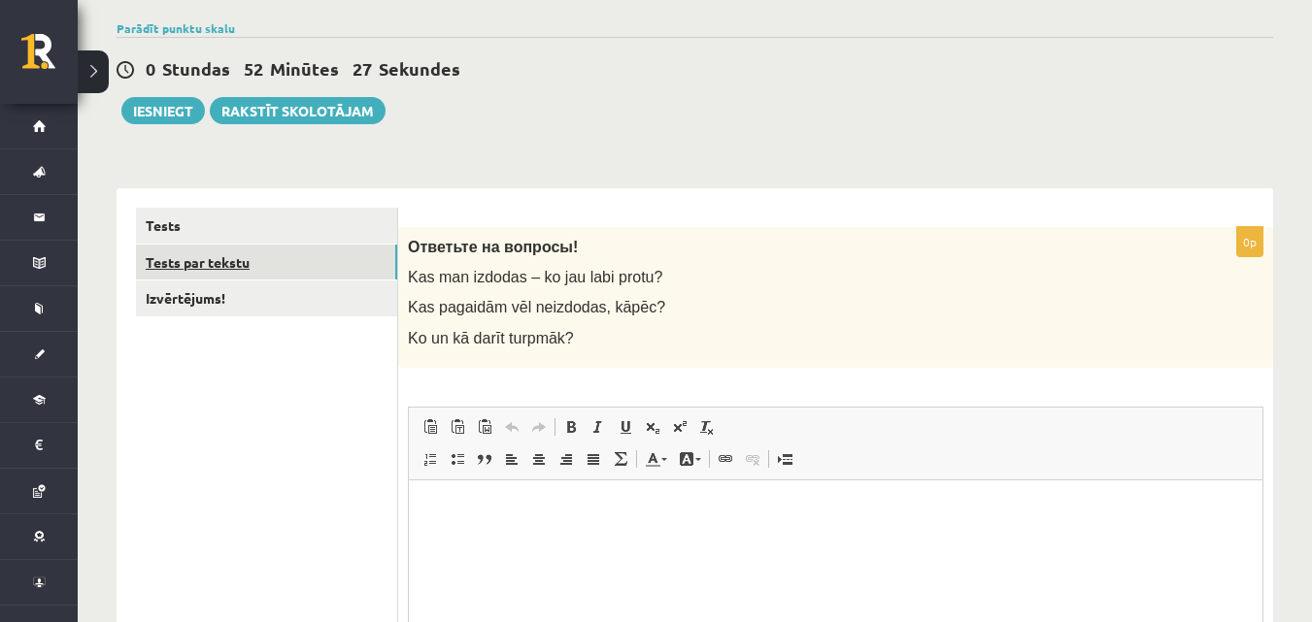
click at [245, 256] on link "Tests par tekstu" at bounding box center [266, 263] width 261 height 36
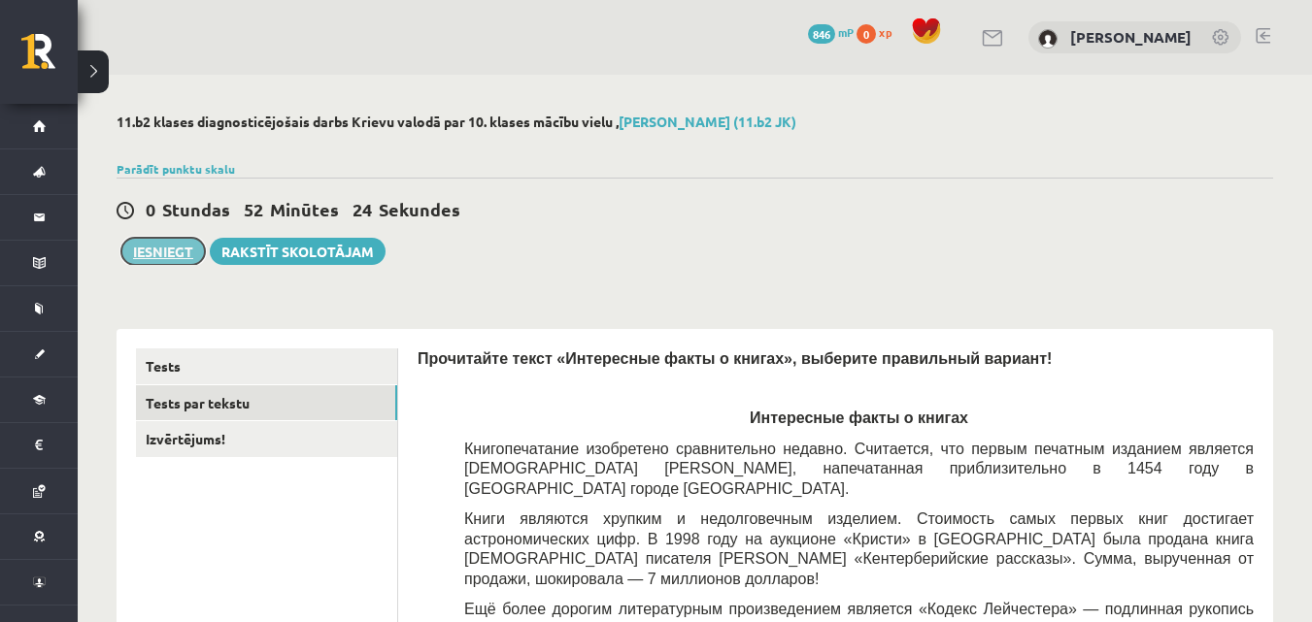
click at [151, 256] on button "Iesniegt" at bounding box center [163, 251] width 84 height 27
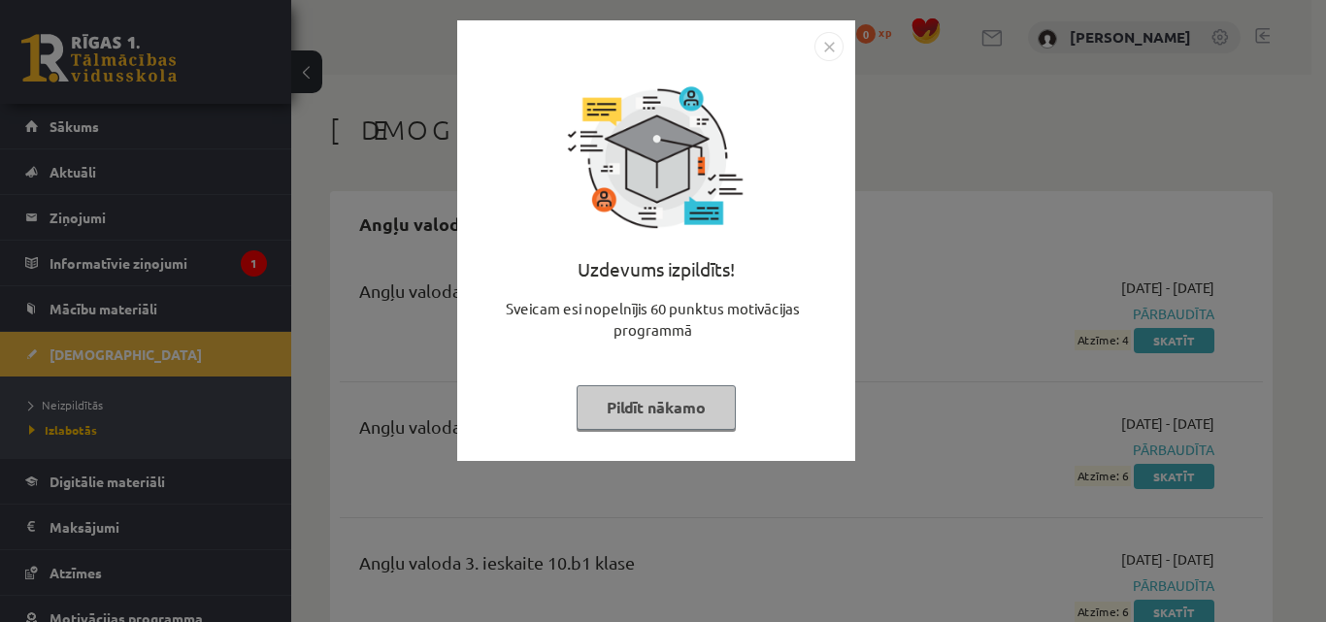
click at [838, 42] on img "Close" at bounding box center [829, 46] width 29 height 29
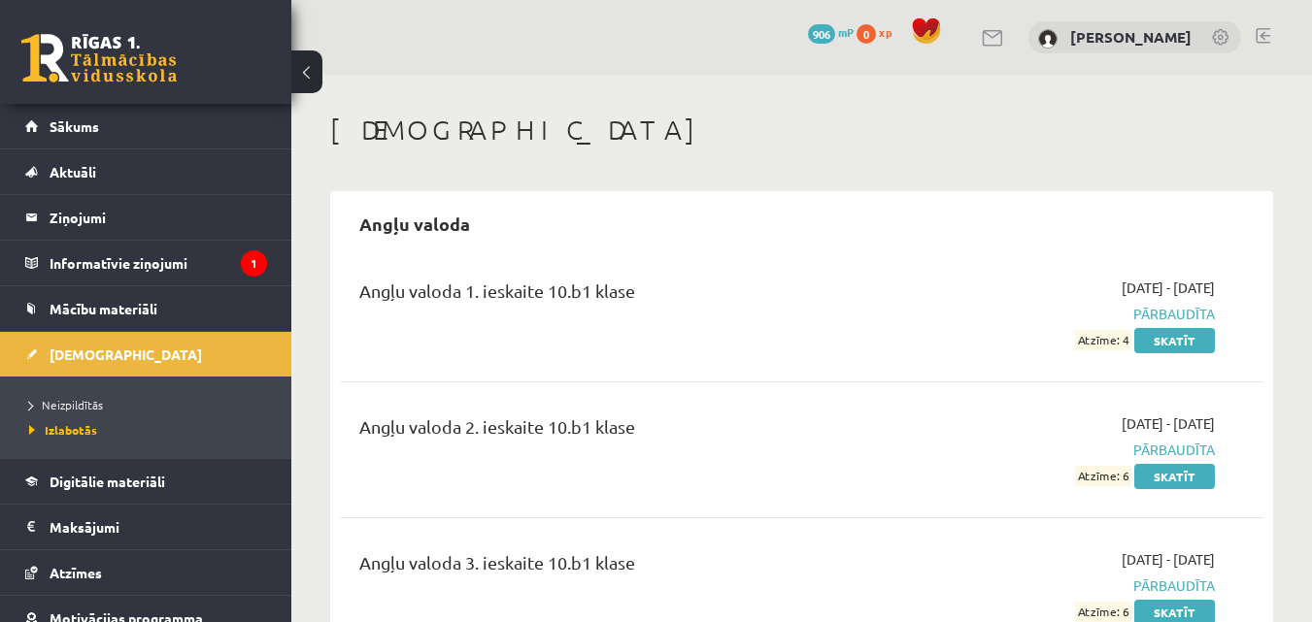
click at [121, 393] on li "Neizpildītās" at bounding box center [150, 404] width 243 height 25
click at [111, 402] on span "Neizpildītās" at bounding box center [71, 405] width 84 height 16
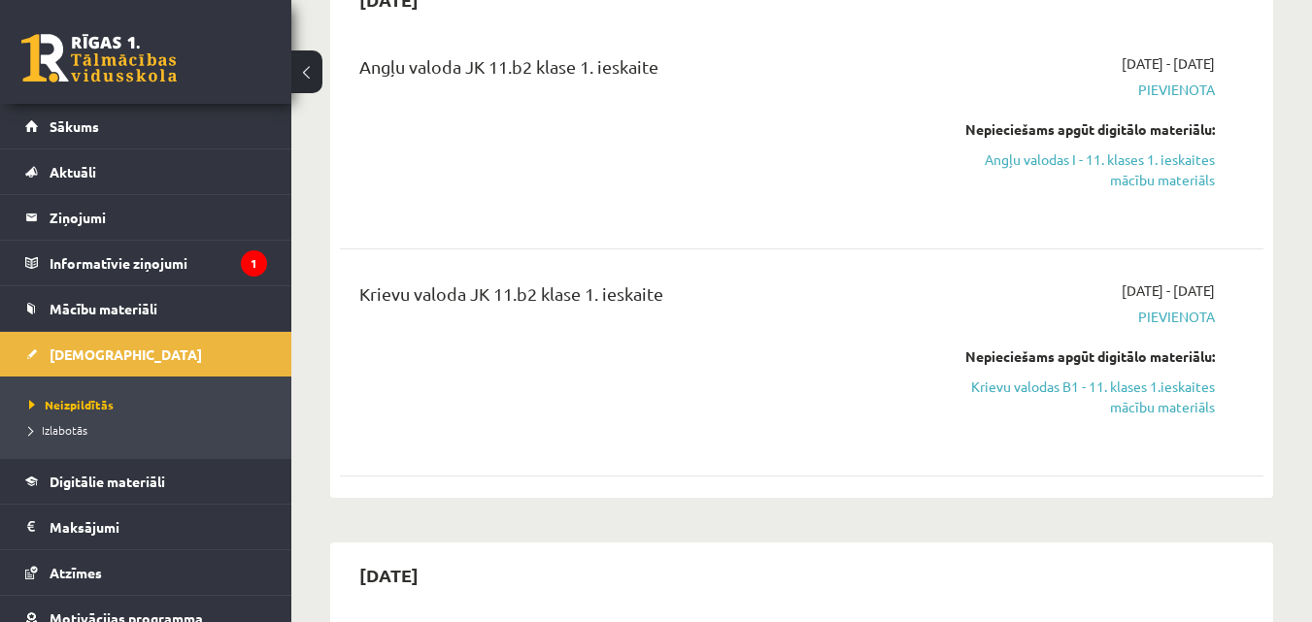
scroll to position [97, 0]
